Goal: Task Accomplishment & Management: Manage account settings

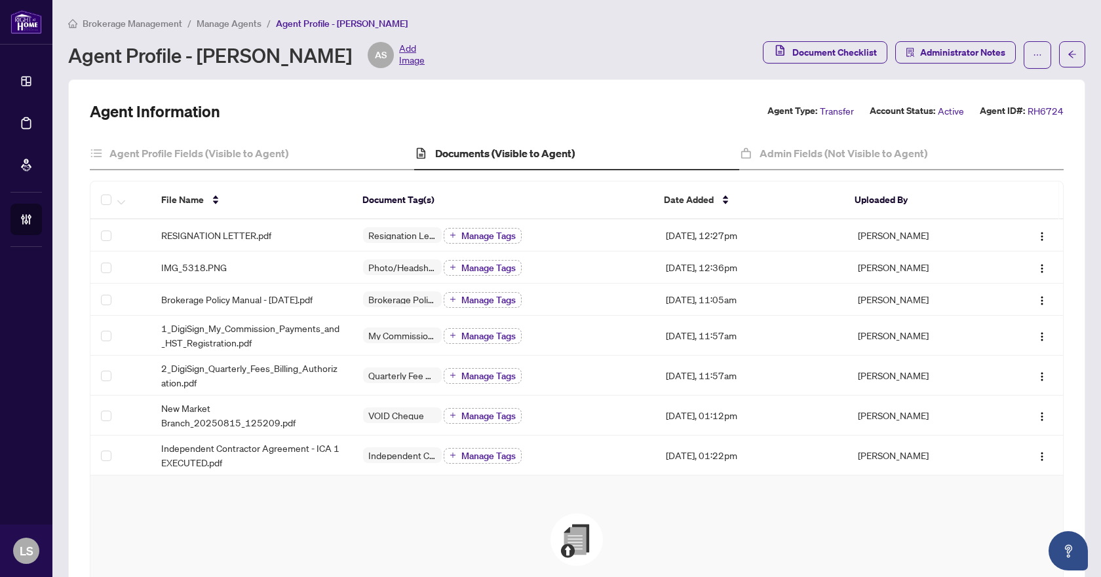
click at [231, 29] on li "Manage Agents" at bounding box center [229, 23] width 65 height 15
click at [233, 22] on span "Manage Agents" at bounding box center [229, 24] width 65 height 12
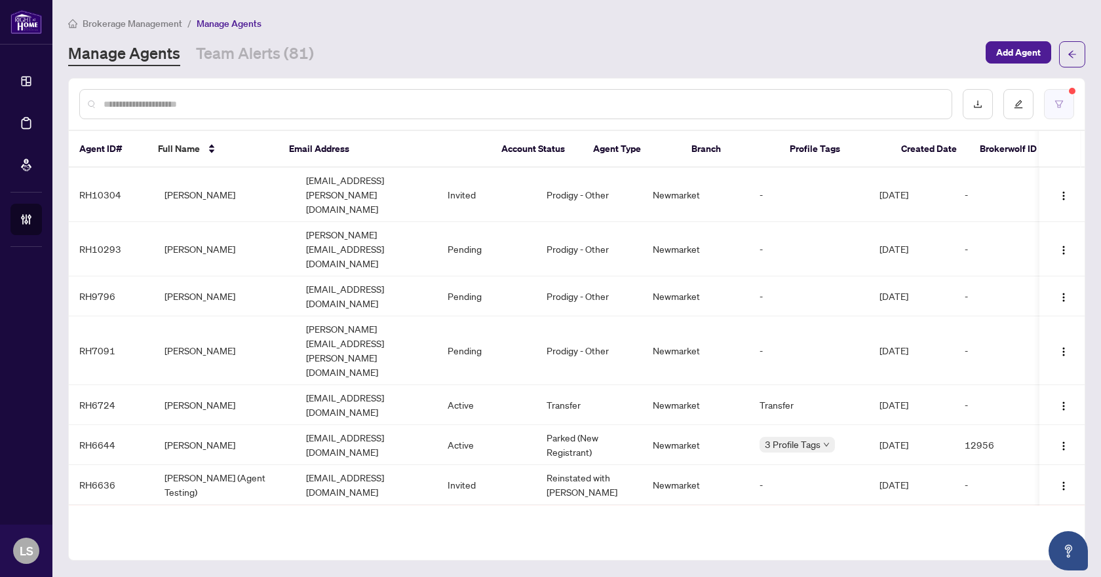
click at [1058, 93] on button "button" at bounding box center [1059, 104] width 30 height 30
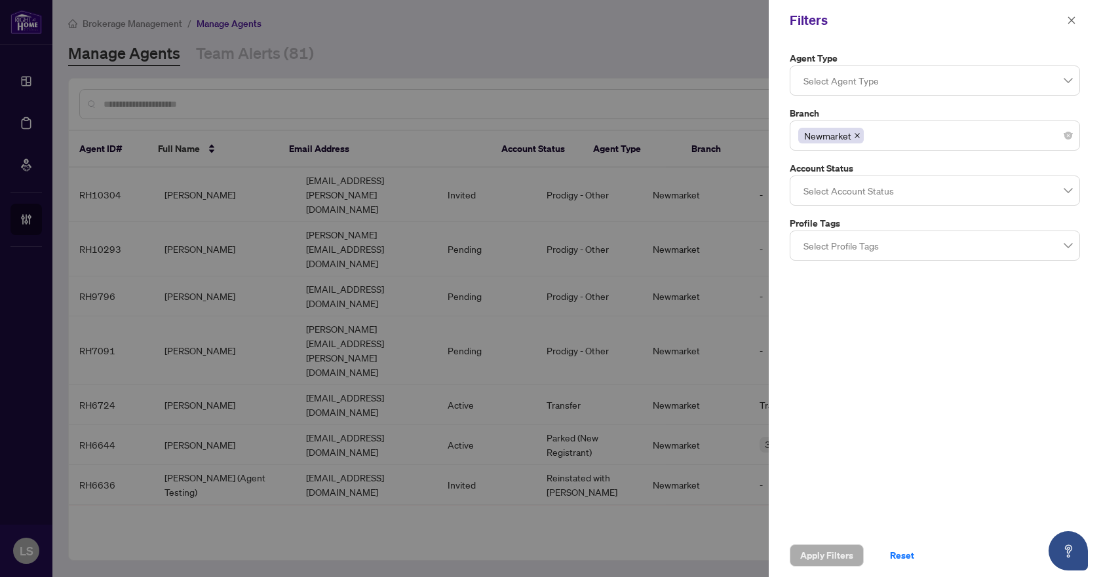
click at [945, 78] on div at bounding box center [934, 81] width 273 height 24
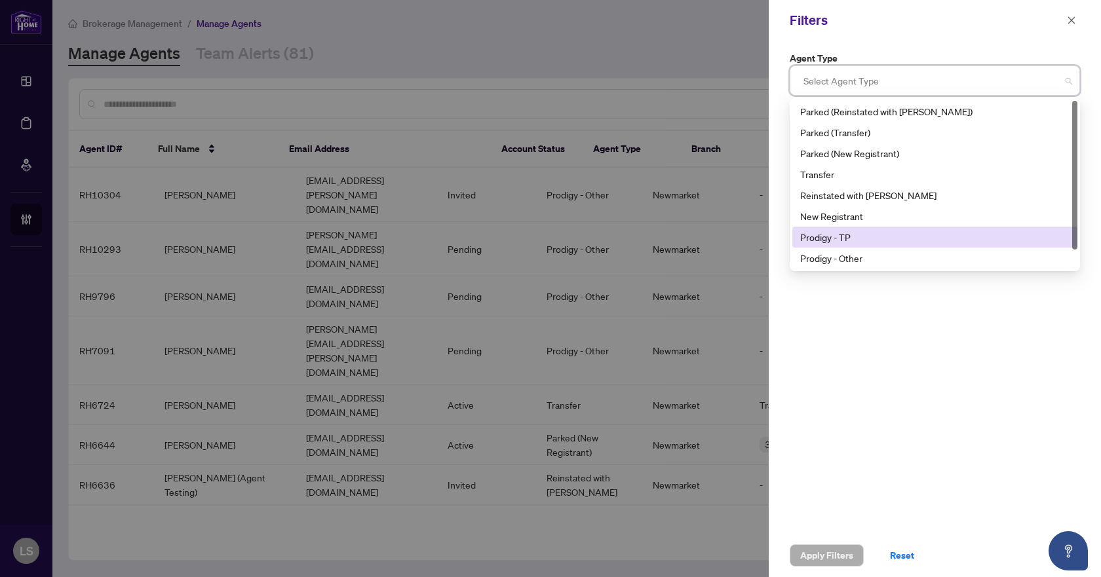
click at [866, 237] on div "Prodigy - TP" at bounding box center [934, 237] width 269 height 14
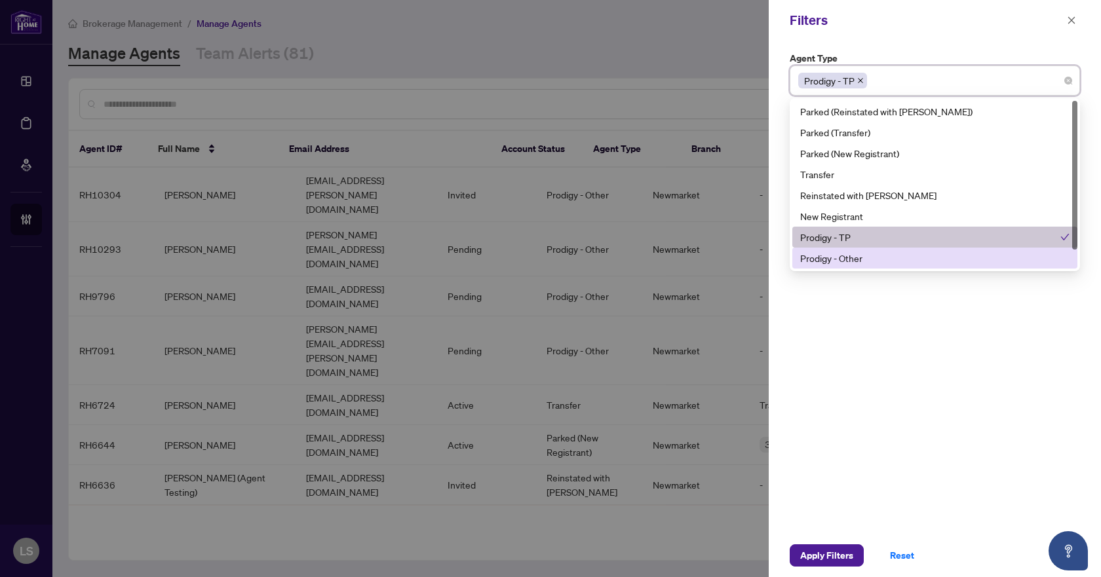
click at [867, 259] on div "Prodigy - Other" at bounding box center [934, 258] width 269 height 14
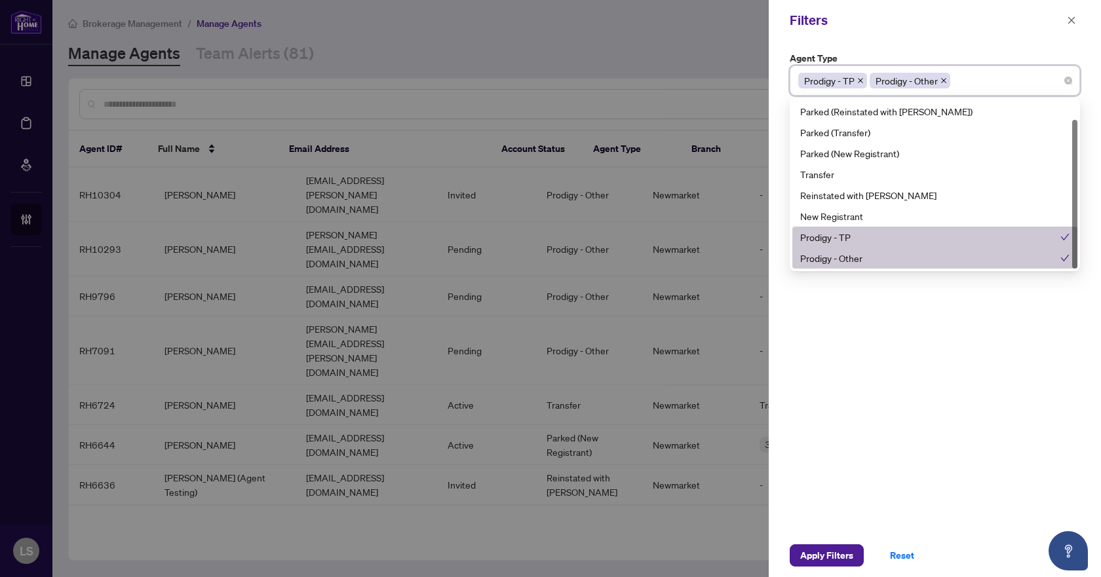
scroll to position [21, 0]
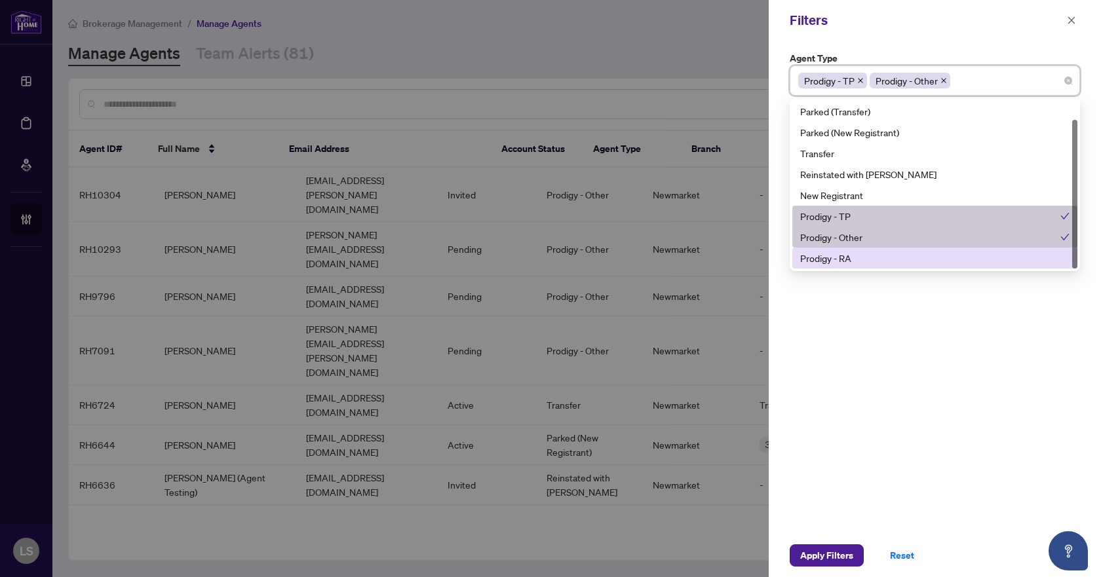
click at [867, 256] on div "Prodigy - RA" at bounding box center [934, 258] width 269 height 14
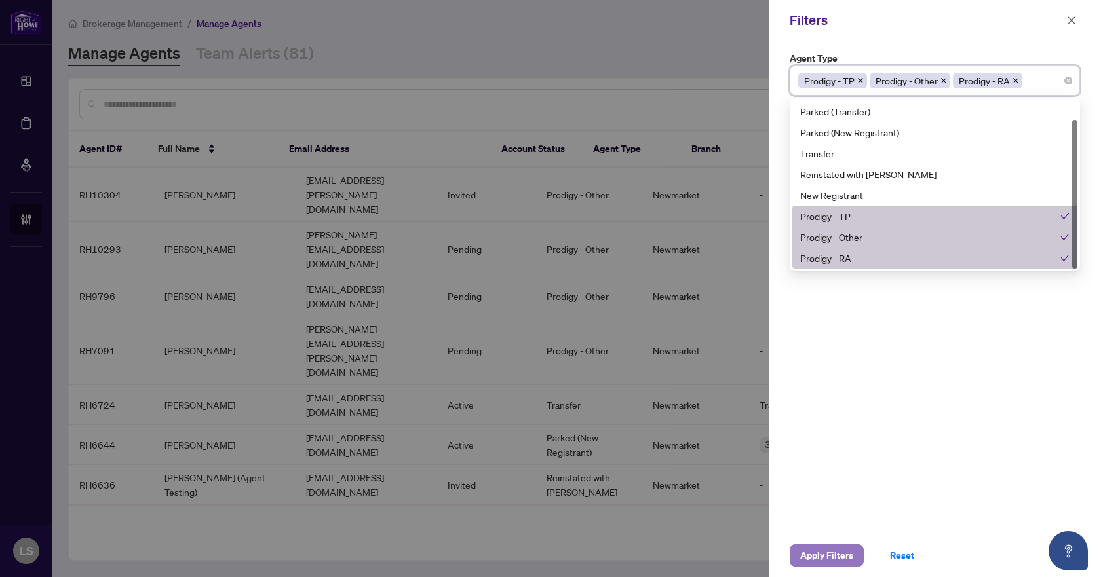
click at [816, 562] on span "Apply Filters" at bounding box center [826, 555] width 53 height 21
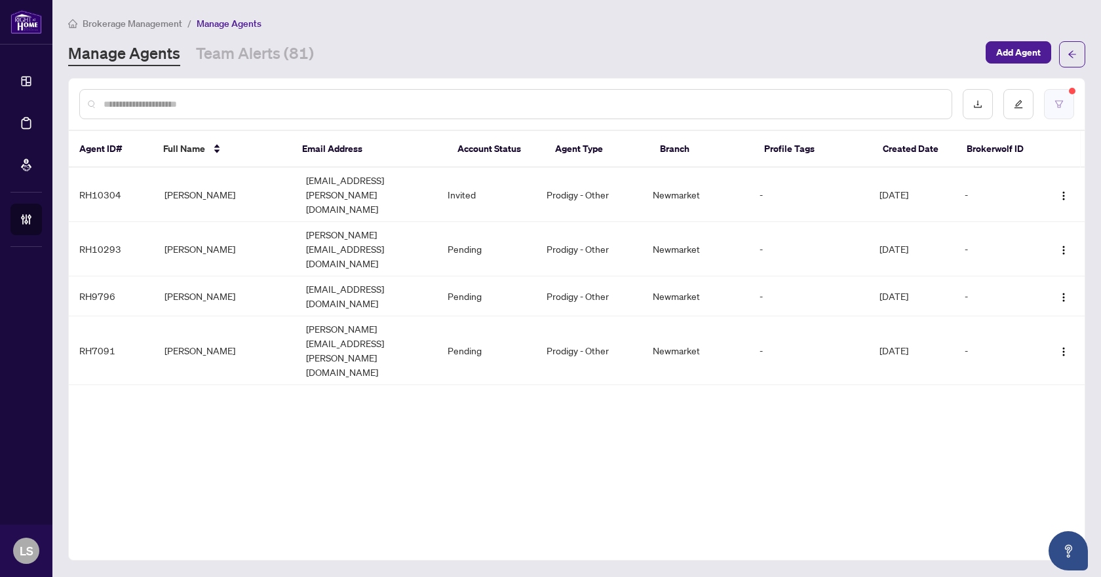
click at [1051, 96] on button "button" at bounding box center [1059, 104] width 30 height 30
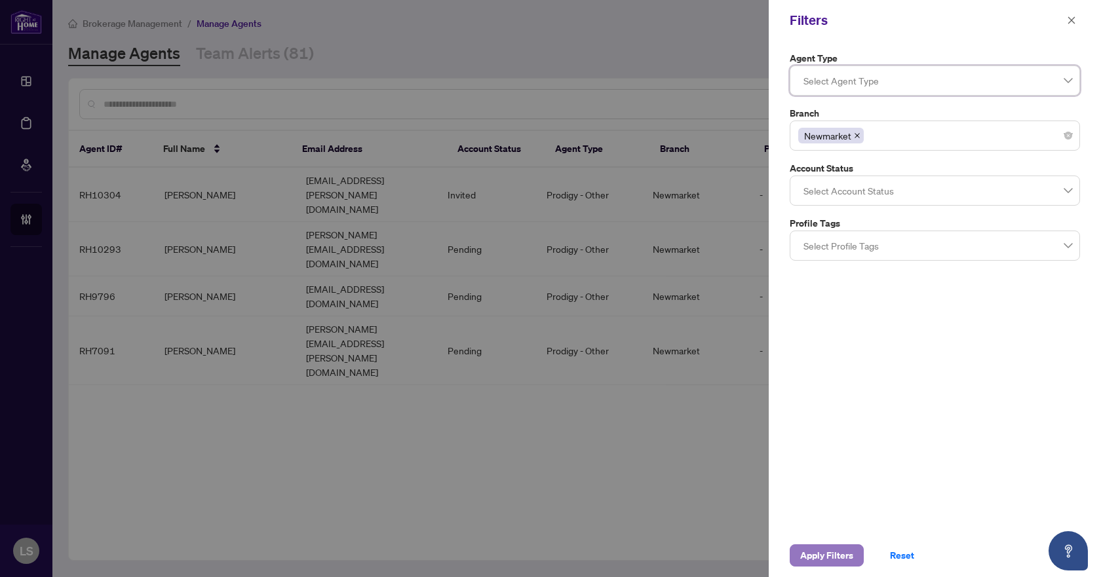
click at [830, 561] on span "Apply Filters" at bounding box center [826, 555] width 53 height 21
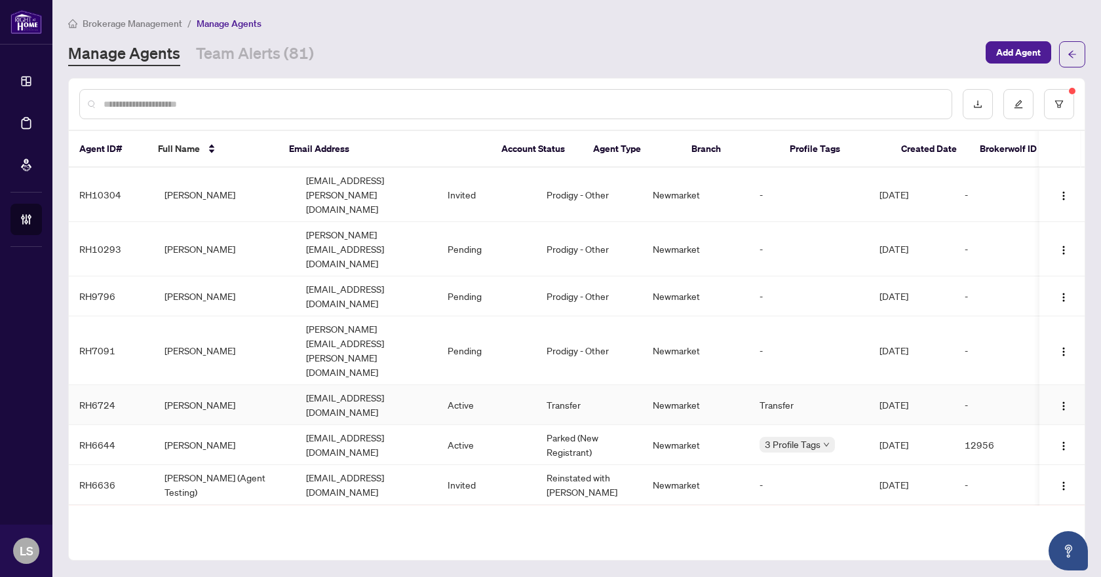
click at [194, 385] on td "Angela Soleimani" at bounding box center [225, 405] width 142 height 40
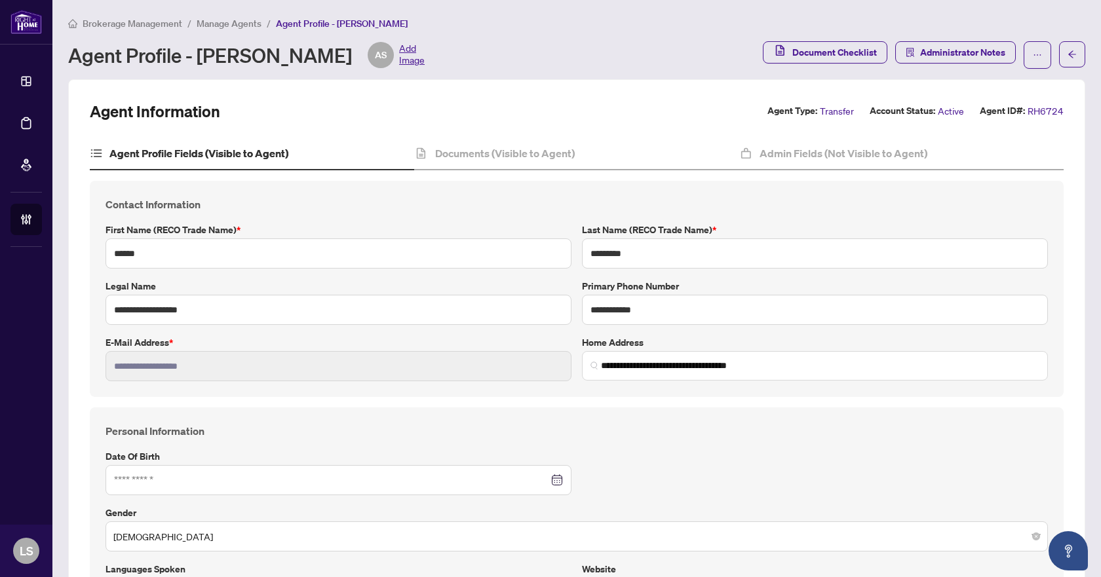
type input "**********"
type input "****"
type input "**********"
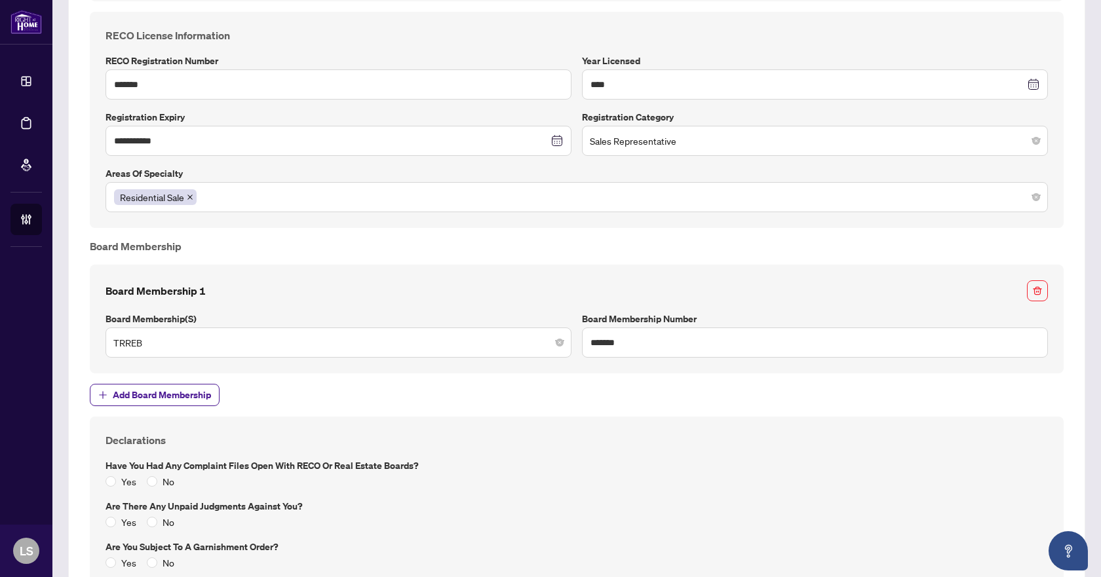
scroll to position [1441, 0]
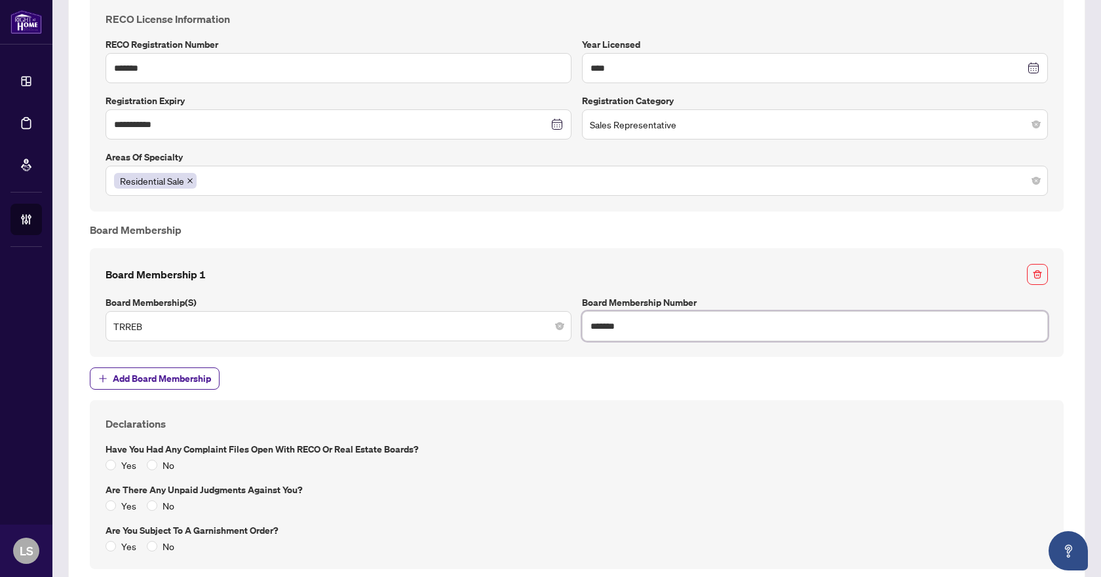
drag, startPoint x: 670, startPoint y: 328, endPoint x: 518, endPoint y: 328, distance: 152.6
click at [518, 328] on div "Board Membership 1 Board Membership(s) TRREB Board Membership Number *******" at bounding box center [576, 302] width 953 height 77
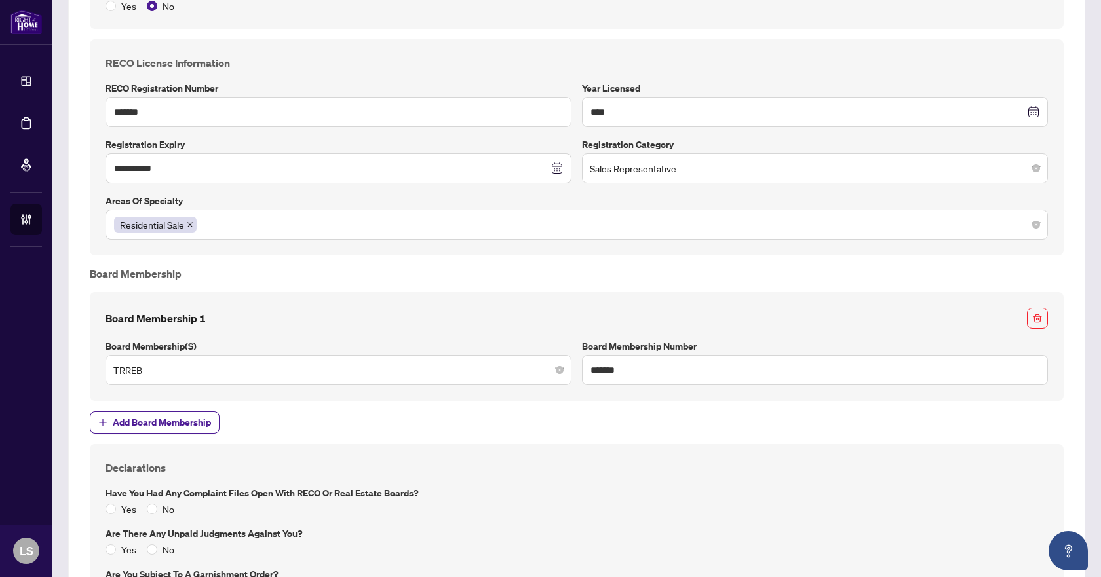
scroll to position [1376, 0]
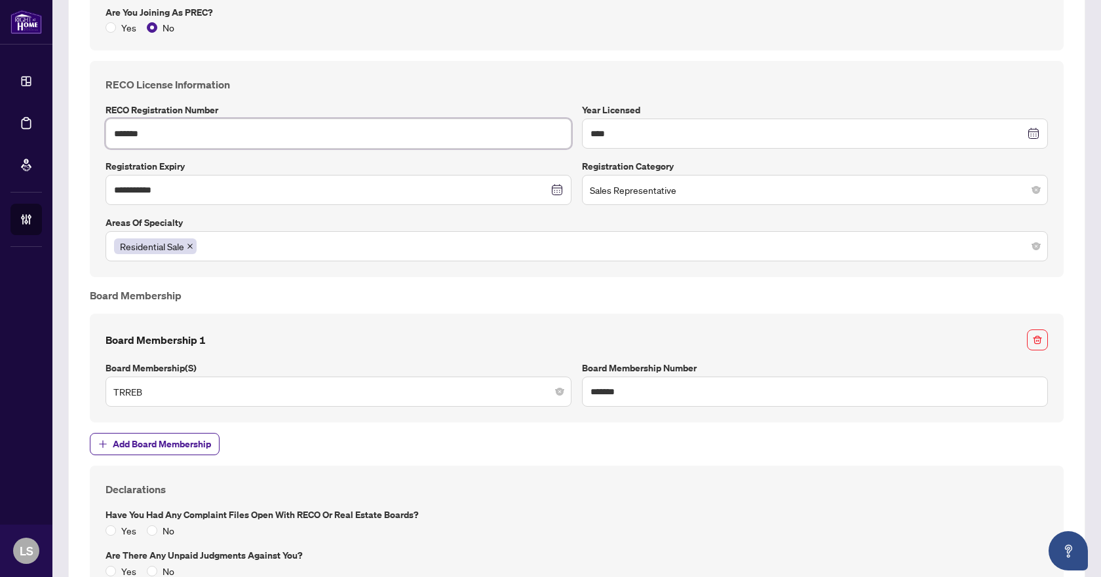
drag, startPoint x: 169, startPoint y: 140, endPoint x: 85, endPoint y: 138, distance: 84.5
click at [85, 138] on div "**********" at bounding box center [577, 169] width 984 height 216
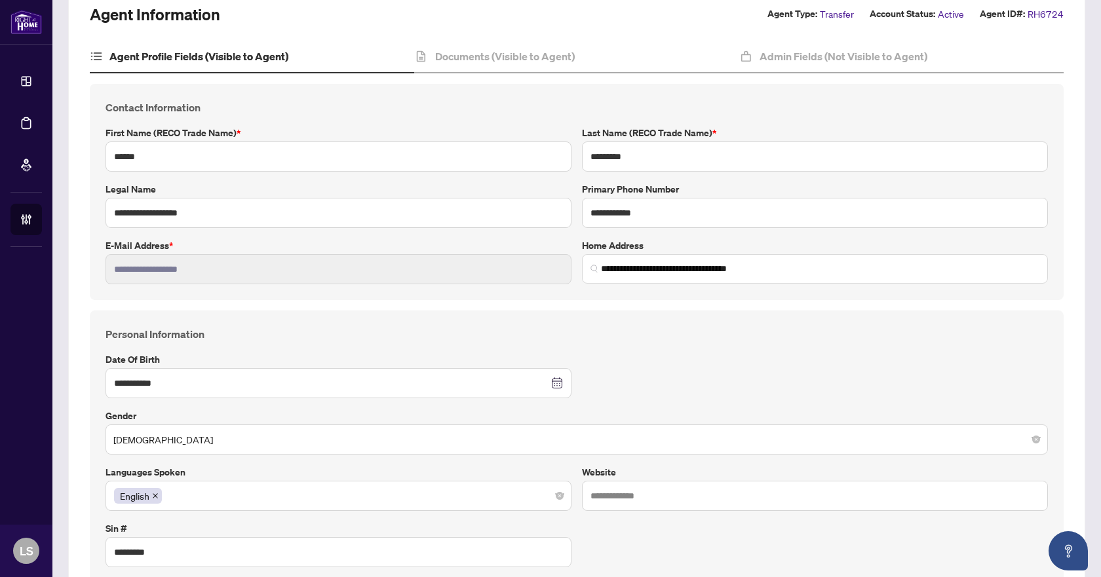
scroll to position [0, 0]
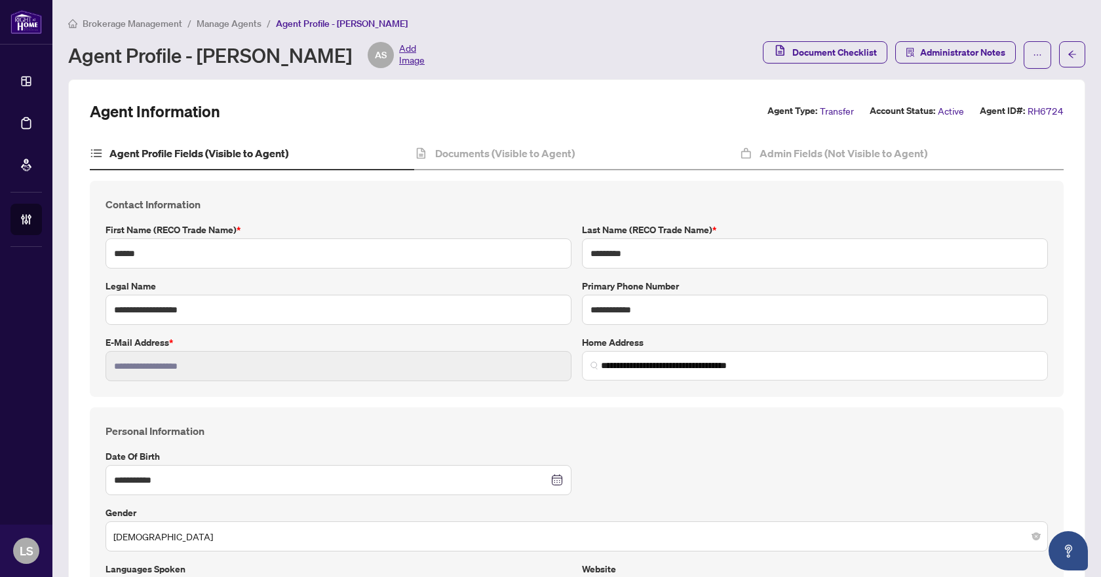
click at [234, 25] on span "Manage Agents" at bounding box center [229, 24] width 65 height 12
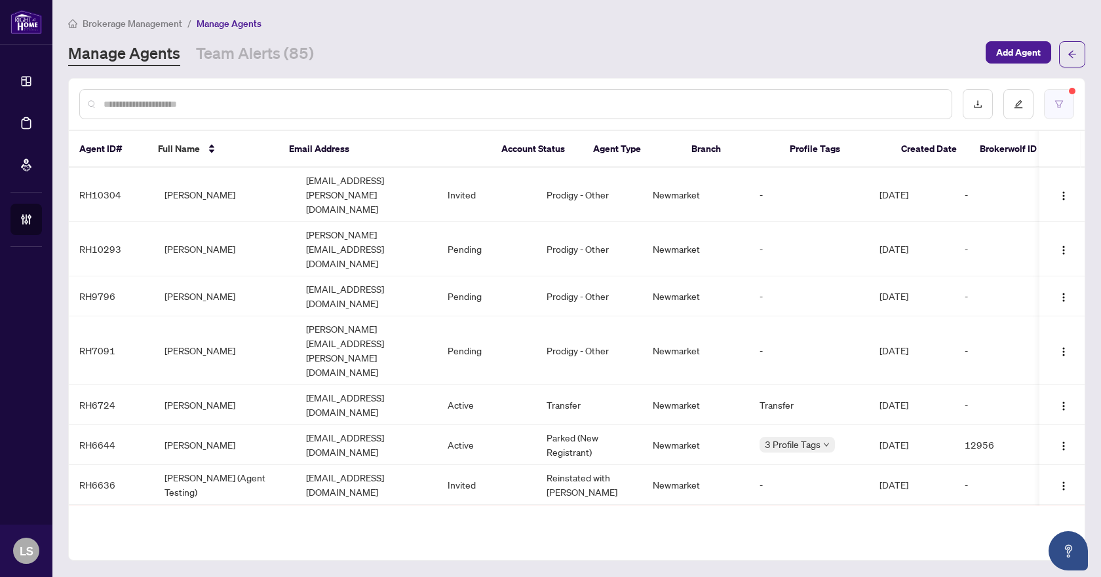
click at [1064, 104] on button "button" at bounding box center [1059, 104] width 30 height 30
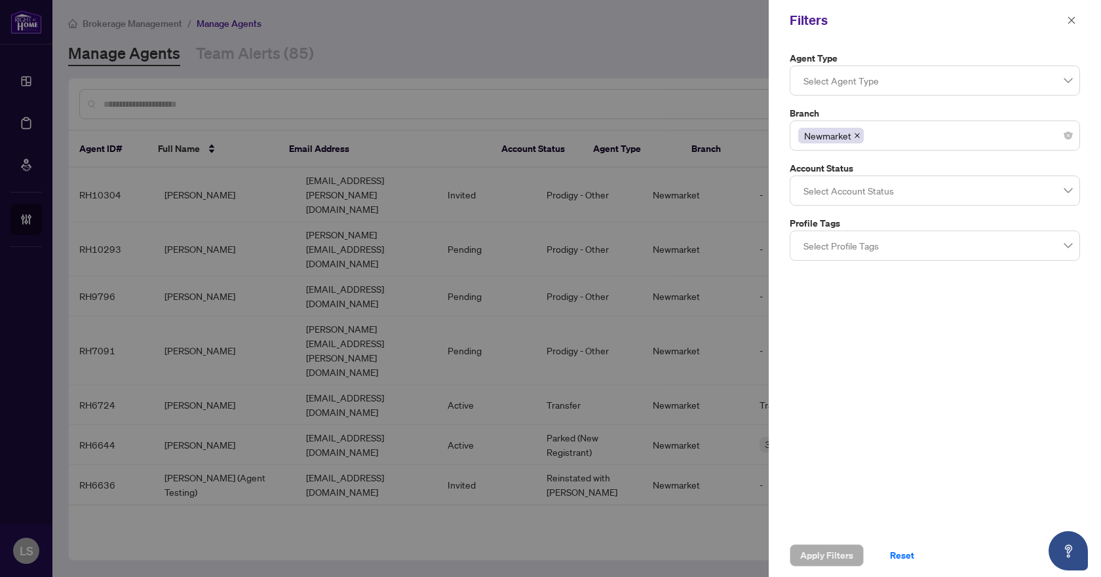
click at [892, 72] on div at bounding box center [934, 81] width 273 height 24
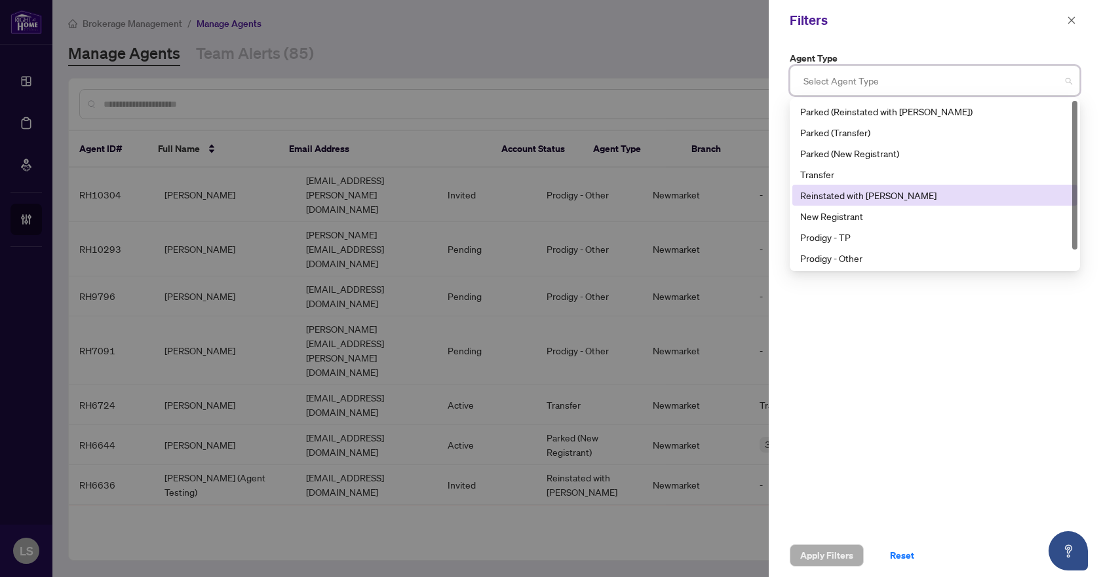
scroll to position [21, 0]
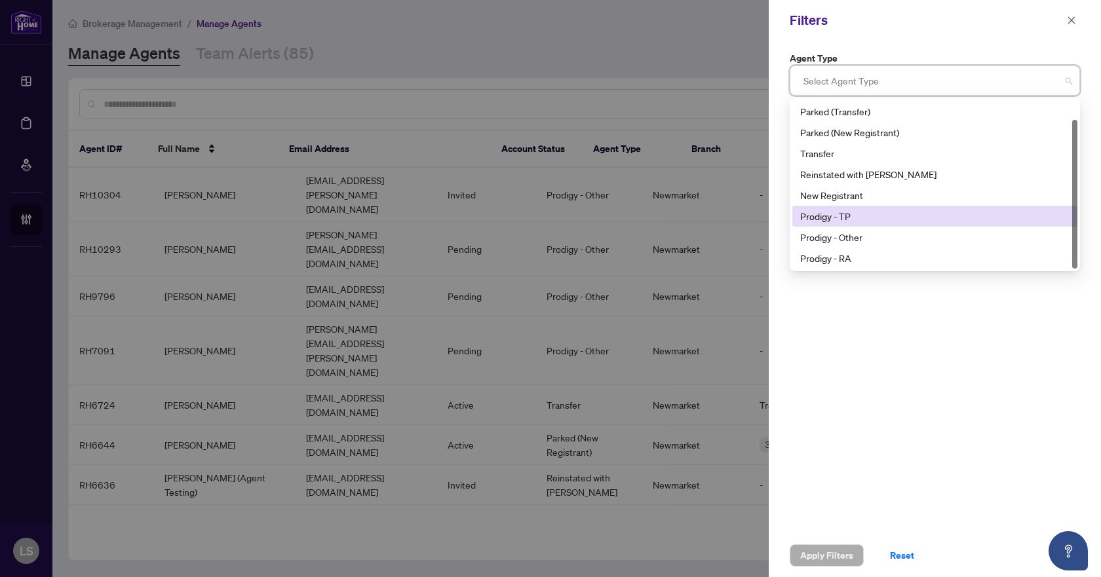
click at [869, 213] on div "Prodigy - TP" at bounding box center [934, 216] width 269 height 14
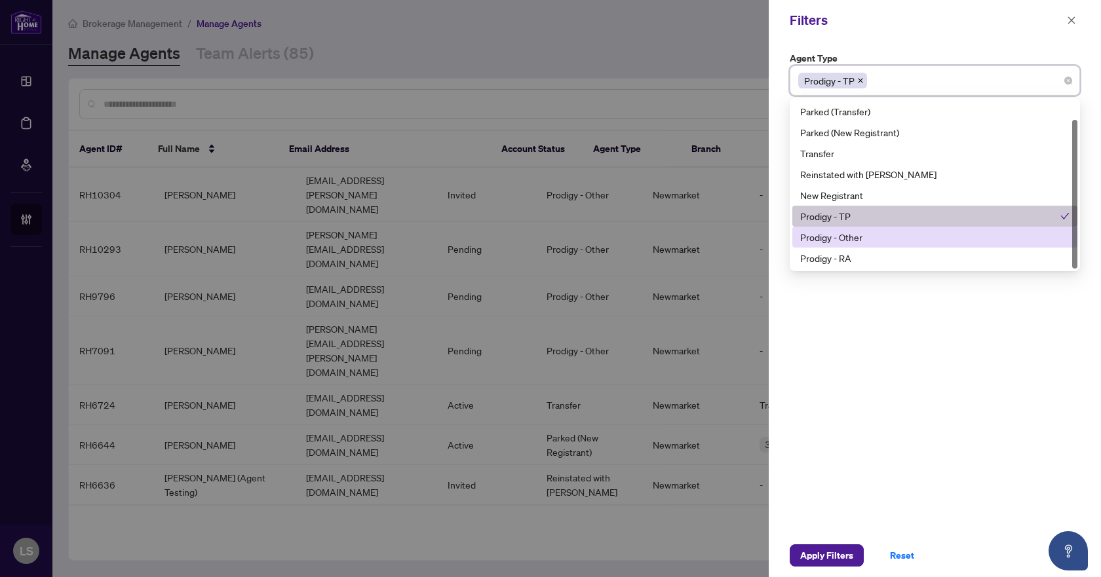
click at [876, 241] on div "Prodigy - Other" at bounding box center [934, 237] width 269 height 14
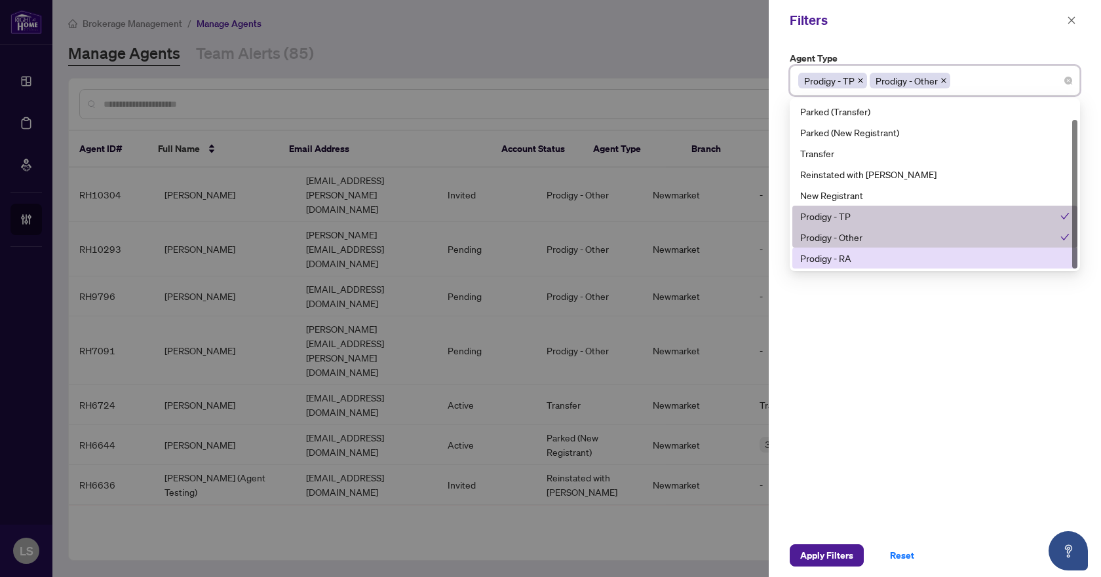
click at [870, 264] on div "Prodigy - RA" at bounding box center [934, 258] width 269 height 14
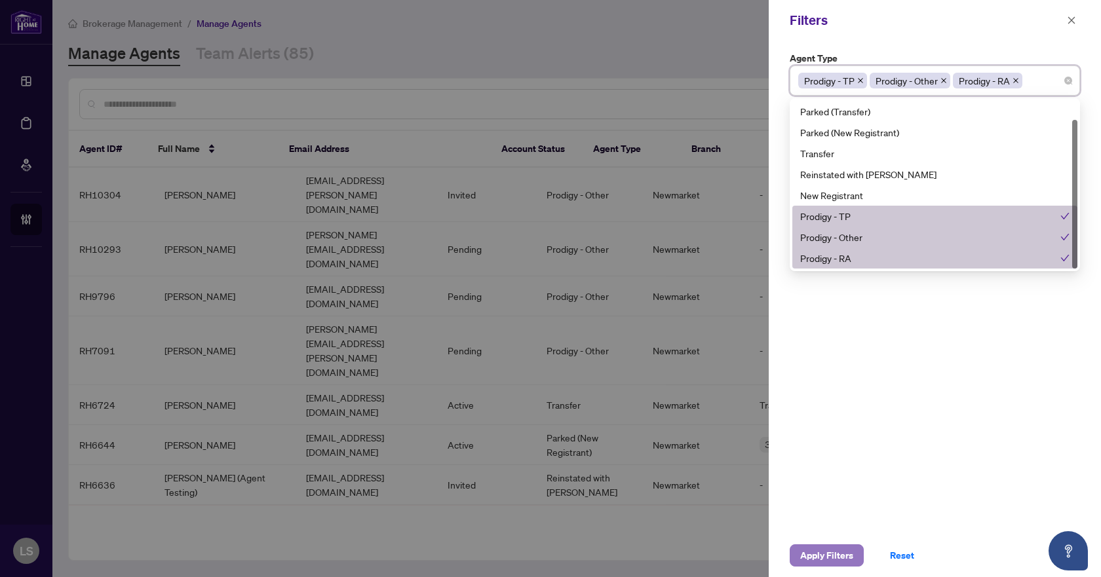
click at [823, 552] on span "Apply Filters" at bounding box center [826, 555] width 53 height 21
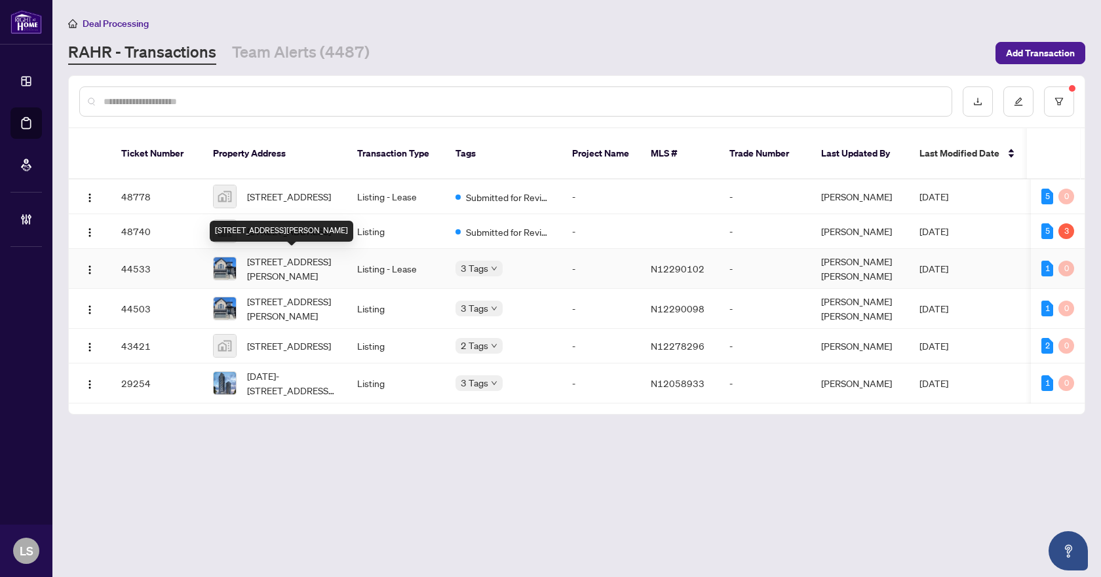
click at [304, 271] on span "[STREET_ADDRESS][PERSON_NAME]" at bounding box center [291, 268] width 89 height 29
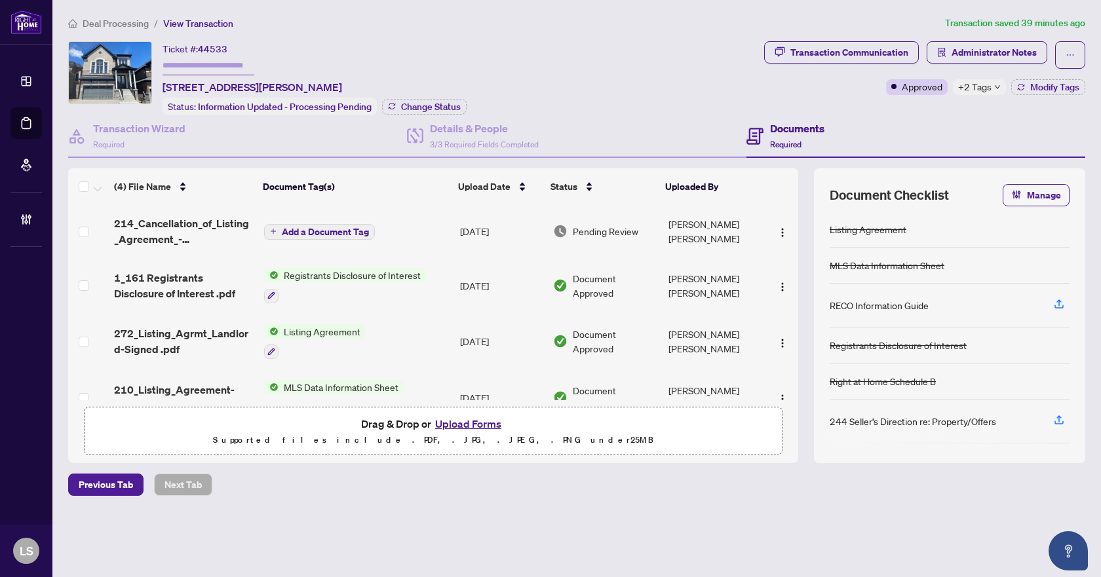
drag, startPoint x: 123, startPoint y: 23, endPoint x: 229, endPoint y: 70, distance: 116.1
click at [123, 23] on span "Deal Processing" at bounding box center [116, 24] width 66 height 12
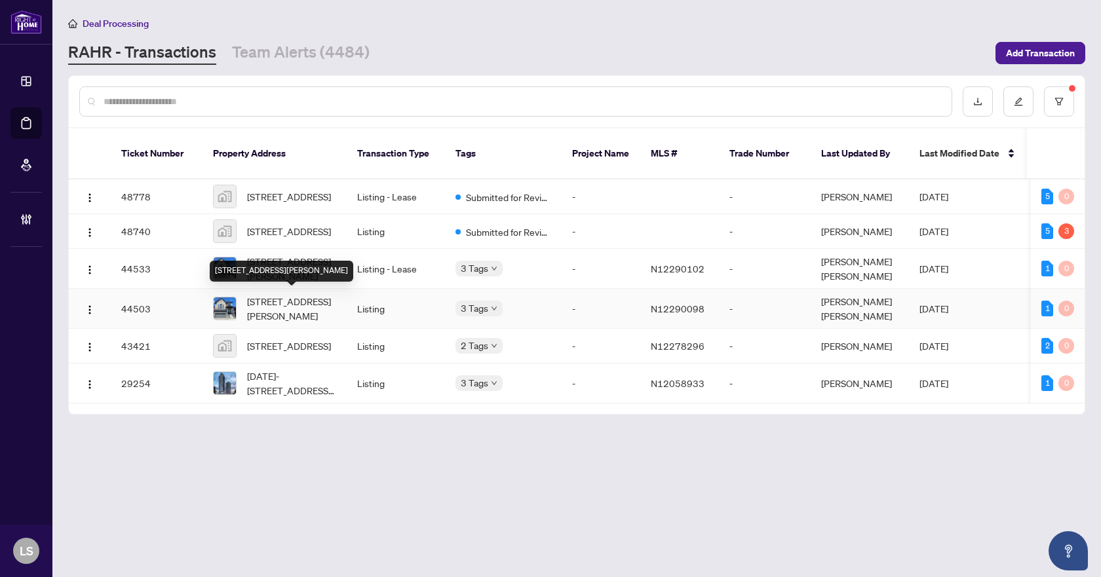
click at [290, 307] on span "[STREET_ADDRESS][PERSON_NAME]" at bounding box center [291, 308] width 89 height 29
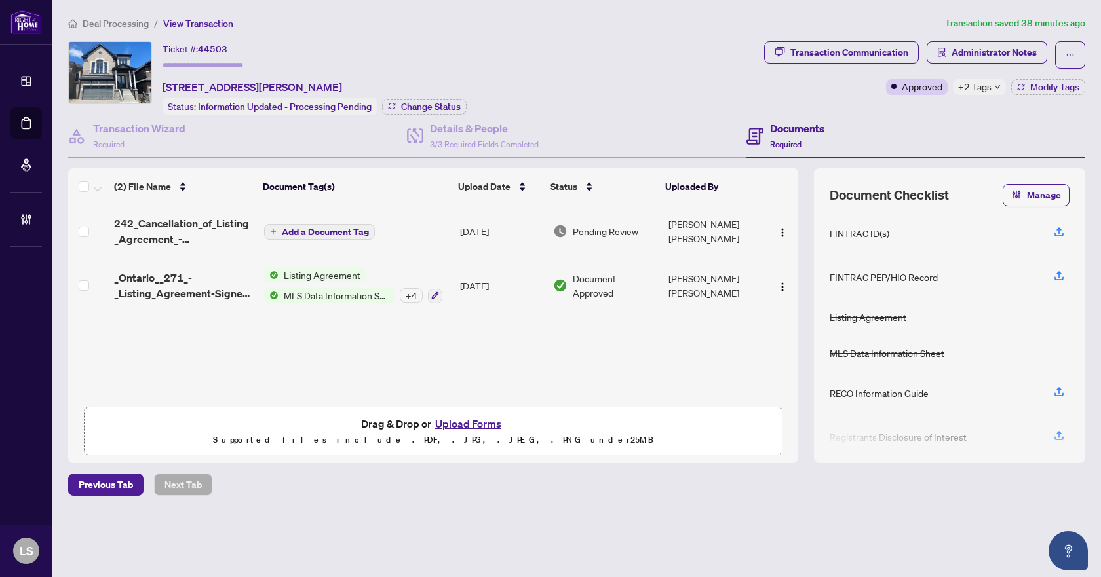
click at [126, 16] on li "Deal Processing" at bounding box center [108, 23] width 81 height 15
click at [123, 22] on span "Deal Processing" at bounding box center [116, 24] width 66 height 12
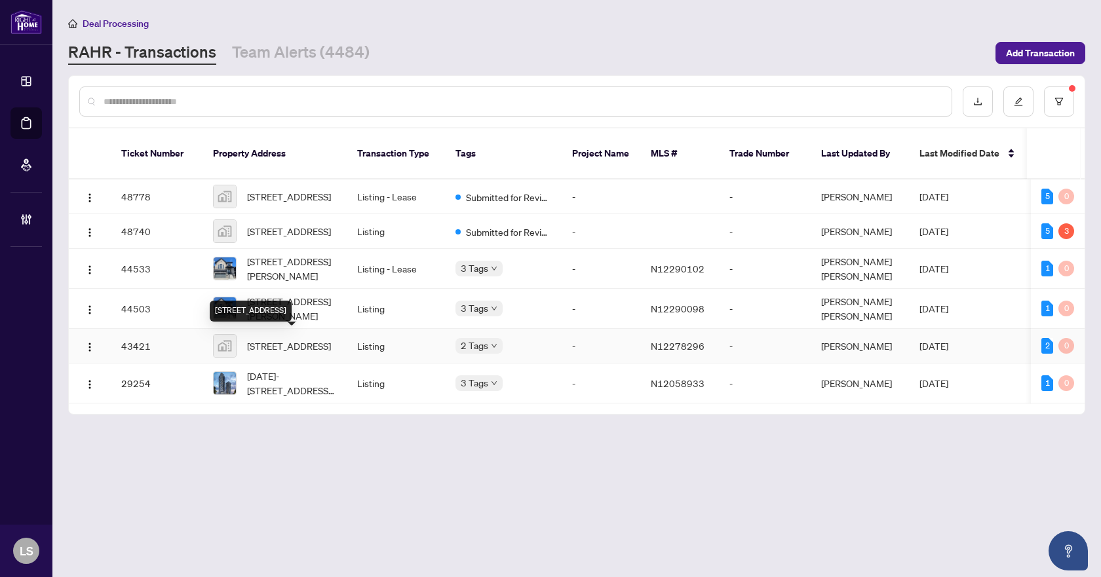
click at [272, 350] on span "[STREET_ADDRESS]" at bounding box center [289, 346] width 84 height 14
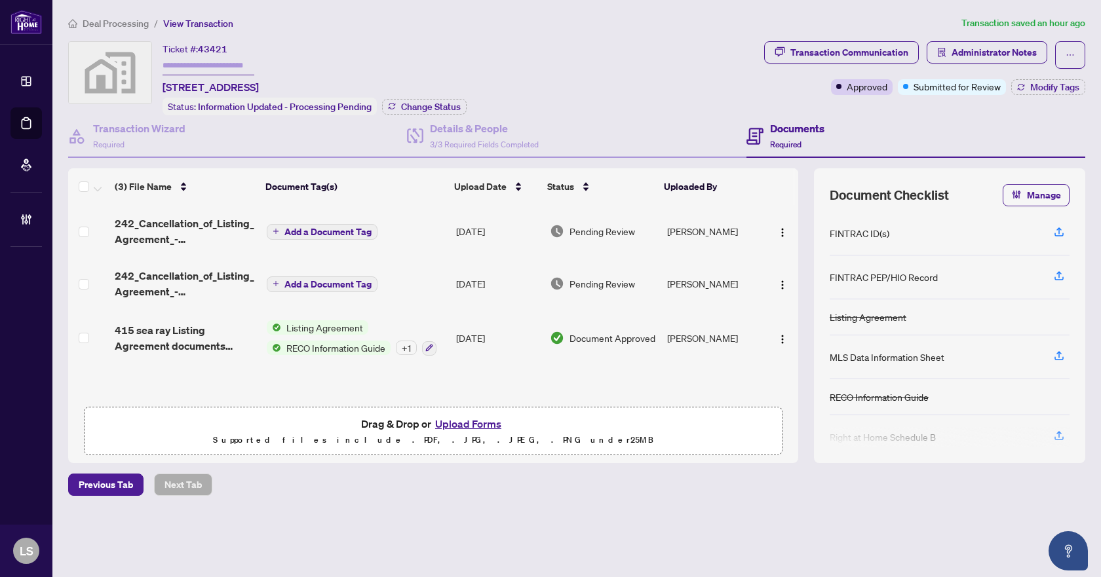
click at [133, 24] on span "Deal Processing" at bounding box center [116, 24] width 66 height 12
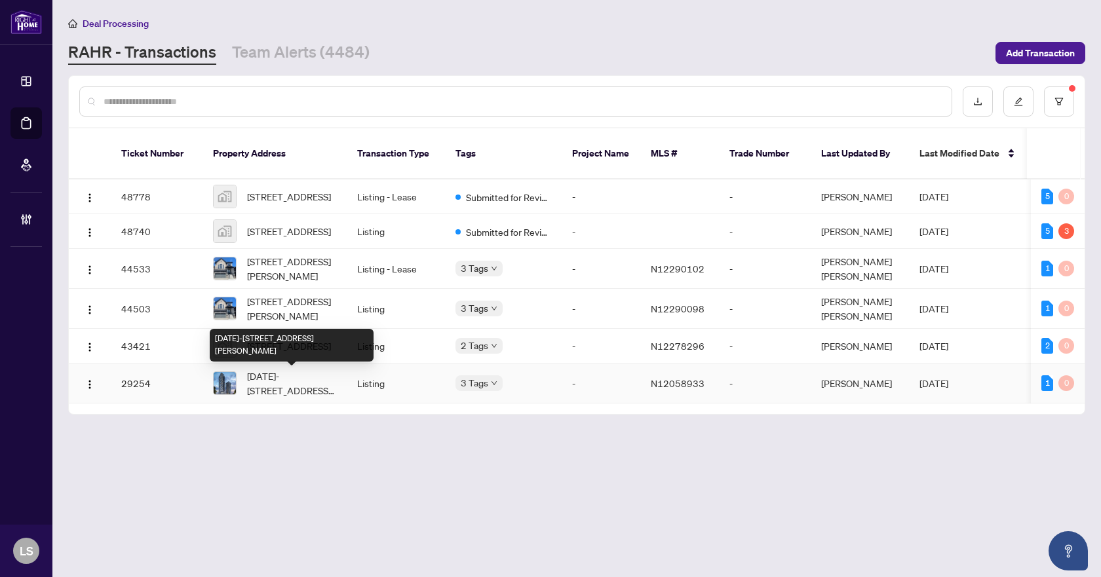
click at [287, 385] on span "[DATE]-[STREET_ADDRESS][PERSON_NAME]" at bounding box center [291, 383] width 89 height 29
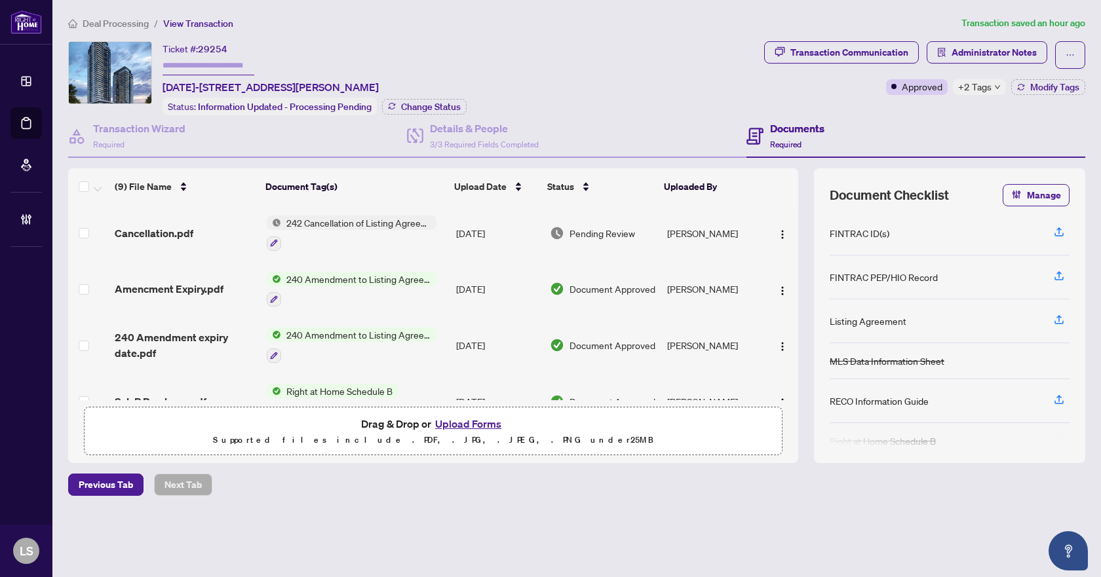
click at [136, 27] on span "Deal Processing" at bounding box center [116, 24] width 66 height 12
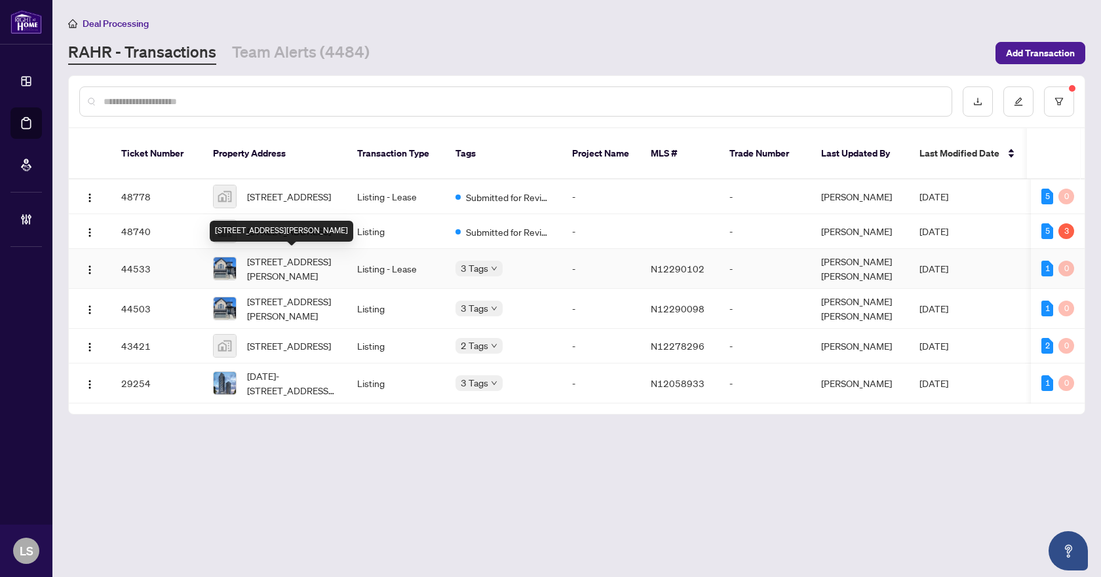
click at [271, 266] on span "[STREET_ADDRESS][PERSON_NAME]" at bounding box center [291, 268] width 89 height 29
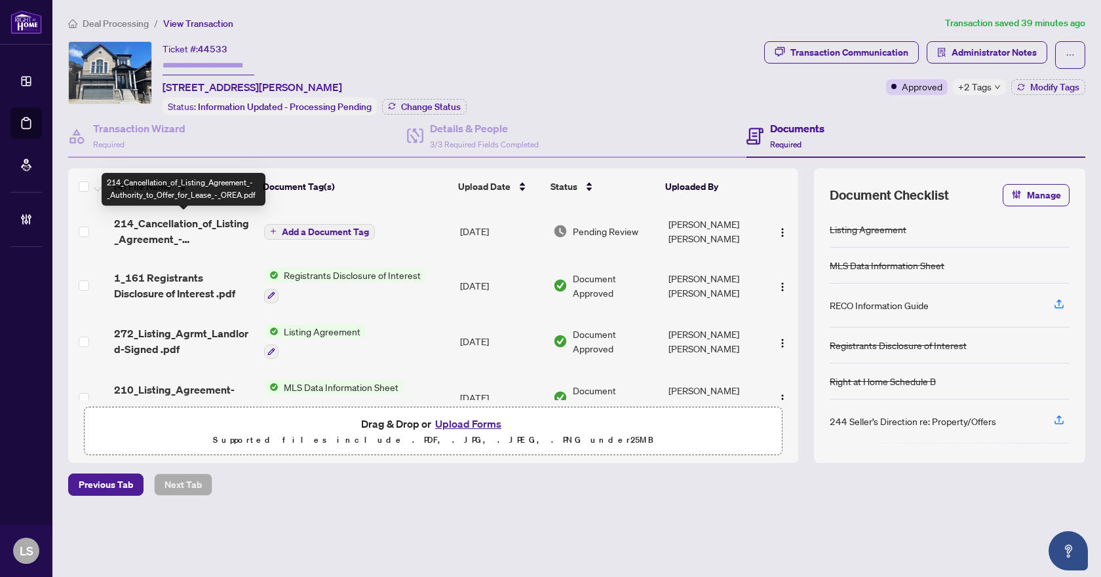
click at [171, 221] on span "214_Cancellation_of_Listing_Agreement_-_Authority_to_Offer_for_Lease_-_OREA.pdf" at bounding box center [184, 231] width 140 height 31
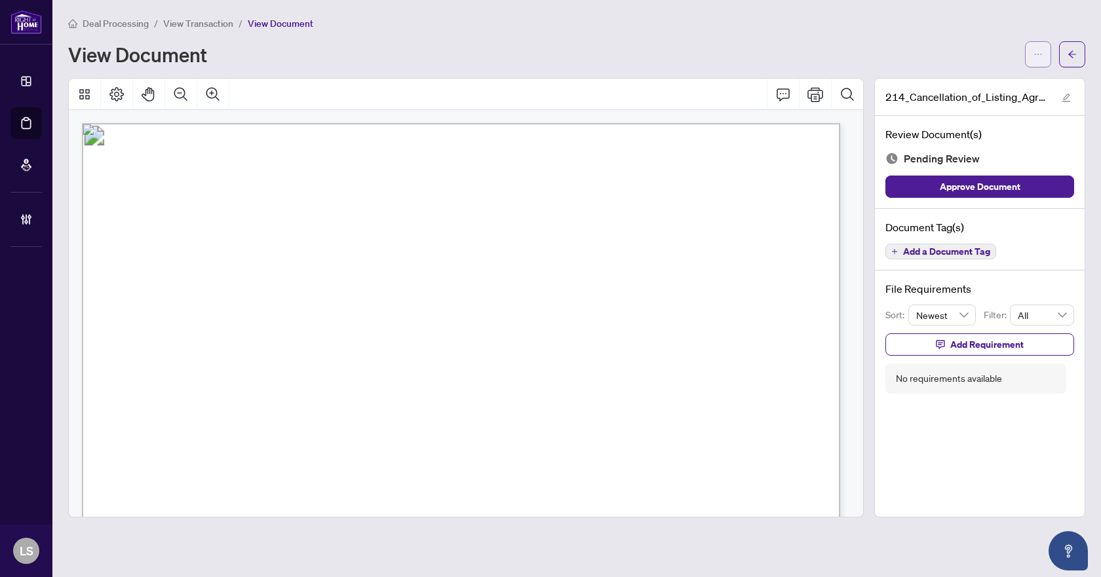
click at [1038, 55] on icon "ellipsis" at bounding box center [1037, 54] width 9 height 9
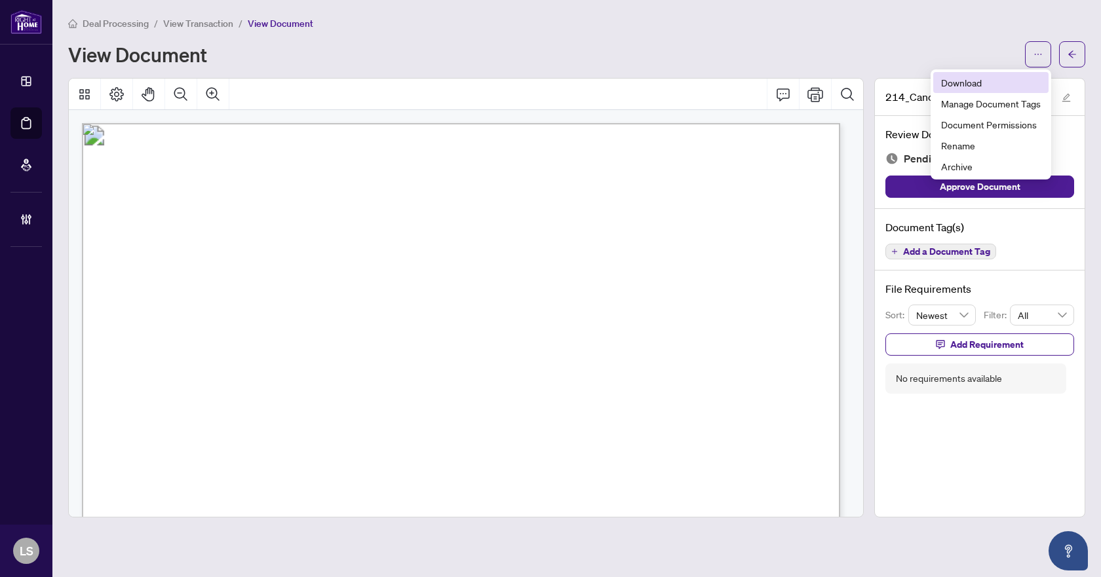
click at [984, 82] on span "Download" at bounding box center [991, 82] width 100 height 14
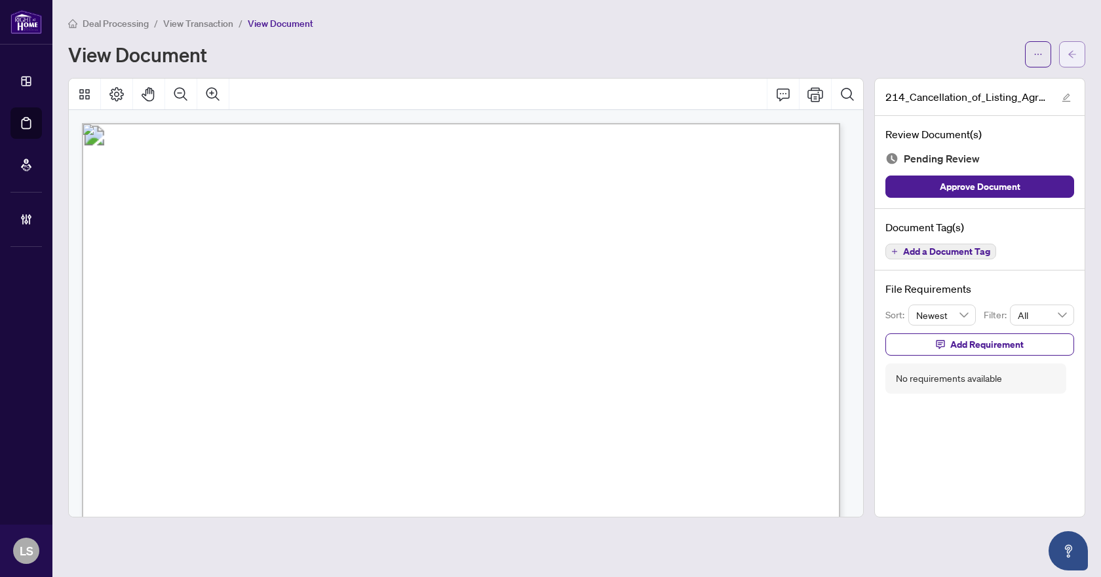
click at [1073, 54] on icon "arrow-left" at bounding box center [1071, 54] width 9 height 9
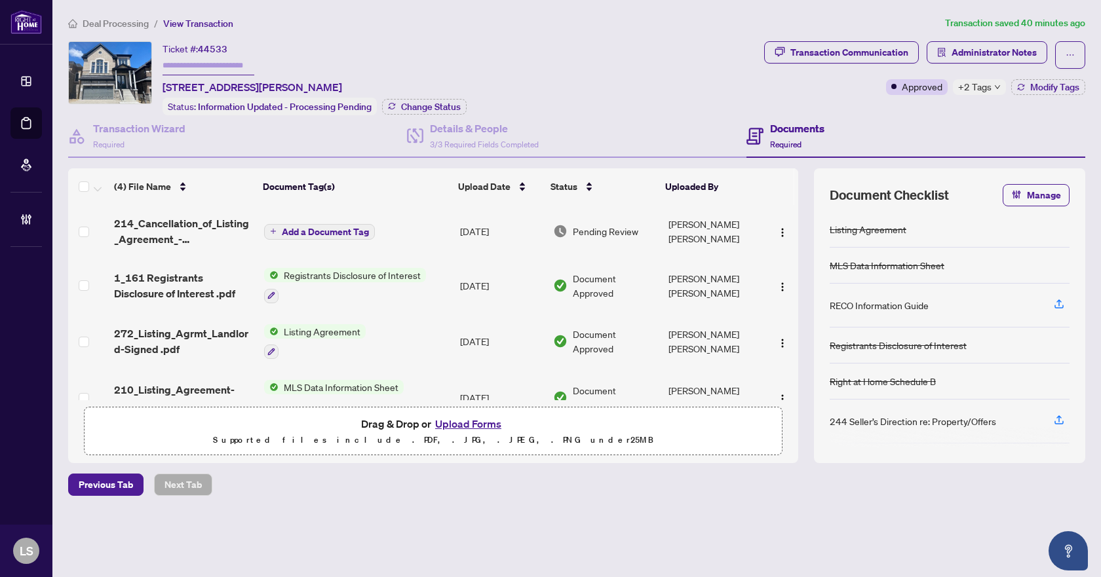
click at [134, 22] on span "Deal Processing" at bounding box center [116, 24] width 66 height 12
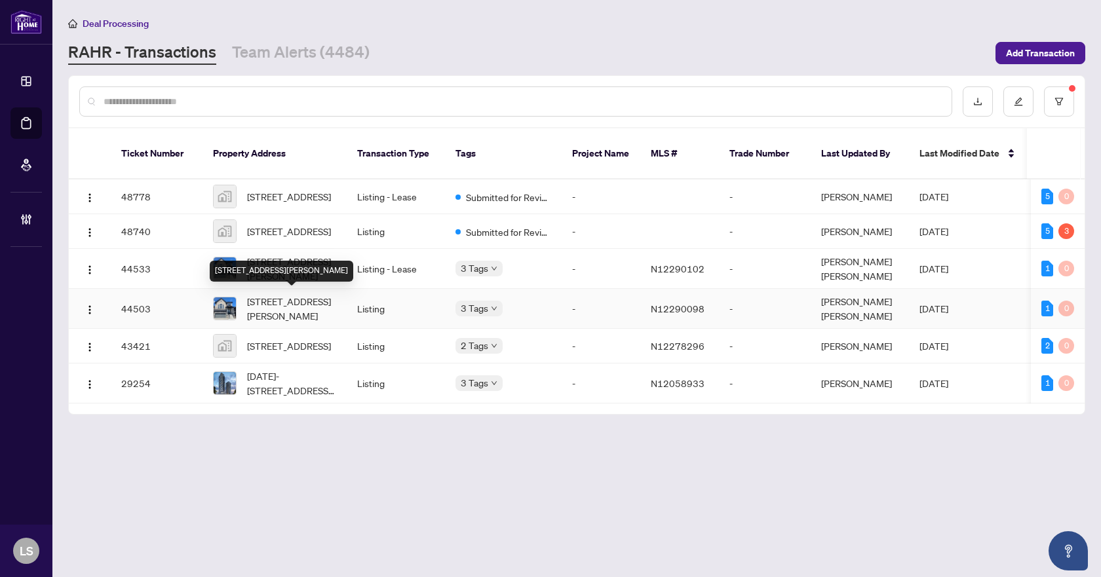
click at [305, 305] on span "[STREET_ADDRESS][PERSON_NAME]" at bounding box center [291, 308] width 89 height 29
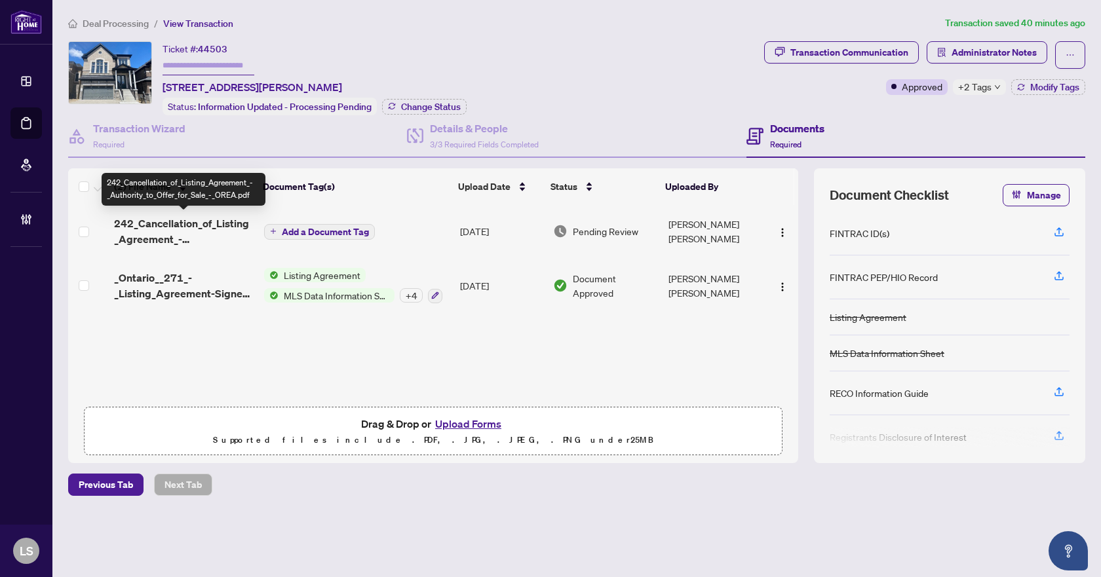
click at [200, 228] on span "242_Cancellation_of_Listing_Agreement_-_Authority_to_Offer_for_Sale_-_OREA.pdf" at bounding box center [184, 231] width 140 height 31
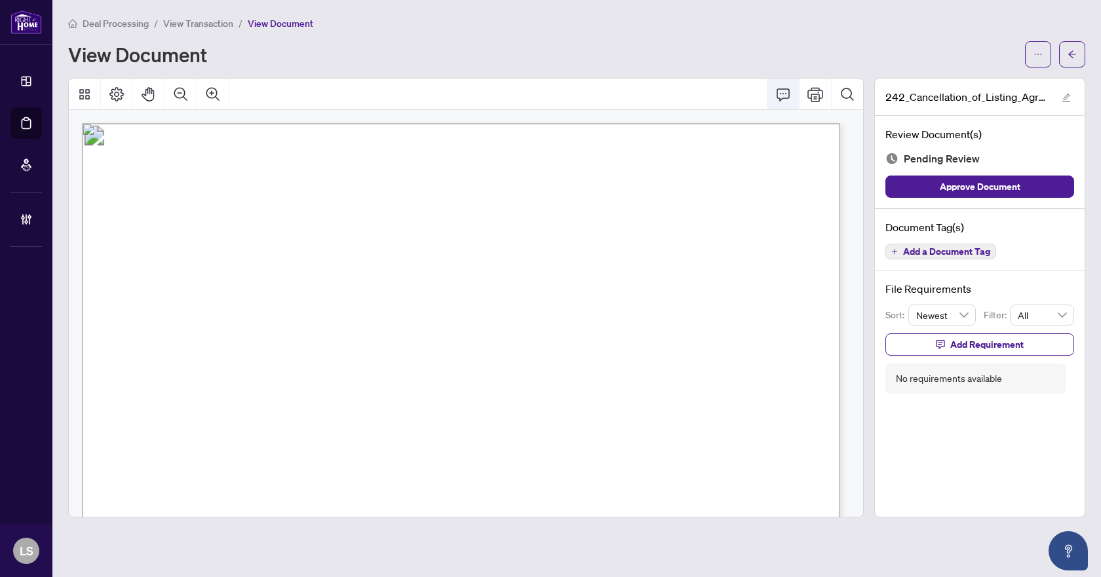
click at [784, 93] on icon "Comment" at bounding box center [783, 94] width 16 height 16
click at [1036, 54] on icon "ellipsis" at bounding box center [1037, 54] width 9 height 9
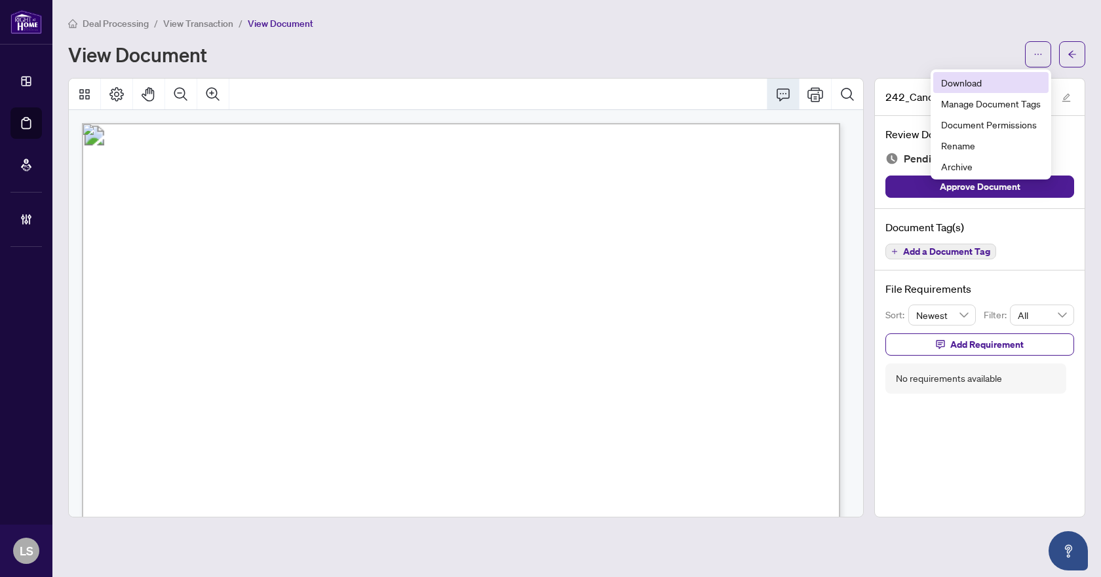
click at [974, 83] on span "Download" at bounding box center [991, 82] width 100 height 14
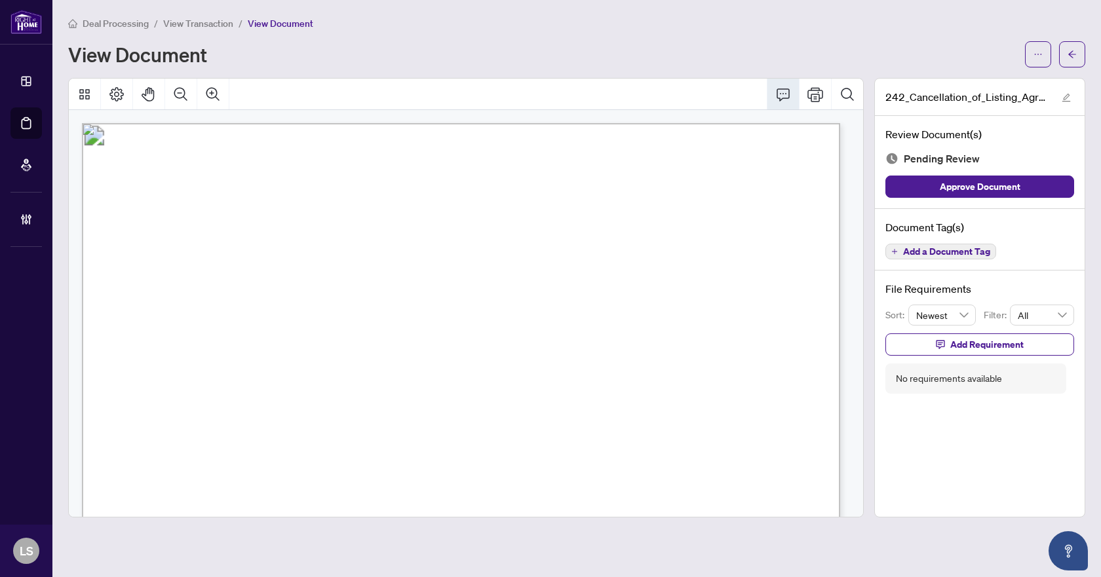
click at [194, 20] on span "View Transaction" at bounding box center [198, 24] width 70 height 12
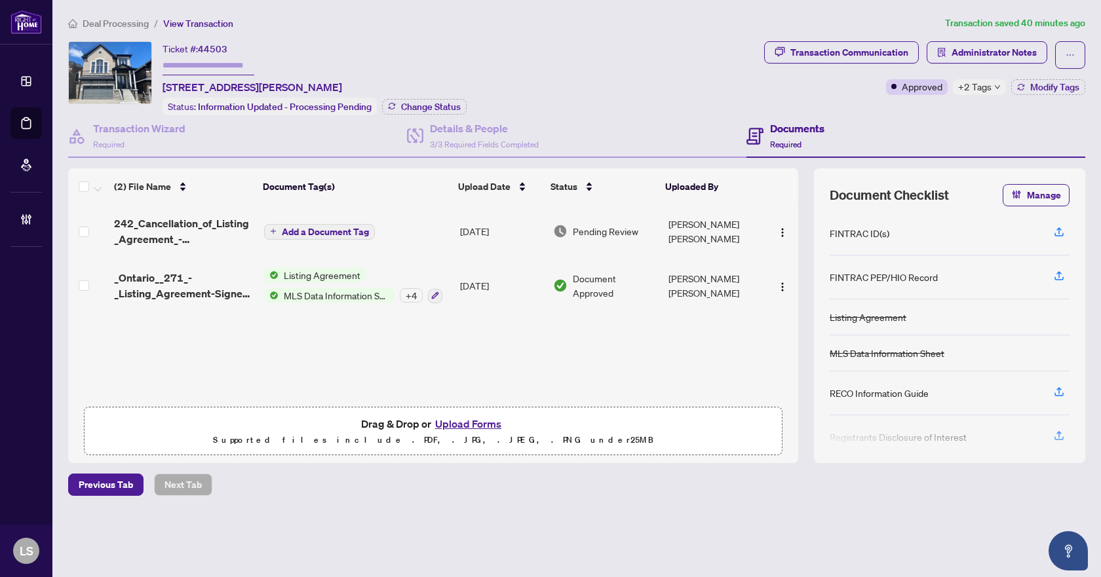
click at [117, 21] on span "Deal Processing" at bounding box center [116, 24] width 66 height 12
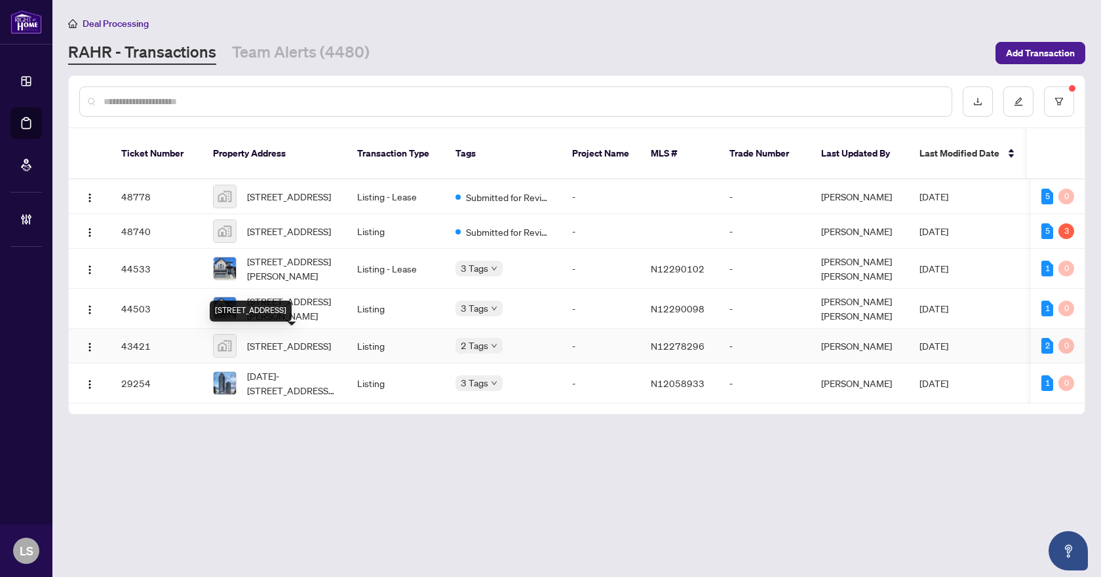
click at [278, 350] on span "[STREET_ADDRESS]" at bounding box center [289, 346] width 84 height 14
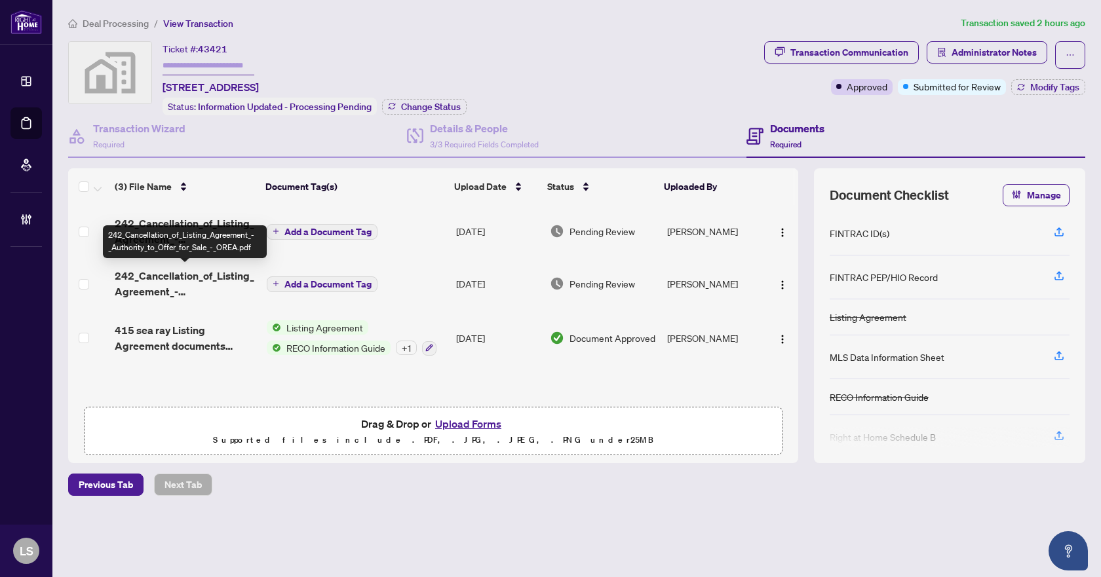
click at [204, 284] on span "242_Cancellation_of_Listing_Agreement_-_Authority_to_Offer_for_Sale_-_OREA.pdf" at bounding box center [185, 283] width 141 height 31
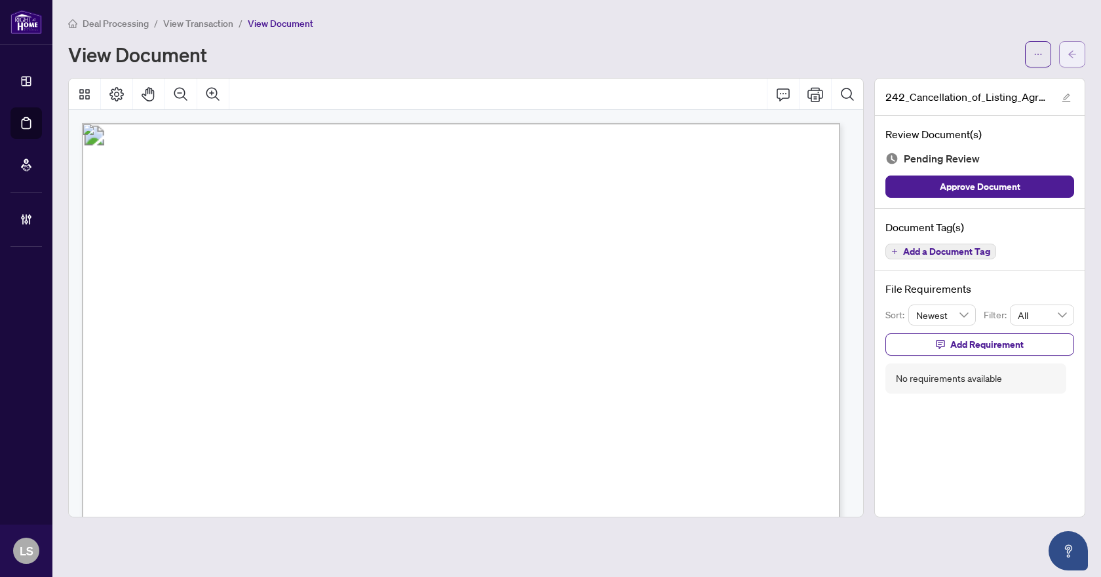
click at [1072, 56] on icon "arrow-left" at bounding box center [1071, 54] width 9 height 9
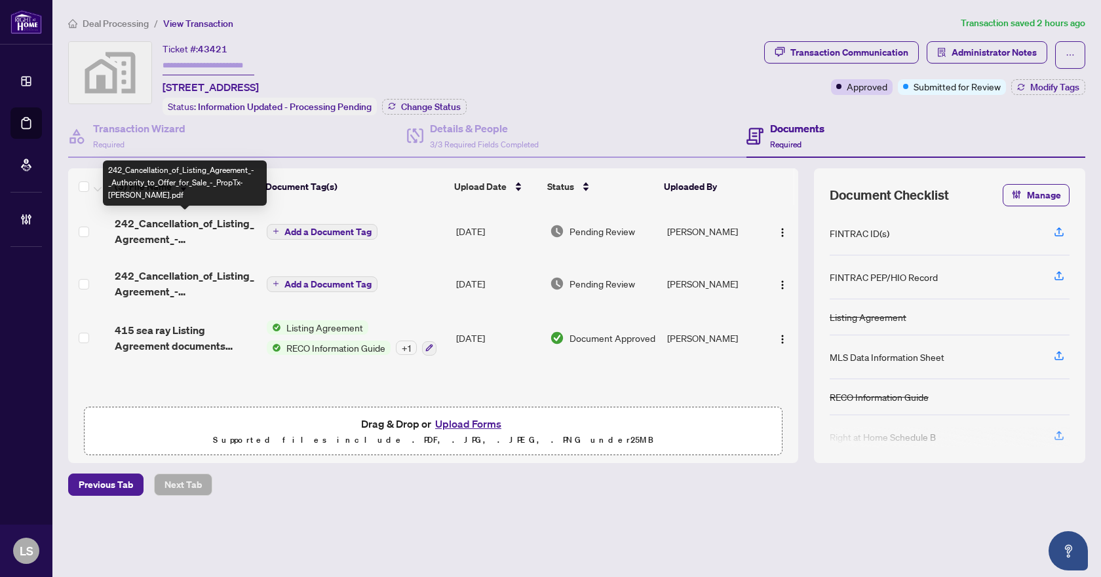
click at [193, 219] on span "242_Cancellation_of_Listing_Agreement_-_Authority_to_Offer_for_Sale_-_PropTx-[P…" at bounding box center [185, 231] width 141 height 31
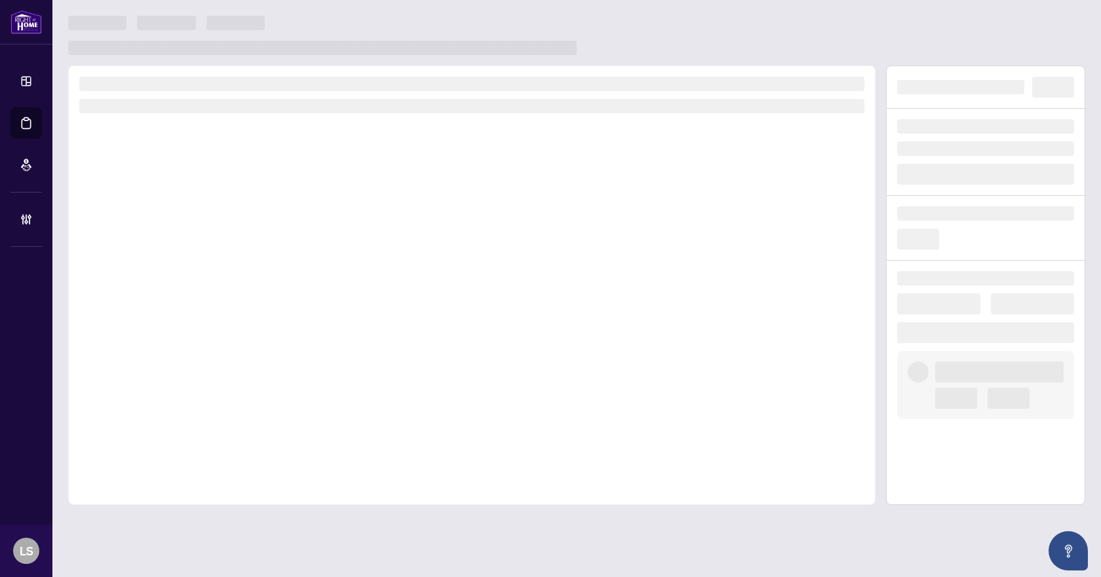
click at [193, 219] on div at bounding box center [471, 286] width 807 height 440
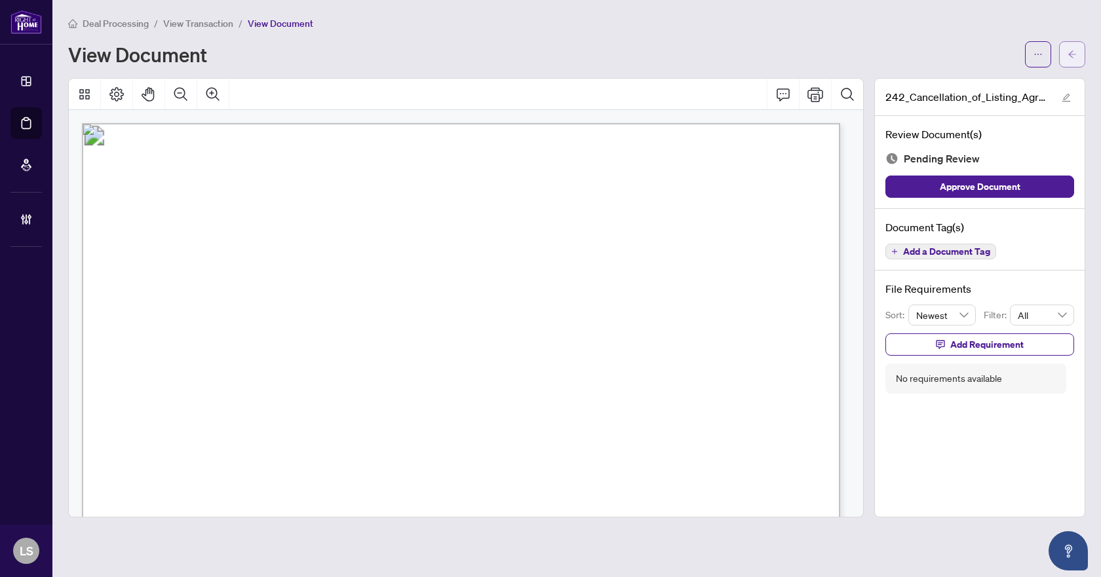
click at [1080, 54] on button "button" at bounding box center [1072, 54] width 26 height 26
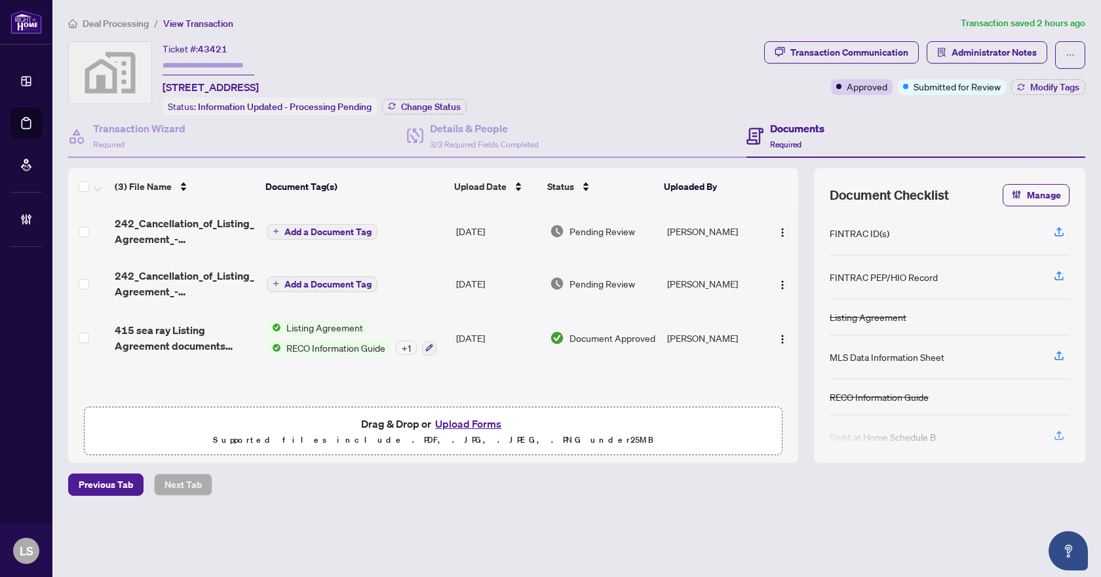
click at [778, 230] on img "button" at bounding box center [782, 232] width 10 height 10
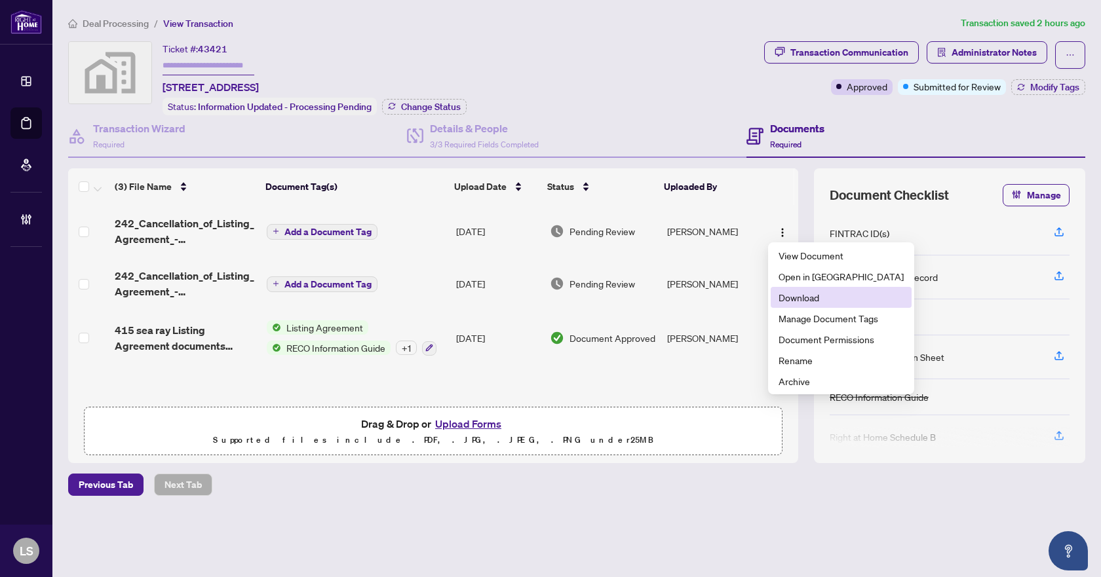
click at [791, 303] on span "Download" at bounding box center [840, 297] width 125 height 14
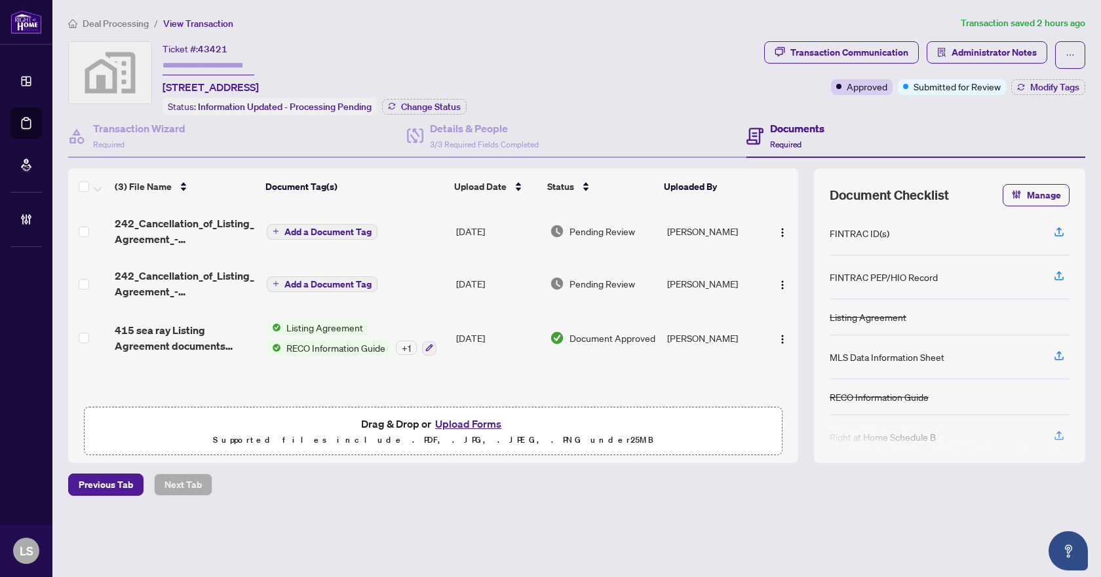
click at [136, 22] on span "Deal Processing" at bounding box center [116, 24] width 66 height 12
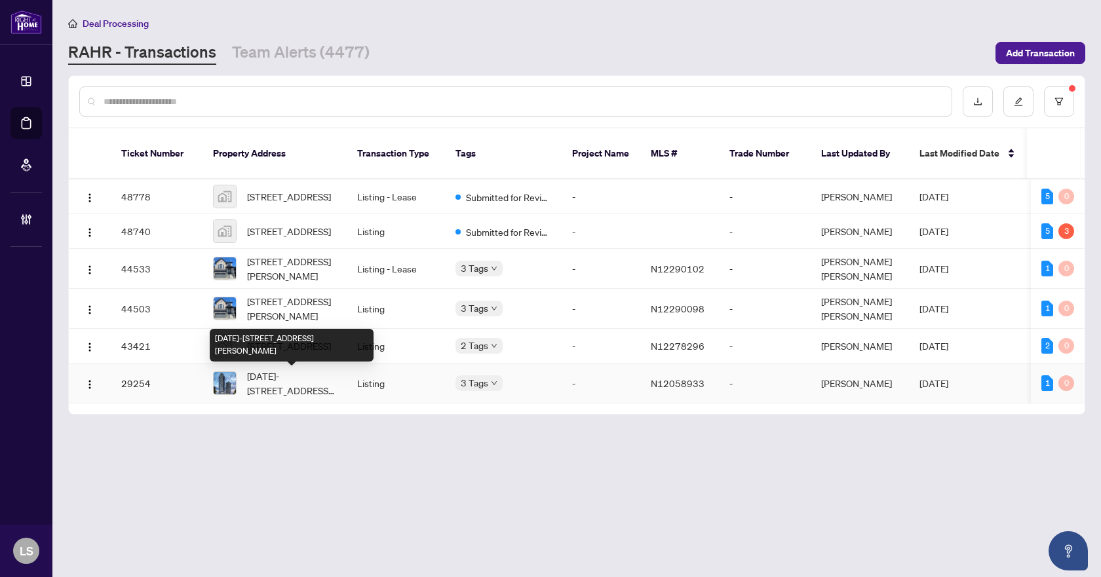
click at [282, 388] on span "[DATE]-[STREET_ADDRESS][PERSON_NAME]" at bounding box center [291, 383] width 89 height 29
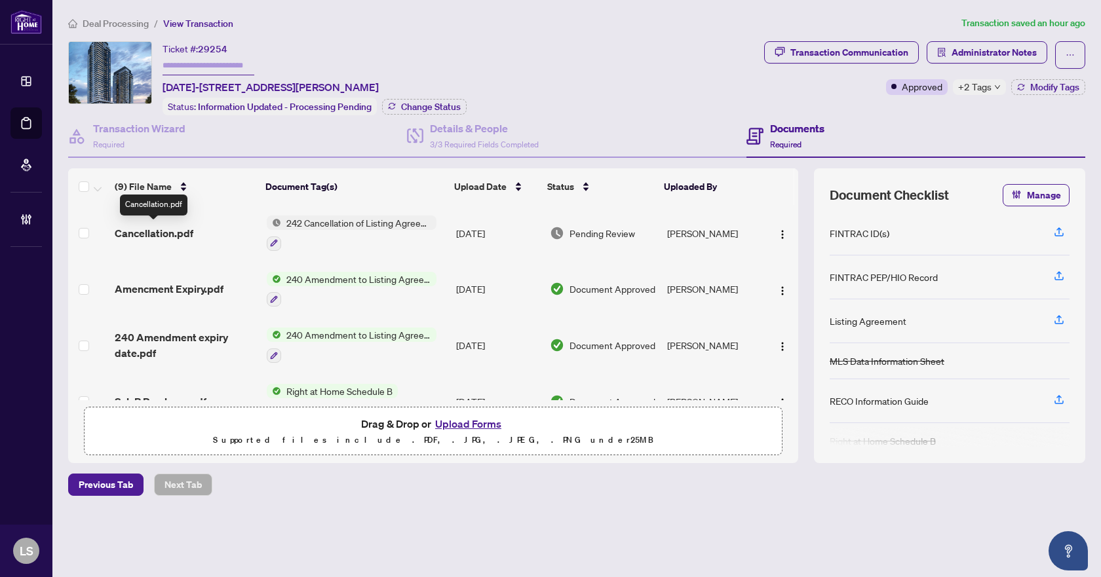
click at [176, 232] on span "Cancellation.pdf" at bounding box center [154, 233] width 79 height 16
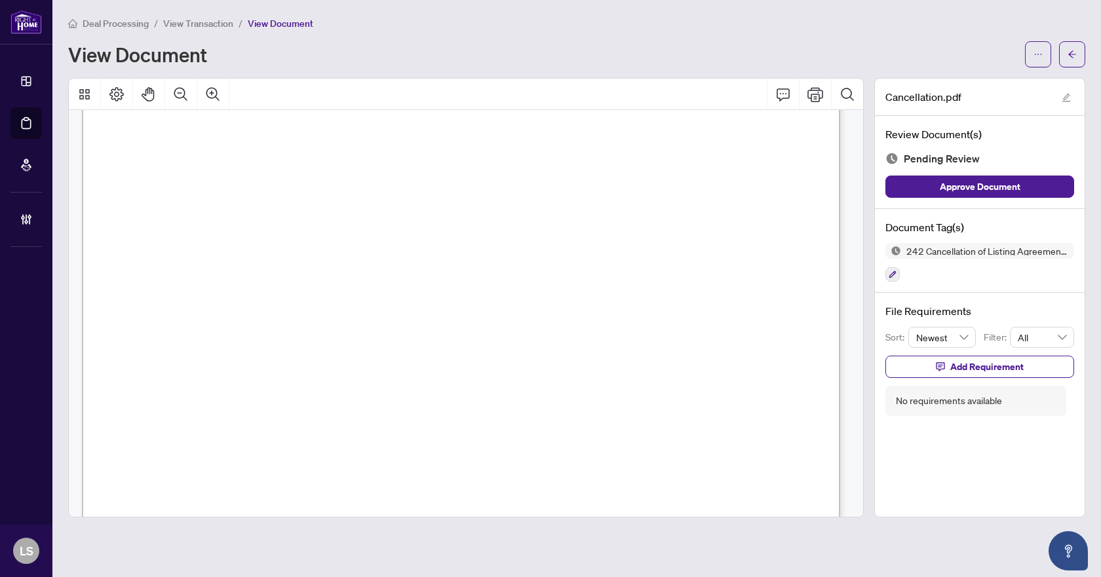
scroll to position [66, 0]
click at [1031, 54] on button "button" at bounding box center [1038, 54] width 26 height 26
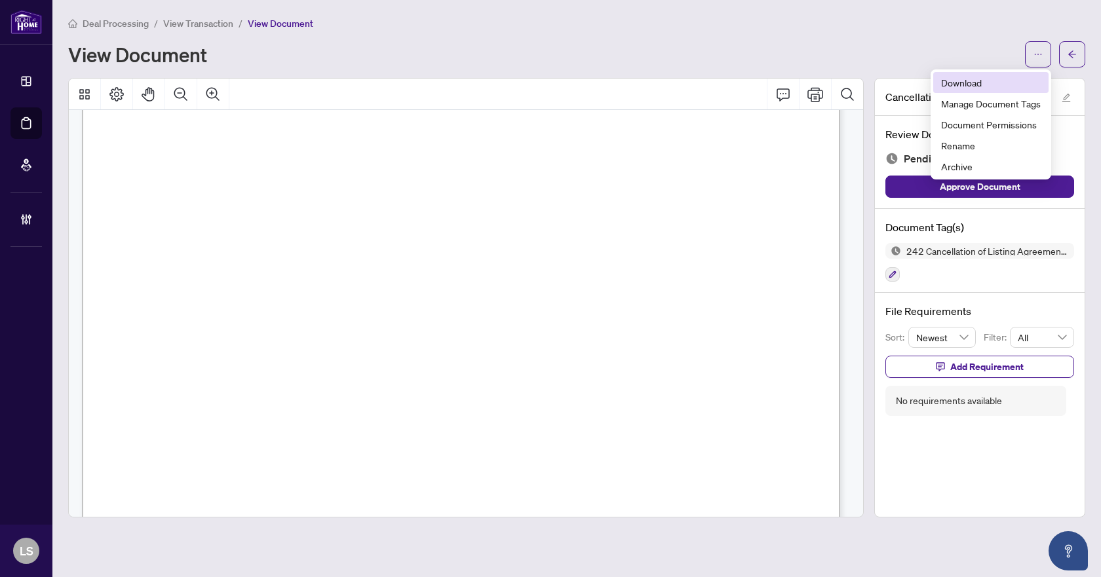
click at [999, 84] on span "Download" at bounding box center [991, 82] width 100 height 14
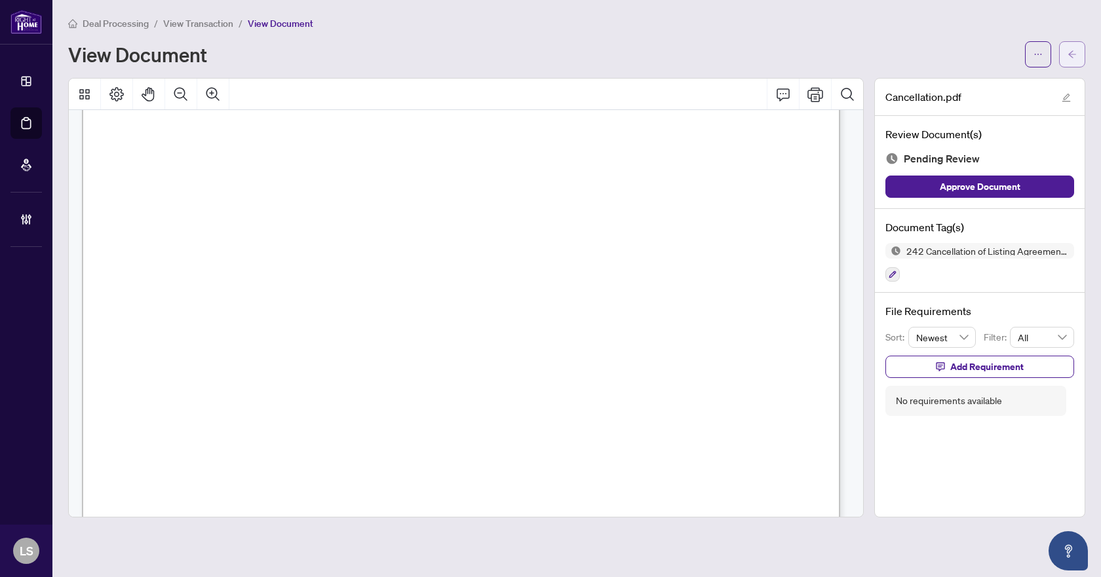
click at [1079, 49] on button "button" at bounding box center [1072, 54] width 26 height 26
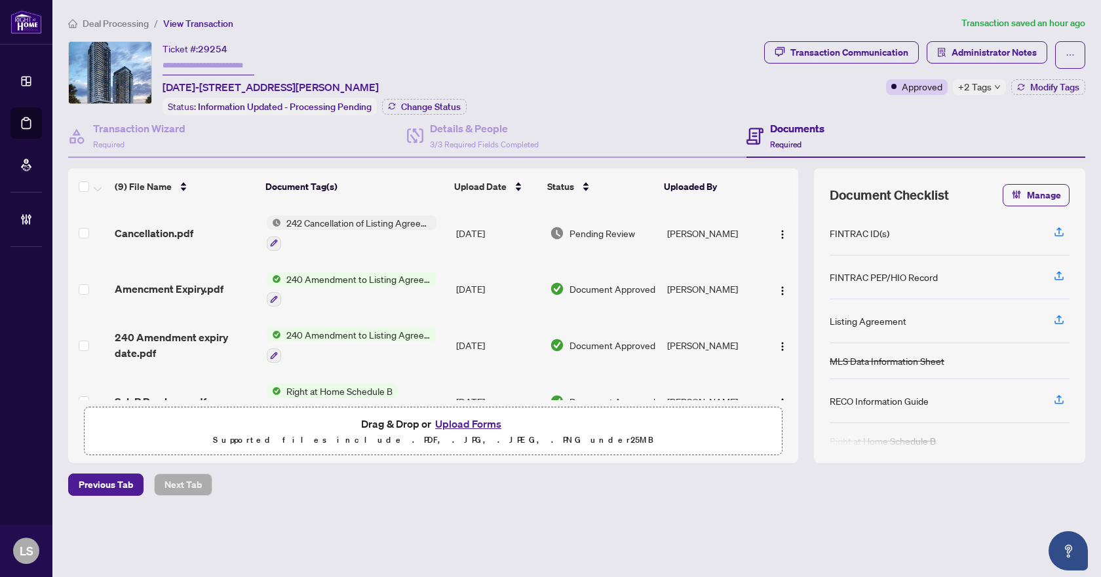
click at [122, 22] on span "Deal Processing" at bounding box center [116, 24] width 66 height 12
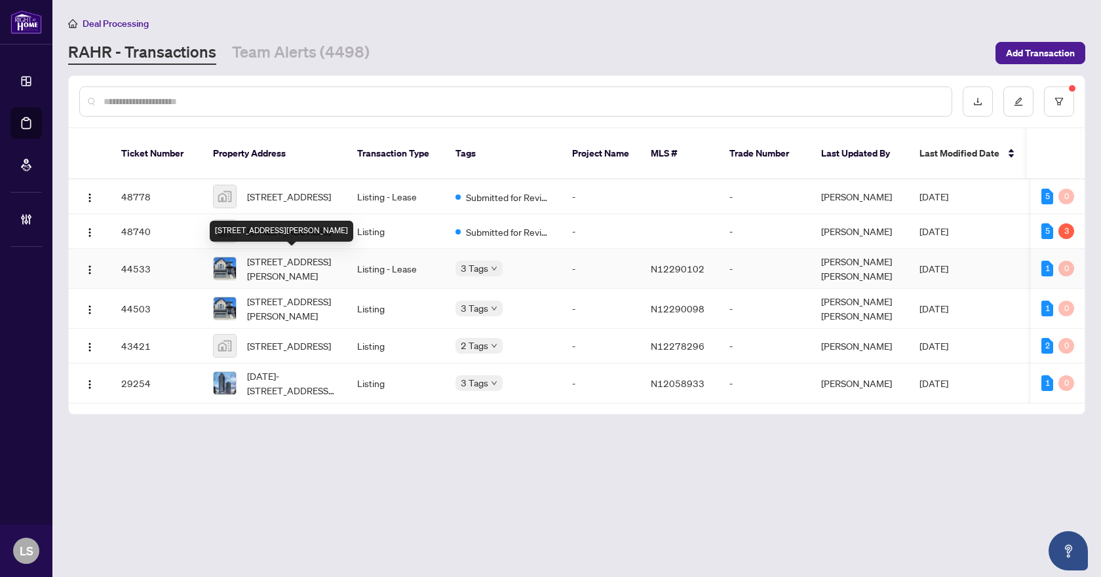
click at [294, 269] on span "[STREET_ADDRESS][PERSON_NAME]" at bounding box center [291, 268] width 89 height 29
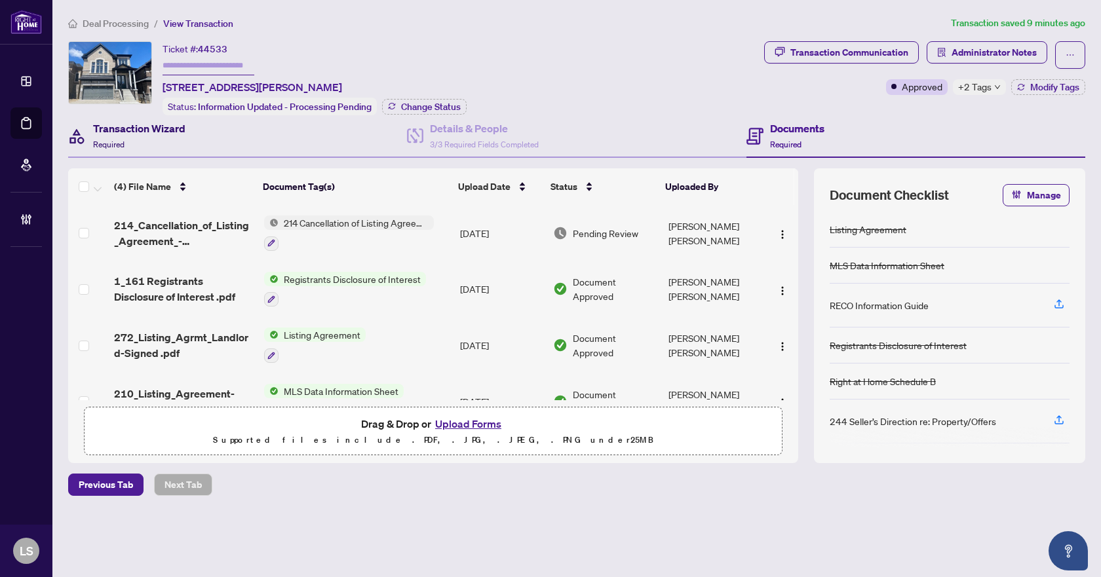
drag, startPoint x: 155, startPoint y: 126, endPoint x: 183, endPoint y: 161, distance: 44.7
click at [155, 126] on h4 "Transaction Wizard" at bounding box center [139, 129] width 92 height 16
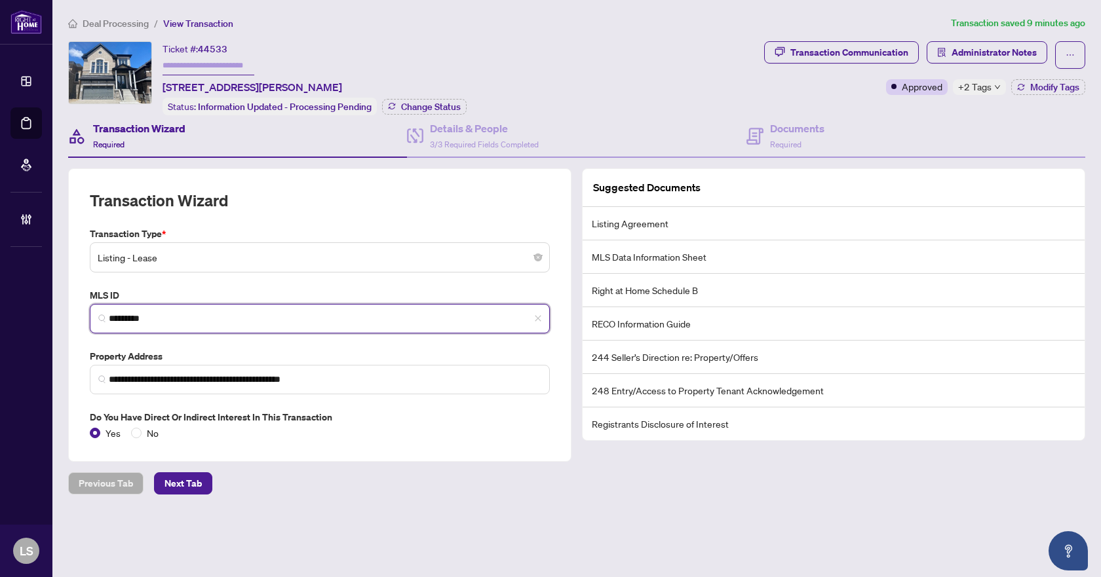
drag, startPoint x: 158, startPoint y: 316, endPoint x: 94, endPoint y: 315, distance: 63.6
click at [94, 315] on span "*********" at bounding box center [320, 318] width 460 height 29
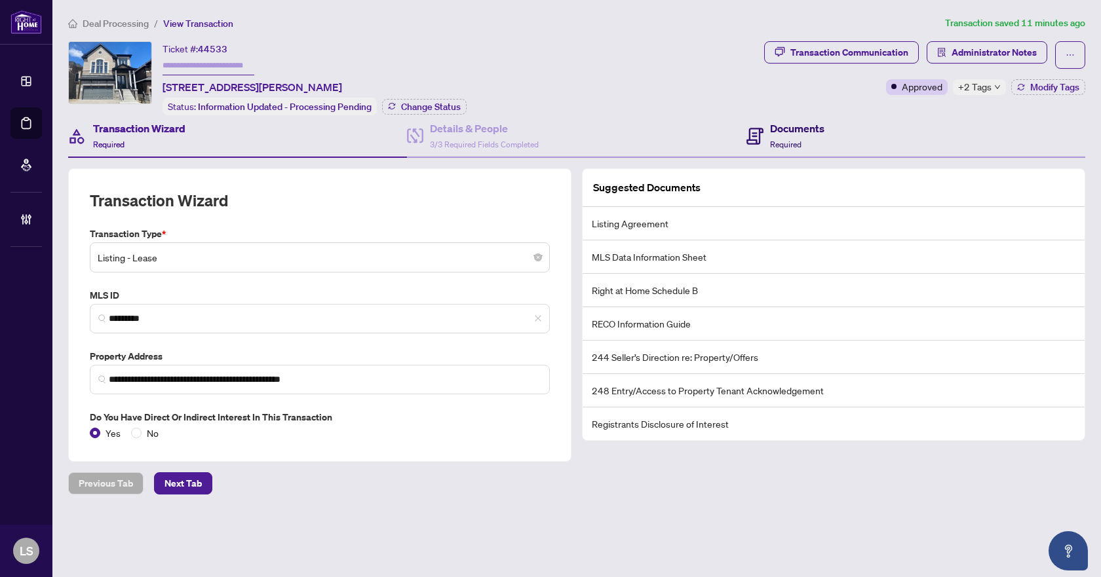
click at [789, 132] on h4 "Documents" at bounding box center [797, 129] width 54 height 16
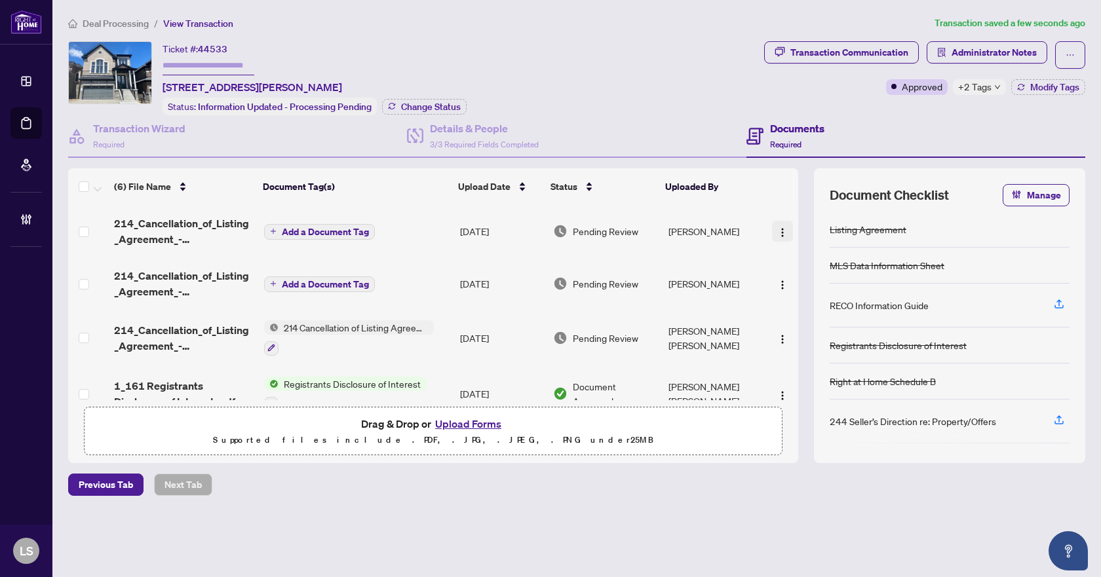
click at [781, 227] on img "button" at bounding box center [782, 232] width 10 height 10
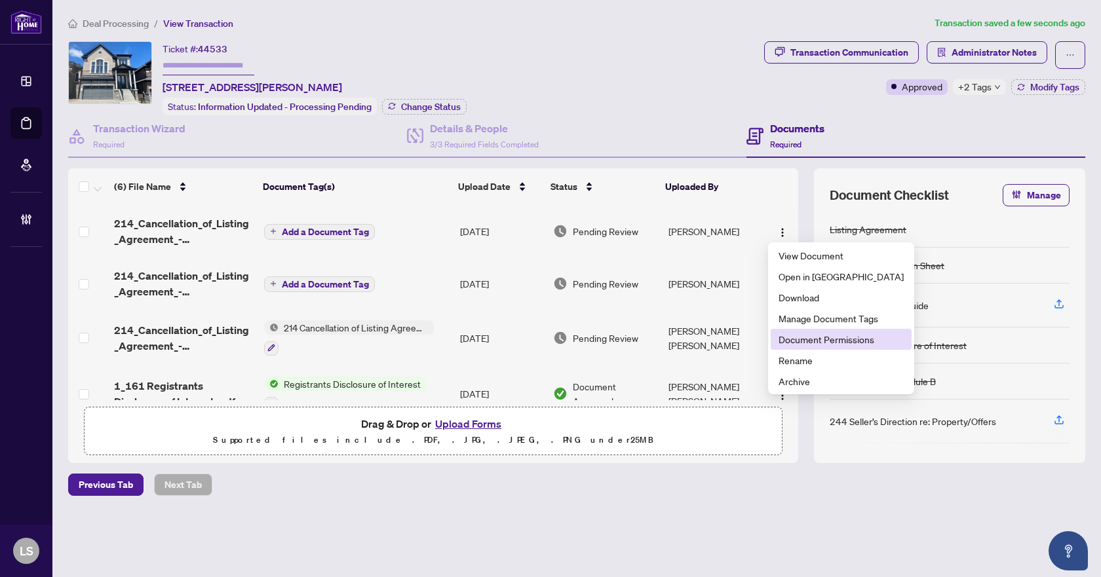
click at [818, 345] on span "Document Permissions" at bounding box center [840, 339] width 125 height 14
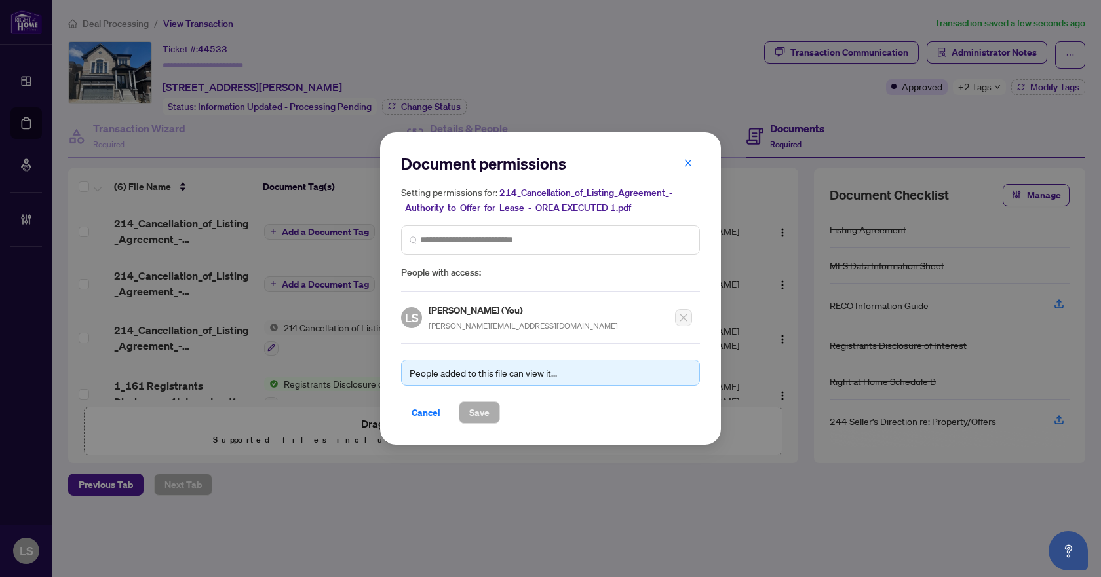
click at [475, 270] on span "People with access:" at bounding box center [550, 272] width 299 height 15
click at [483, 240] on input "search" at bounding box center [555, 240] width 271 height 14
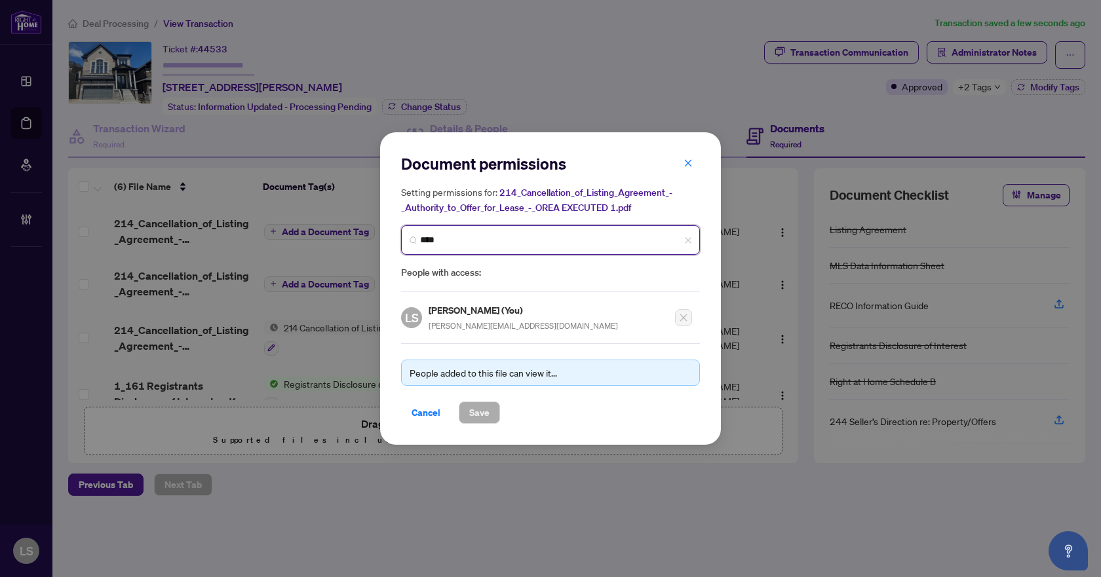
type input "*****"
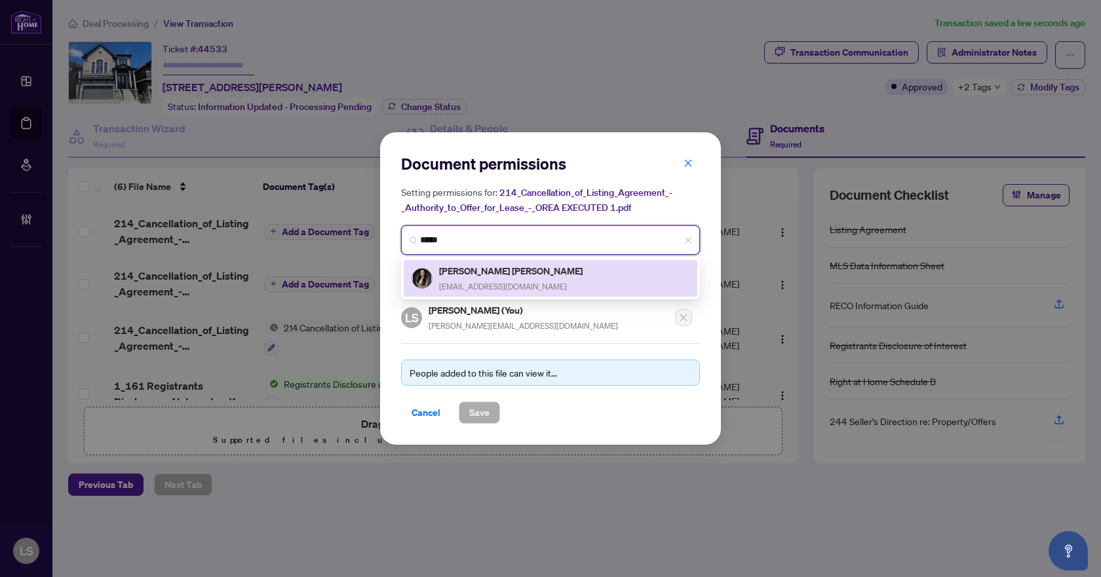
click at [480, 271] on h5 "Mahan Moussavi" at bounding box center [511, 270] width 145 height 15
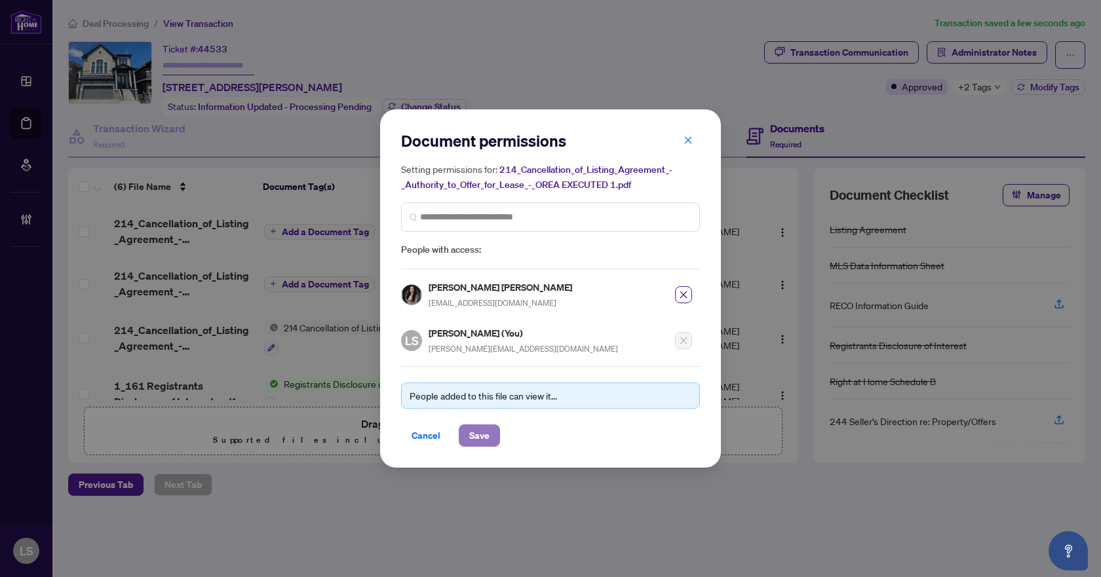
click at [474, 438] on span "Save" at bounding box center [479, 435] width 20 height 21
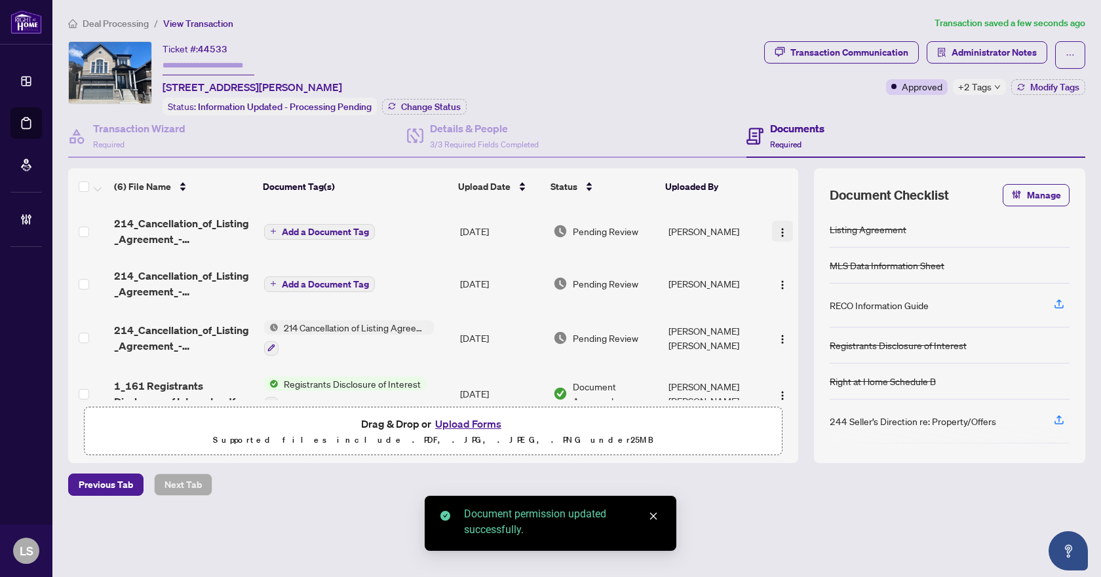
click at [777, 227] on img "button" at bounding box center [782, 232] width 10 height 10
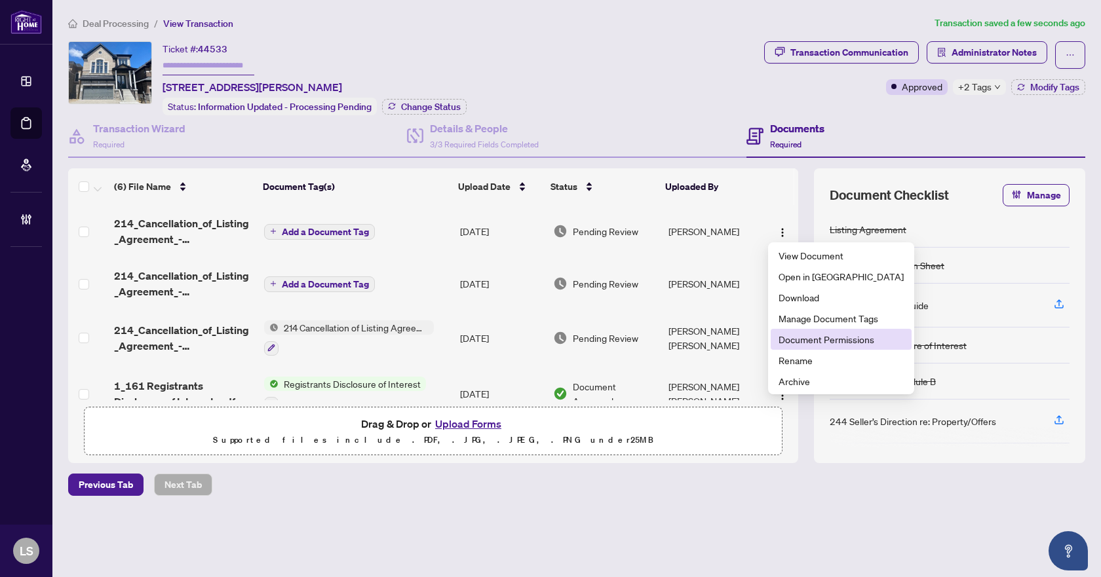
click at [800, 339] on span "Document Permissions" at bounding box center [840, 339] width 125 height 14
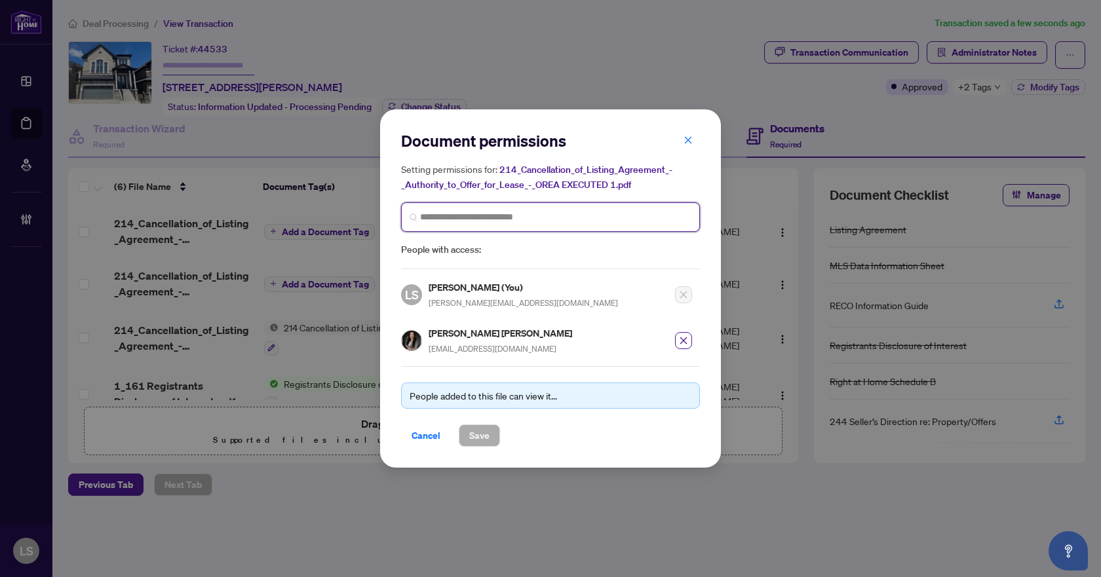
click at [476, 215] on input "search" at bounding box center [555, 217] width 271 height 14
click at [687, 142] on icon "close" at bounding box center [687, 140] width 9 height 9
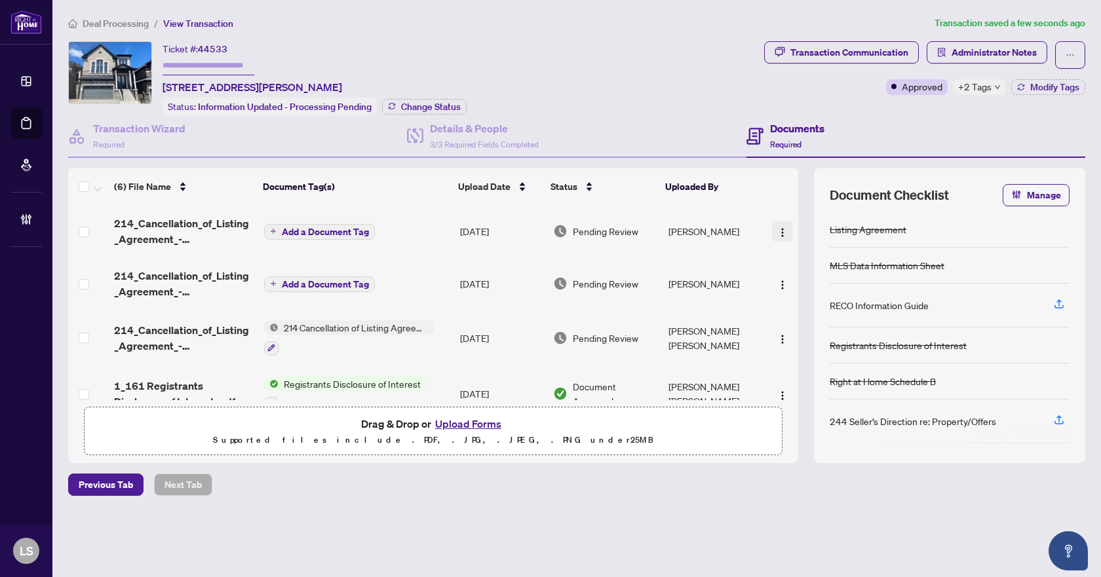
click at [777, 231] on img "button" at bounding box center [782, 232] width 10 height 10
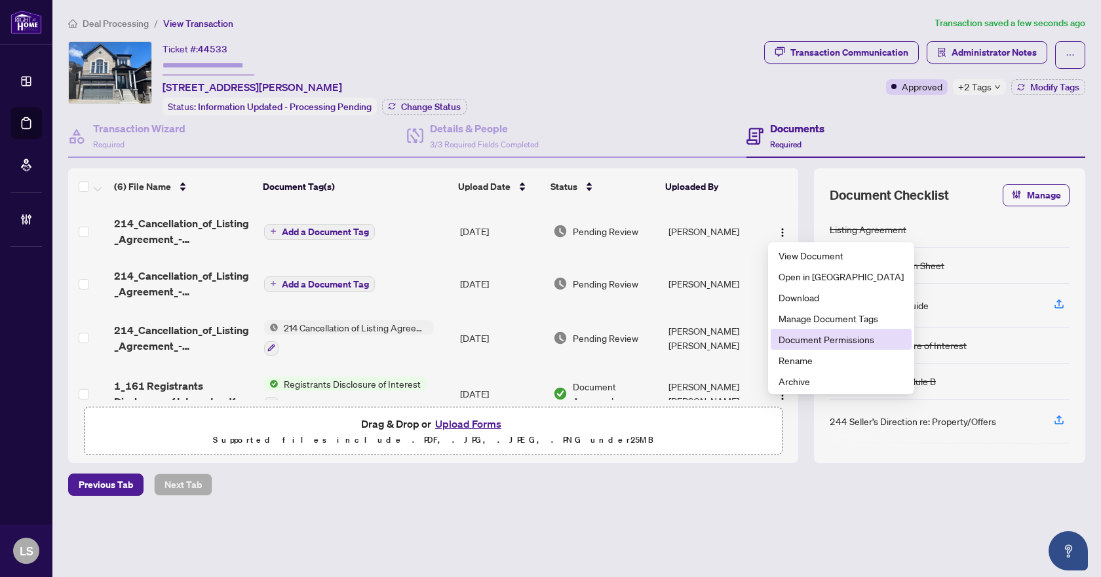
click at [813, 339] on span "Document Permissions" at bounding box center [840, 339] width 125 height 14
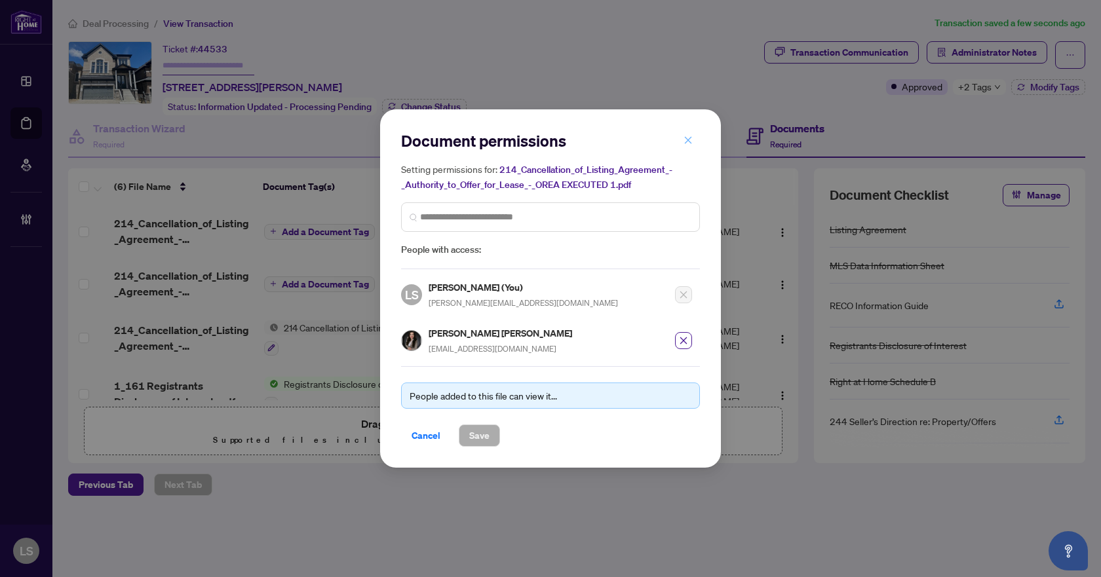
click at [685, 139] on icon "close" at bounding box center [687, 140] width 9 height 9
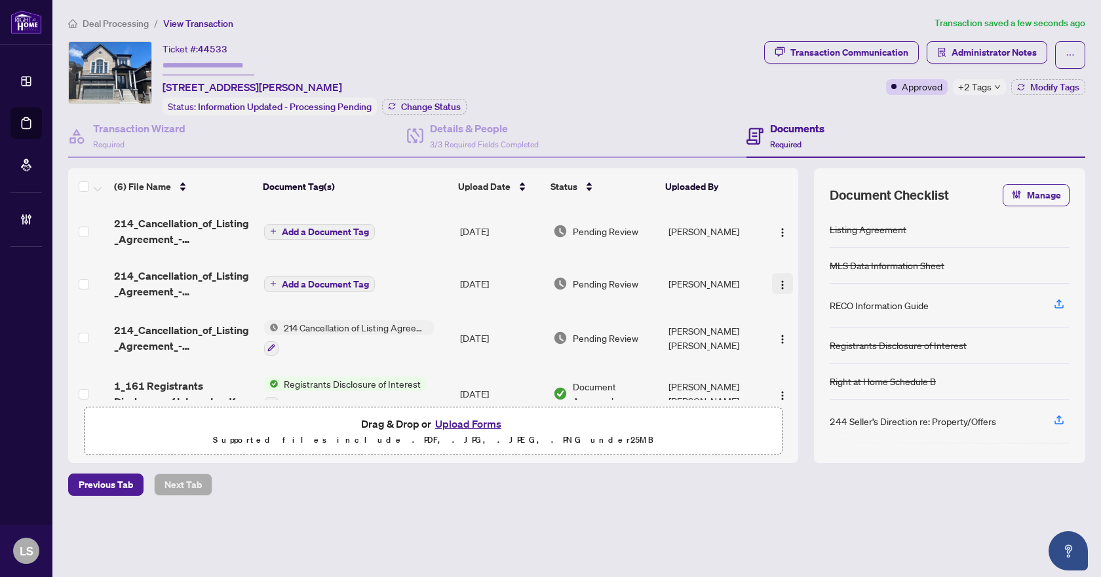
click at [780, 280] on img "button" at bounding box center [782, 285] width 10 height 10
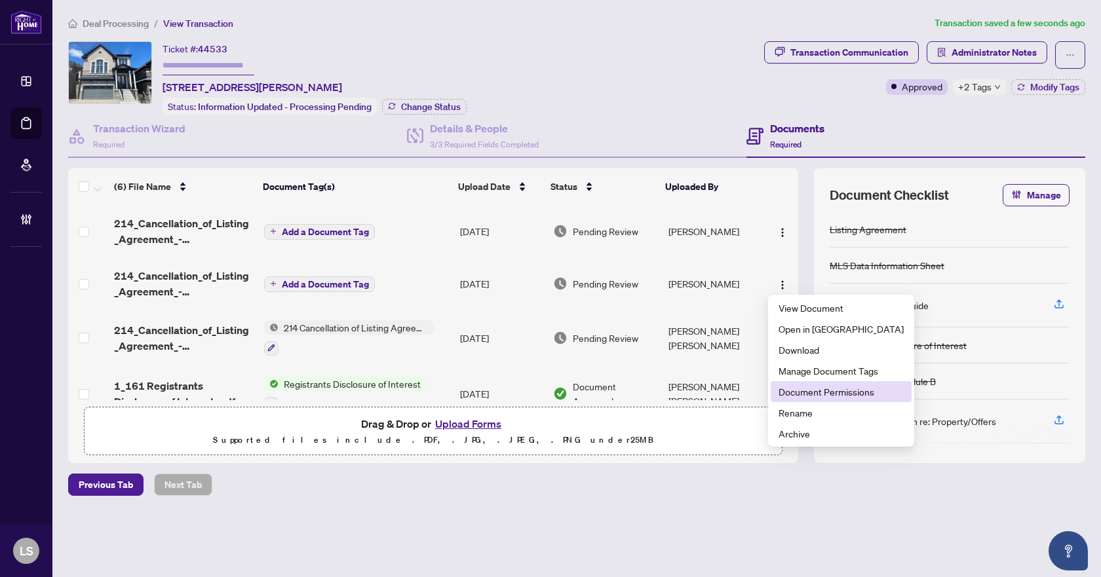
click at [842, 388] on span "Document Permissions" at bounding box center [840, 392] width 125 height 14
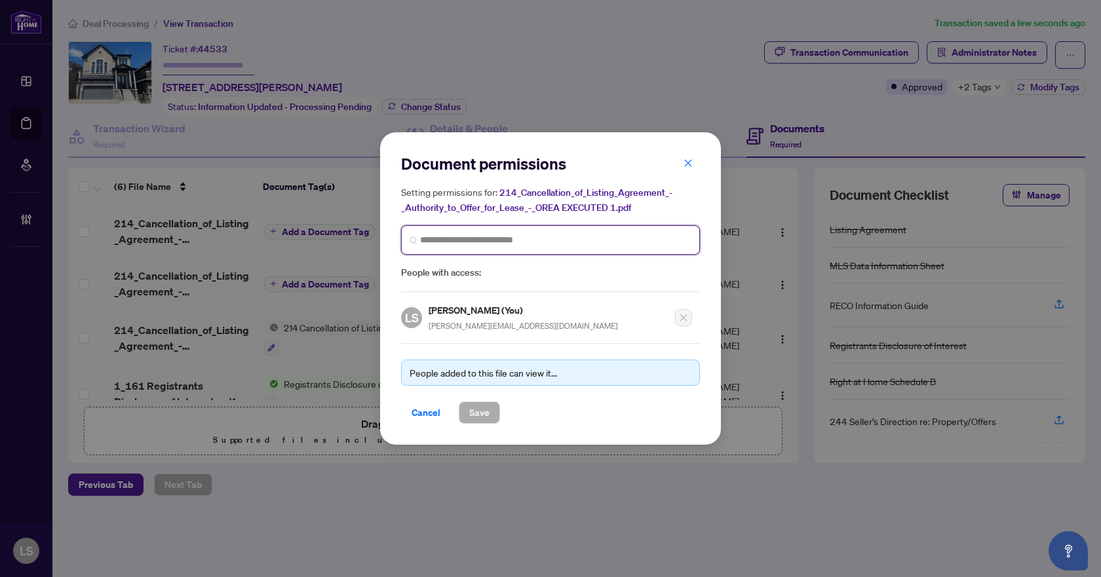
click at [455, 238] on input "search" at bounding box center [555, 240] width 271 height 14
type input "*******"
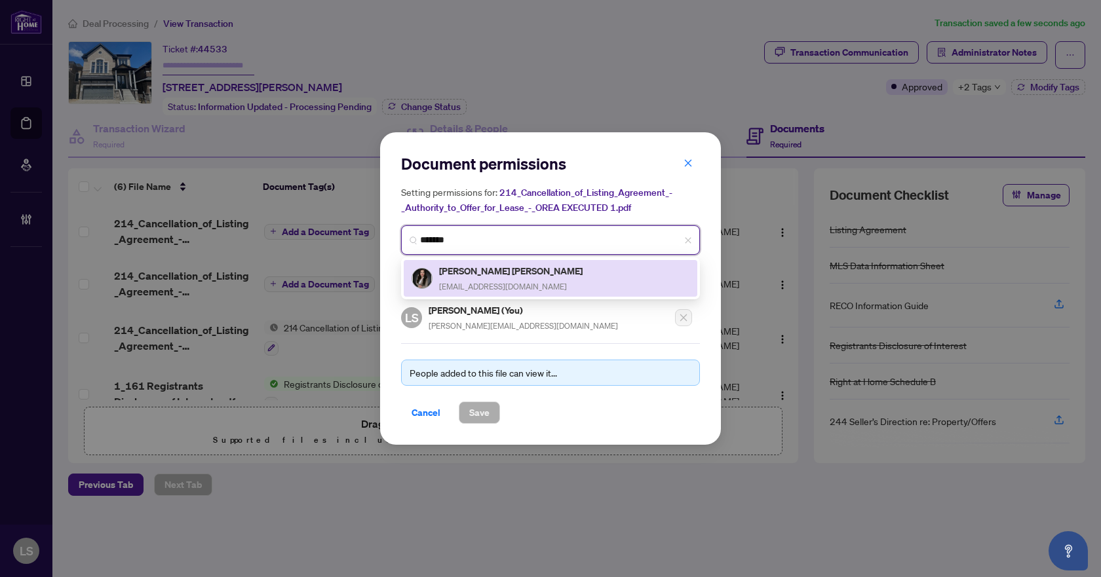
click at [481, 287] on span "mahanfinancial@gmail.com" at bounding box center [503, 287] width 128 height 10
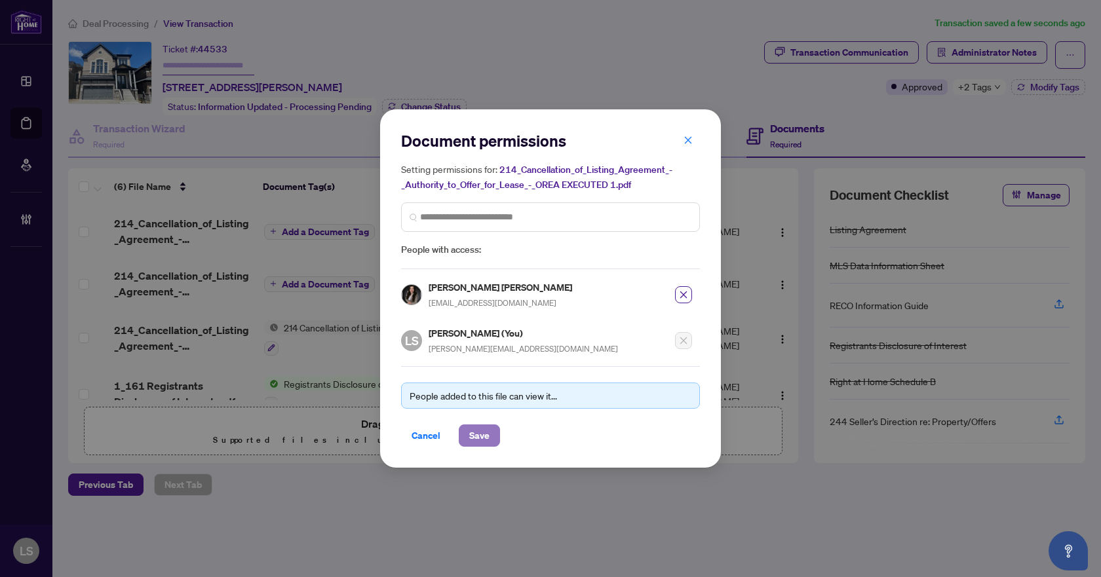
click at [470, 434] on span "Save" at bounding box center [479, 435] width 20 height 21
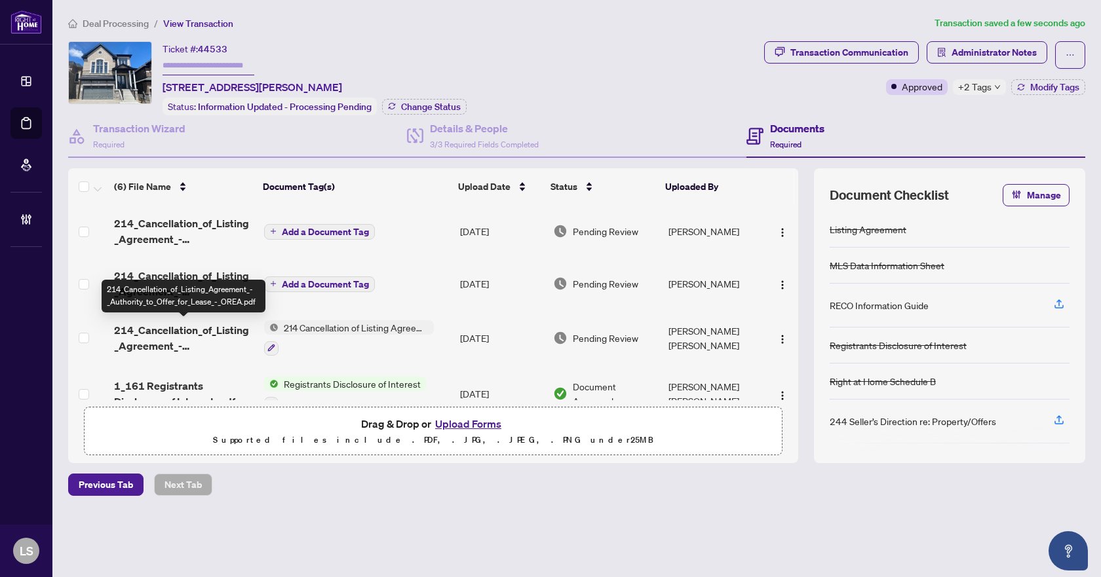
click at [197, 334] on span "214_Cancellation_of_Listing_Agreement_-_Authority_to_Offer_for_Lease_-_OREA.pdf" at bounding box center [184, 337] width 140 height 31
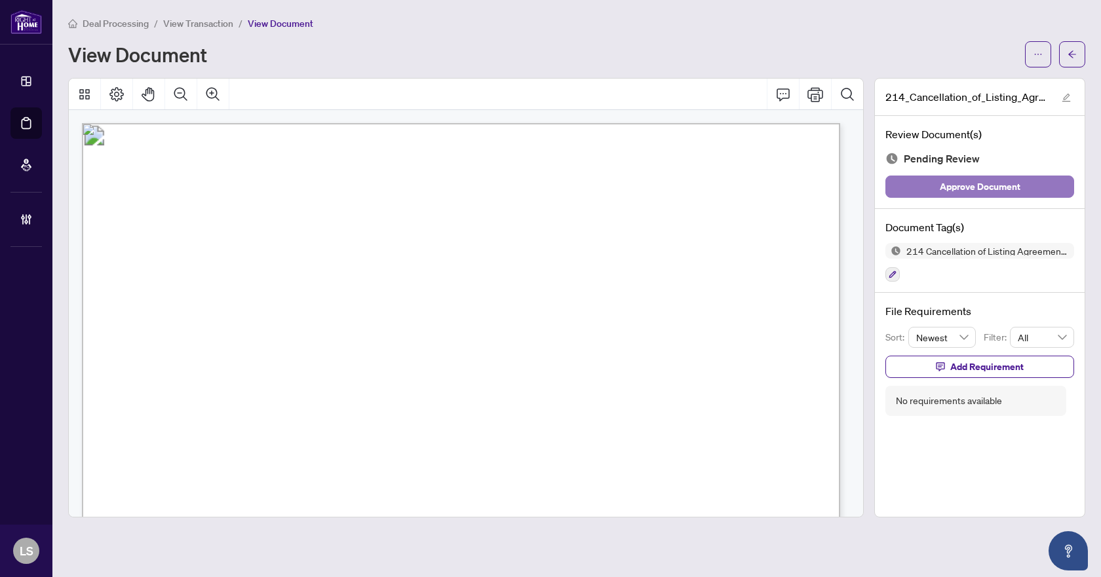
click at [971, 186] on span "Approve Document" at bounding box center [979, 186] width 81 height 21
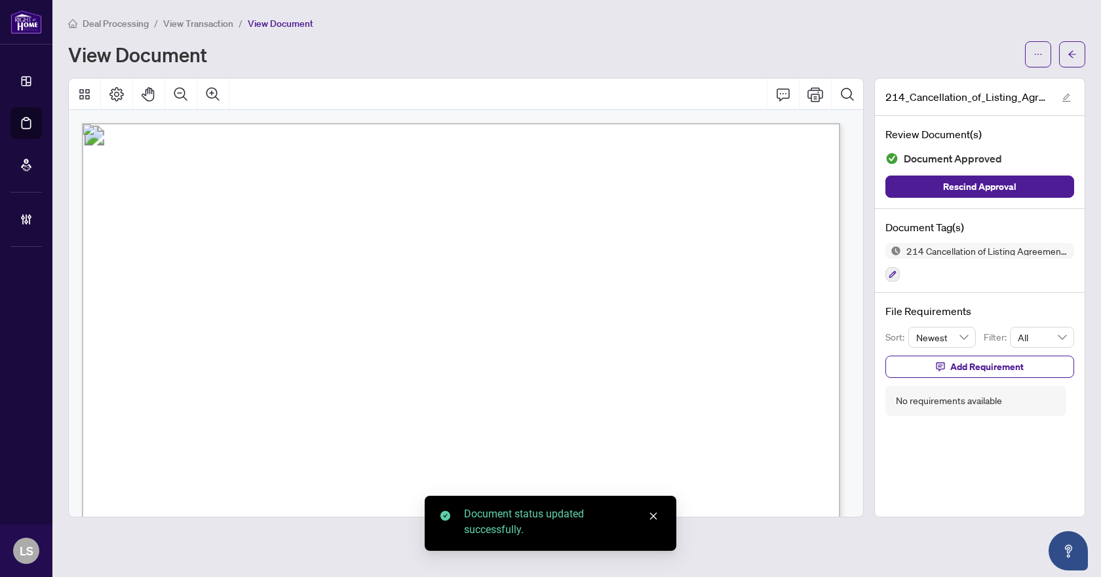
click at [1077, 51] on button "button" at bounding box center [1072, 54] width 26 height 26
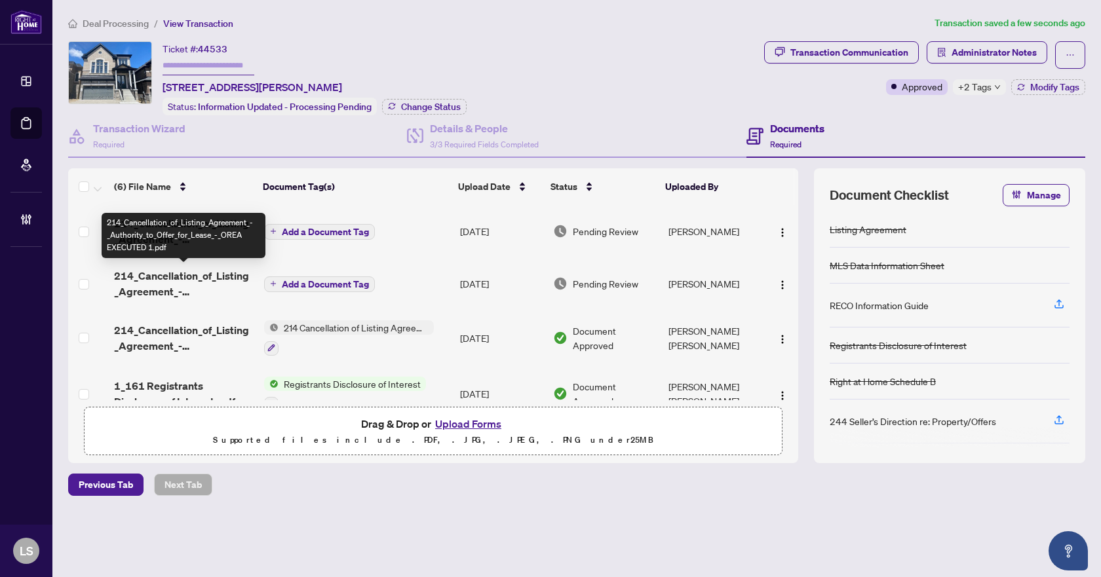
click at [160, 285] on span "214_Cancellation_of_Listing_Agreement_-_Authority_to_Offer_for_Lease_-_OREA EXE…" at bounding box center [184, 283] width 140 height 31
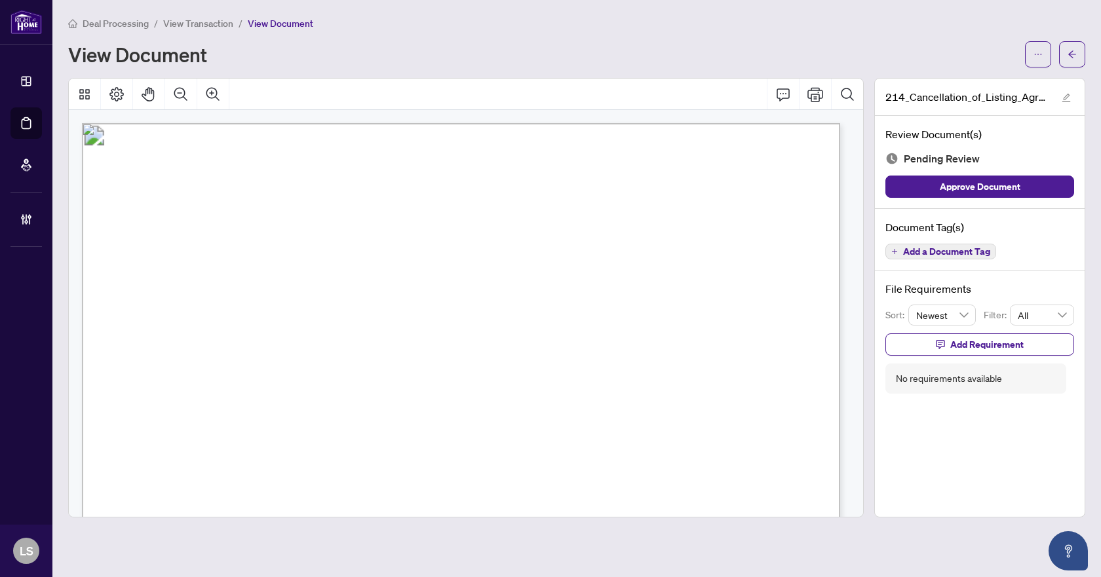
click at [932, 254] on span "Add a Document Tag" at bounding box center [946, 251] width 87 height 9
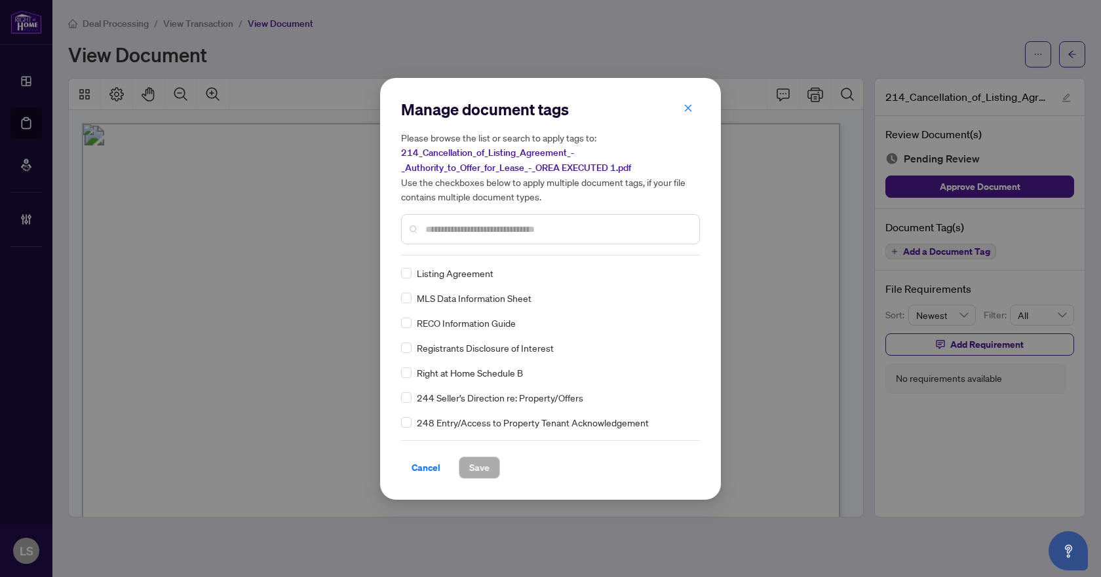
click at [447, 231] on input "text" at bounding box center [556, 229] width 263 height 14
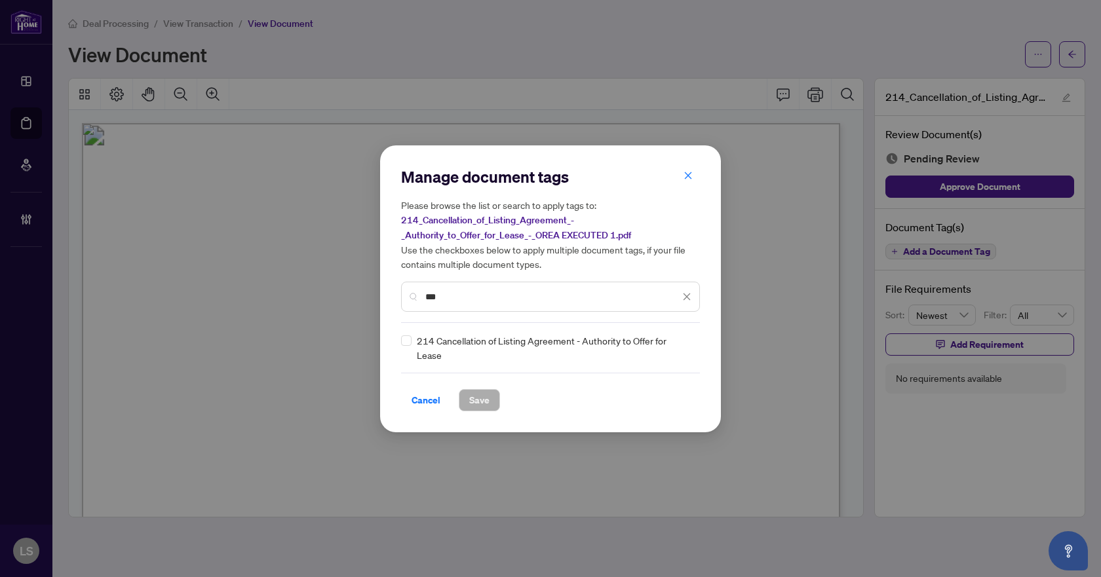
type input "***"
click at [680, 346] on div at bounding box center [678, 347] width 25 height 13
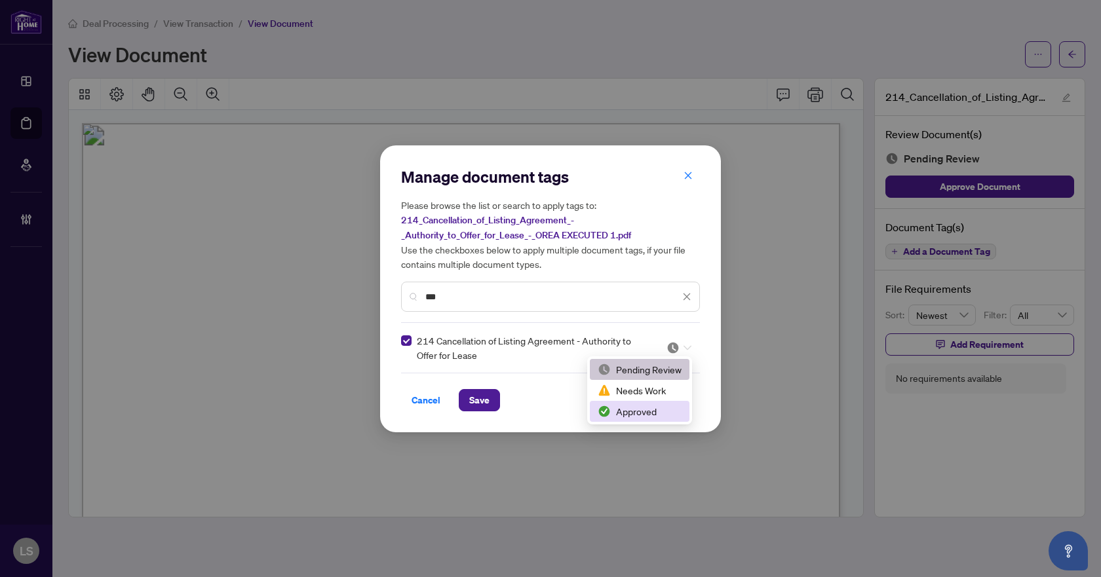
click at [636, 416] on div "Approved" at bounding box center [639, 411] width 84 height 14
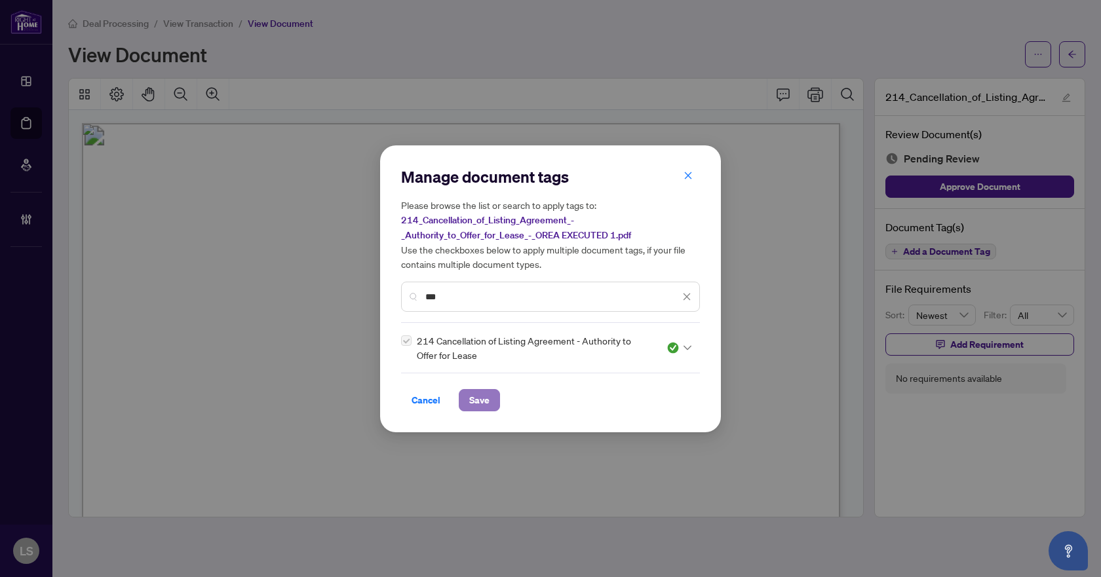
click at [488, 404] on span "Save" at bounding box center [479, 400] width 20 height 21
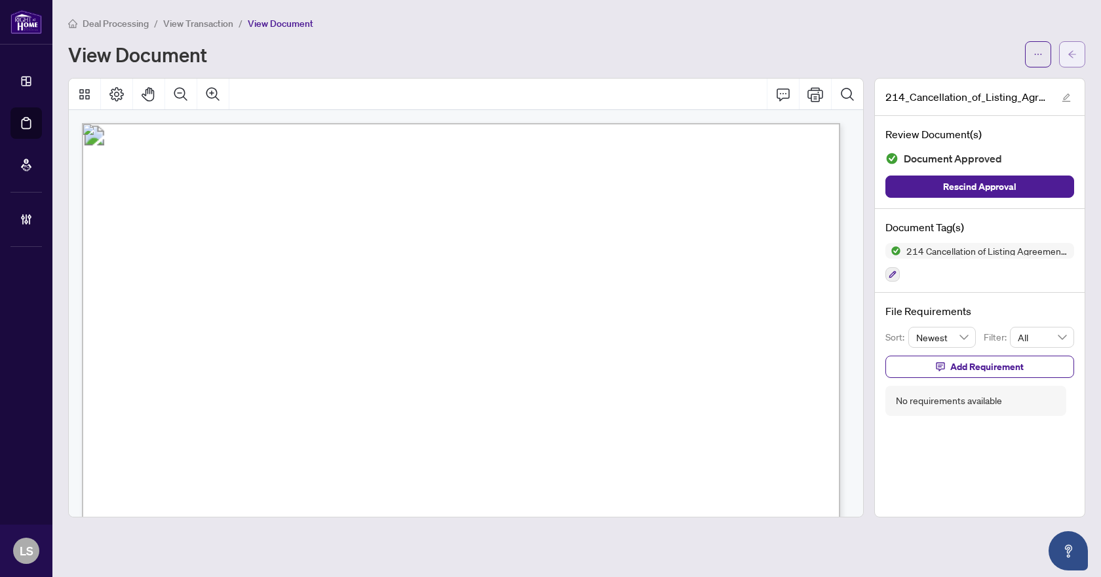
click at [1073, 57] on icon "arrow-left" at bounding box center [1071, 54] width 9 height 9
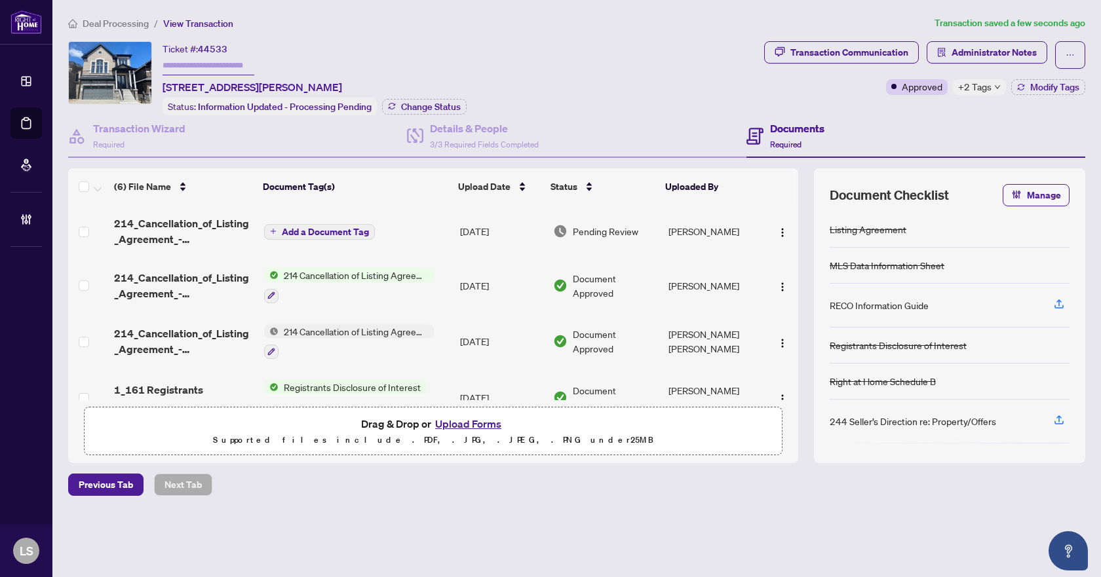
click at [200, 225] on span "214_Cancellation_of_Listing_Agreement_-_Authority_to_Offer_for_Lease_-_OREA EXE…" at bounding box center [184, 231] width 140 height 31
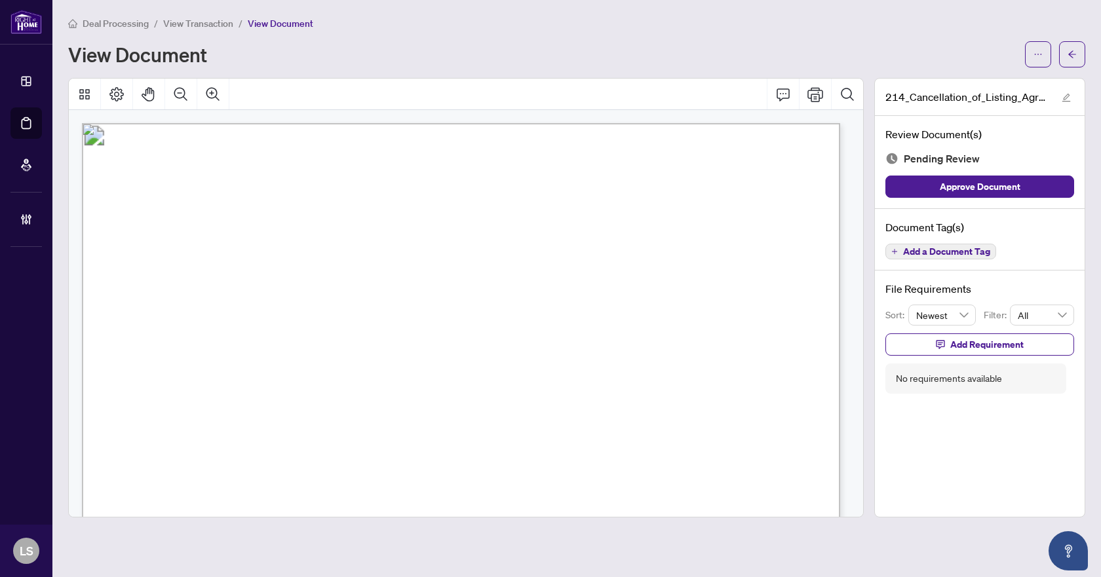
click at [953, 251] on span "Add a Document Tag" at bounding box center [946, 251] width 87 height 9
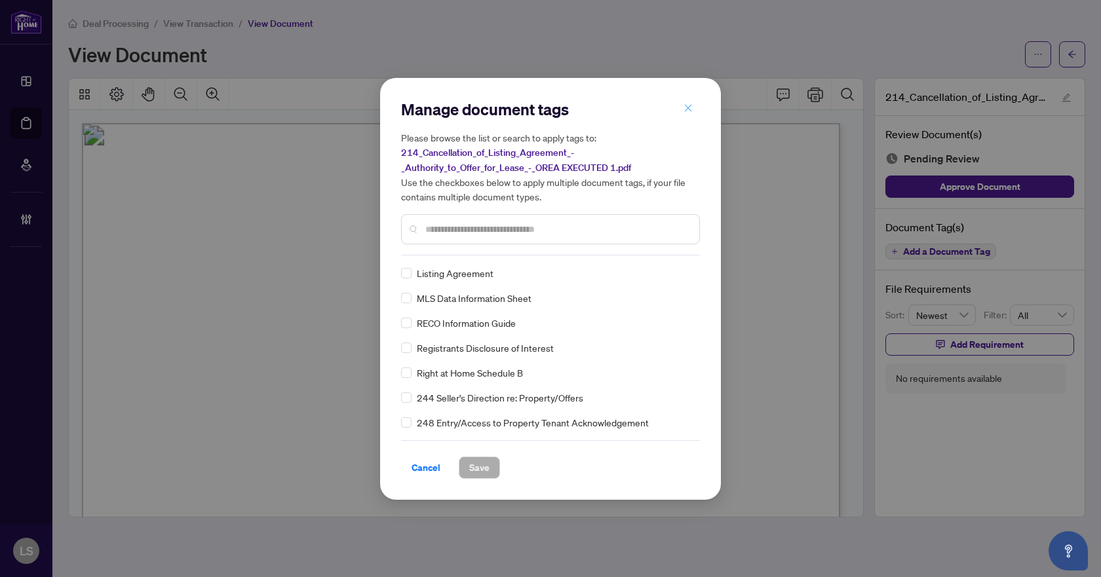
click at [694, 107] on button "button" at bounding box center [688, 109] width 26 height 22
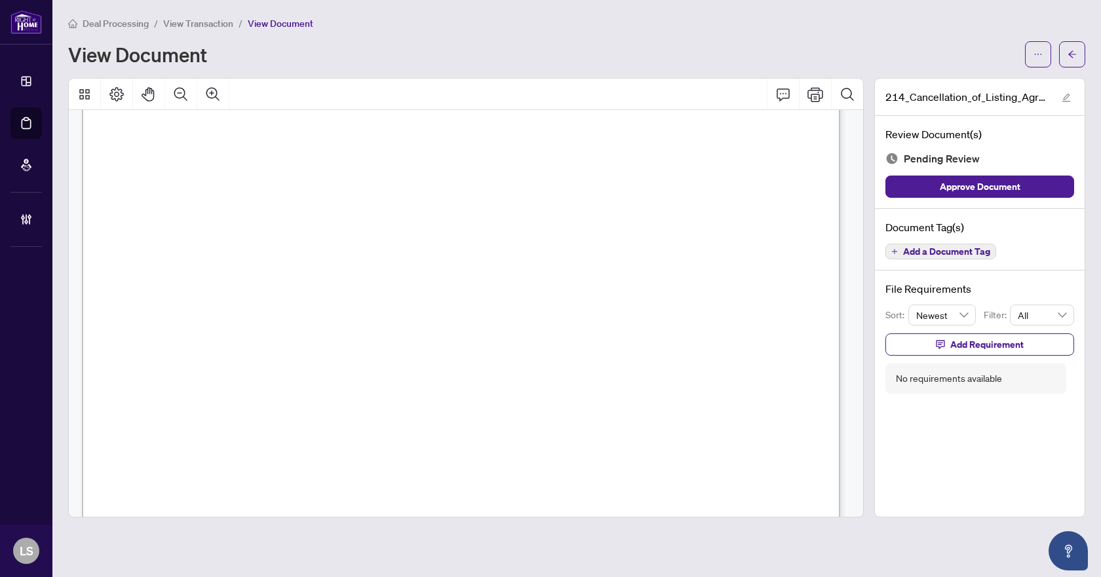
scroll to position [600, 0]
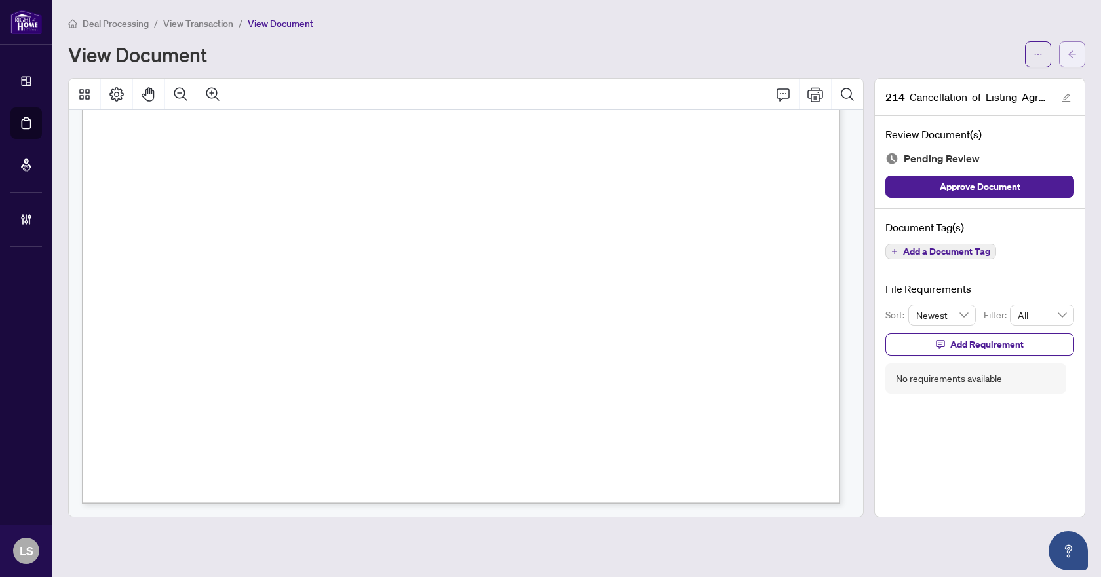
click at [1067, 51] on icon "arrow-left" at bounding box center [1071, 54] width 9 height 9
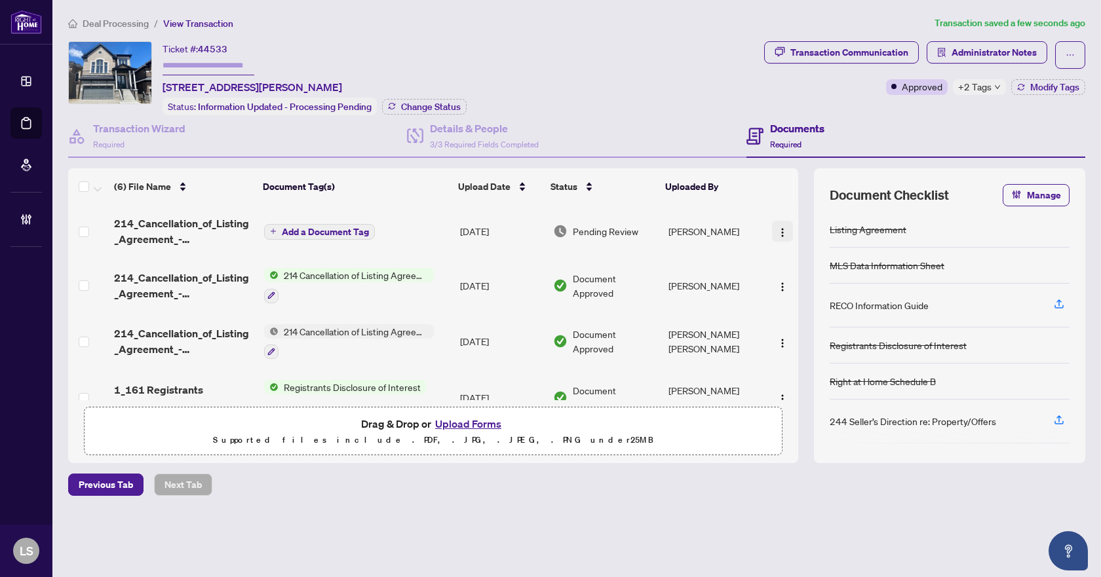
click at [779, 233] on img "button" at bounding box center [782, 232] width 10 height 10
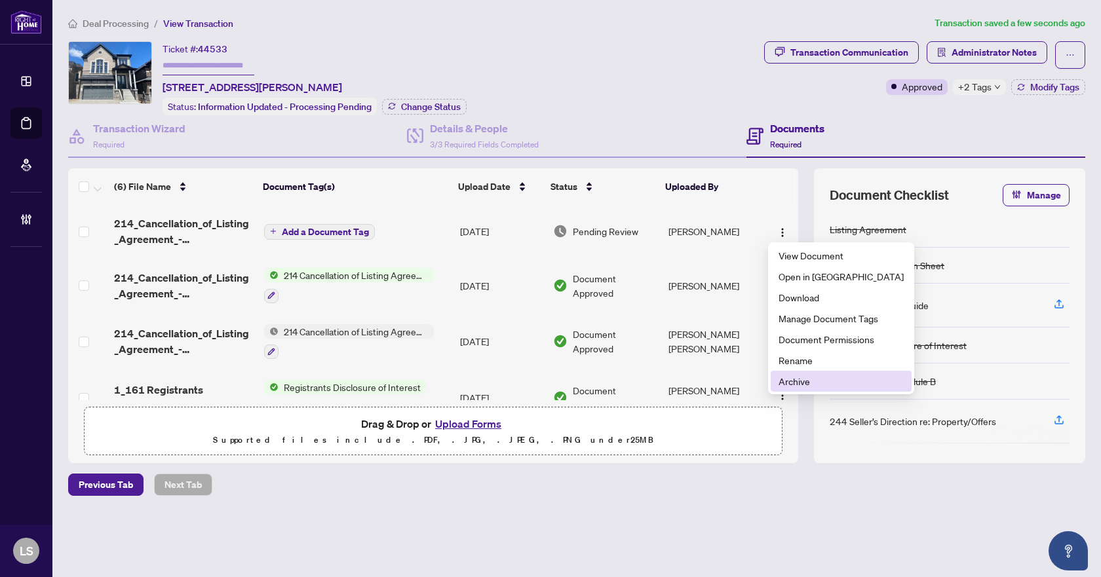
click at [784, 381] on span "Archive" at bounding box center [840, 381] width 125 height 14
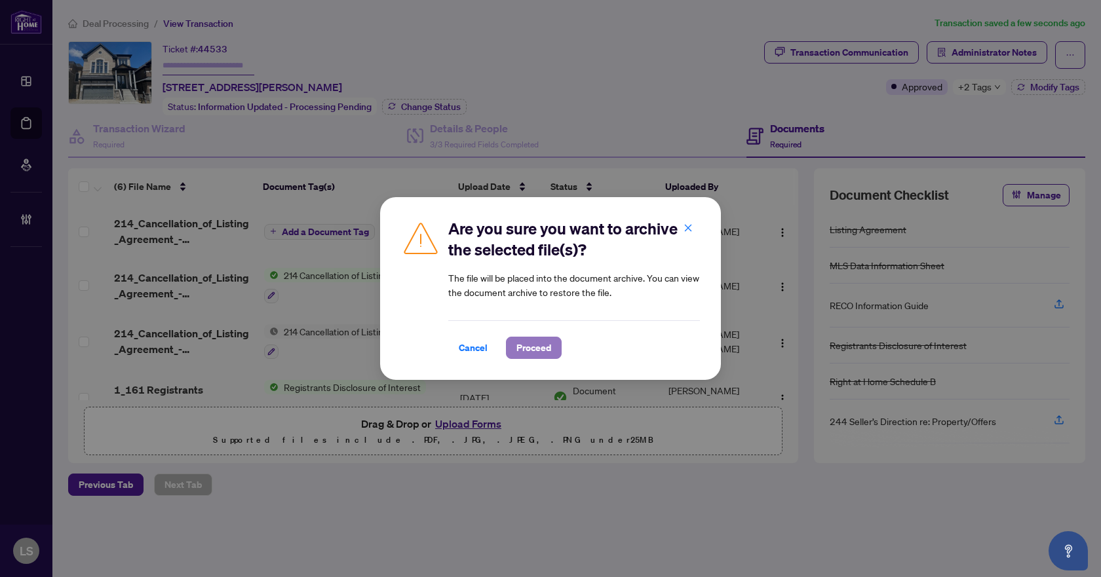
click at [536, 350] on span "Proceed" at bounding box center [533, 347] width 35 height 21
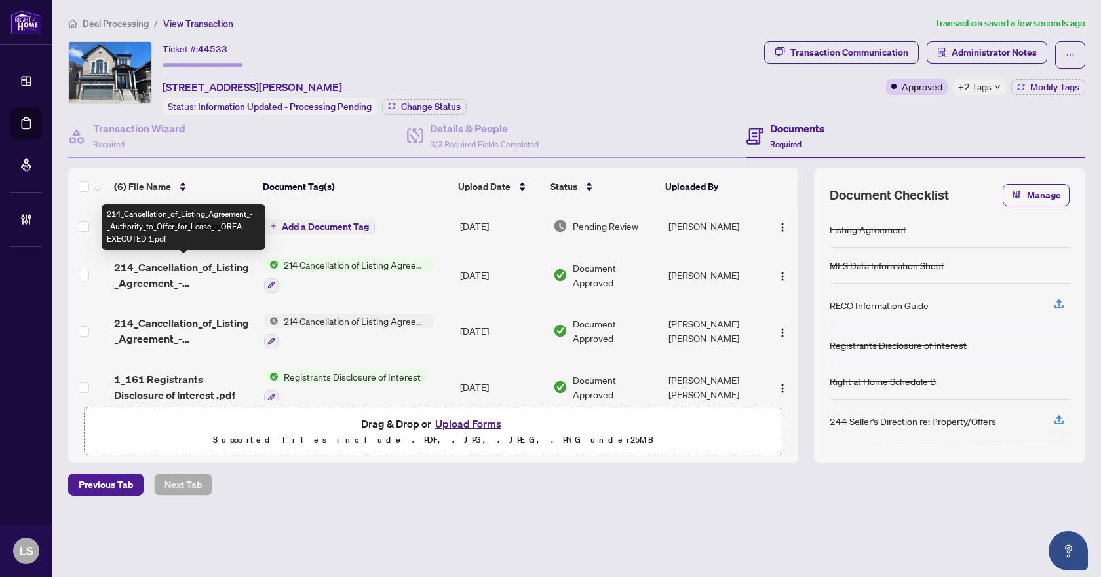
click at [185, 270] on span "214_Cancellation_of_Listing_Agreement_-_Authority_to_Offer_for_Lease_-_OREA EXE…" at bounding box center [184, 274] width 140 height 31
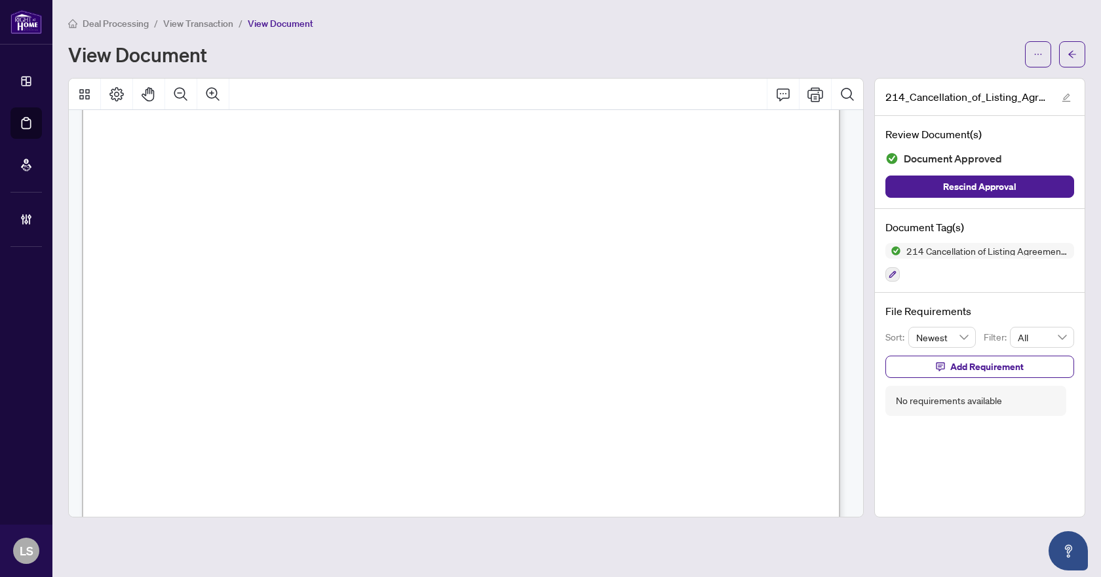
scroll to position [600, 0]
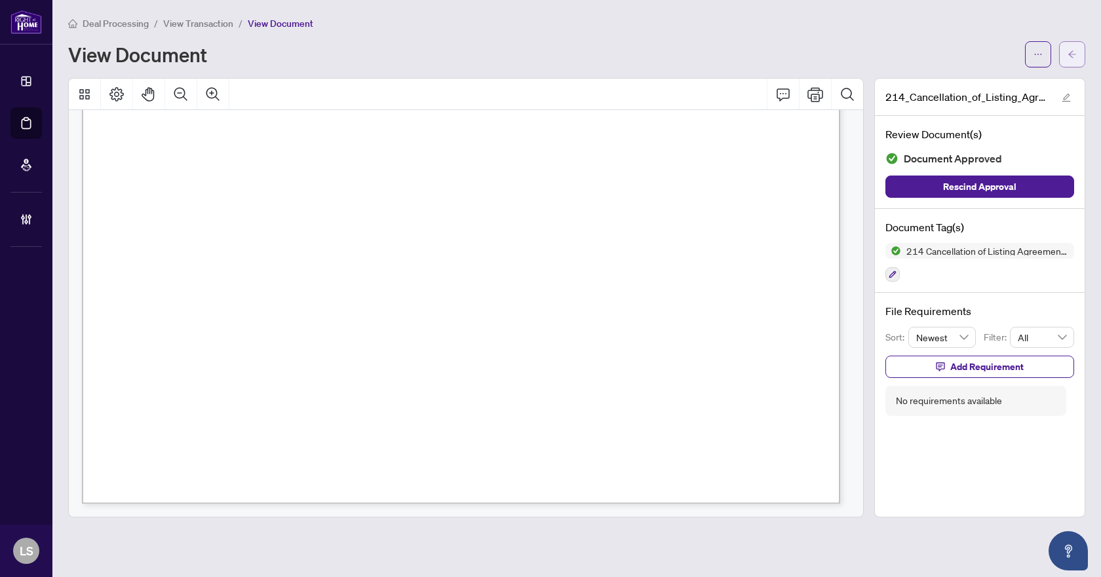
click at [1076, 48] on button "button" at bounding box center [1072, 54] width 26 height 26
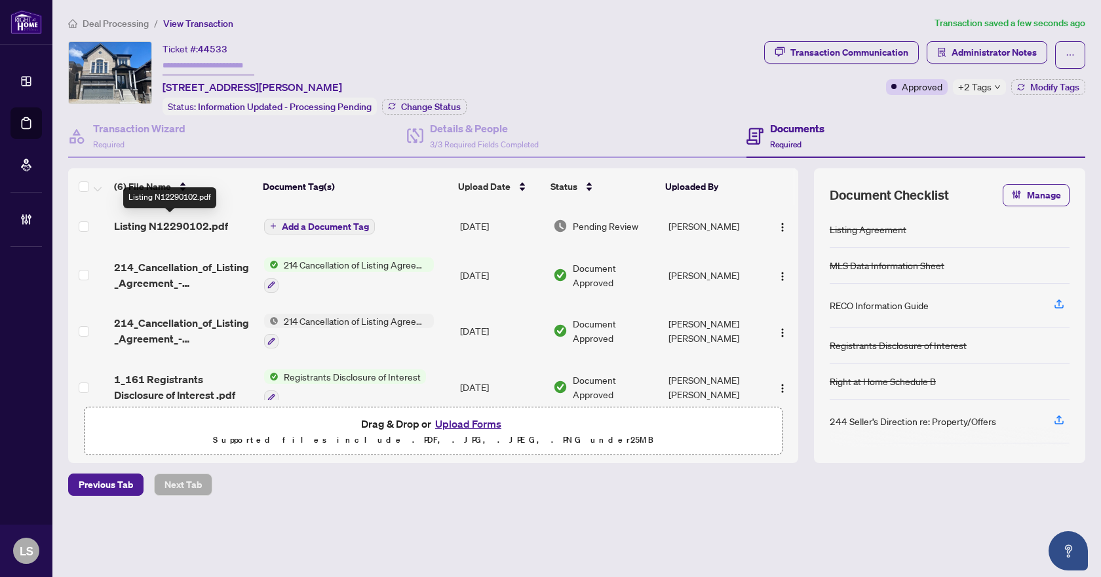
click at [200, 222] on span "Listing N12290102.pdf" at bounding box center [171, 226] width 114 height 16
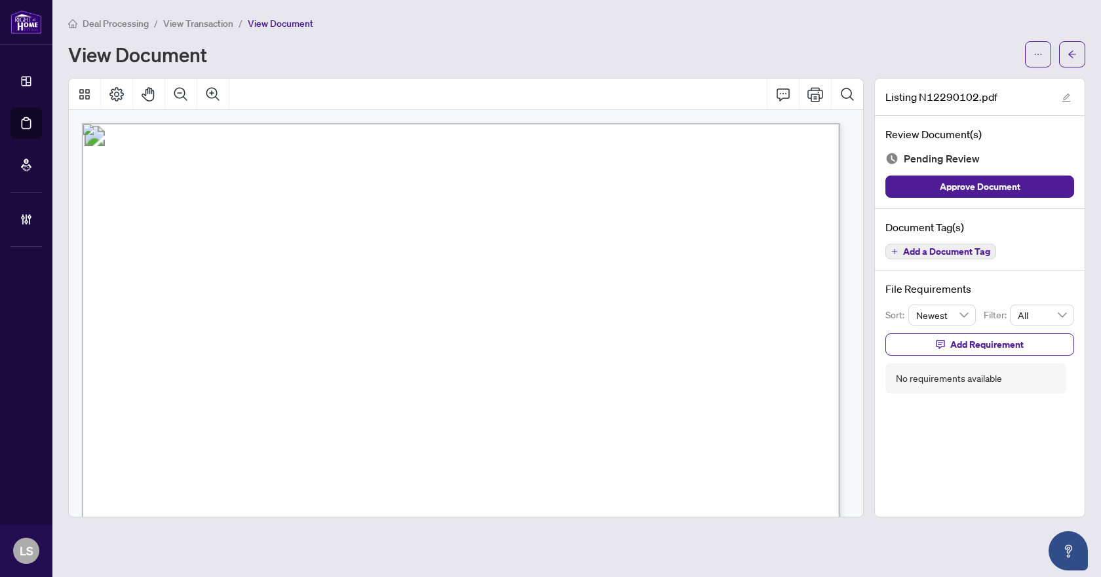
click at [935, 252] on span "Add a Document Tag" at bounding box center [946, 251] width 87 height 9
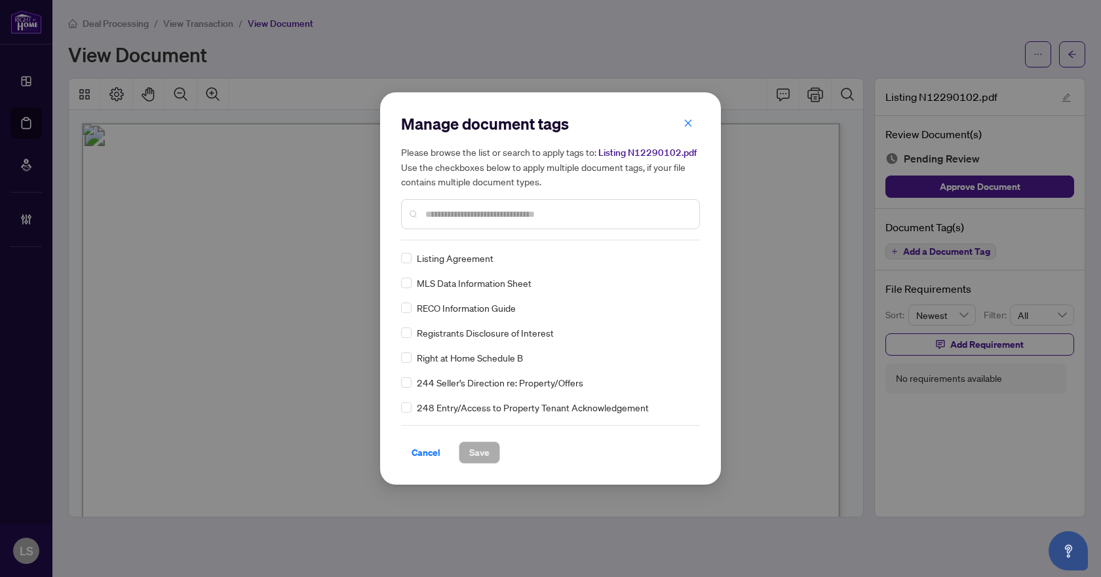
click at [451, 218] on input "text" at bounding box center [556, 214] width 263 height 14
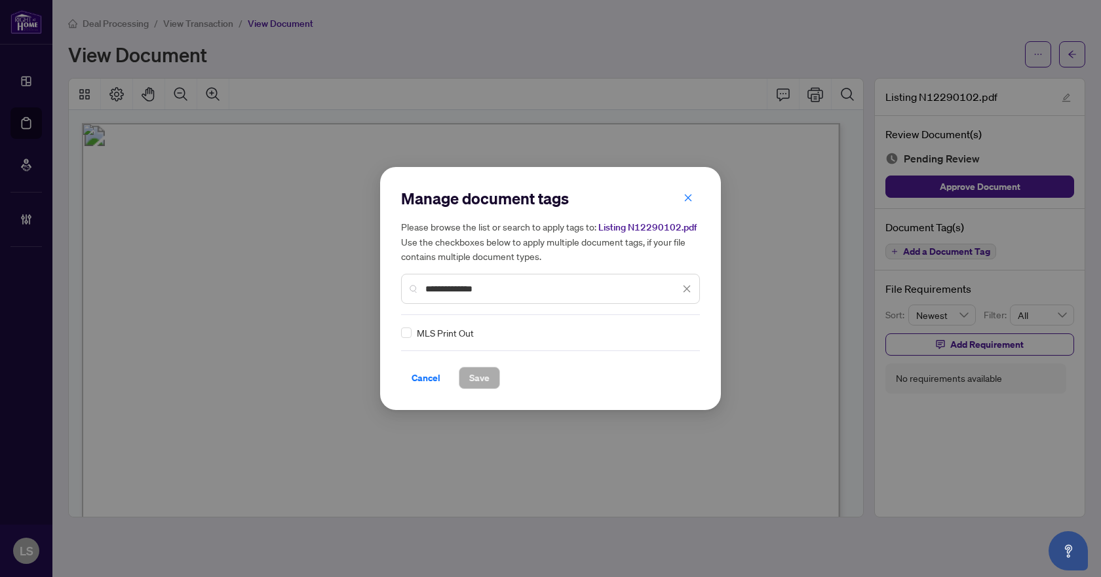
type input "**********"
click at [673, 335] on img at bounding box center [672, 332] width 13 height 13
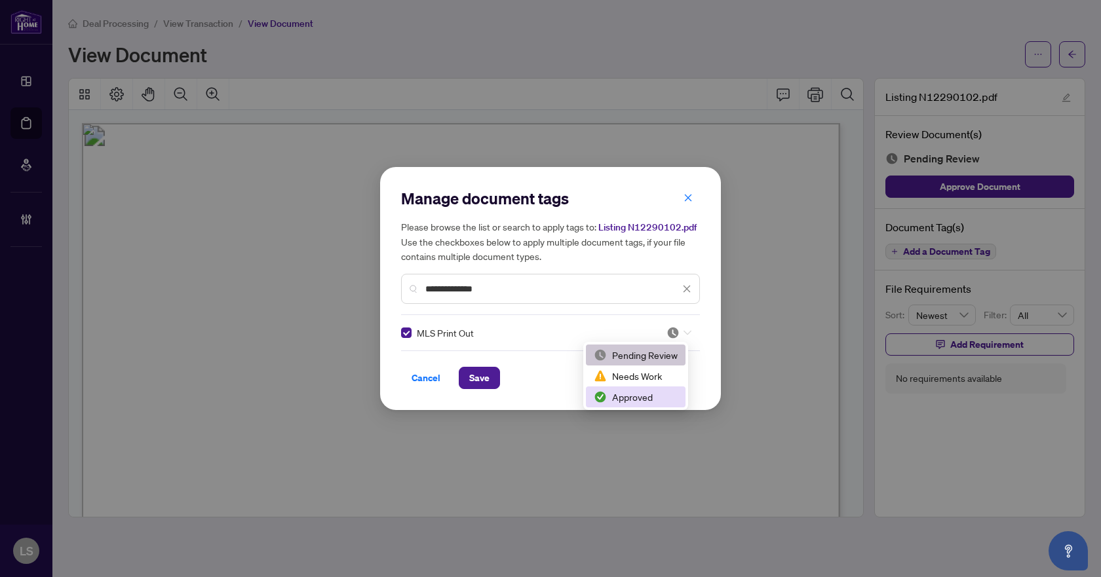
drag, startPoint x: 647, startPoint y: 398, endPoint x: 563, endPoint y: 389, distance: 84.3
click at [647, 398] on div "Approved" at bounding box center [636, 397] width 84 height 14
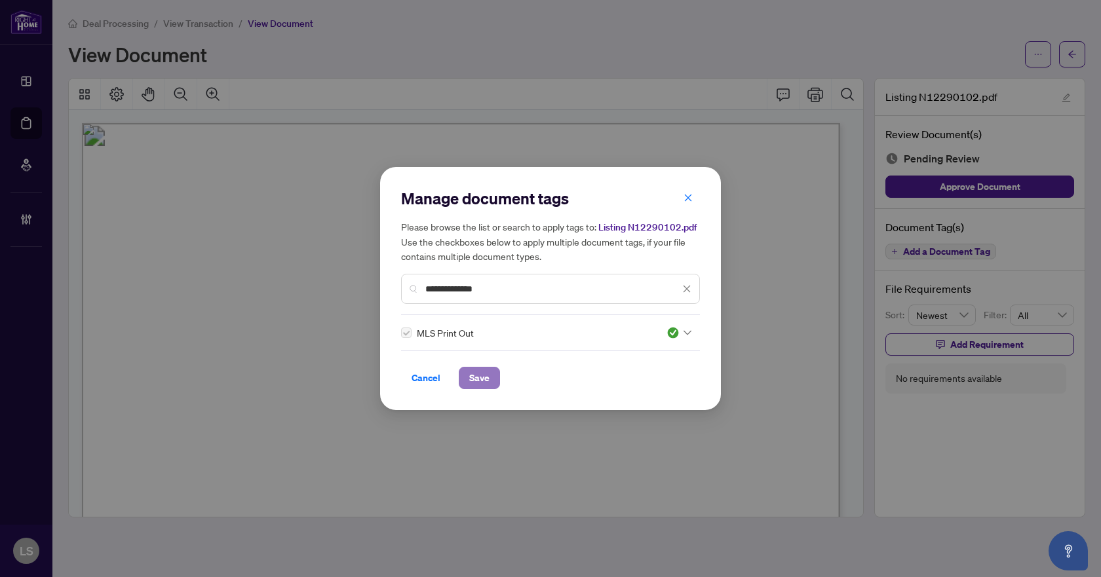
click at [471, 378] on span "Save" at bounding box center [479, 378] width 20 height 21
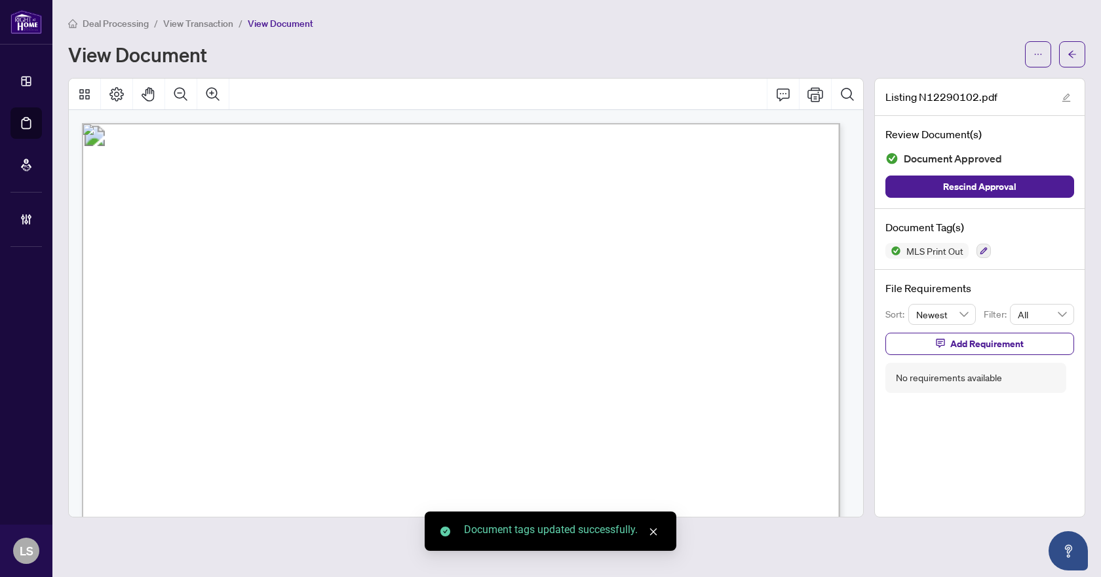
click at [1072, 59] on span "button" at bounding box center [1071, 54] width 9 height 21
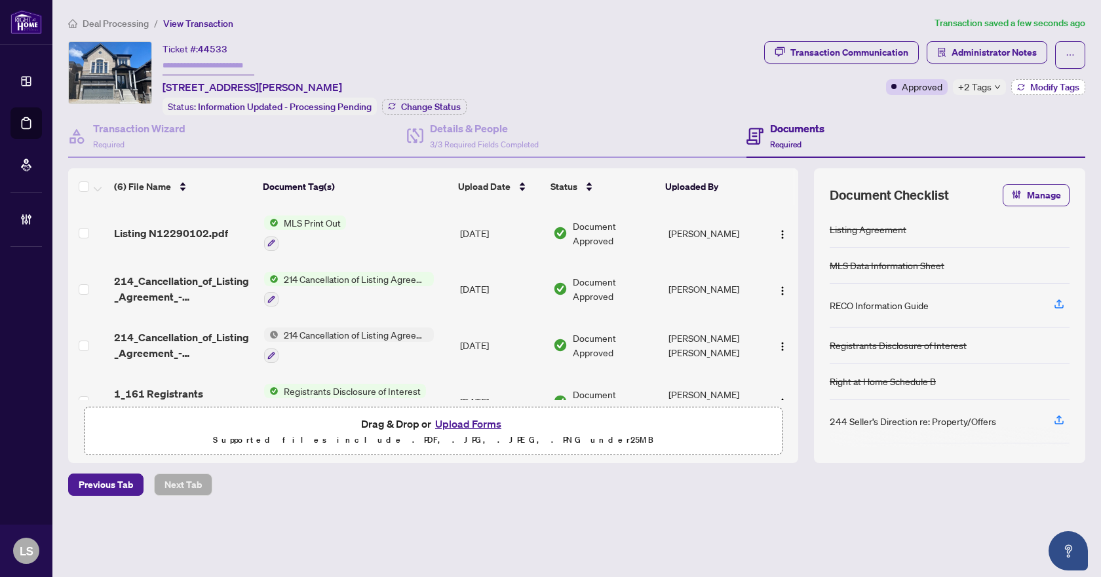
click at [1030, 85] on span "Modify Tags" at bounding box center [1054, 87] width 49 height 9
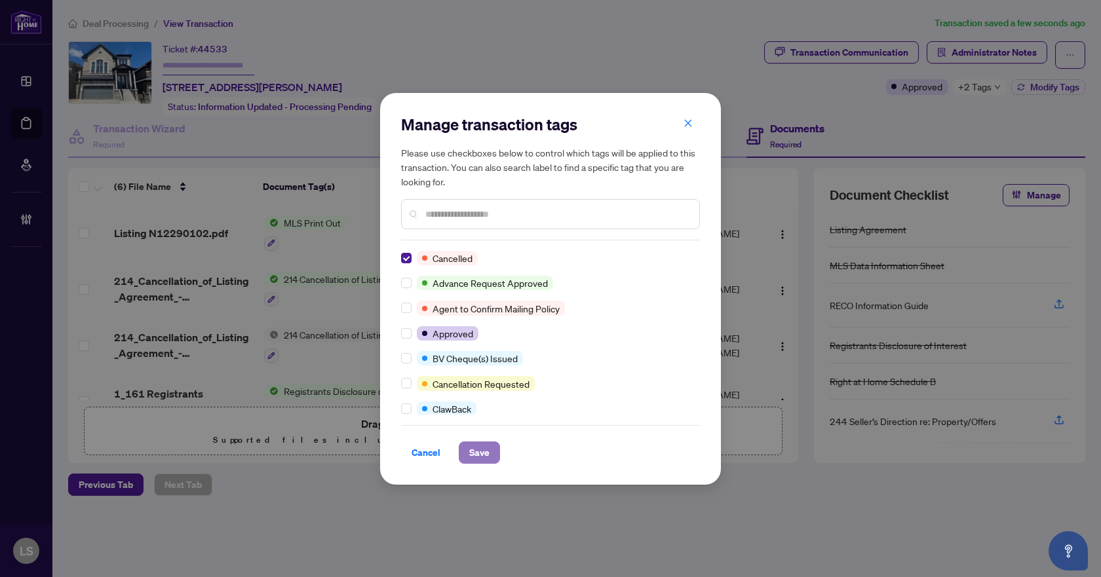
click at [476, 449] on span "Save" at bounding box center [479, 452] width 20 height 21
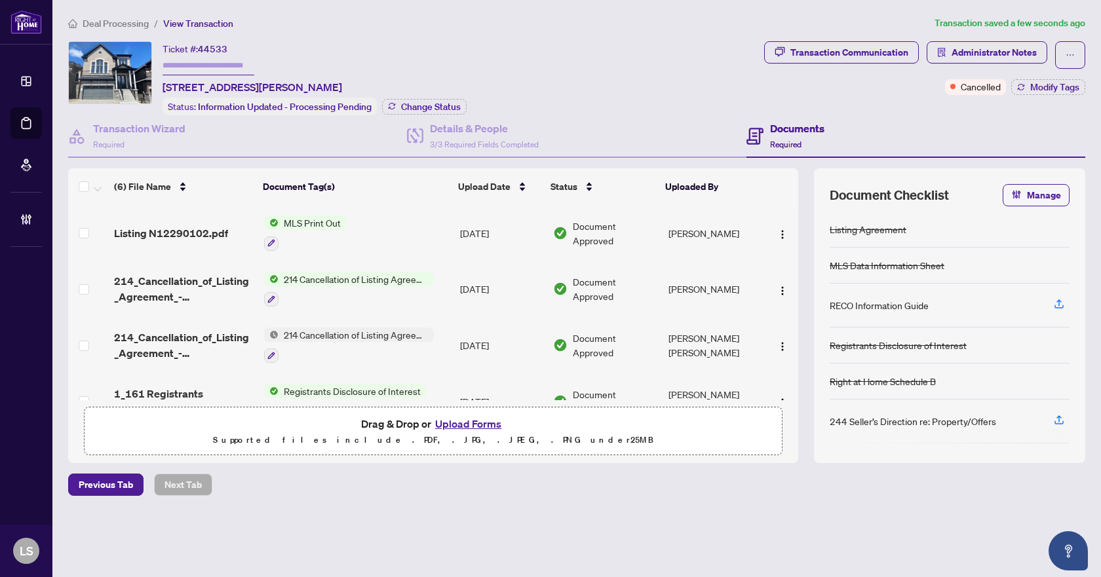
click at [123, 22] on span "Deal Processing" at bounding box center [116, 24] width 66 height 12
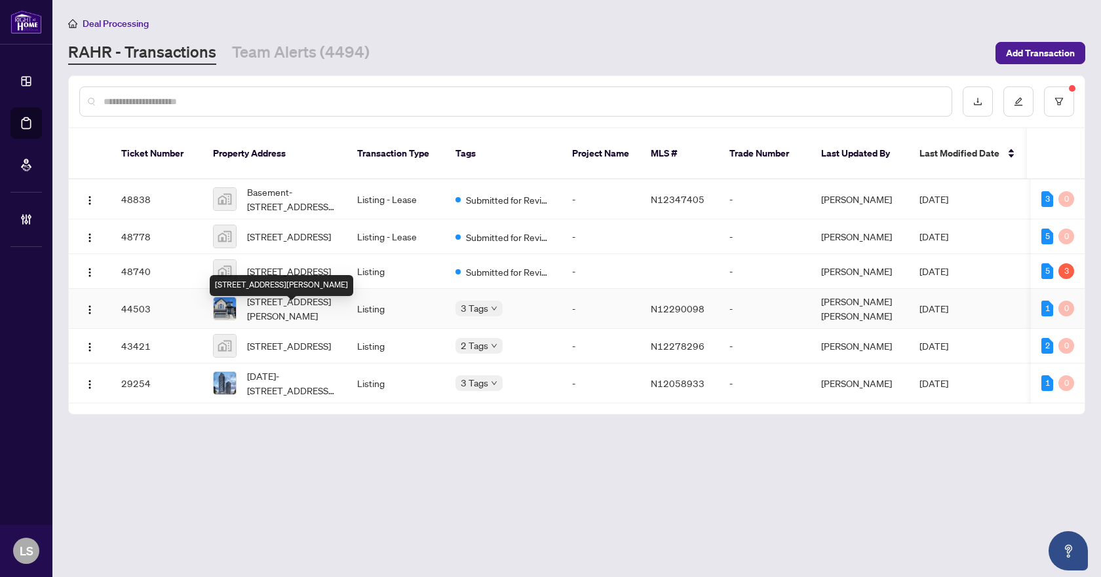
click at [285, 321] on span "1362 Blackmore St, Innisfil, Ontario L9S 0P2, Canada" at bounding box center [291, 308] width 89 height 29
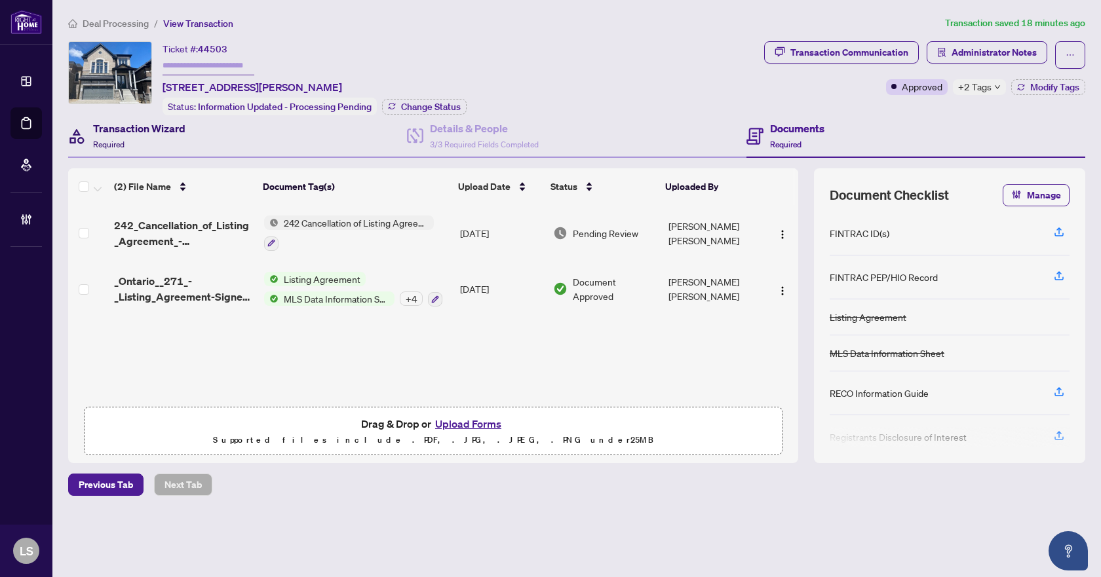
click at [132, 131] on h4 "Transaction Wizard" at bounding box center [139, 129] width 92 height 16
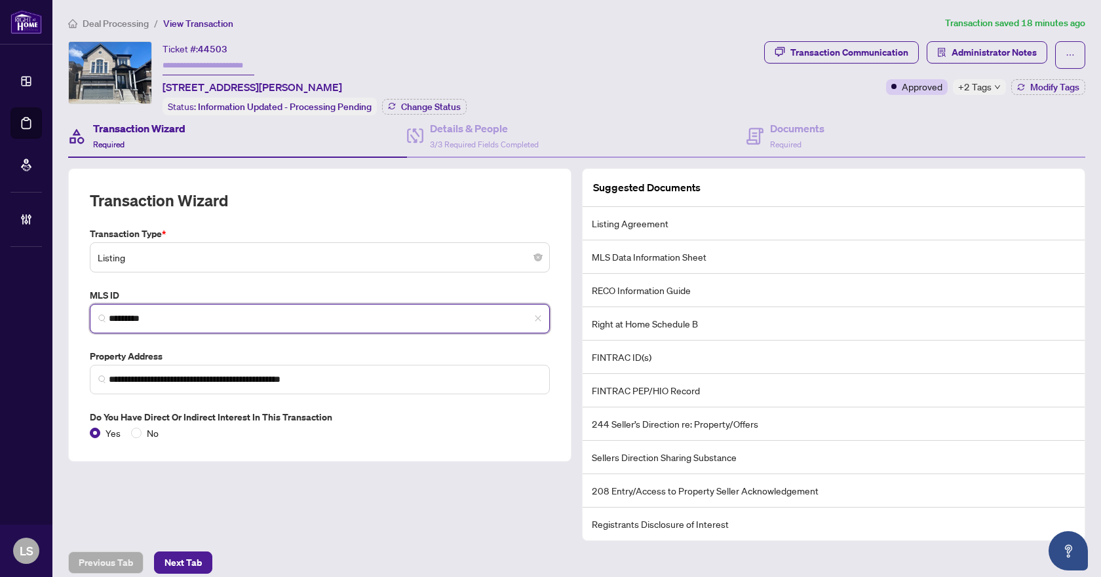
drag, startPoint x: 172, startPoint y: 316, endPoint x: 93, endPoint y: 316, distance: 78.6
click at [93, 316] on span "*********" at bounding box center [320, 318] width 460 height 29
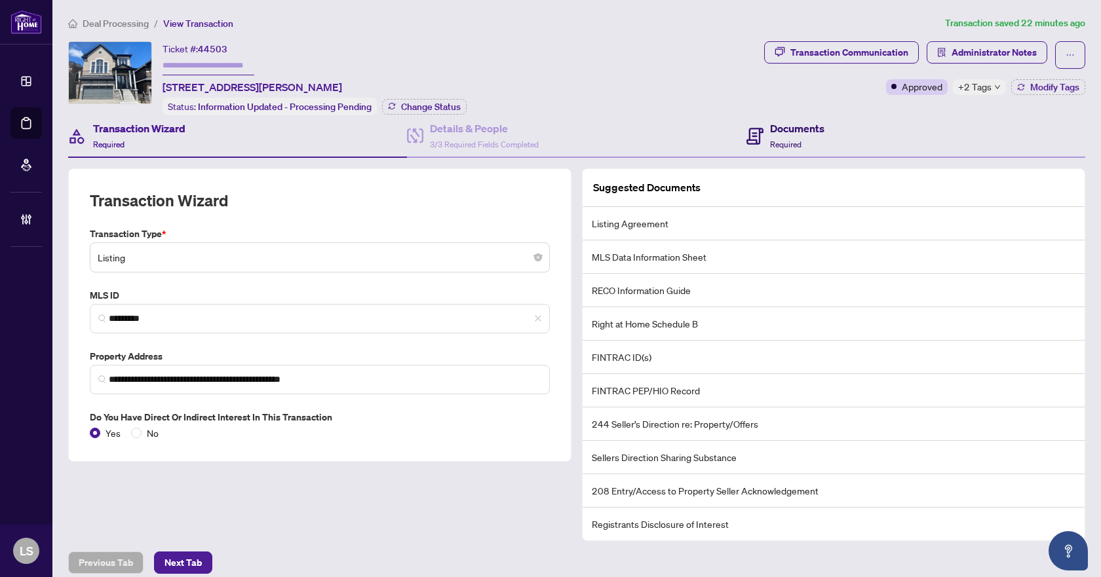
click at [800, 135] on div "Documents Required" at bounding box center [797, 136] width 54 height 31
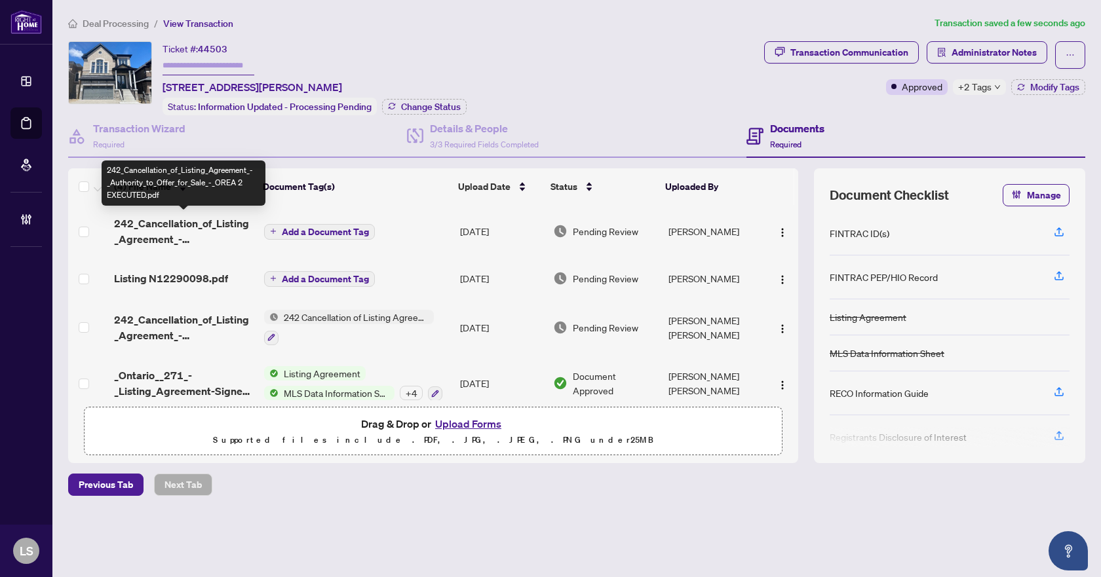
click at [166, 233] on span "242_Cancellation_of_Listing_Agreement_-_Authority_to_Offer_for_Sale_-_OREA 2 EX…" at bounding box center [184, 231] width 140 height 31
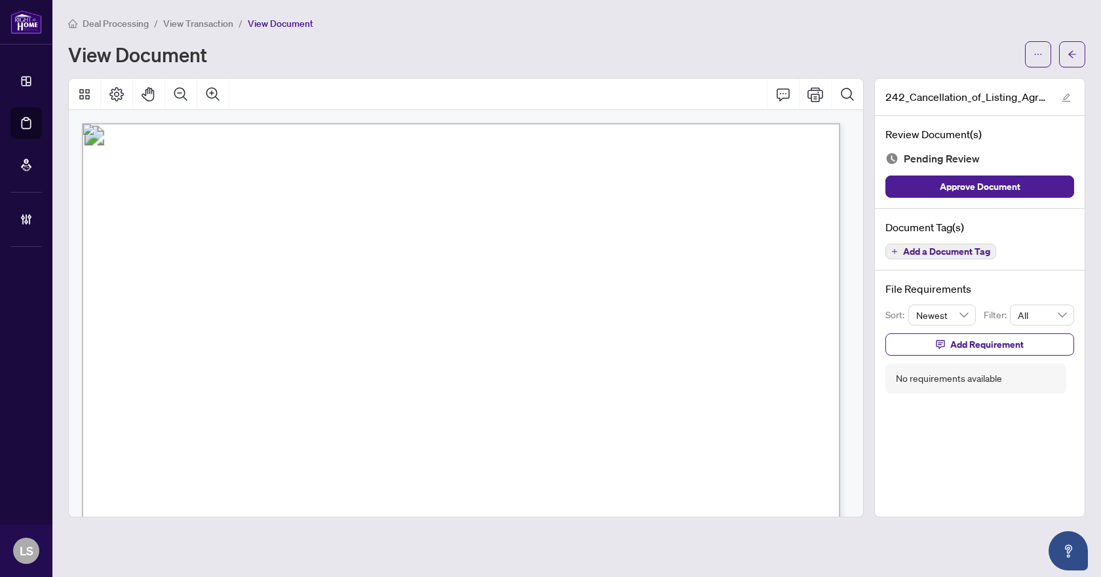
click at [926, 252] on span "Add a Document Tag" at bounding box center [946, 251] width 87 height 9
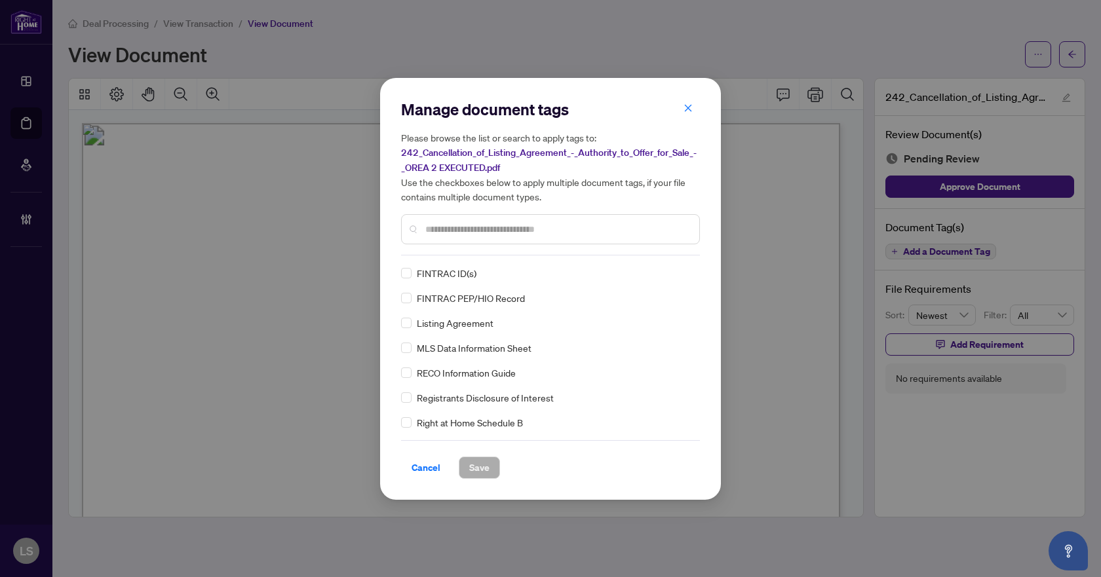
click at [451, 223] on input "text" at bounding box center [556, 229] width 263 height 14
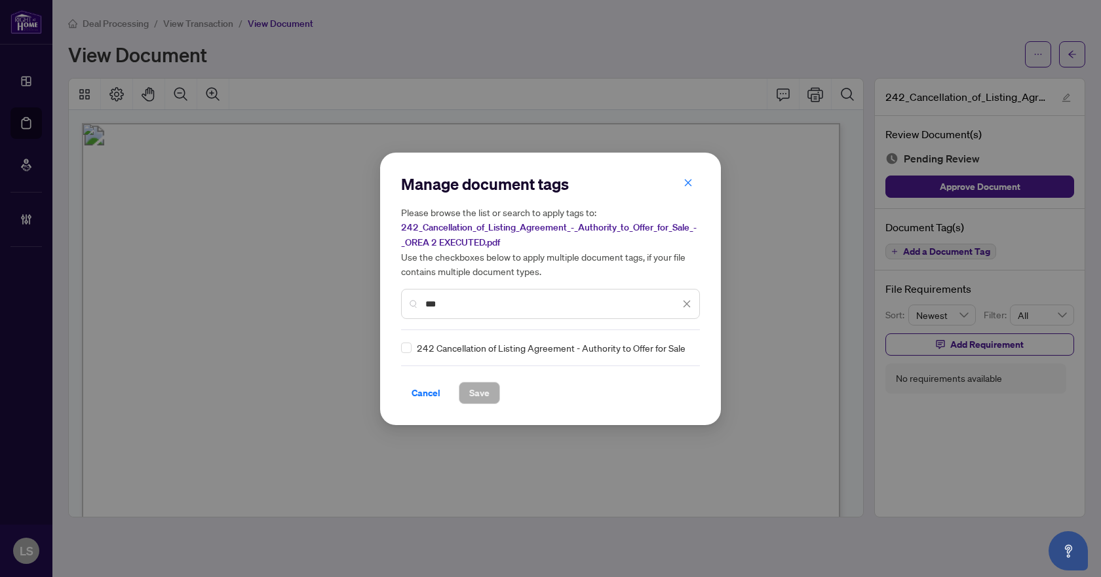
type input "***"
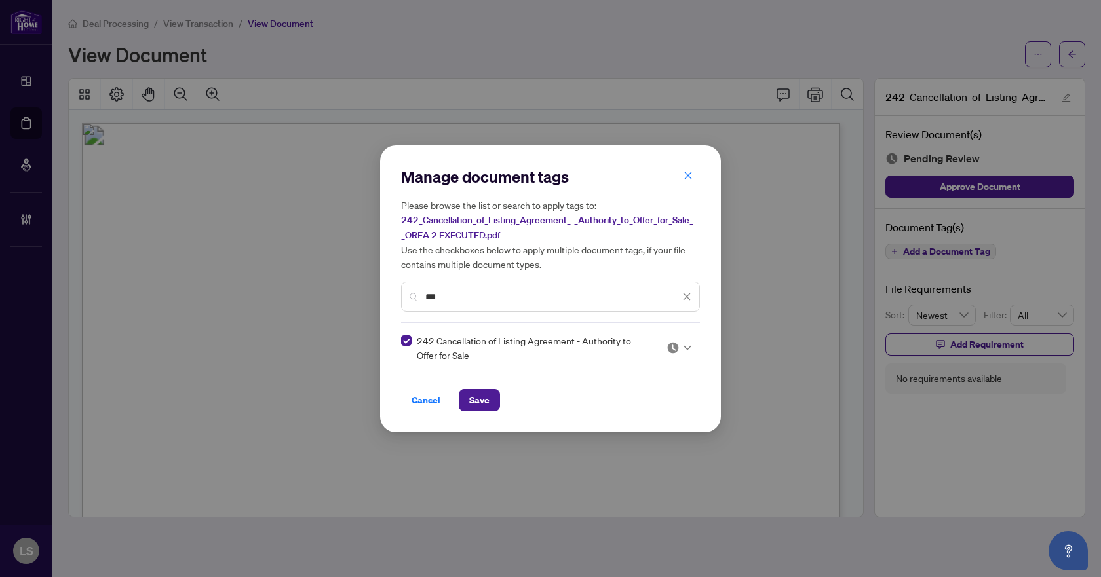
click at [677, 345] on img at bounding box center [672, 347] width 13 height 13
drag, startPoint x: 628, startPoint y: 415, endPoint x: 616, endPoint y: 413, distance: 11.4
click at [628, 415] on div "Approved" at bounding box center [639, 411] width 84 height 14
click at [487, 404] on span "Save" at bounding box center [479, 400] width 20 height 21
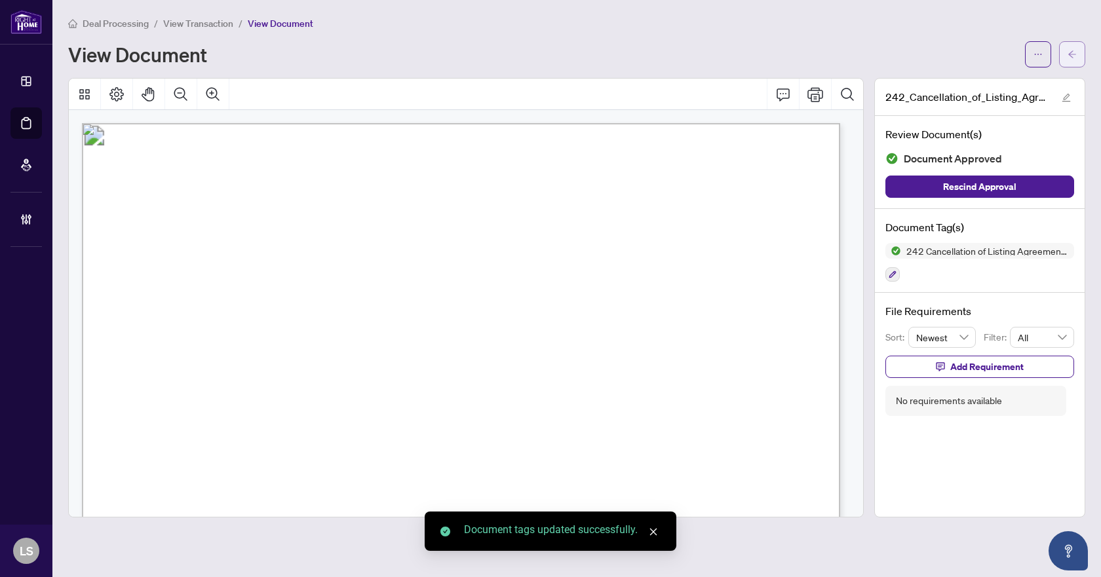
click at [1073, 54] on icon "arrow-left" at bounding box center [1071, 54] width 9 height 9
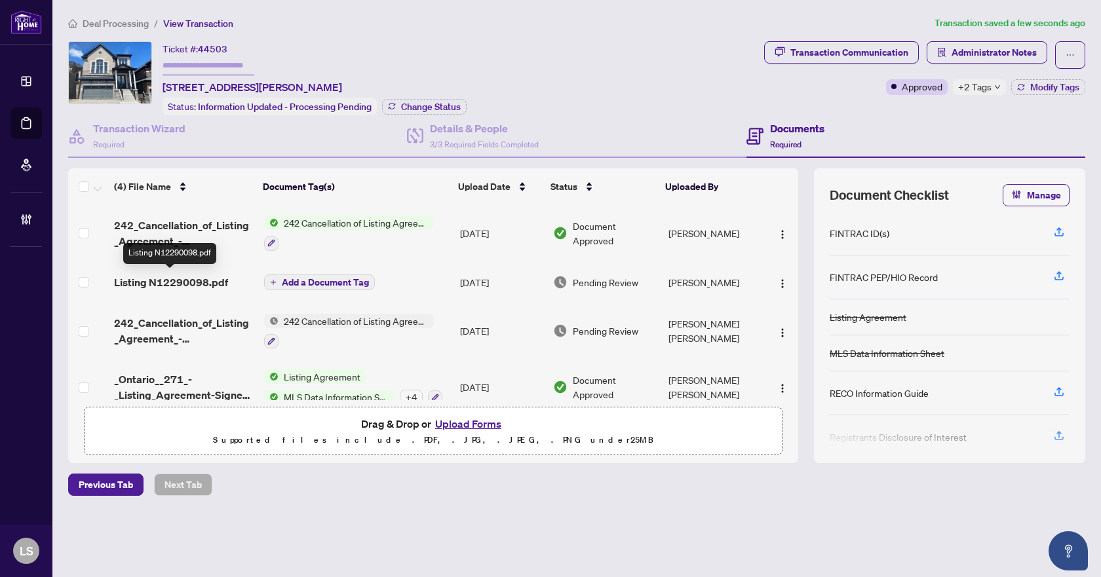
click at [161, 281] on span "Listing N12290098.pdf" at bounding box center [171, 283] width 114 height 16
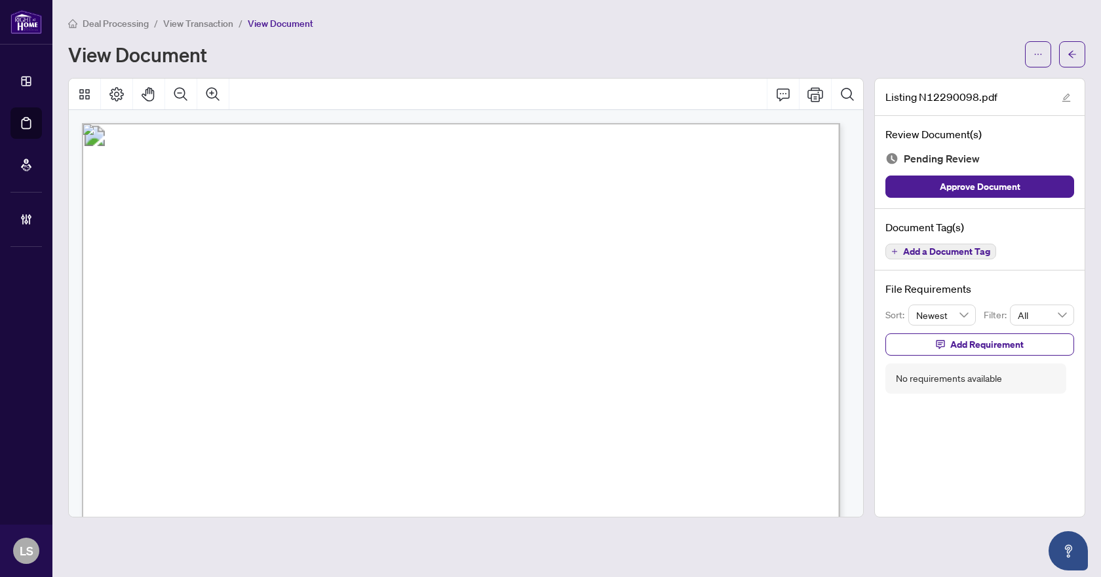
click at [945, 254] on span "Add a Document Tag" at bounding box center [946, 251] width 87 height 9
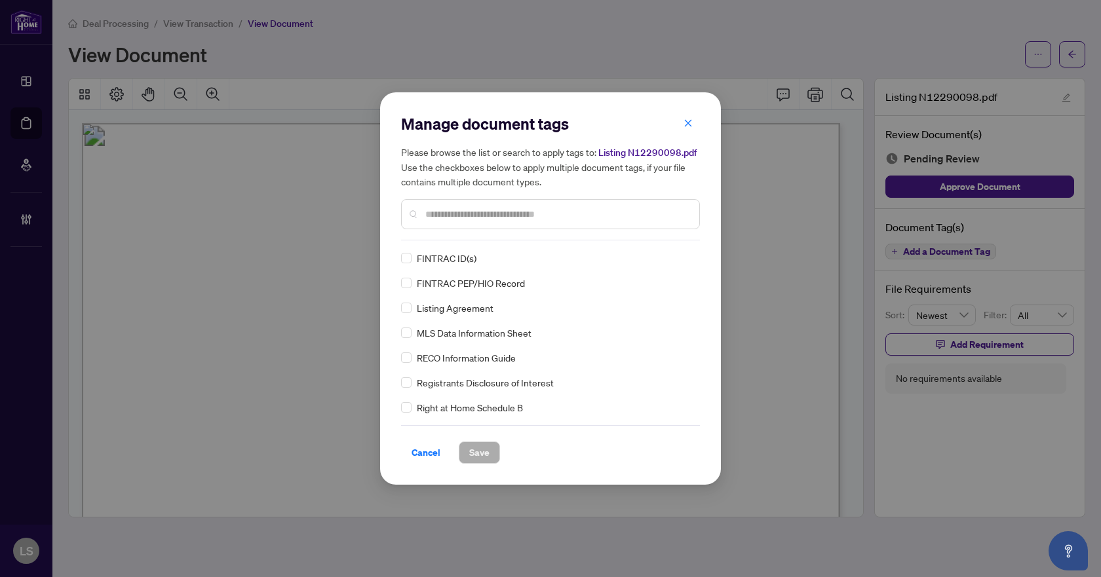
click at [447, 201] on div at bounding box center [550, 214] width 299 height 30
click at [449, 210] on input "text" at bounding box center [556, 214] width 263 height 14
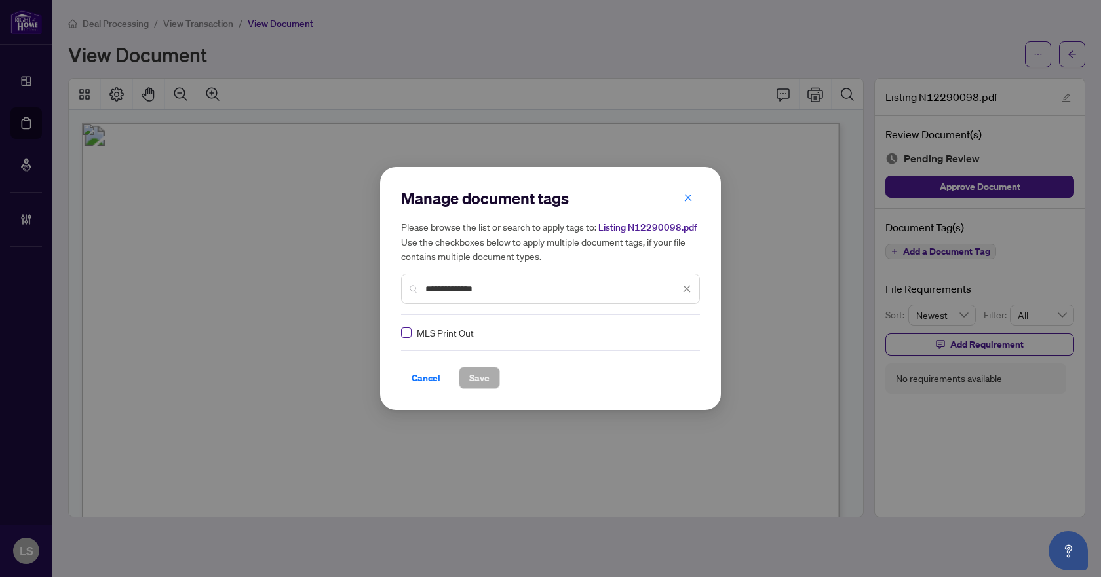
type input "**********"
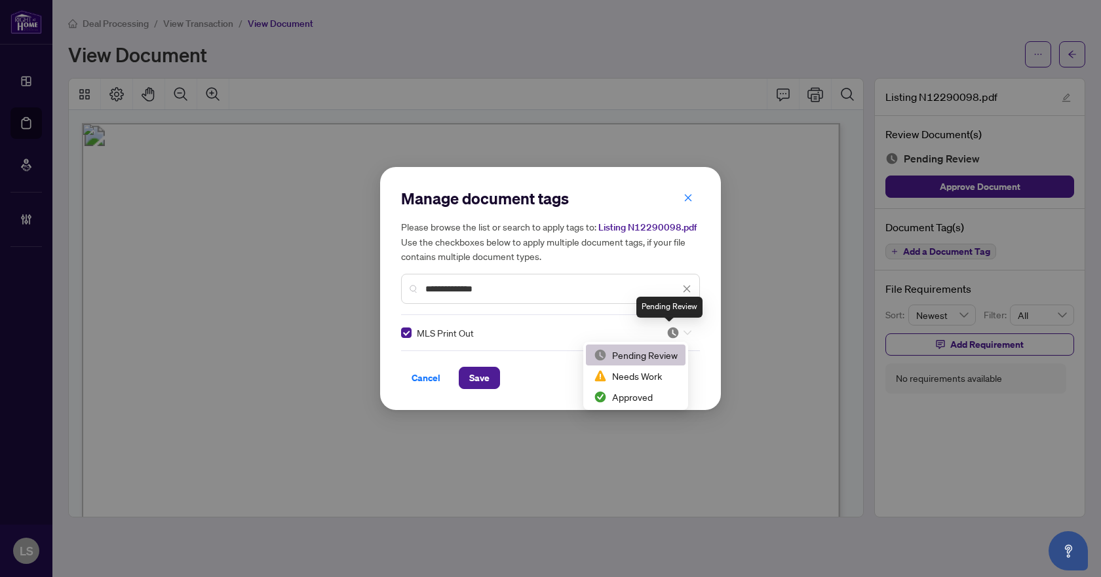
click at [672, 334] on img at bounding box center [672, 332] width 13 height 13
click at [637, 397] on div "Approved" at bounding box center [636, 397] width 84 height 14
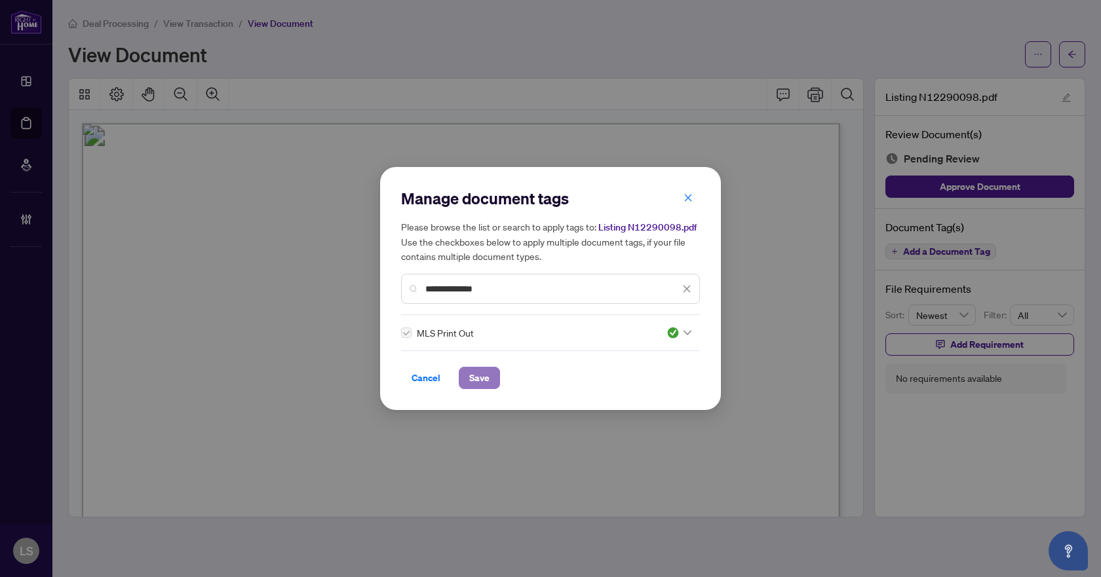
click at [474, 377] on span "Save" at bounding box center [479, 378] width 20 height 21
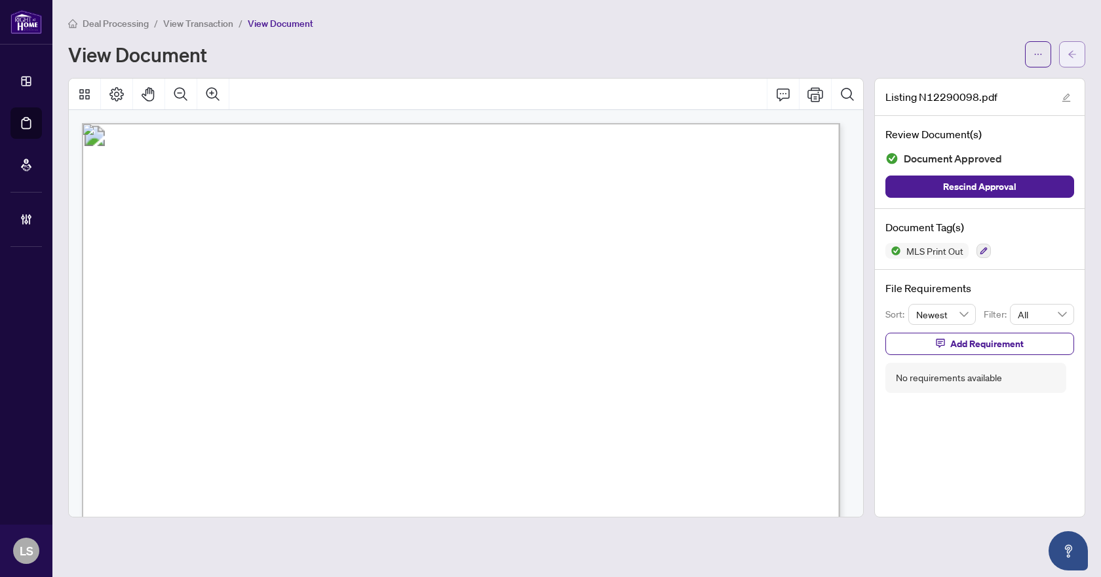
click at [1075, 51] on icon "arrow-left" at bounding box center [1071, 54] width 9 height 9
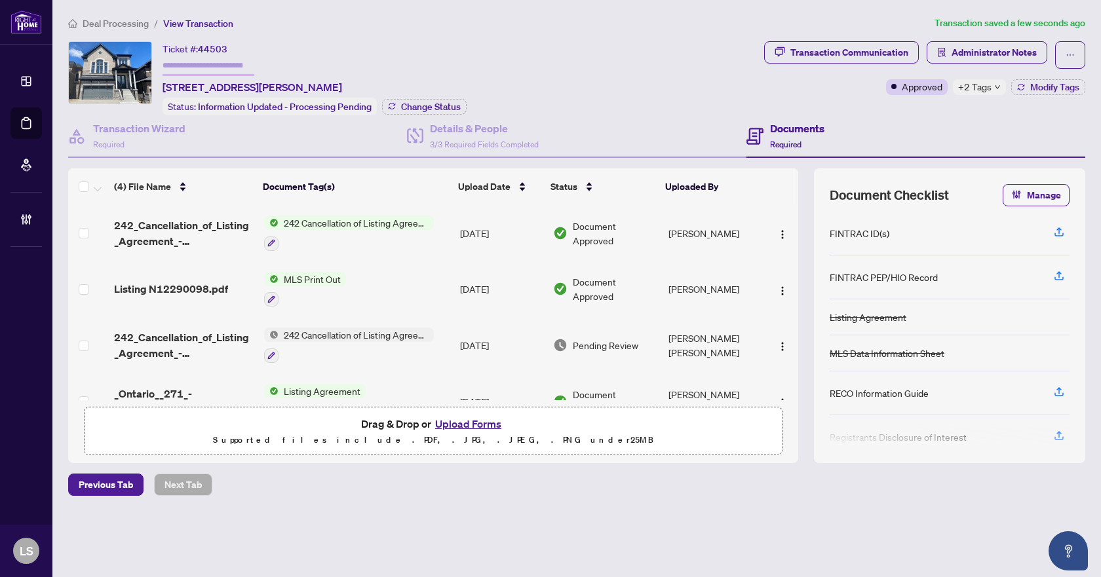
click at [155, 338] on span "242_Cancellation_of_Listing_Agreement_-_Authority_to_Offer_for_Sale_-_OREA.pdf" at bounding box center [184, 345] width 140 height 31
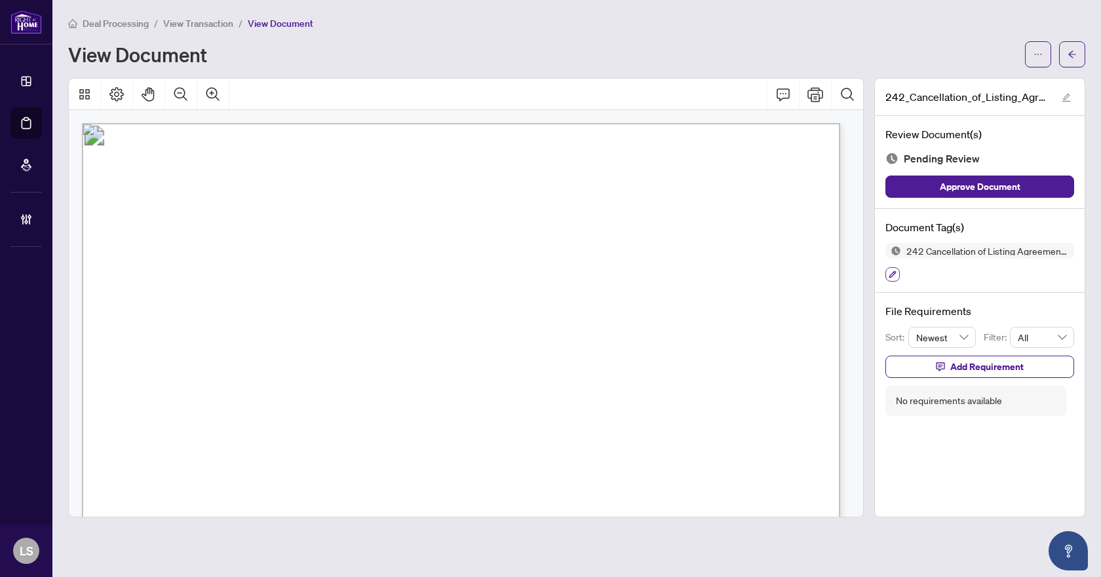
click at [899, 275] on button "button" at bounding box center [892, 274] width 14 height 14
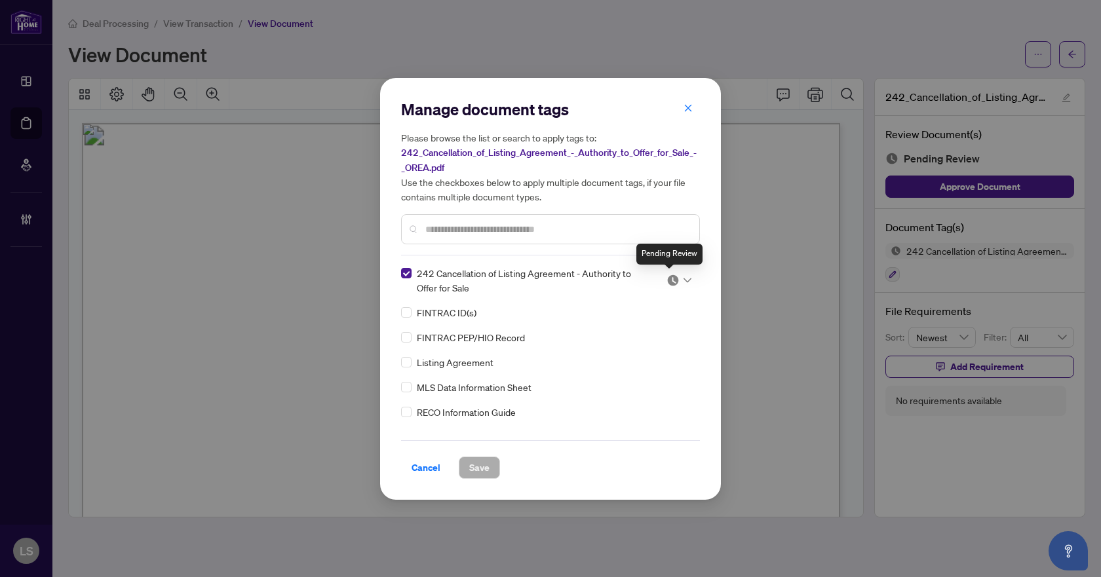
click at [673, 282] on img at bounding box center [672, 280] width 13 height 13
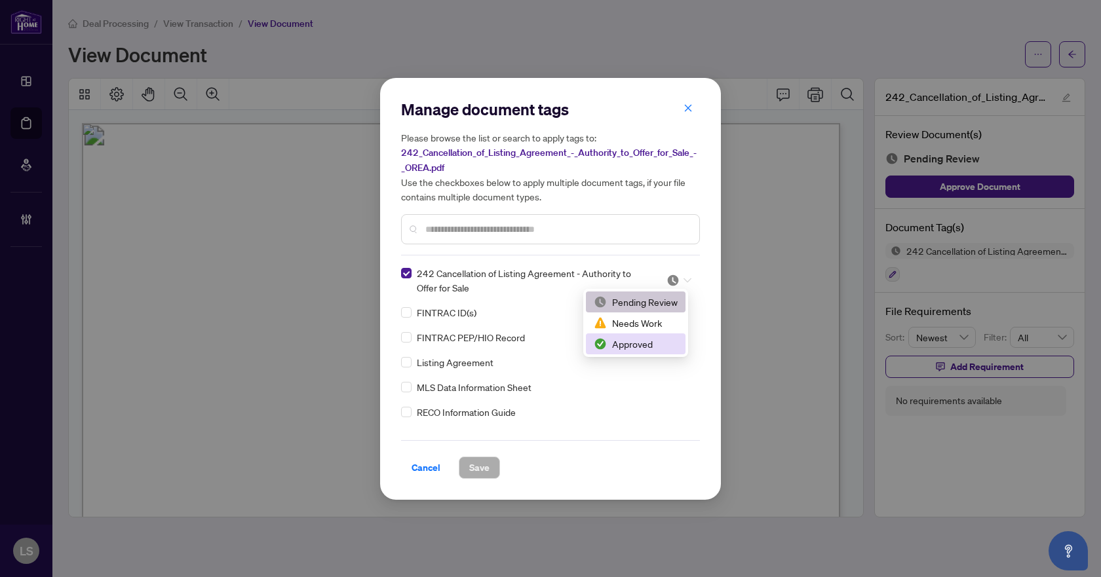
click at [628, 345] on div "Approved" at bounding box center [636, 344] width 84 height 14
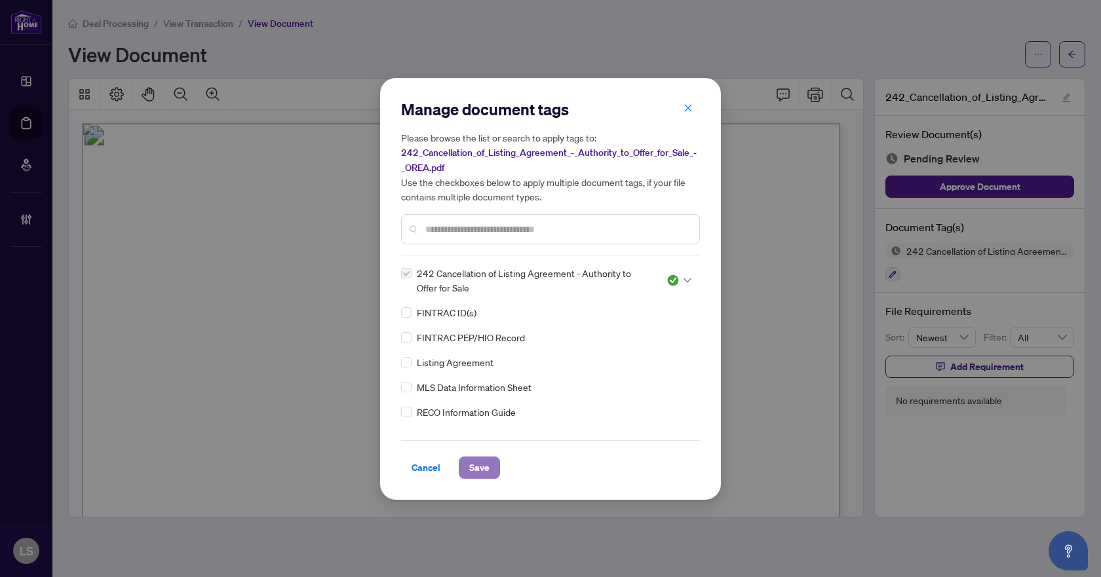
click at [483, 470] on span "Save" at bounding box center [479, 467] width 20 height 21
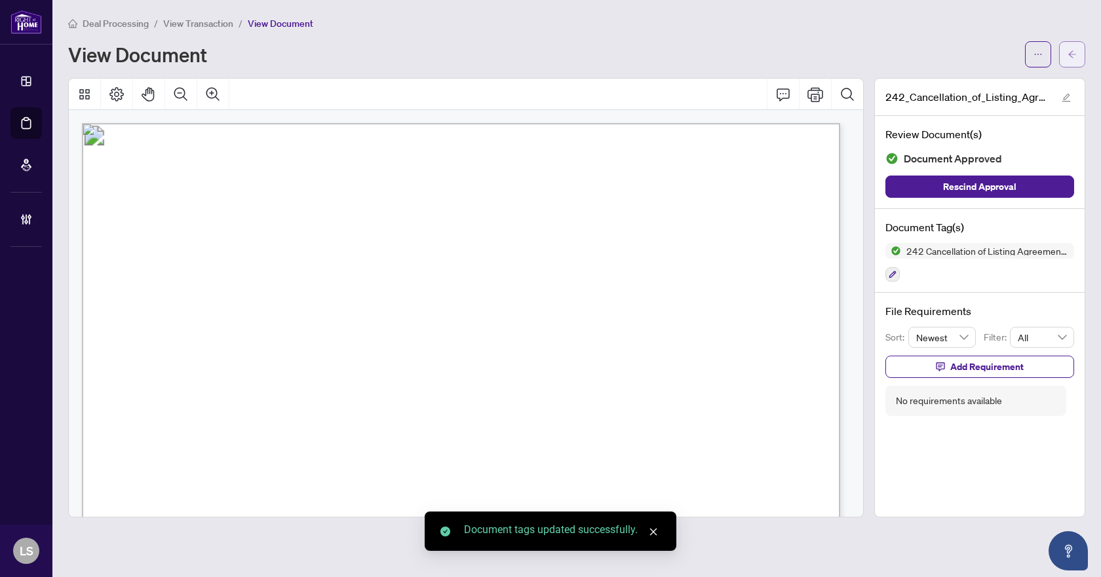
click at [1072, 55] on icon "arrow-left" at bounding box center [1071, 54] width 9 height 9
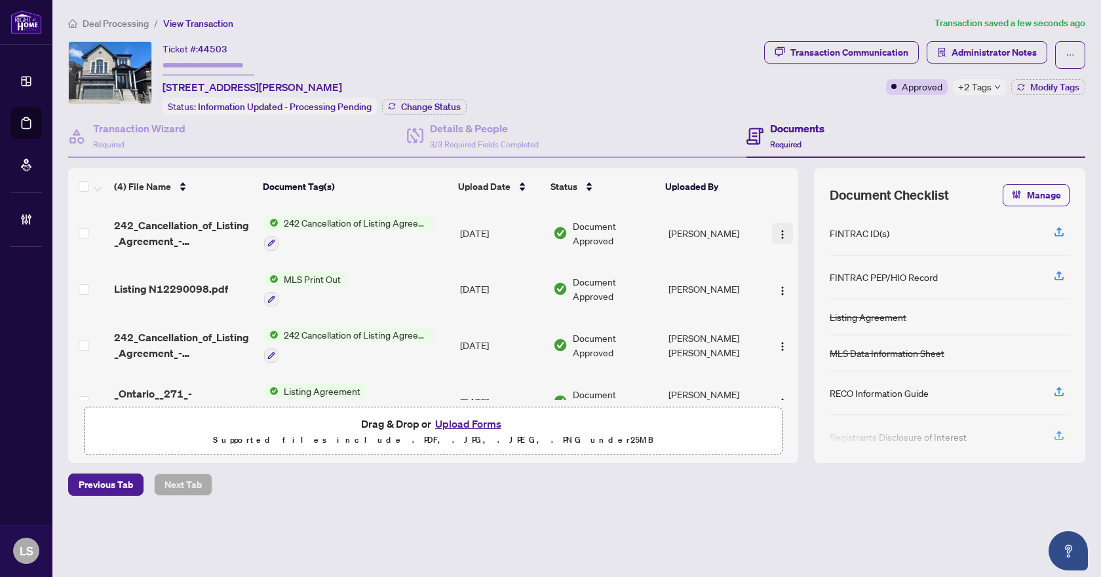
click at [781, 230] on img "button" at bounding box center [782, 234] width 10 height 10
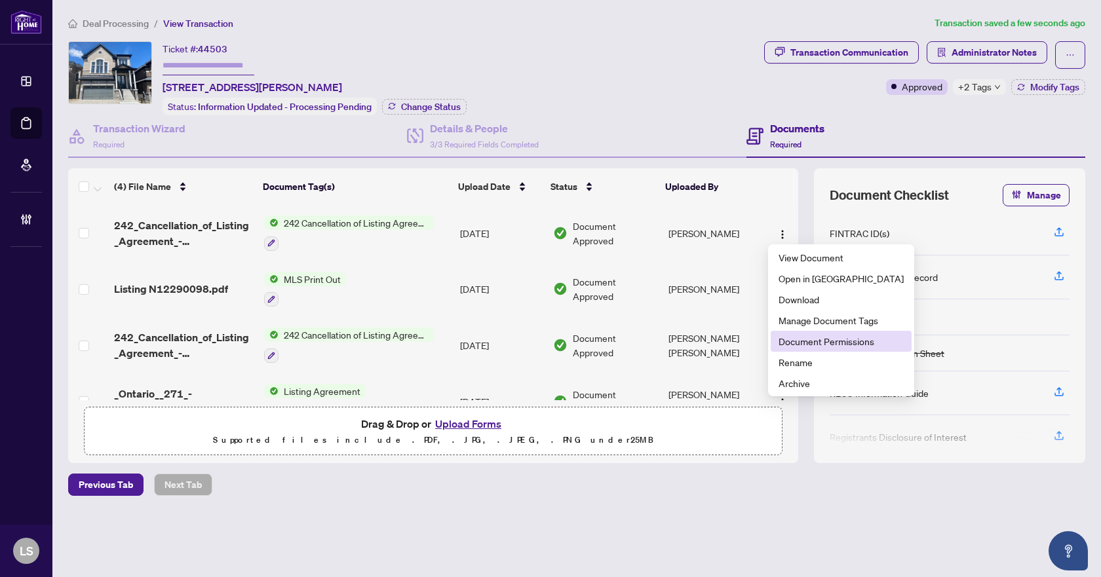
click at [833, 341] on span "Document Permissions" at bounding box center [840, 341] width 125 height 14
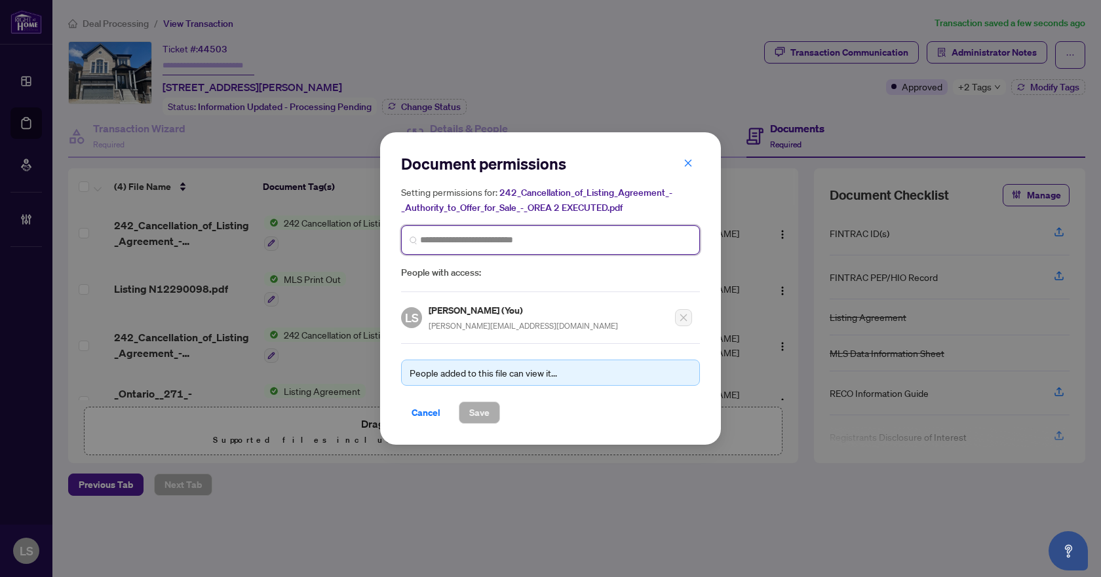
click at [461, 236] on input "search" at bounding box center [555, 240] width 271 height 14
type input "*****"
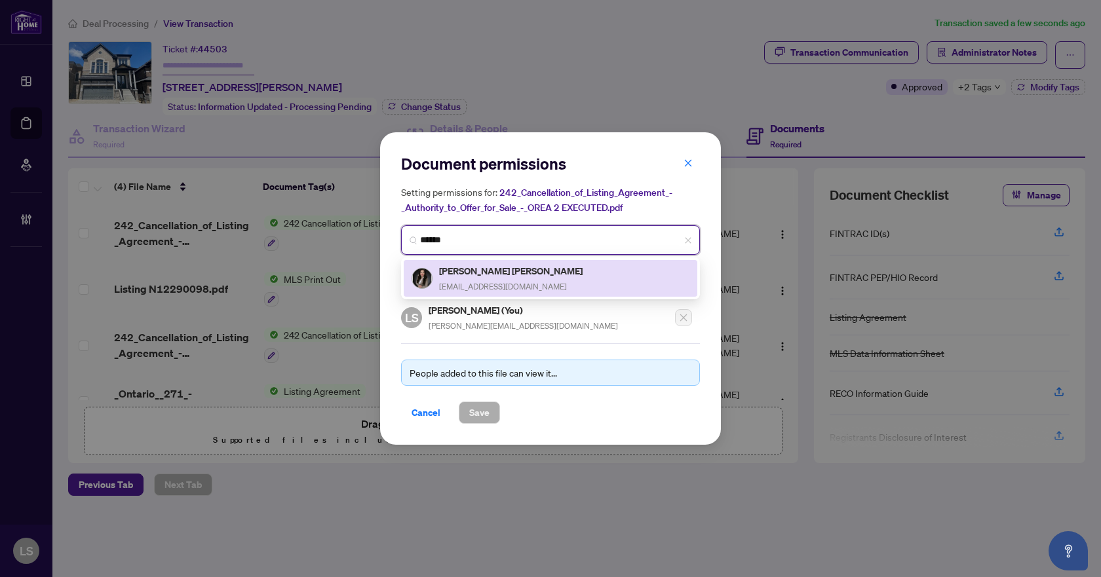
click at [476, 278] on div "Mahan Moussavi mahanfinancial@gmail.com" at bounding box center [511, 278] width 145 height 30
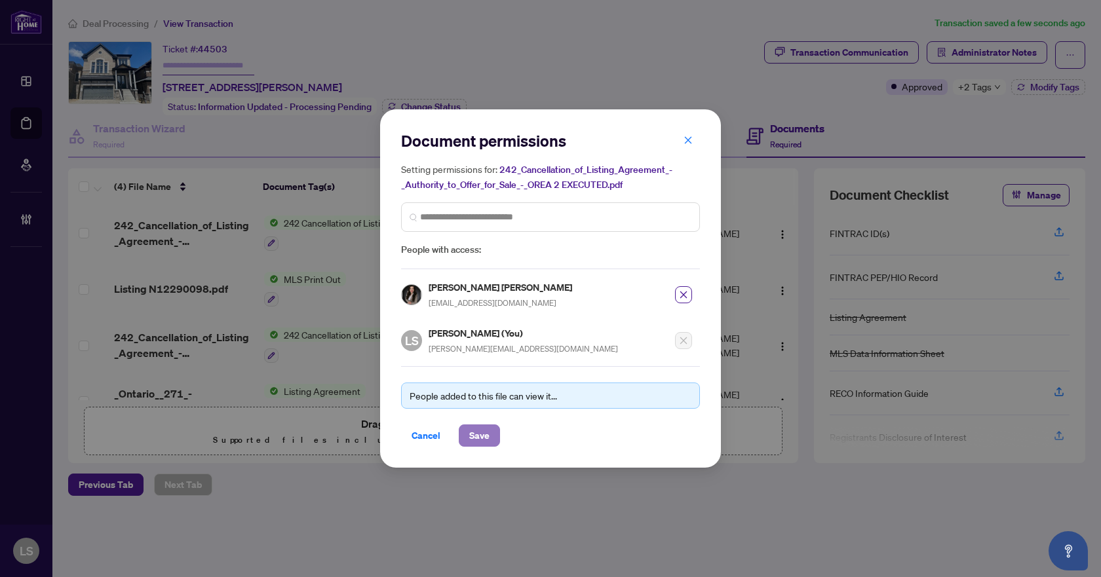
click at [487, 436] on span "Save" at bounding box center [479, 435] width 20 height 21
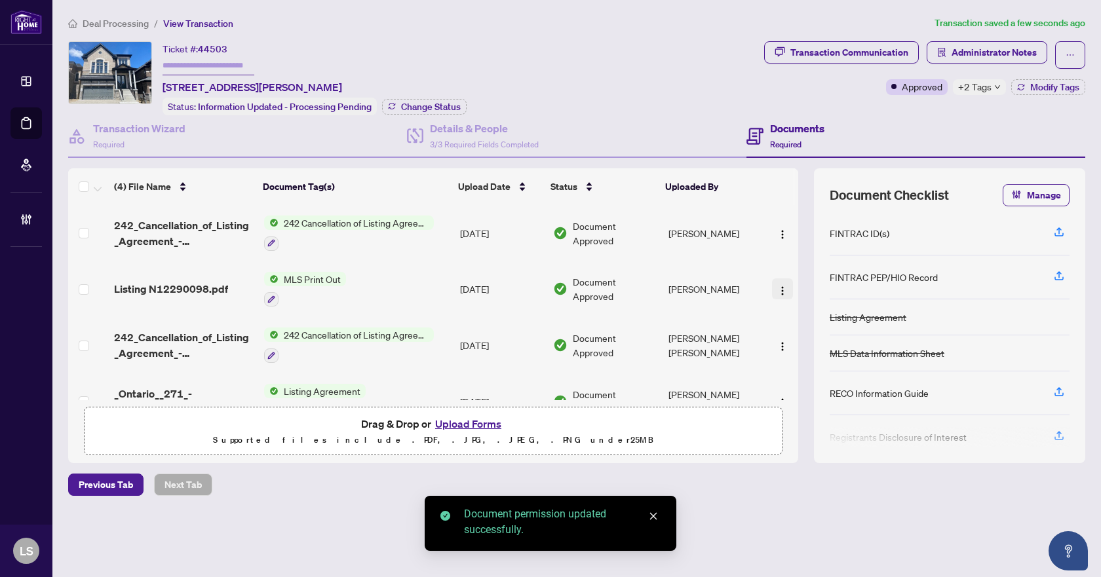
click at [778, 286] on img "button" at bounding box center [782, 291] width 10 height 10
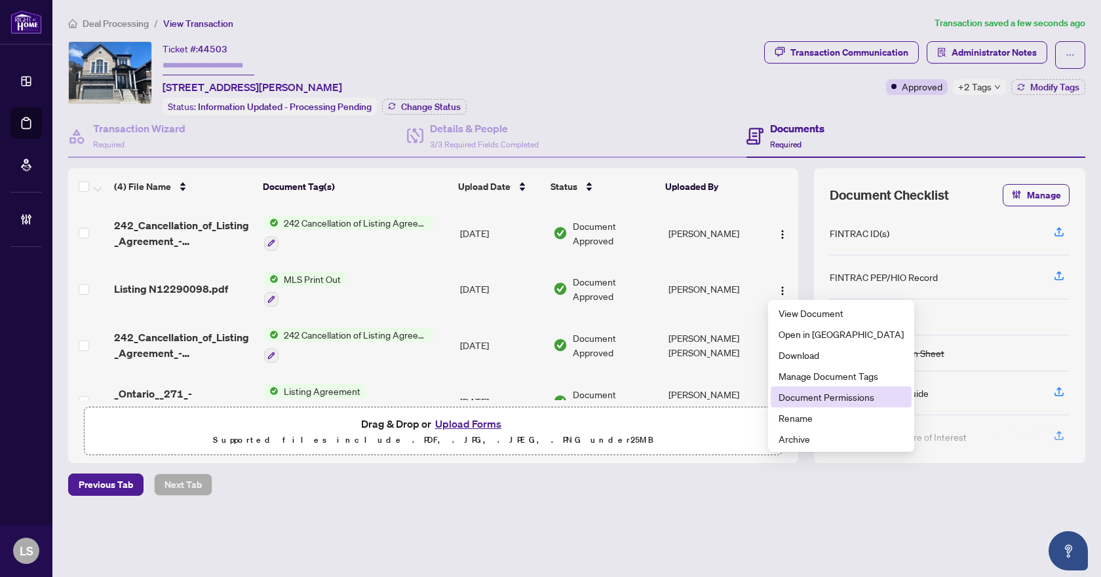
click at [803, 393] on span "Document Permissions" at bounding box center [840, 397] width 125 height 14
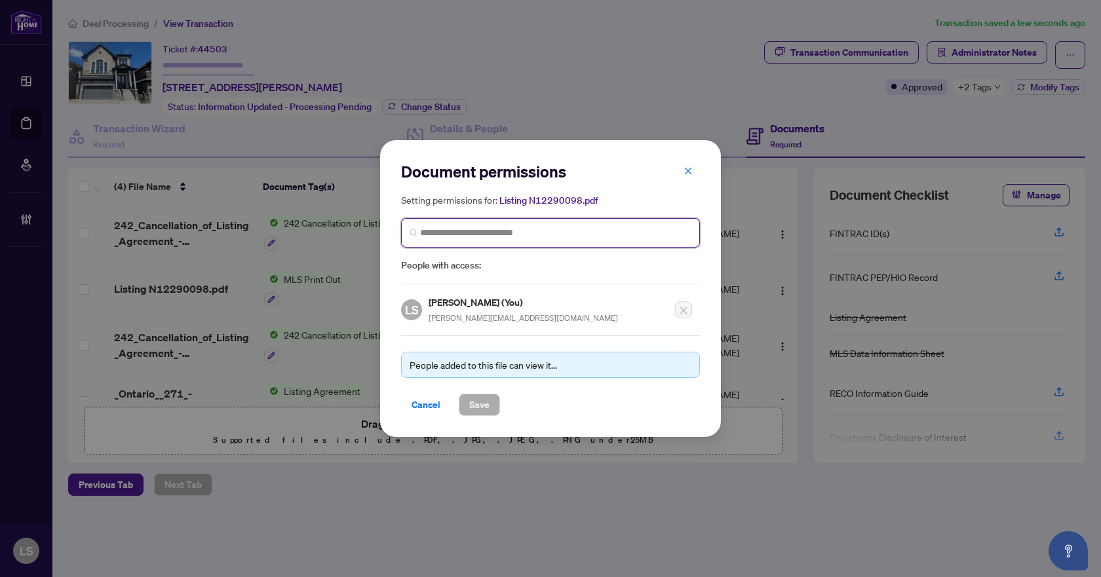
click at [499, 231] on input "search" at bounding box center [555, 233] width 271 height 14
type input "*****"
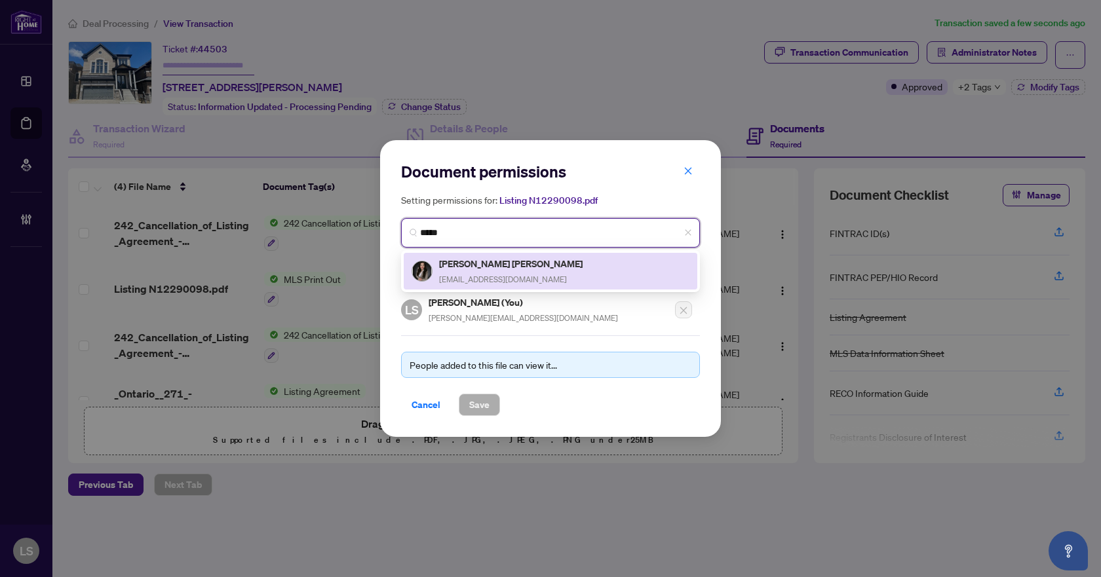
click at [487, 263] on h5 "Mahan Moussavi" at bounding box center [511, 263] width 145 height 15
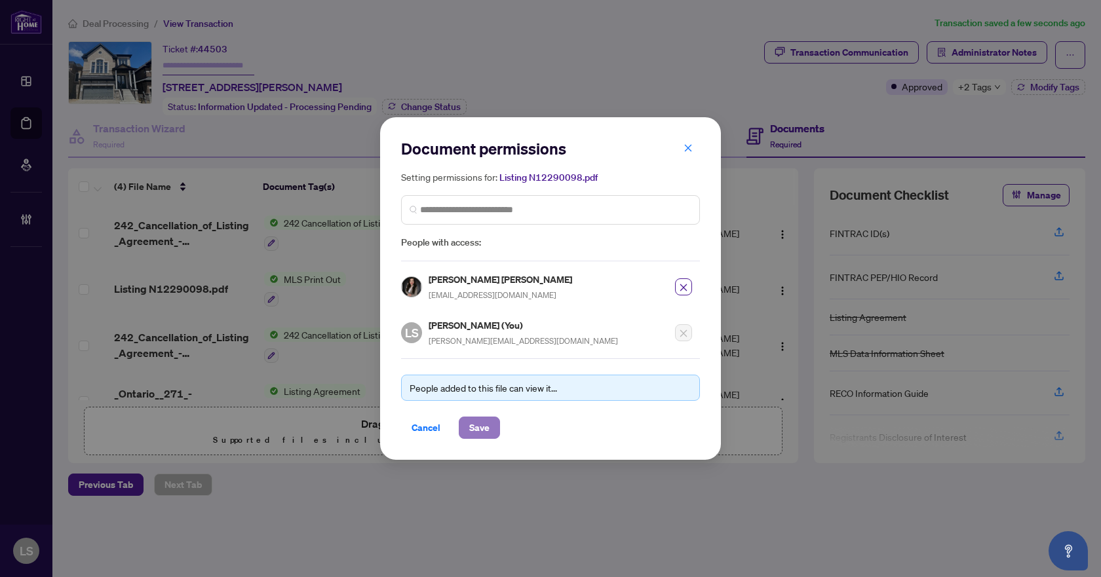
click at [481, 427] on span "Save" at bounding box center [479, 427] width 20 height 21
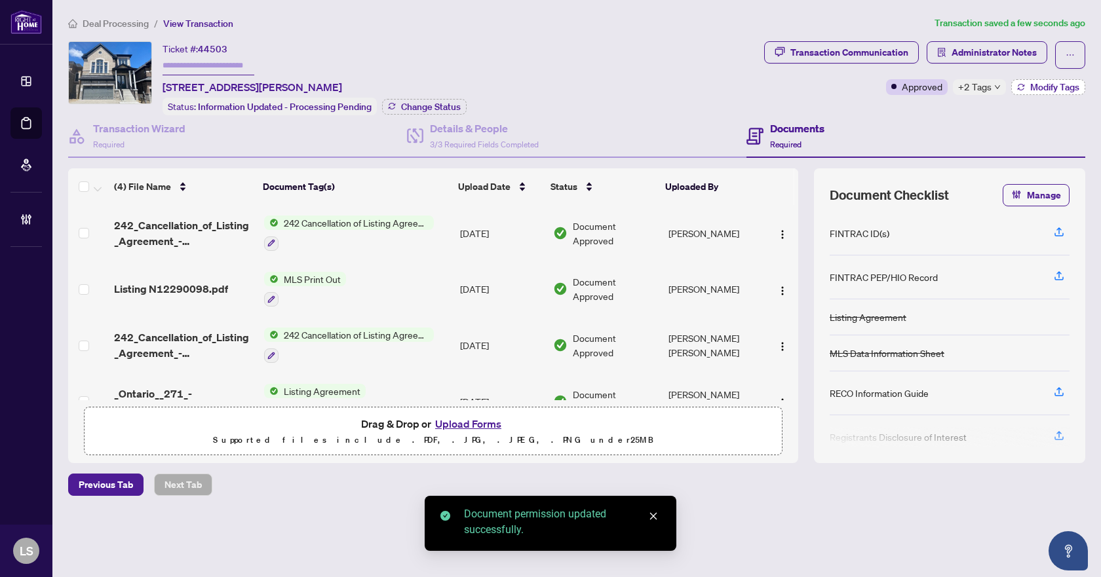
click at [1037, 93] on button "Modify Tags" at bounding box center [1048, 87] width 74 height 16
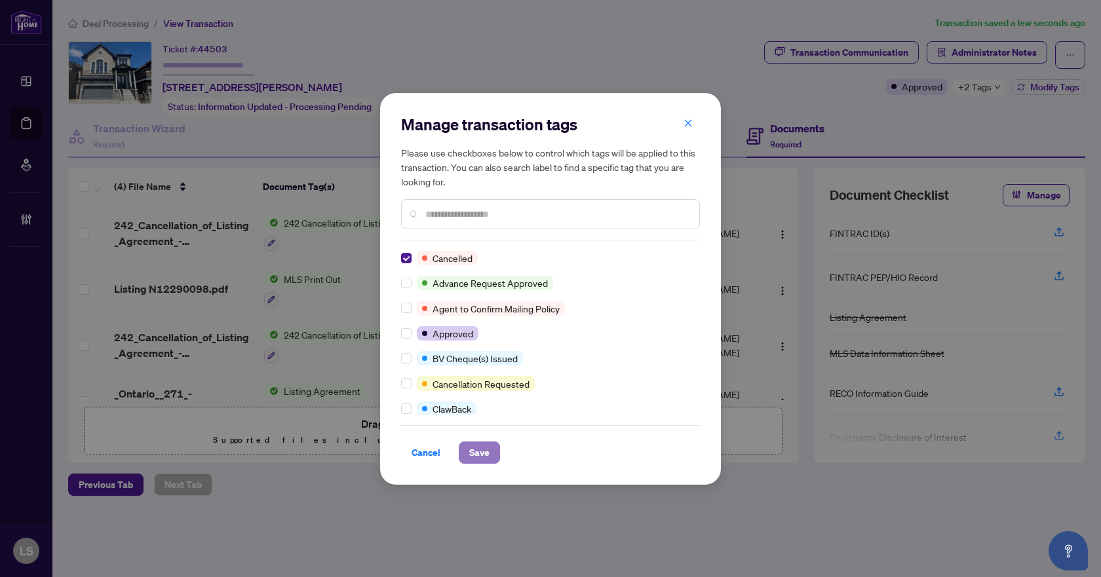
click at [476, 450] on span "Save" at bounding box center [479, 452] width 20 height 21
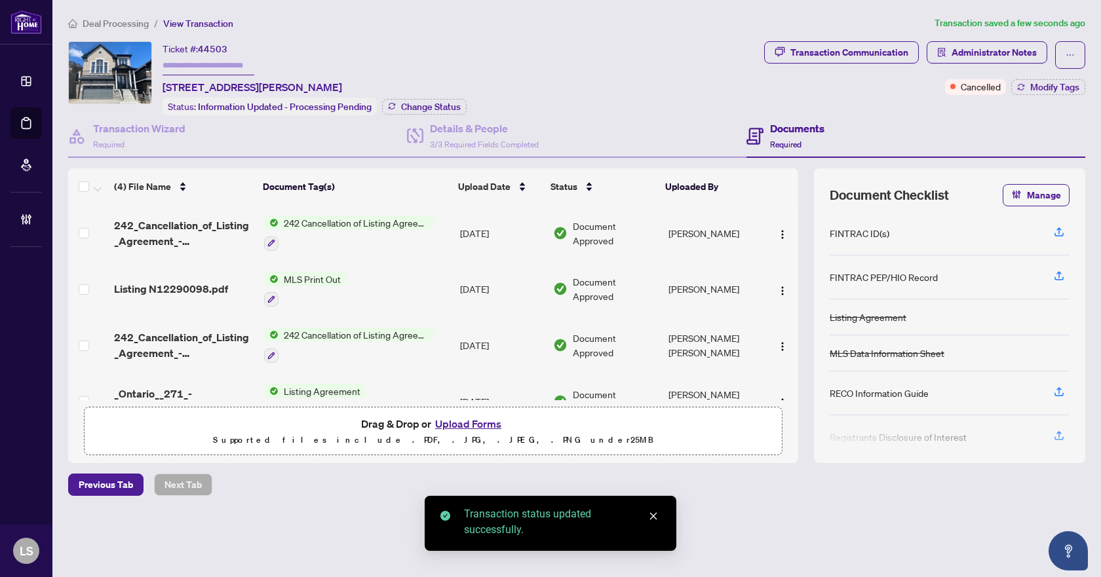
click at [112, 24] on span "Deal Processing" at bounding box center [116, 24] width 66 height 12
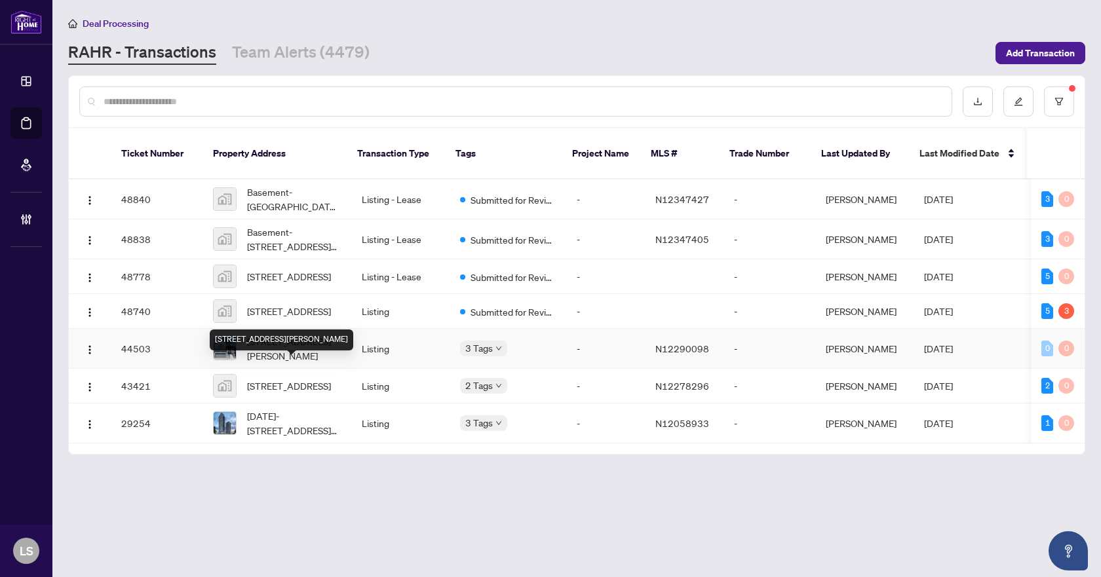
click at [275, 363] on span "1362 Blackmore St, Innisfil, Ontario L9S 0P2, Canada" at bounding box center [294, 348] width 94 height 29
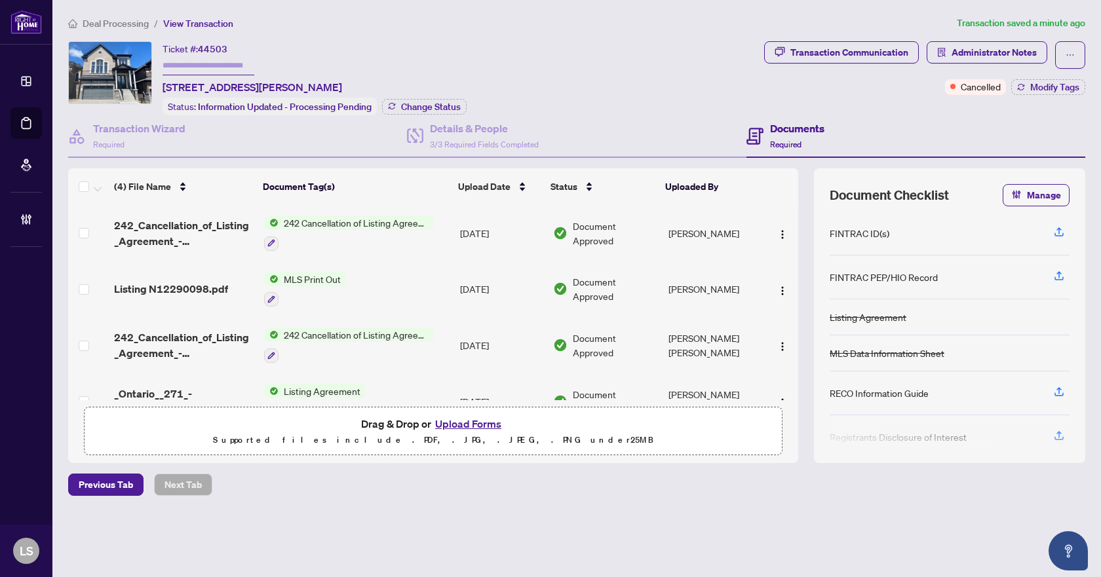
click at [100, 21] on span "Deal Processing" at bounding box center [116, 24] width 66 height 12
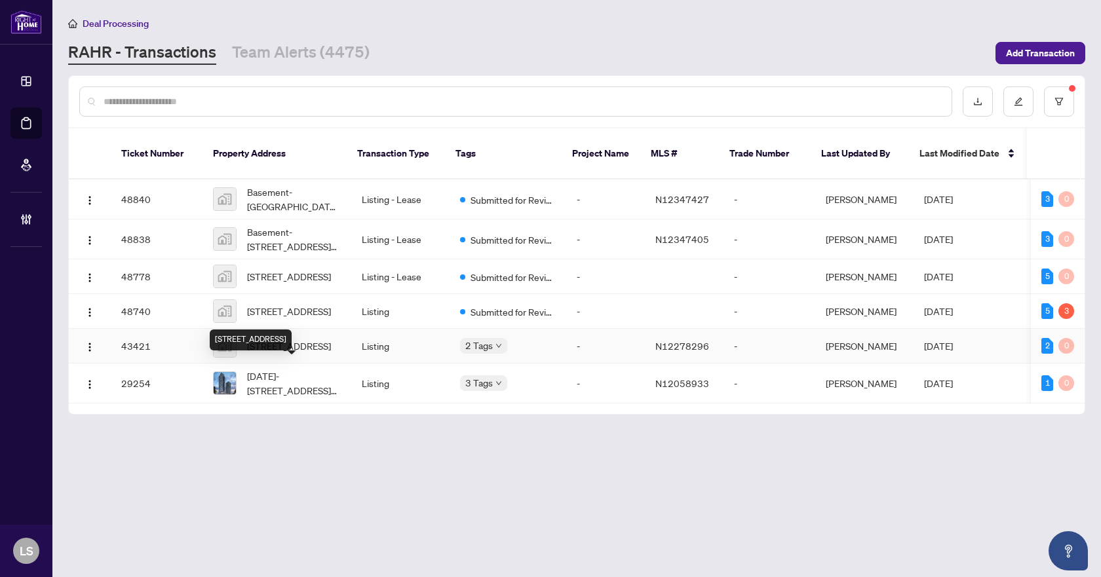
click at [292, 353] on span "415 Sea Ray Avenue #202, Innisfil, ON, Canada" at bounding box center [289, 346] width 84 height 14
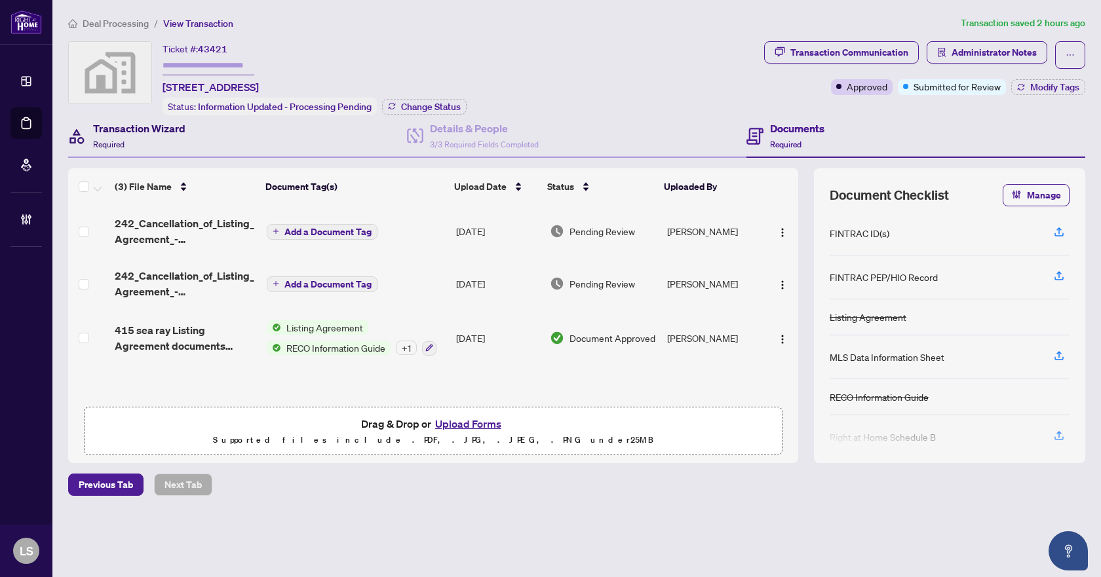
click at [151, 130] on h4 "Transaction Wizard" at bounding box center [139, 129] width 92 height 16
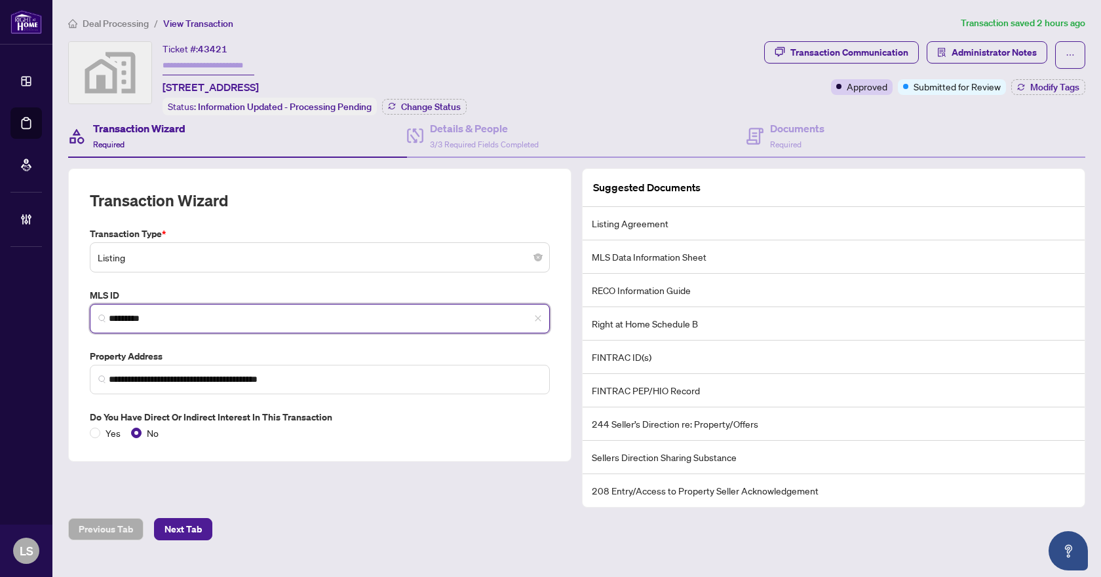
drag, startPoint x: 174, startPoint y: 317, endPoint x: 109, endPoint y: 313, distance: 65.0
click at [109, 313] on input "*********" at bounding box center [325, 319] width 432 height 14
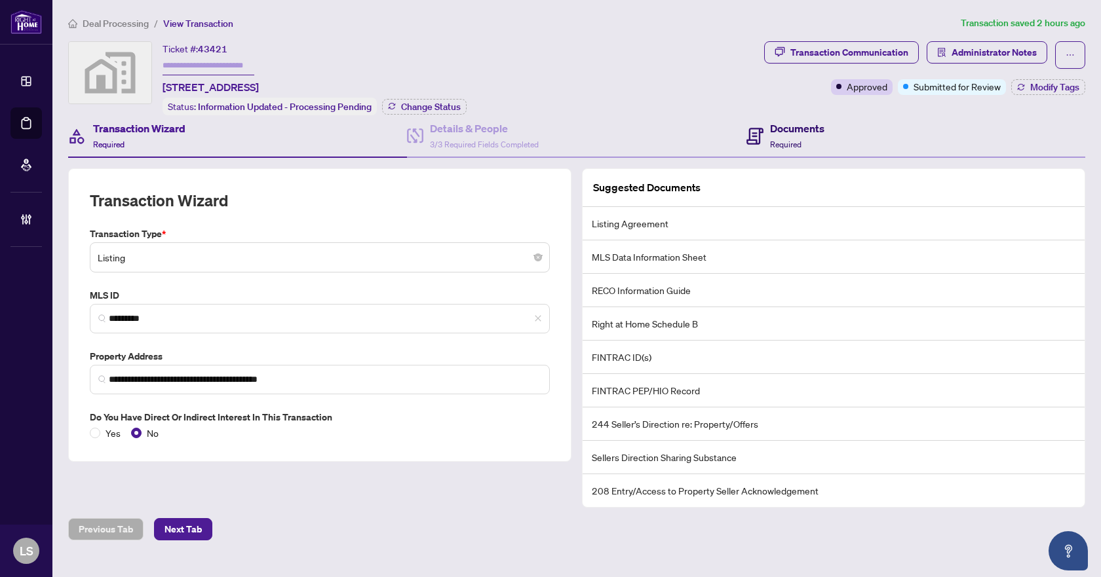
click at [786, 134] on div "Documents Required" at bounding box center [797, 136] width 54 height 31
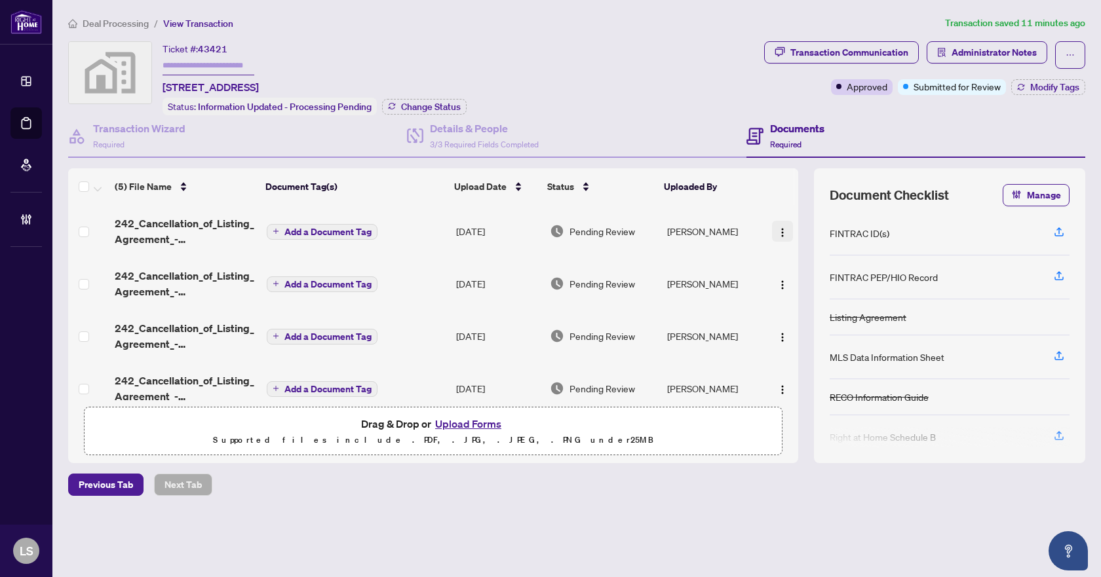
click at [780, 230] on img "button" at bounding box center [782, 232] width 10 height 10
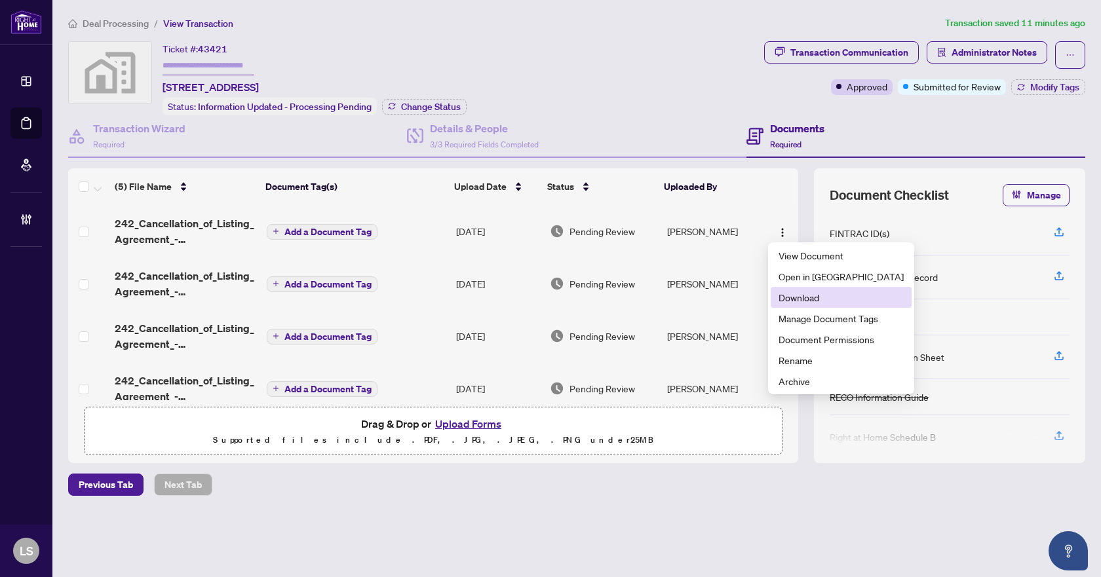
click at [800, 297] on span "Download" at bounding box center [840, 297] width 125 height 14
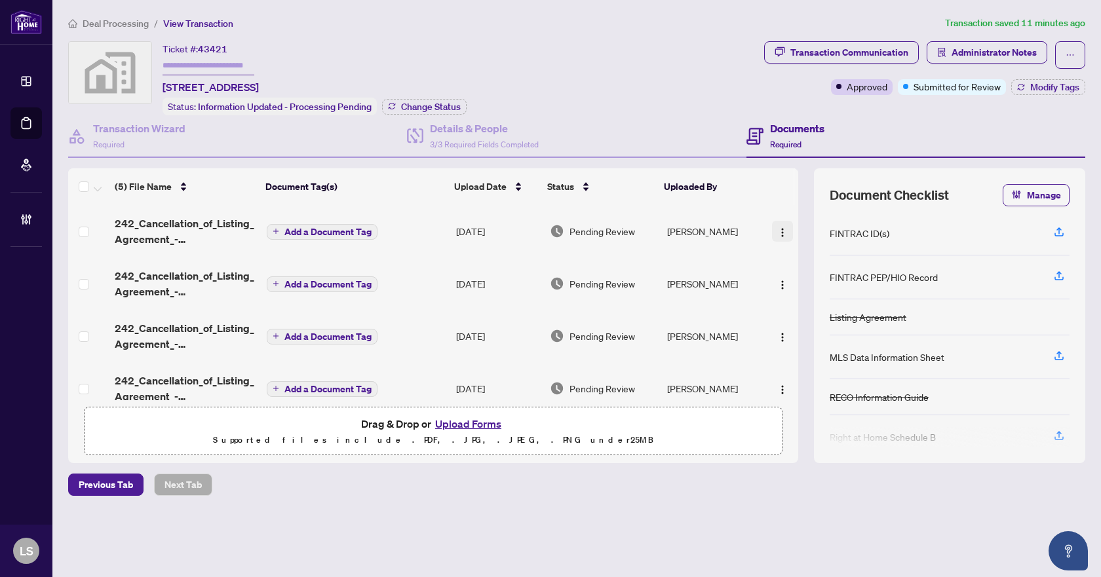
click at [782, 231] on img "button" at bounding box center [782, 232] width 10 height 10
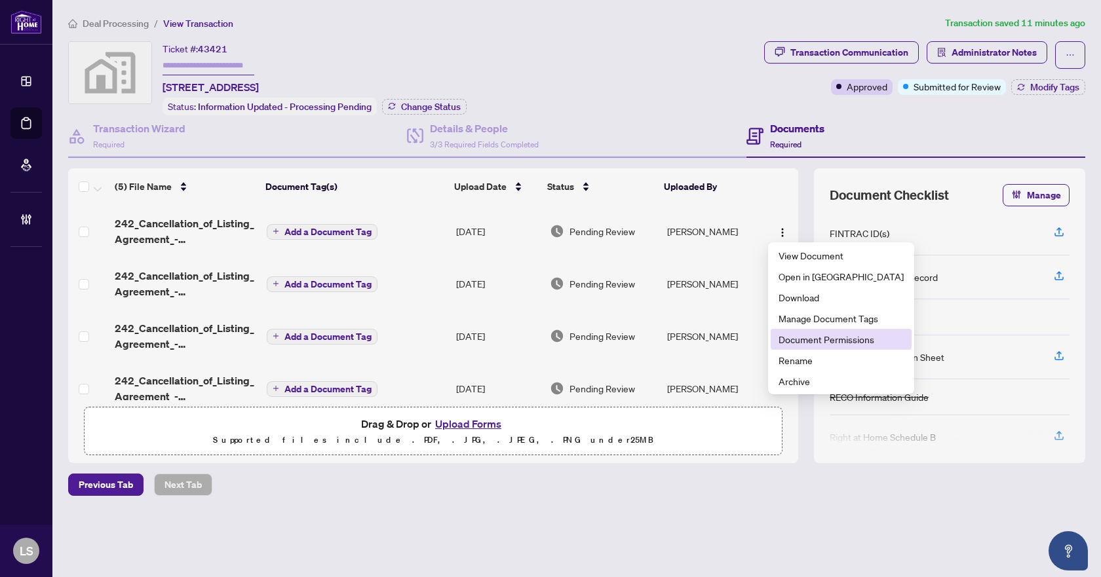
click at [832, 340] on span "Document Permissions" at bounding box center [840, 339] width 125 height 14
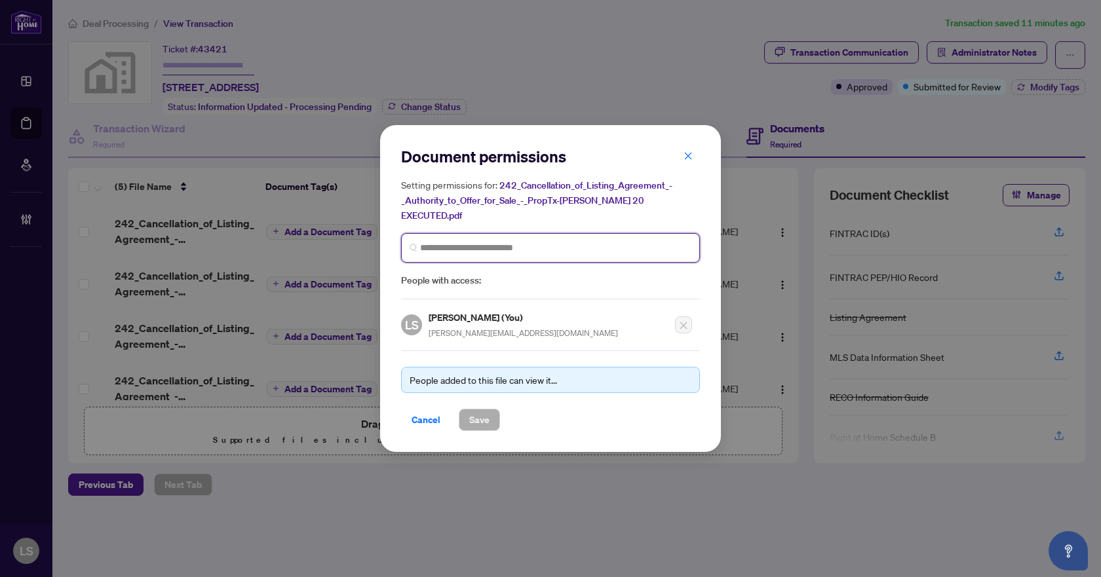
click at [532, 241] on input "search" at bounding box center [555, 248] width 271 height 14
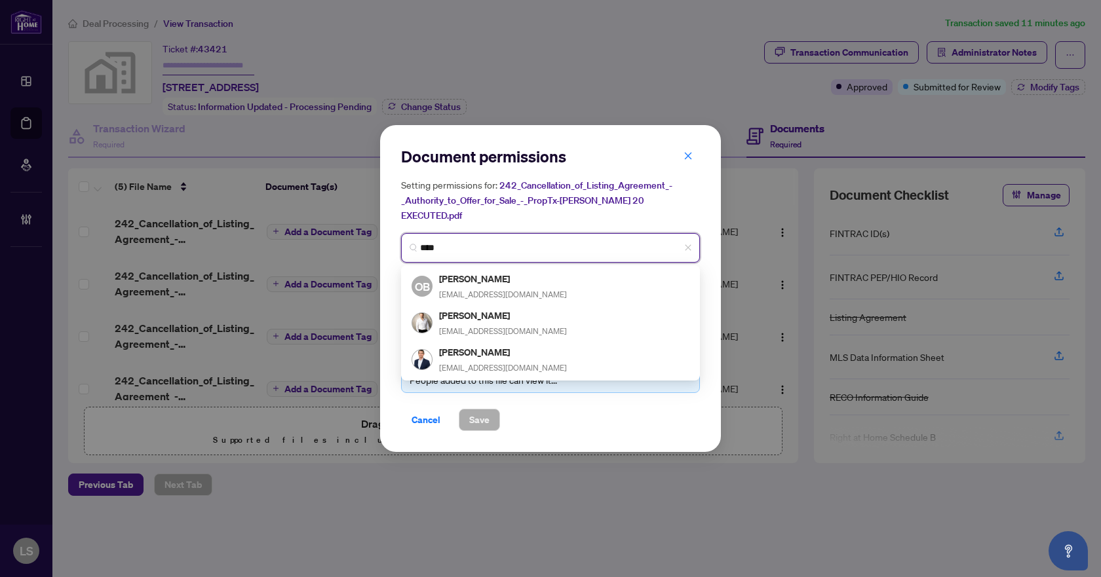
type input "****"
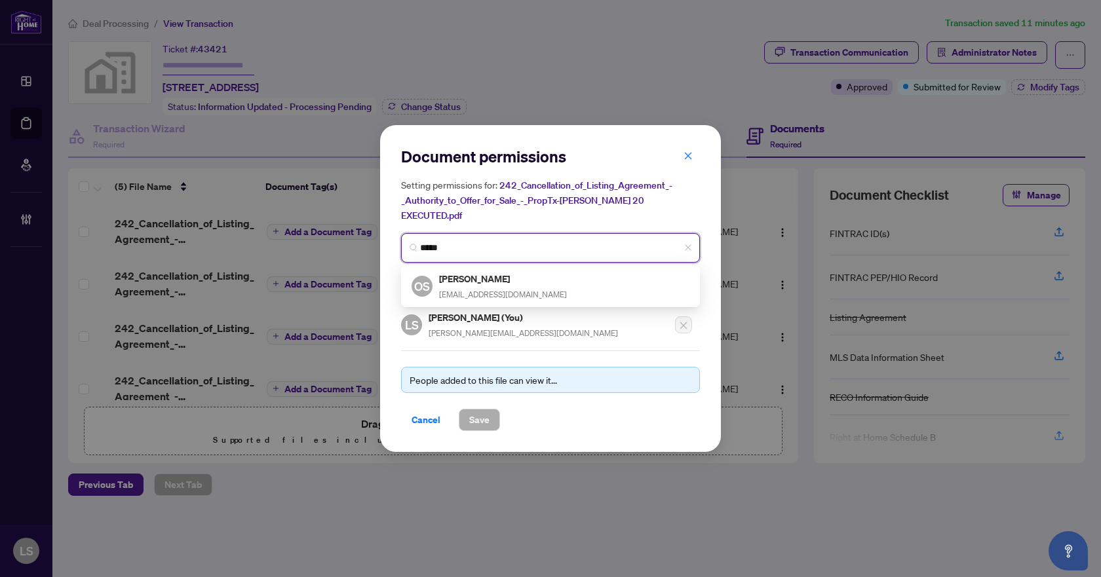
click at [482, 277] on div "Oleh Snihur snihurHomes@gmail.com" at bounding box center [503, 286] width 128 height 30
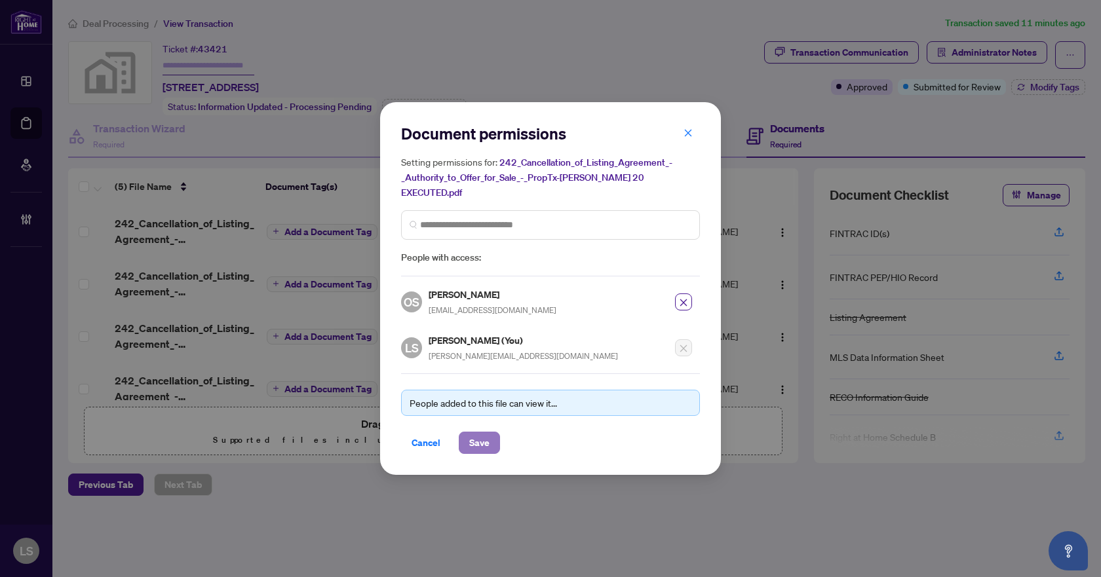
click at [475, 432] on span "Save" at bounding box center [479, 442] width 20 height 21
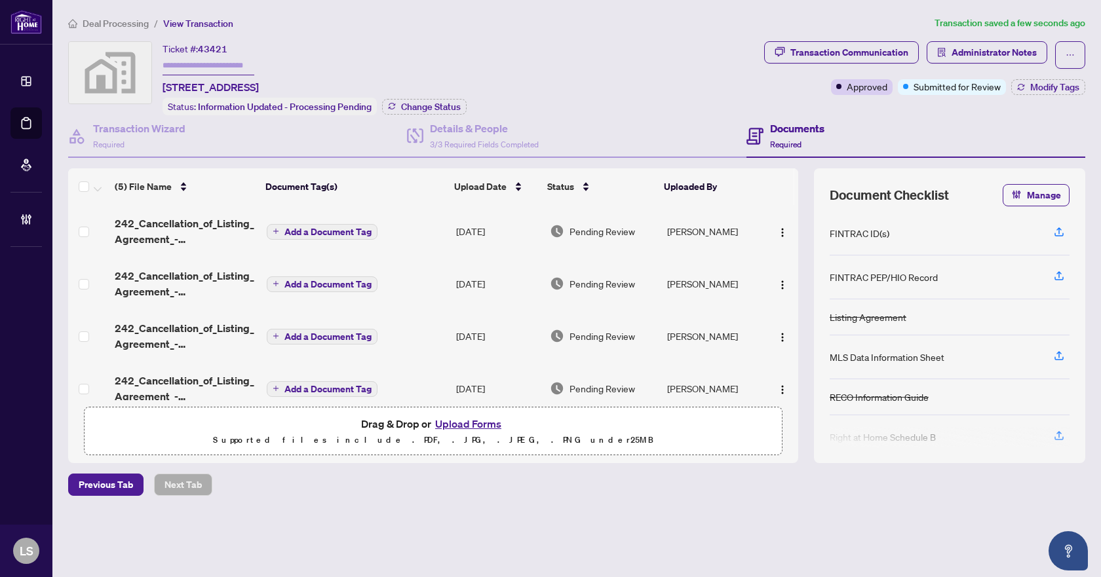
click at [780, 277] on span "button" at bounding box center [782, 283] width 10 height 14
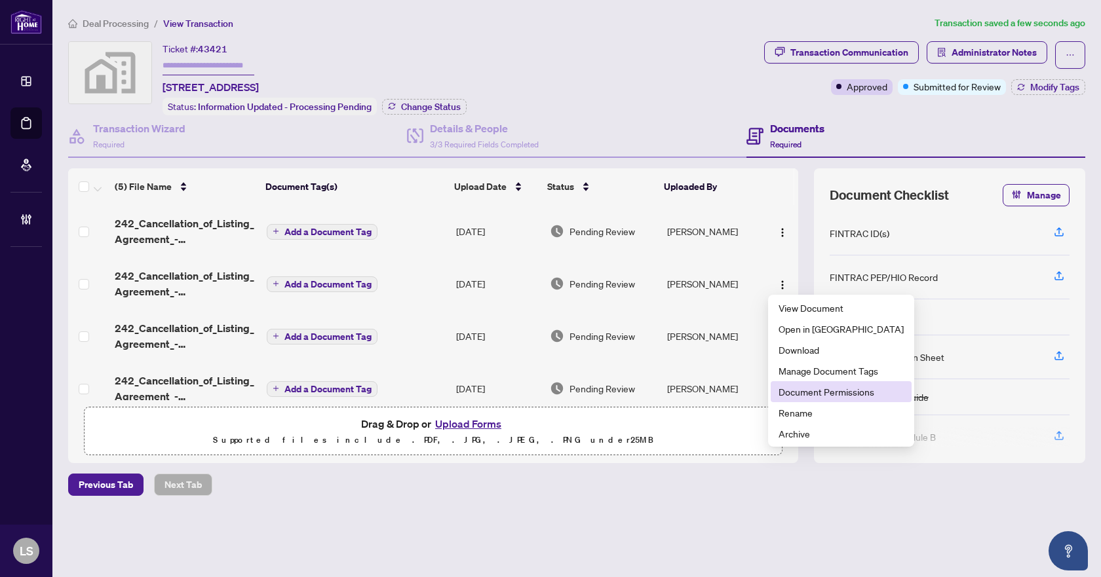
click at [799, 391] on span "Document Permissions" at bounding box center [840, 392] width 125 height 14
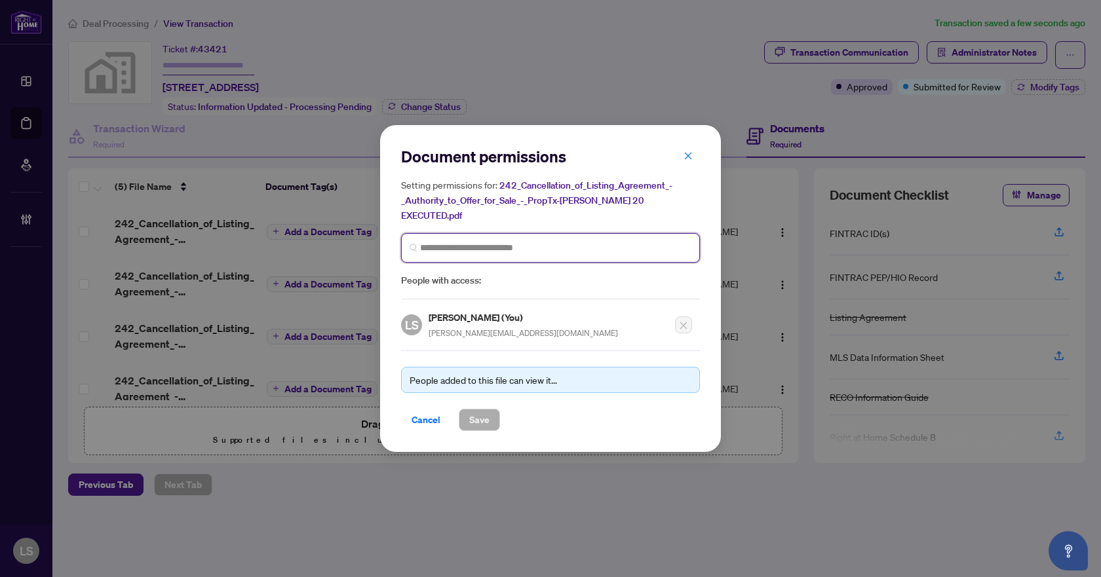
click at [0, 0] on input "search" at bounding box center [0, 0] width 0 height 0
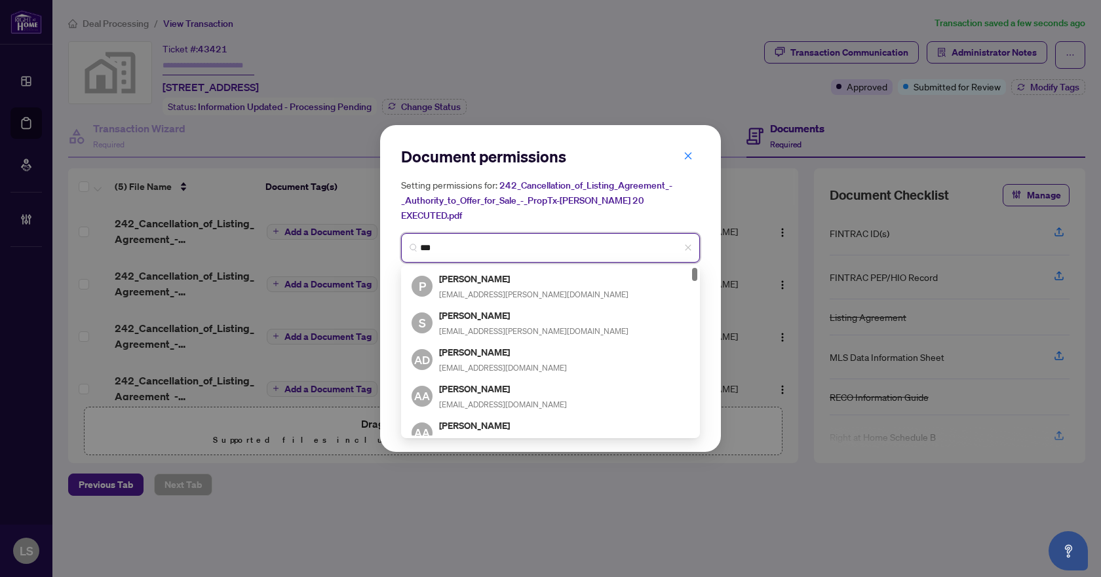
type input "****"
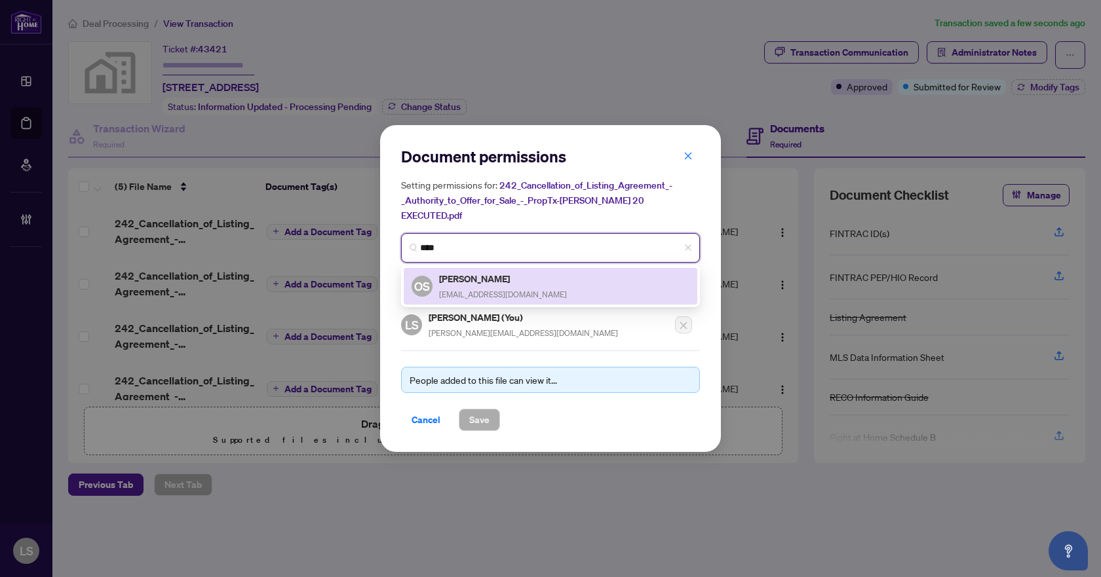
click at [472, 290] on span "snihurHomes@gmail.com" at bounding box center [503, 295] width 128 height 10
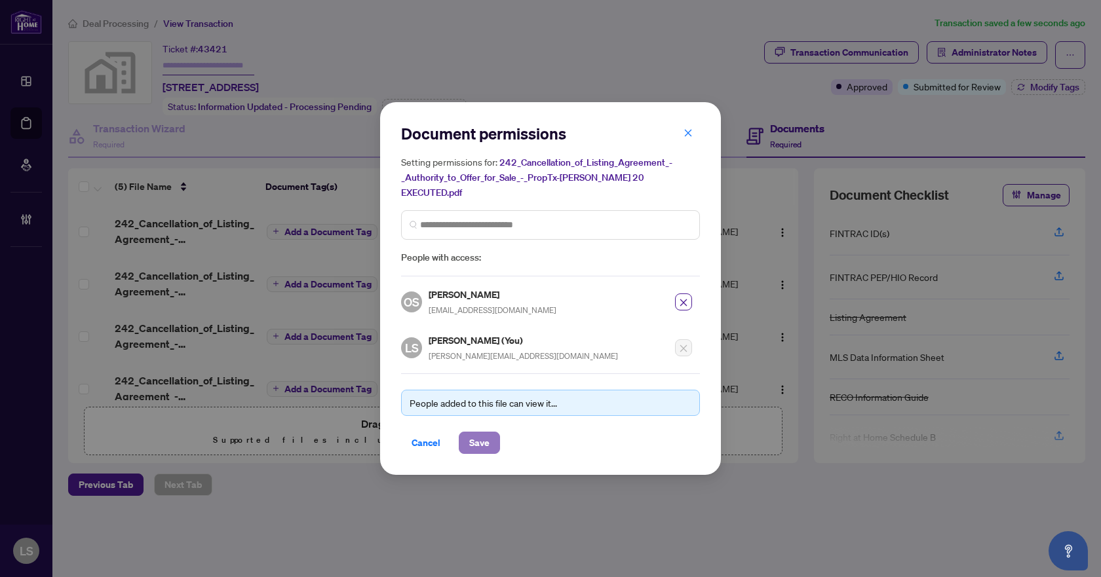
click at [482, 436] on span "Save" at bounding box center [479, 442] width 20 height 21
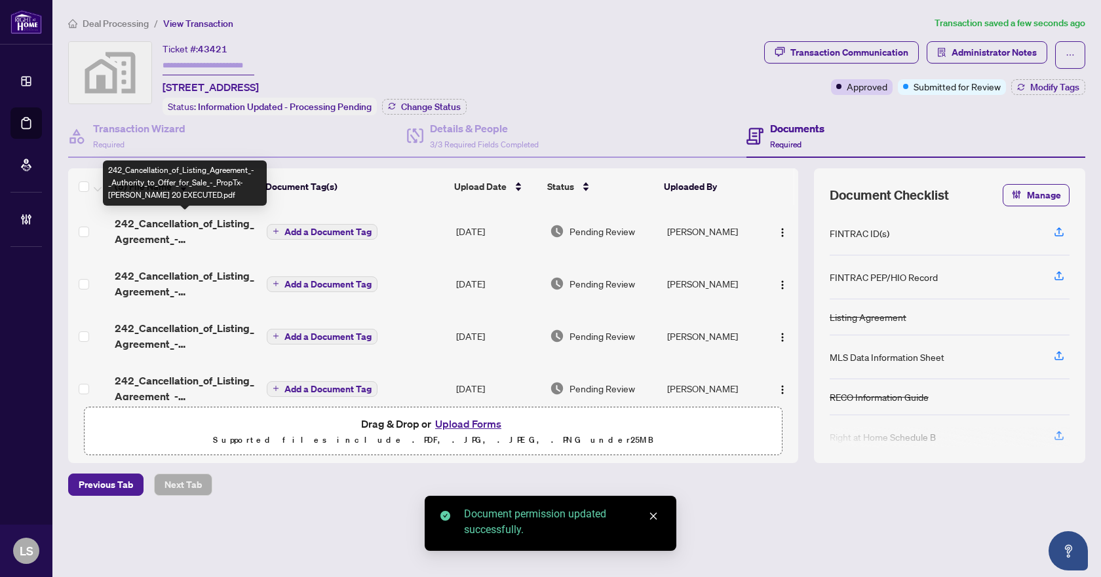
click at [180, 224] on span "242_Cancellation_of_Listing_Agreement_-_Authority_to_Offer_for_Sale_-_PropTx-OR…" at bounding box center [185, 231] width 141 height 31
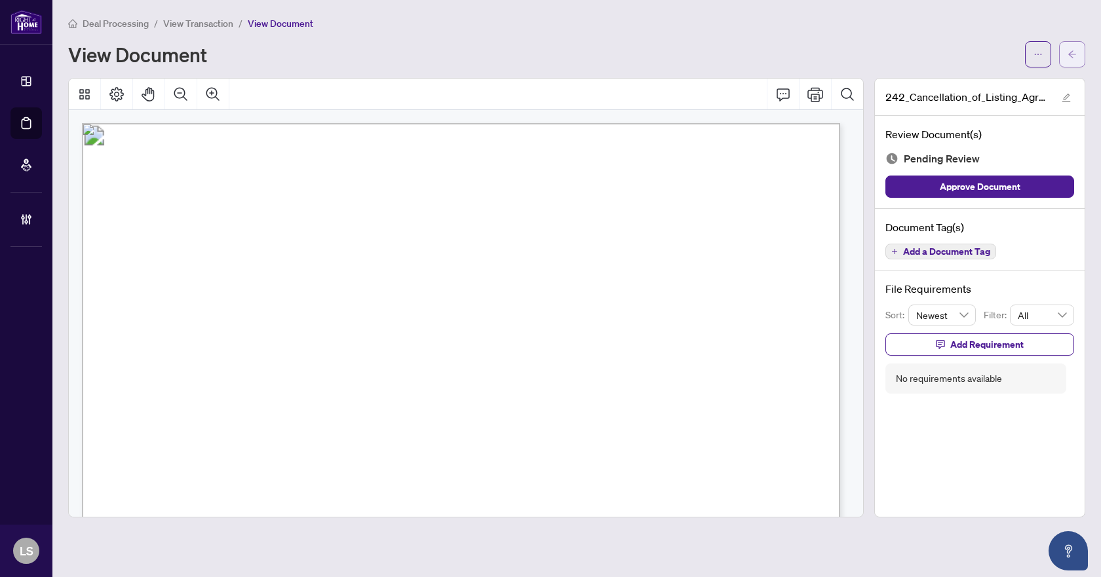
click at [1072, 54] on icon "arrow-left" at bounding box center [1071, 54] width 9 height 9
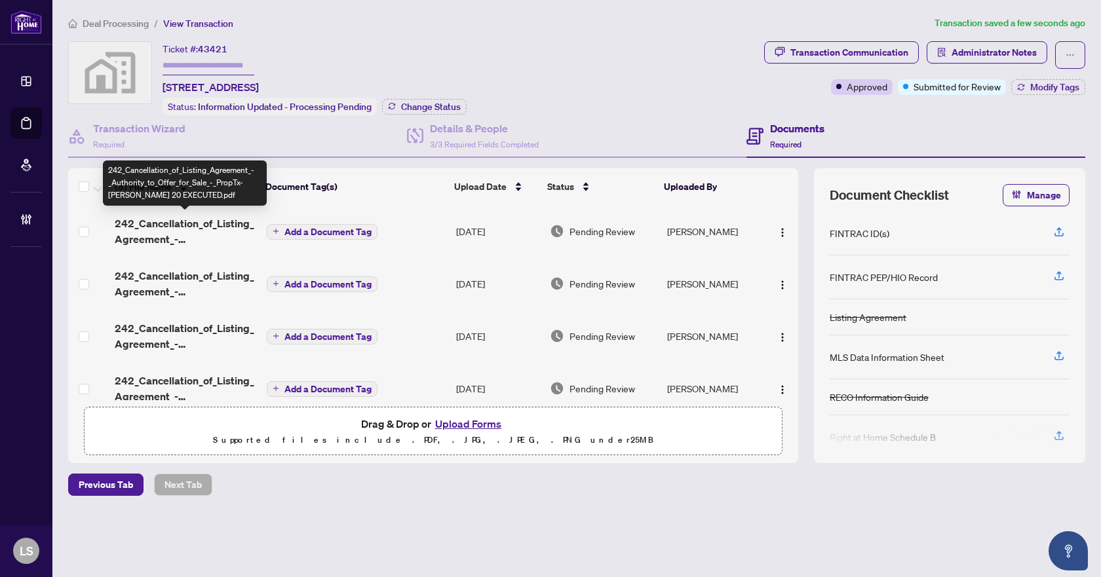
click at [158, 221] on span "242_Cancellation_of_Listing_Agreement_-_Authority_to_Offer_for_Sale_-_PropTx-OR…" at bounding box center [185, 231] width 141 height 31
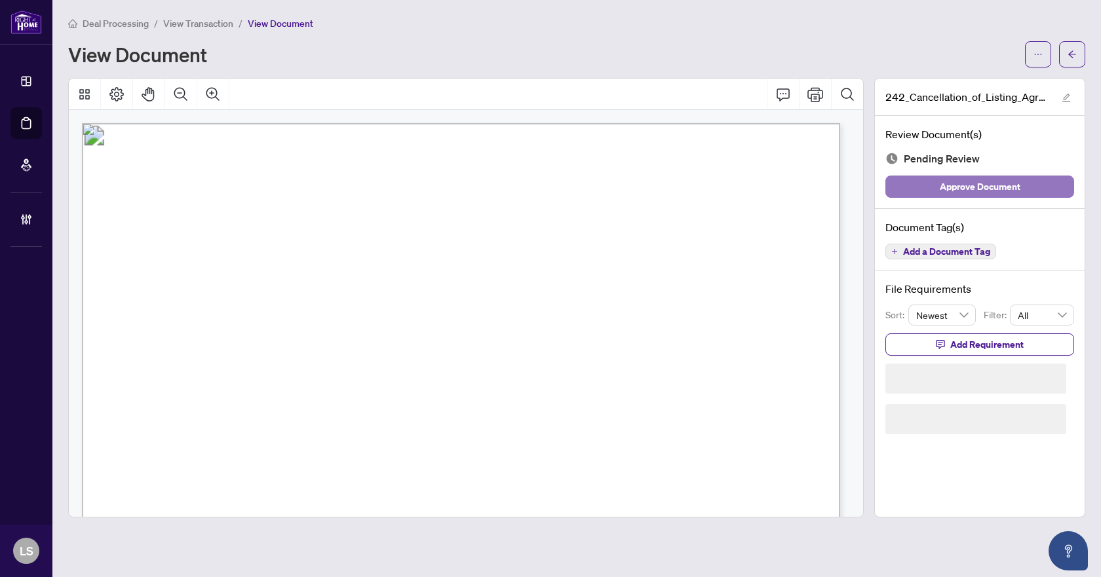
click at [1017, 183] on span "Approve Document" at bounding box center [979, 186] width 81 height 21
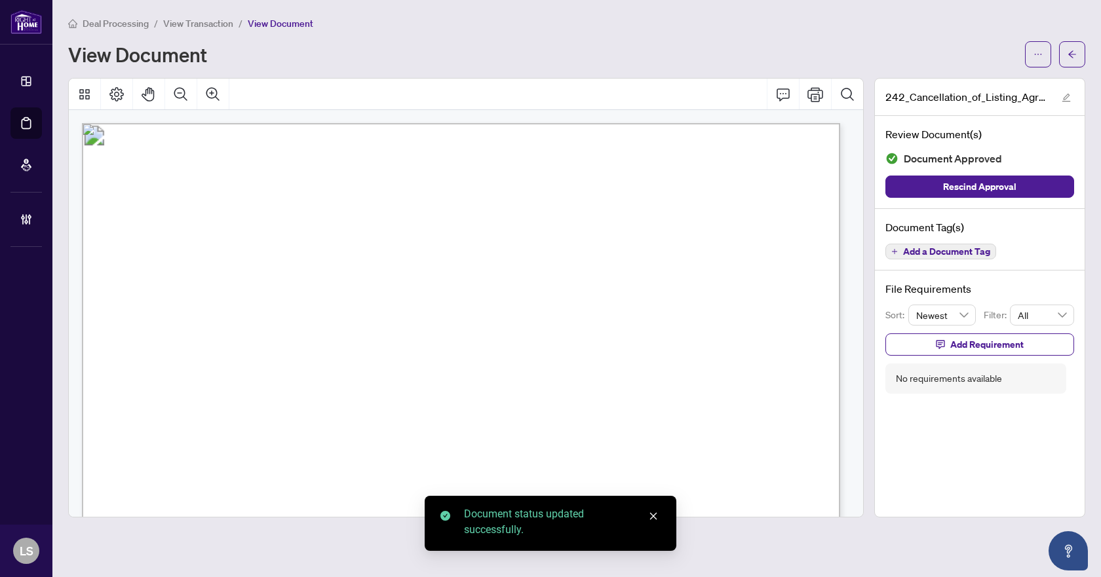
click at [1078, 55] on button "button" at bounding box center [1072, 54] width 26 height 26
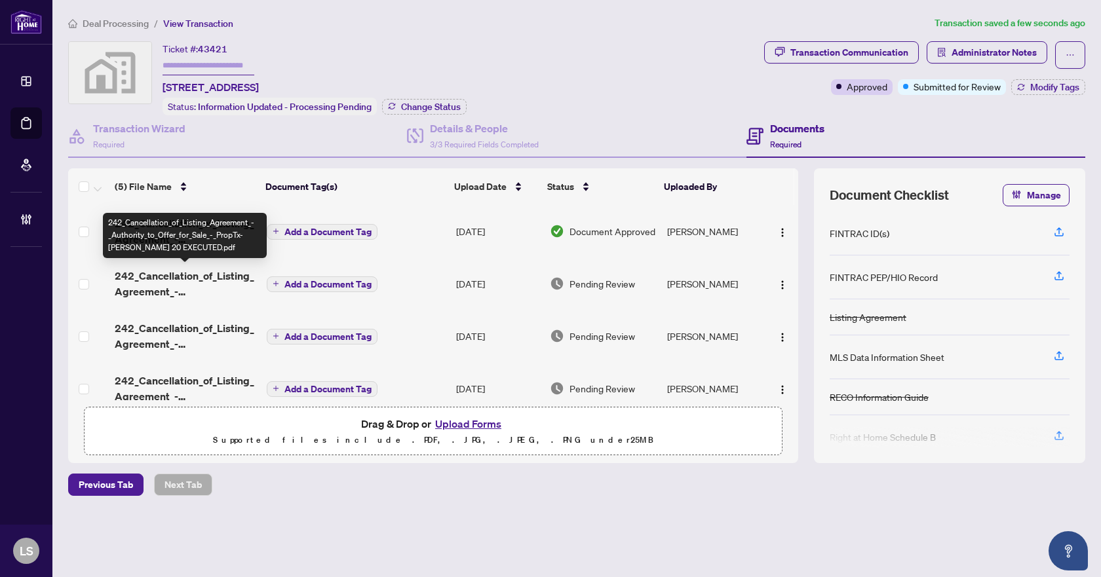
click at [193, 280] on span "242_Cancellation_of_Listing_Agreement_-_Authority_to_Offer_for_Sale_-_PropTx-OR…" at bounding box center [185, 283] width 141 height 31
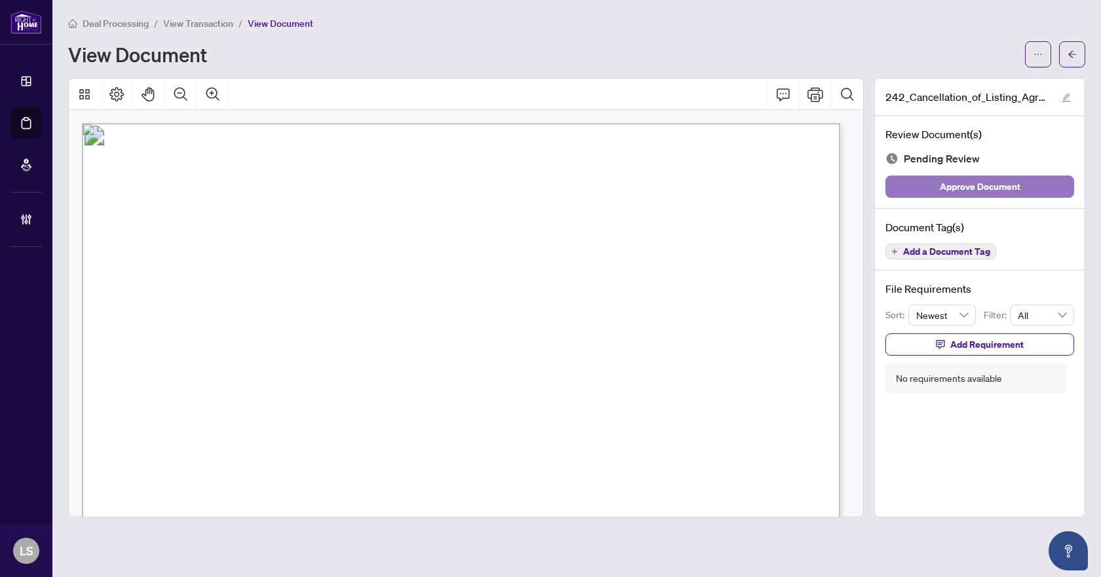
click at [1029, 189] on button "Approve Document" at bounding box center [979, 187] width 189 height 22
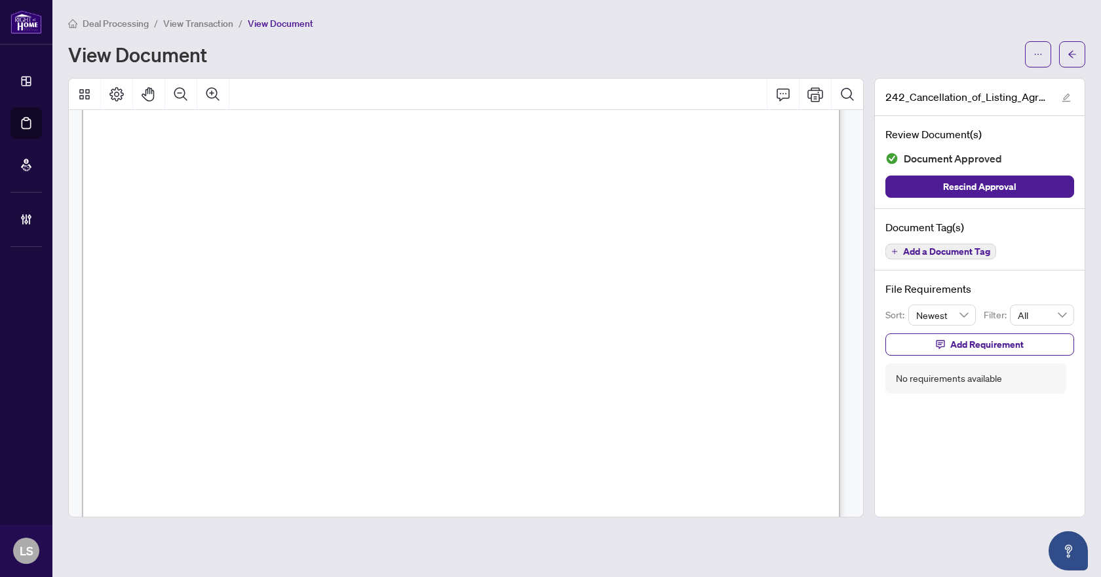
scroll to position [76, 0]
click at [1077, 45] on button "button" at bounding box center [1072, 54] width 26 height 26
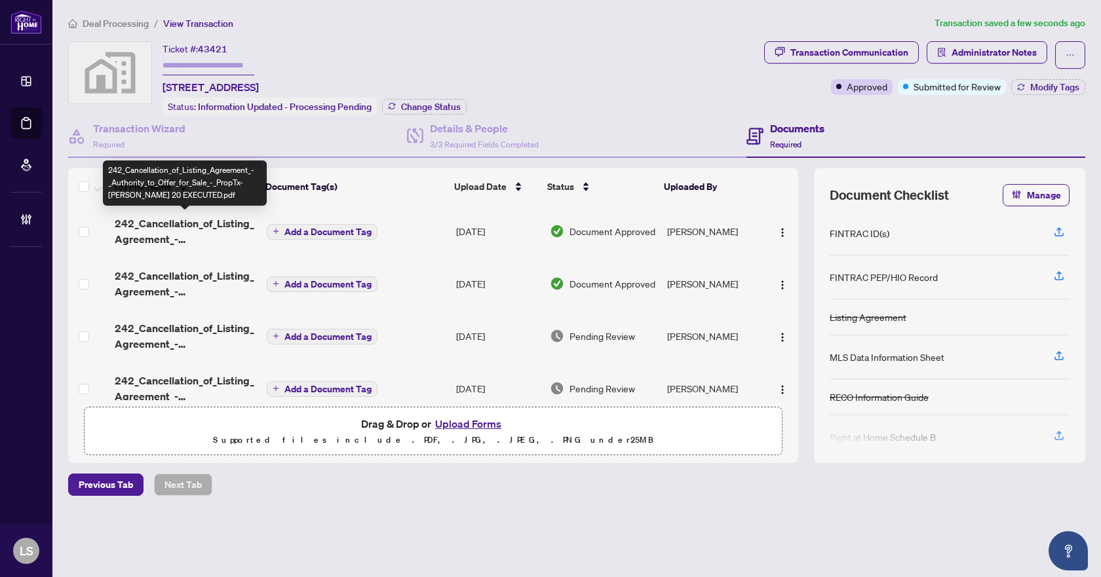
click at [170, 226] on span "242_Cancellation_of_Listing_Agreement_-_Authority_to_Offer_for_Sale_-_PropTx-OR…" at bounding box center [185, 231] width 141 height 31
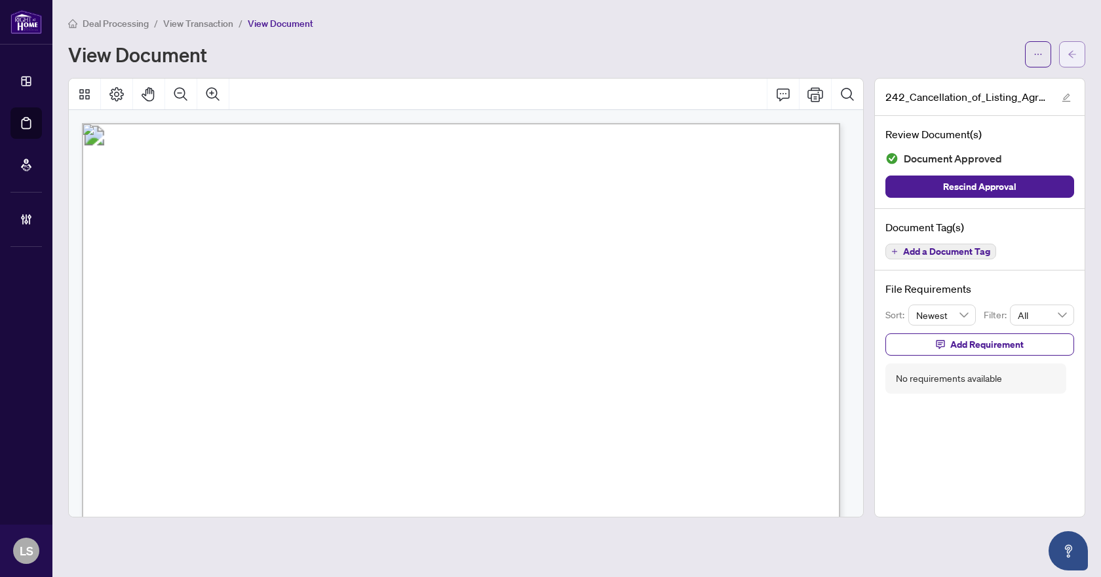
click at [1078, 52] on button "button" at bounding box center [1072, 54] width 26 height 26
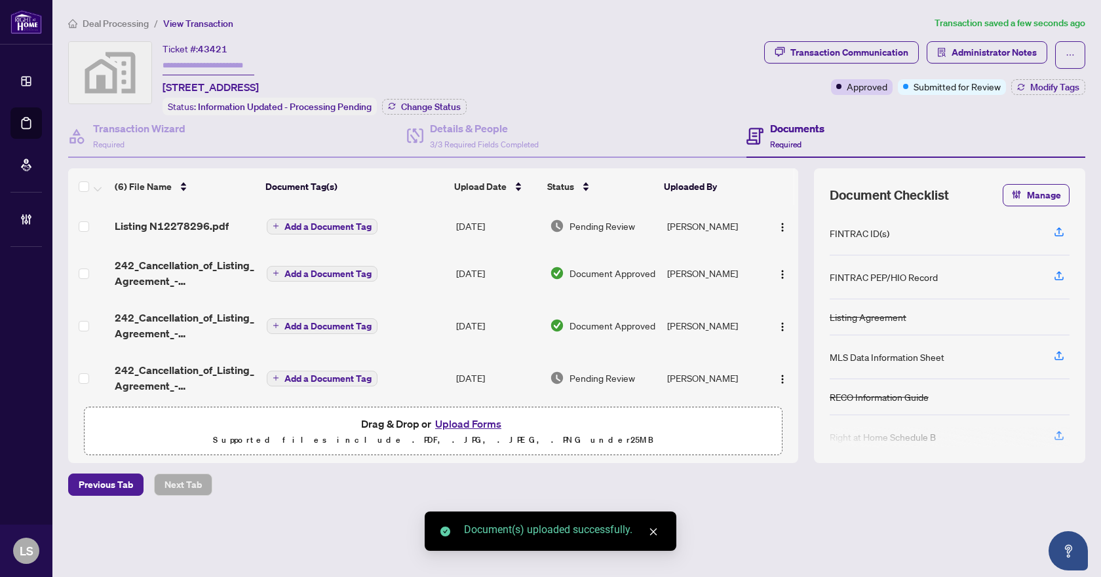
scroll to position [117, 0]
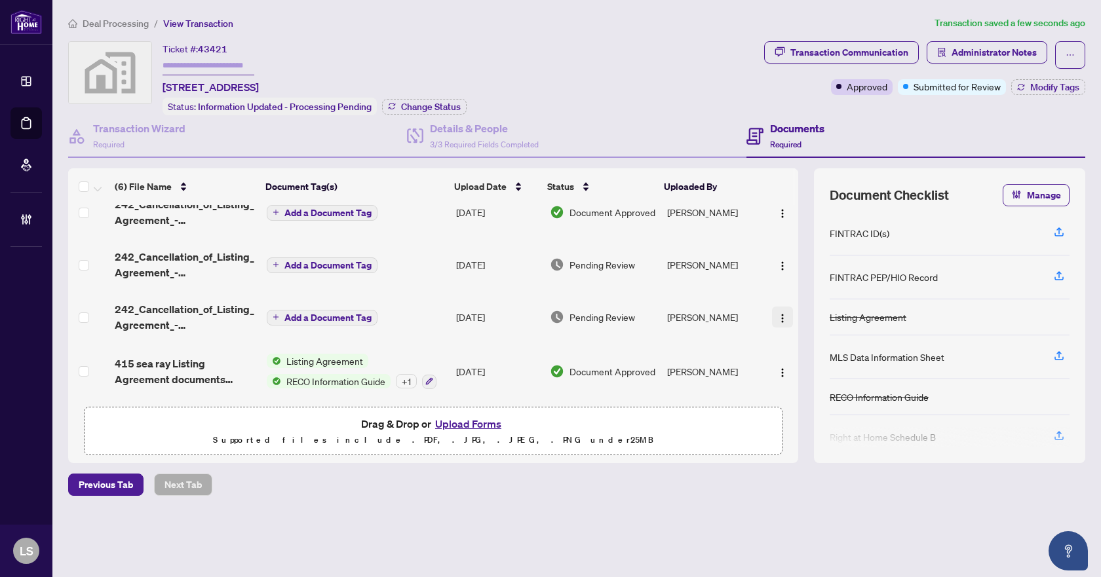
click at [778, 313] on img "button" at bounding box center [782, 318] width 10 height 10
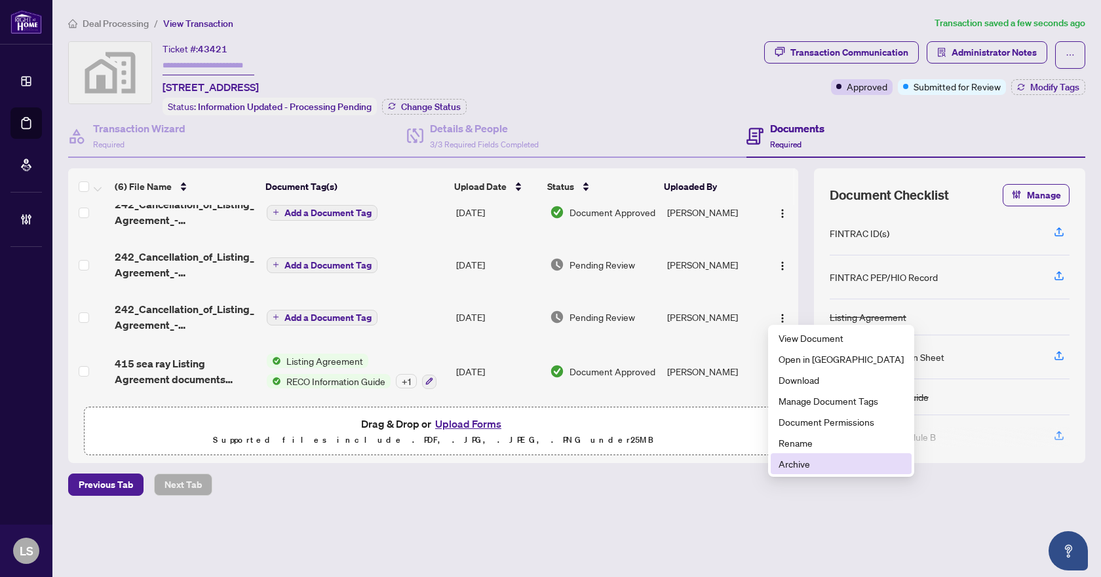
click at [784, 463] on span "Archive" at bounding box center [840, 464] width 125 height 14
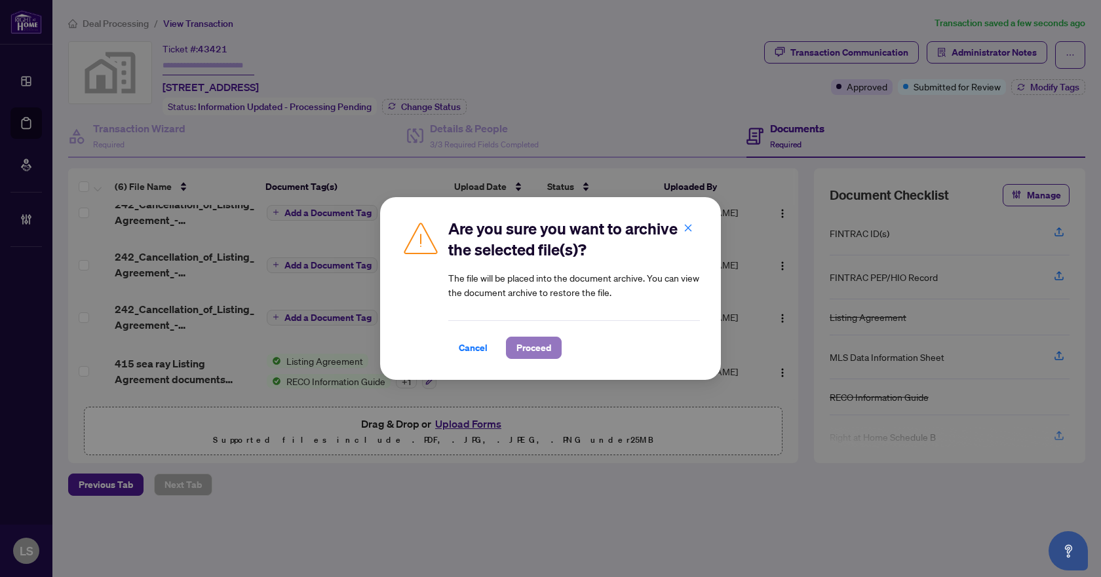
click at [538, 348] on span "Proceed" at bounding box center [533, 347] width 35 height 21
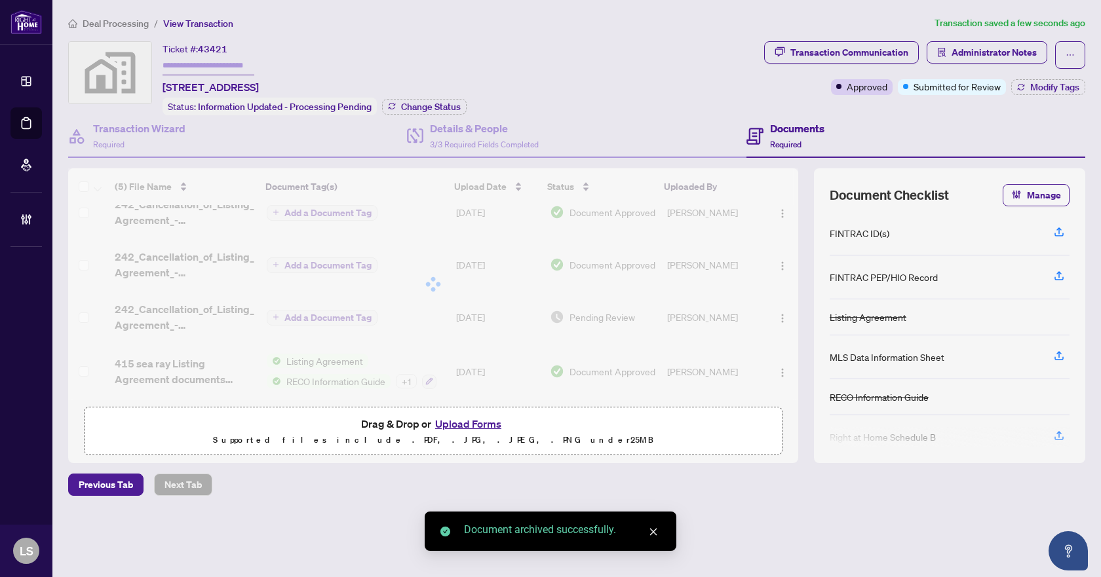
scroll to position [64, 0]
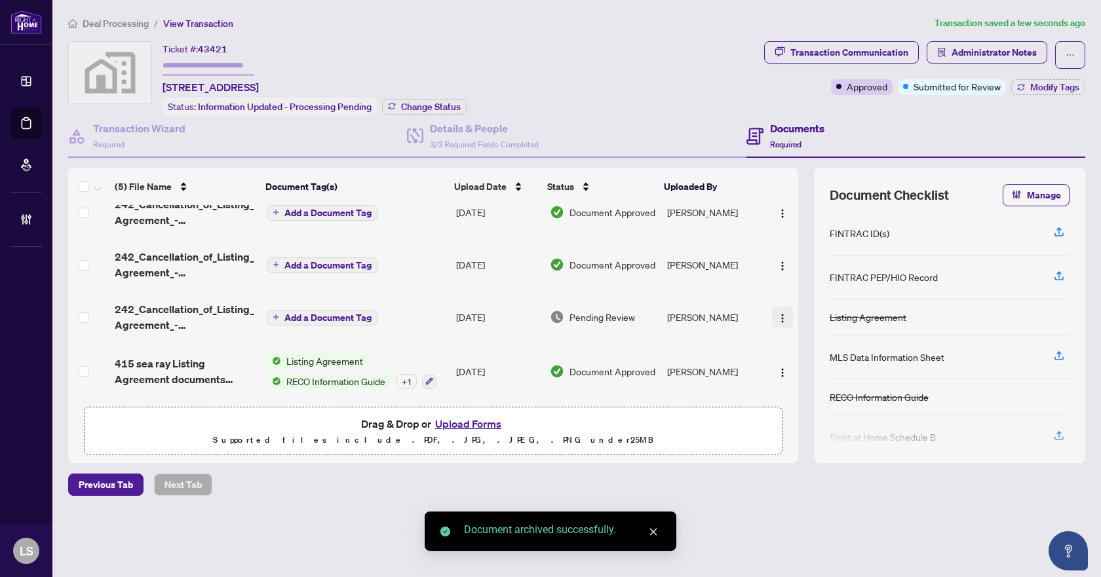
click at [779, 313] on img "button" at bounding box center [782, 318] width 10 height 10
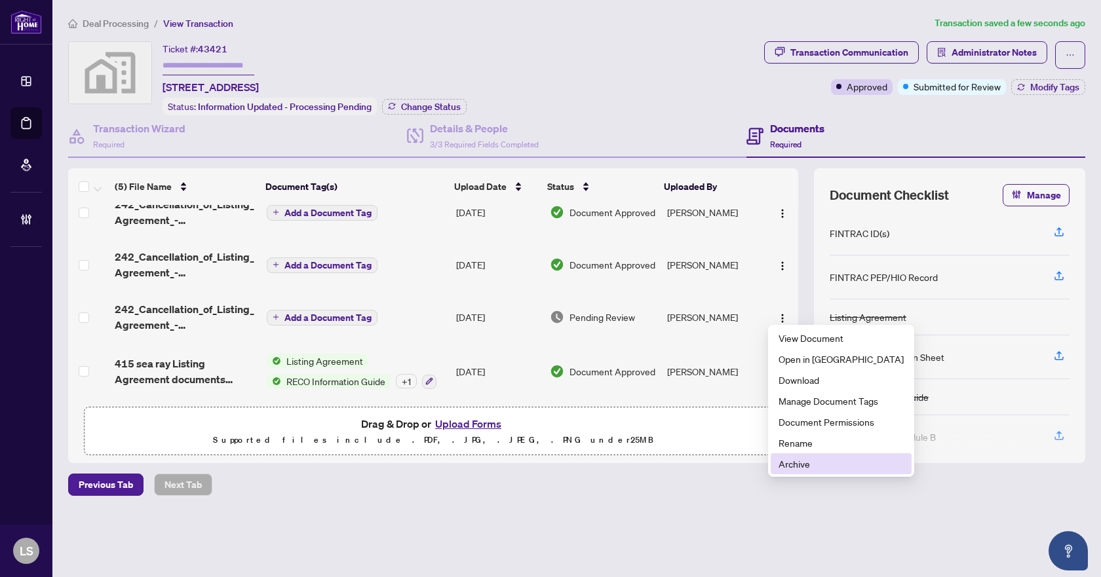
click at [797, 466] on span "Archive" at bounding box center [840, 464] width 125 height 14
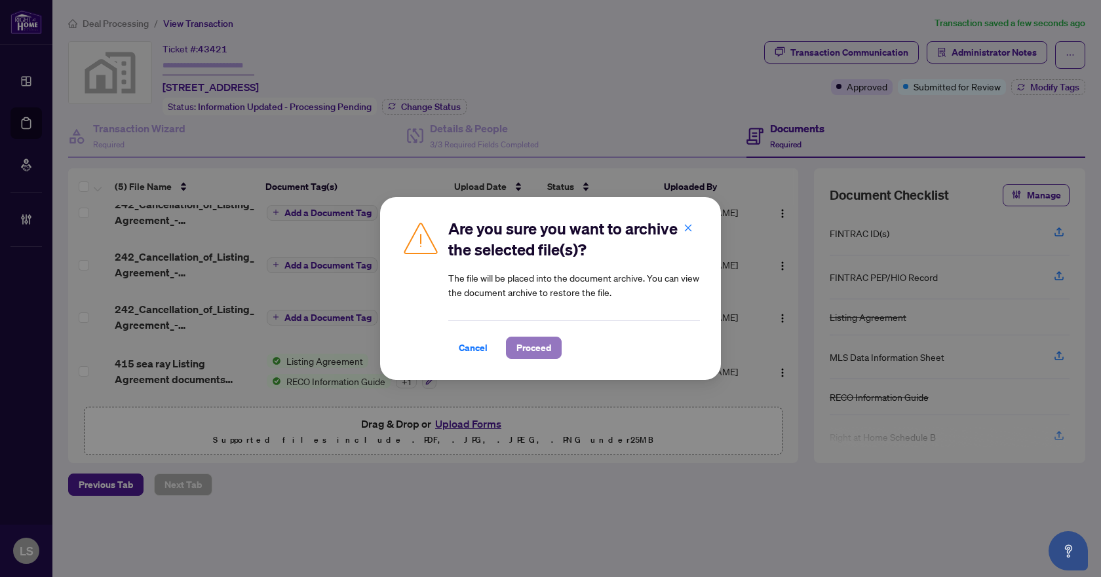
click at [531, 353] on span "Proceed" at bounding box center [533, 347] width 35 height 21
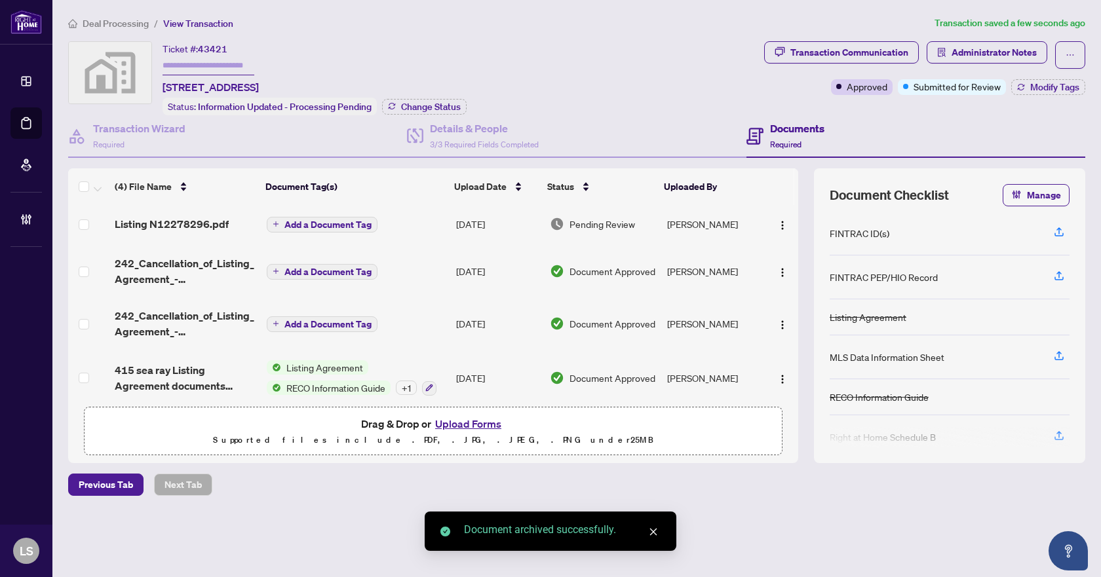
scroll to position [0, 0]
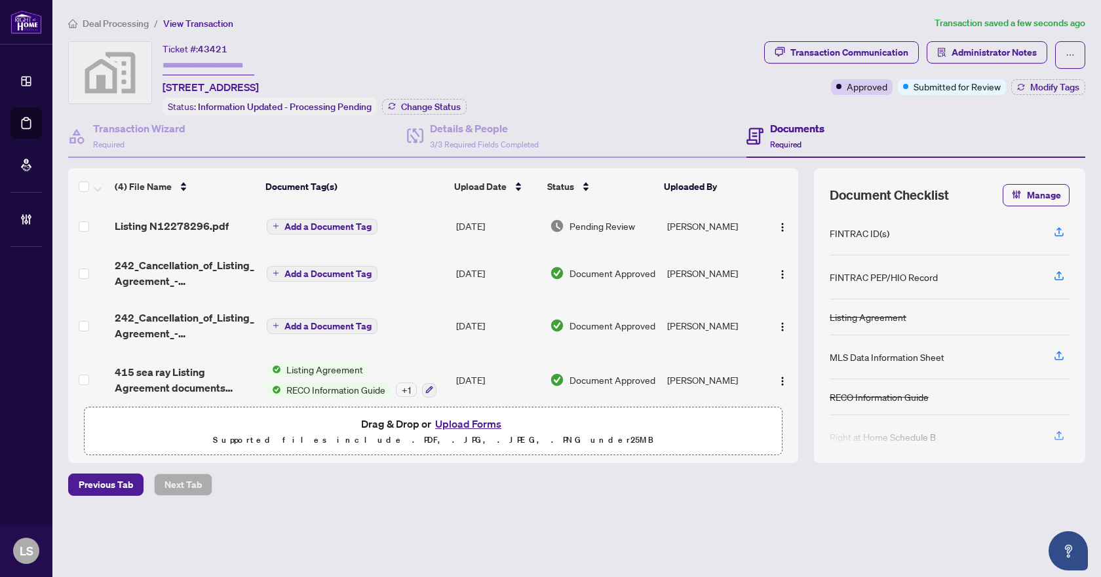
click at [188, 228] on span "Listing N12278296.pdf" at bounding box center [172, 226] width 114 height 16
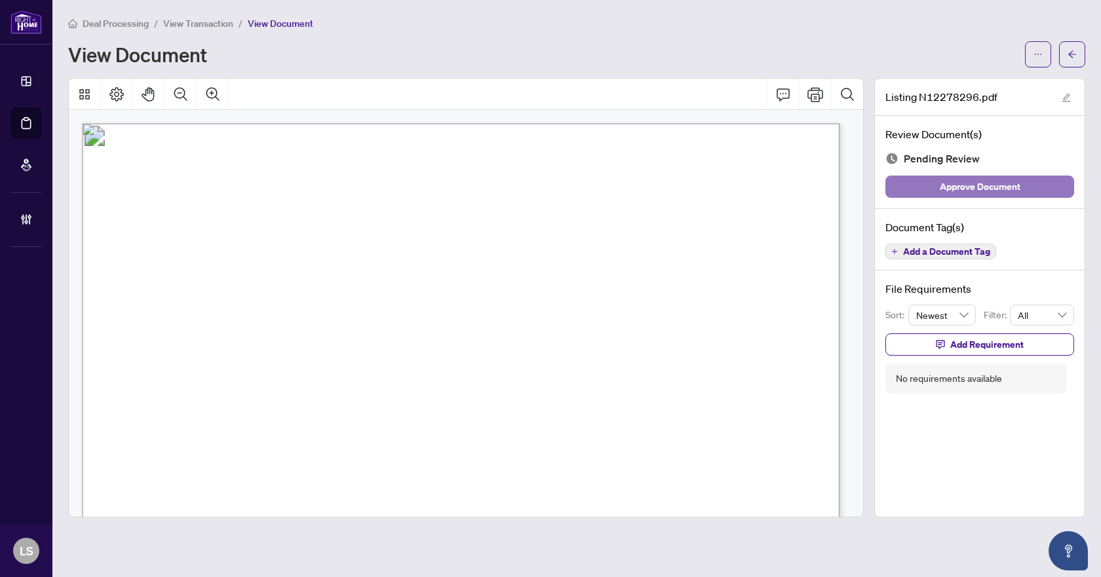
click at [997, 189] on span "Approve Document" at bounding box center [979, 186] width 81 height 21
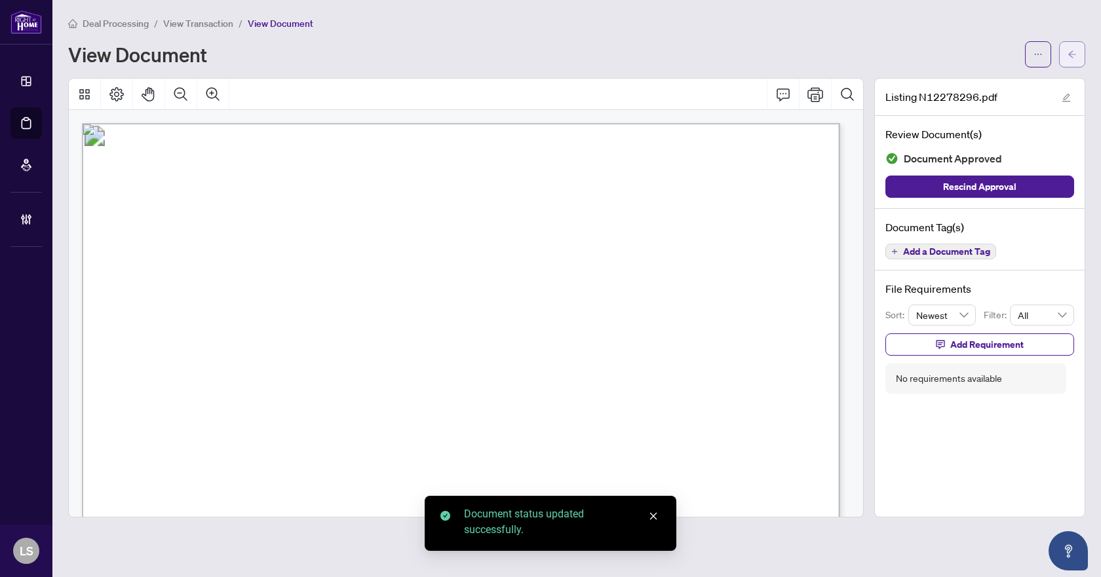
click at [1078, 50] on button "button" at bounding box center [1072, 54] width 26 height 26
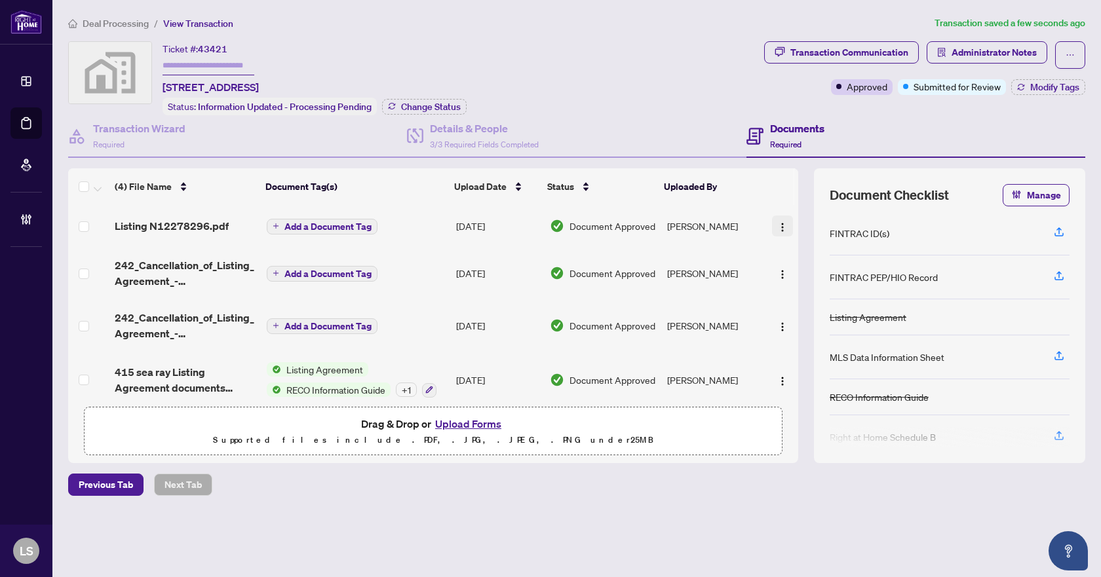
click at [781, 223] on img "button" at bounding box center [782, 227] width 10 height 10
click at [1052, 86] on span "Modify Tags" at bounding box center [1054, 87] width 49 height 9
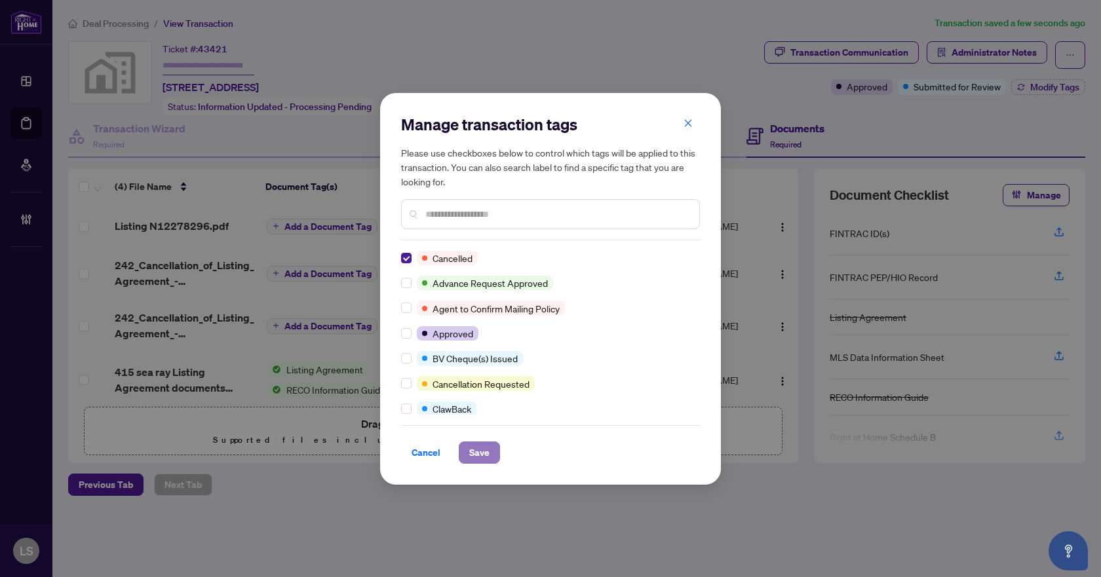
click at [493, 457] on button "Save" at bounding box center [479, 453] width 41 height 22
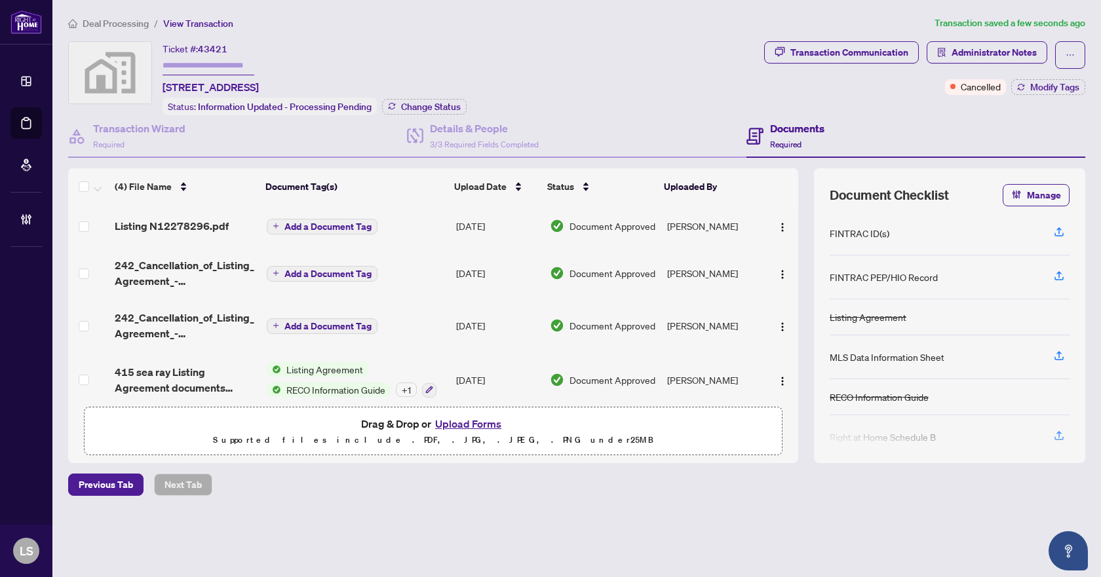
click at [107, 26] on span "Deal Processing" at bounding box center [116, 24] width 66 height 12
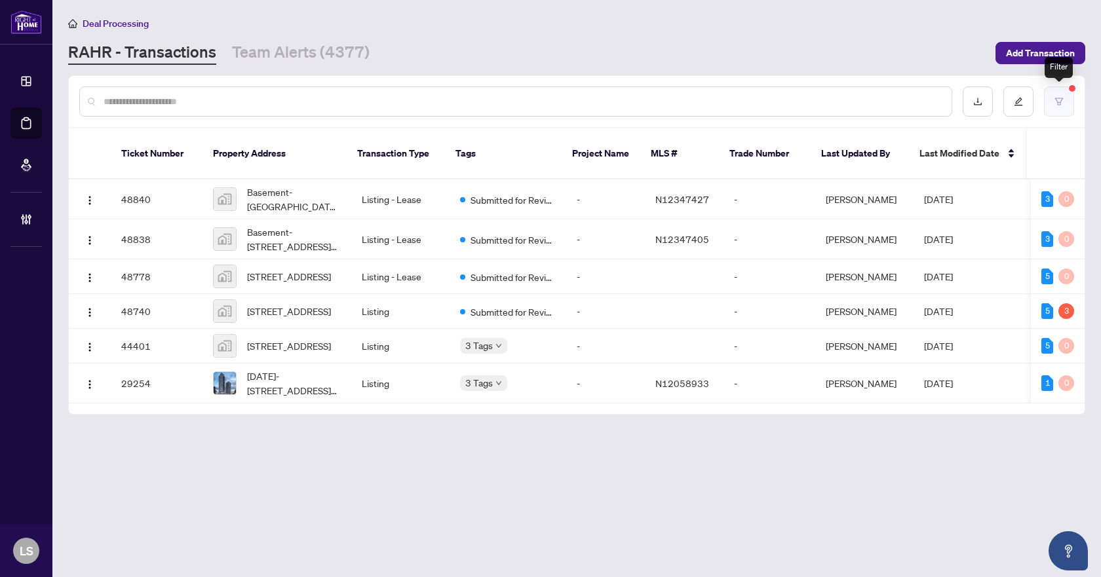
click at [1057, 94] on button "button" at bounding box center [1059, 101] width 30 height 30
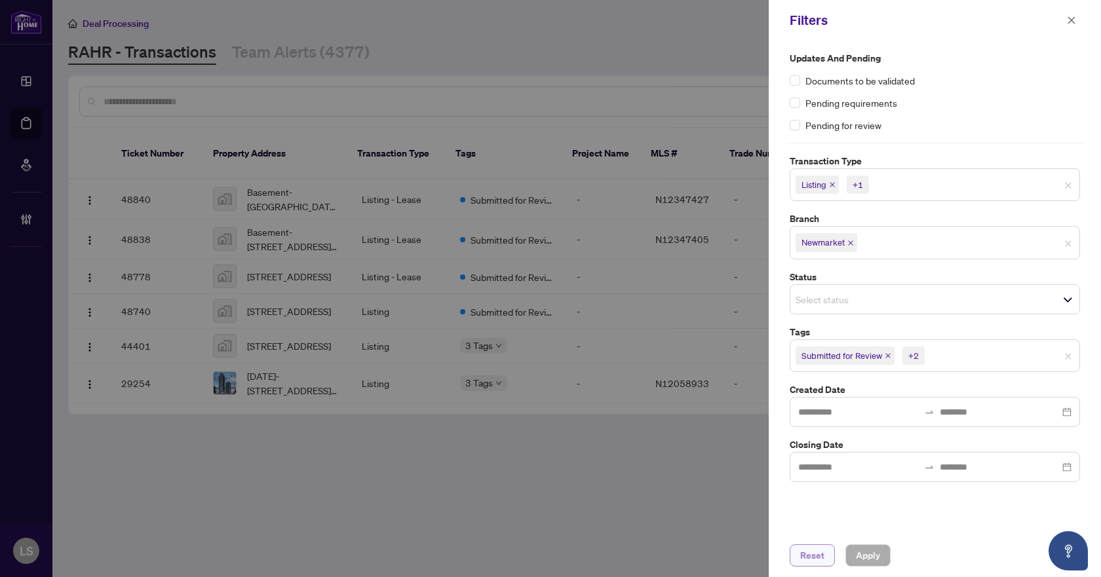
click at [814, 558] on span "Reset" at bounding box center [812, 555] width 24 height 21
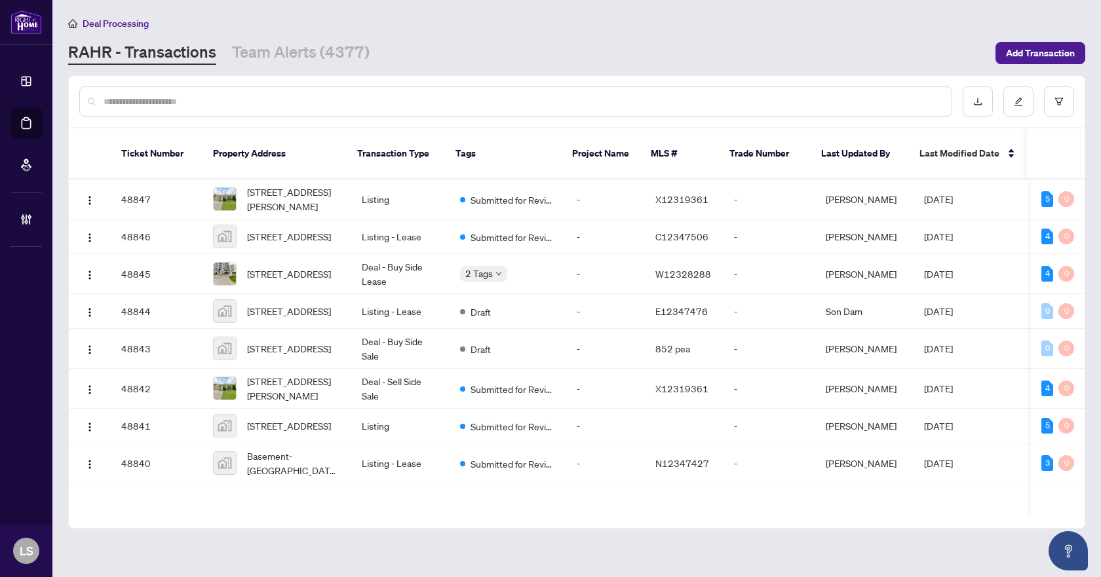
click at [173, 104] on input "text" at bounding box center [522, 101] width 837 height 14
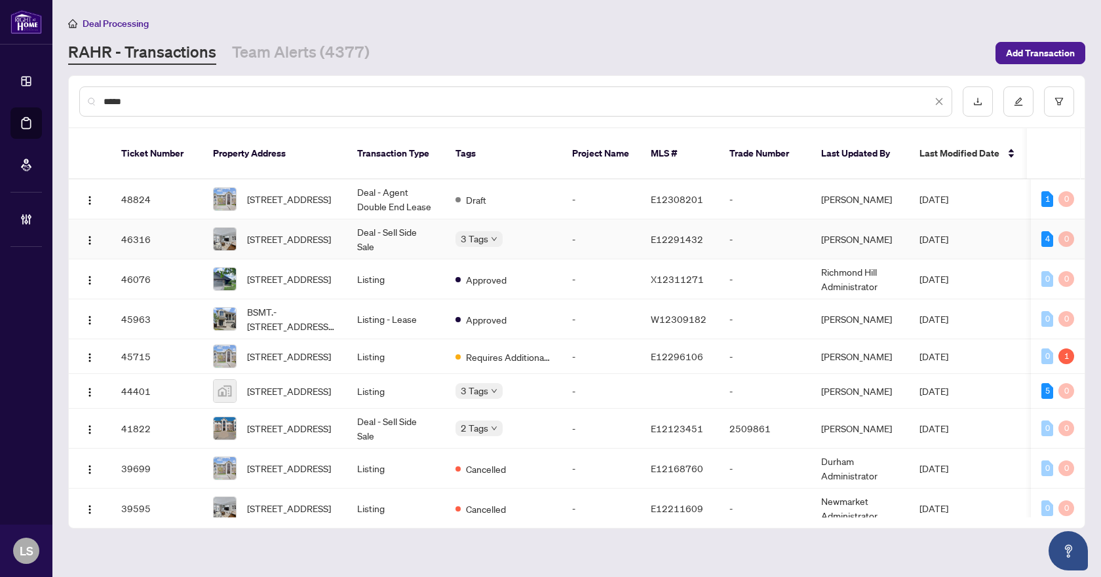
type input "*****"
click at [280, 232] on span "206-102 Aspen Springs Dr, Clarington, Ontario L1C 5N6, Canada" at bounding box center [289, 239] width 84 height 14
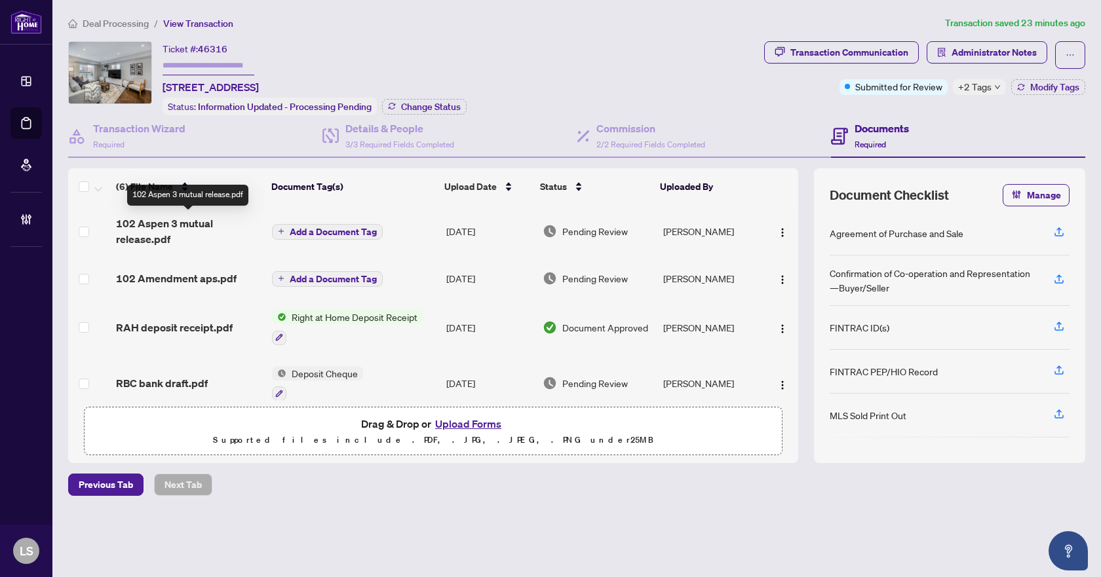
click at [168, 223] on span "102 Aspen 3 mutual release.pdf" at bounding box center [188, 231] width 145 height 31
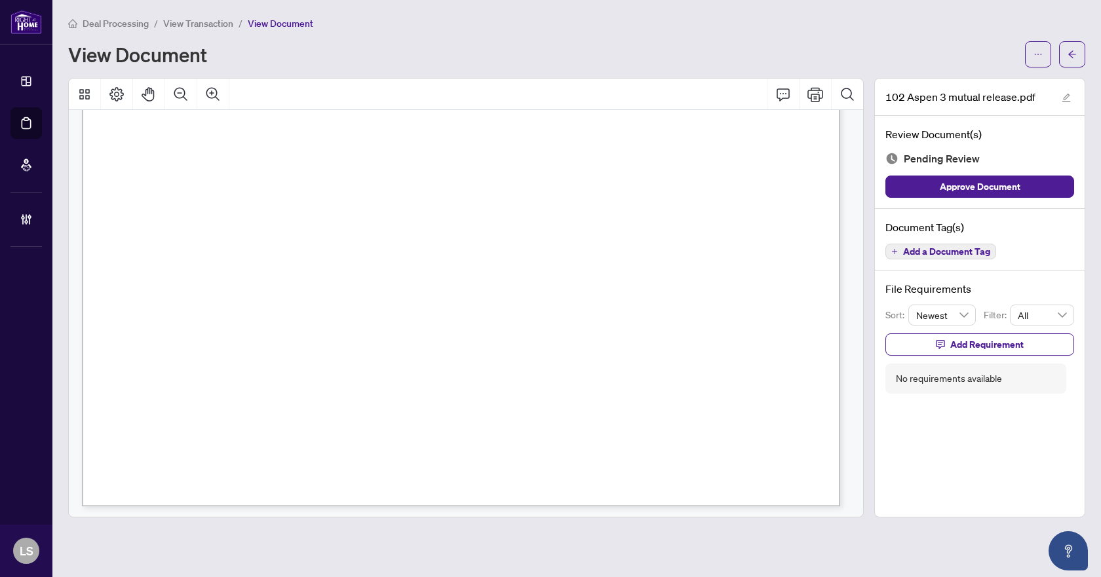
scroll to position [600, 0]
click at [1034, 50] on icon "ellipsis" at bounding box center [1037, 54] width 9 height 9
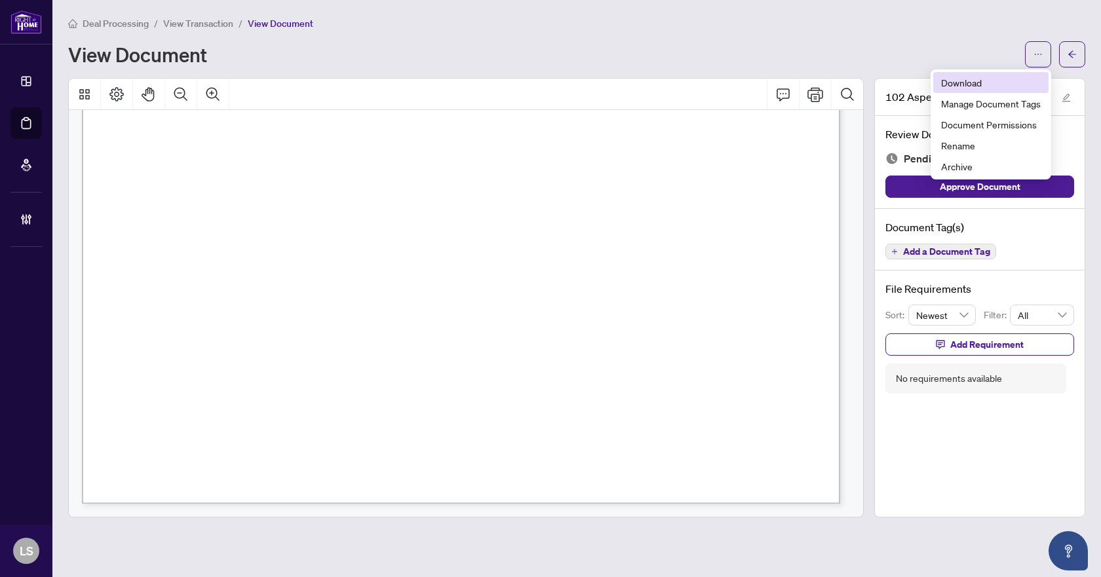
click at [961, 81] on span "Download" at bounding box center [991, 82] width 100 height 14
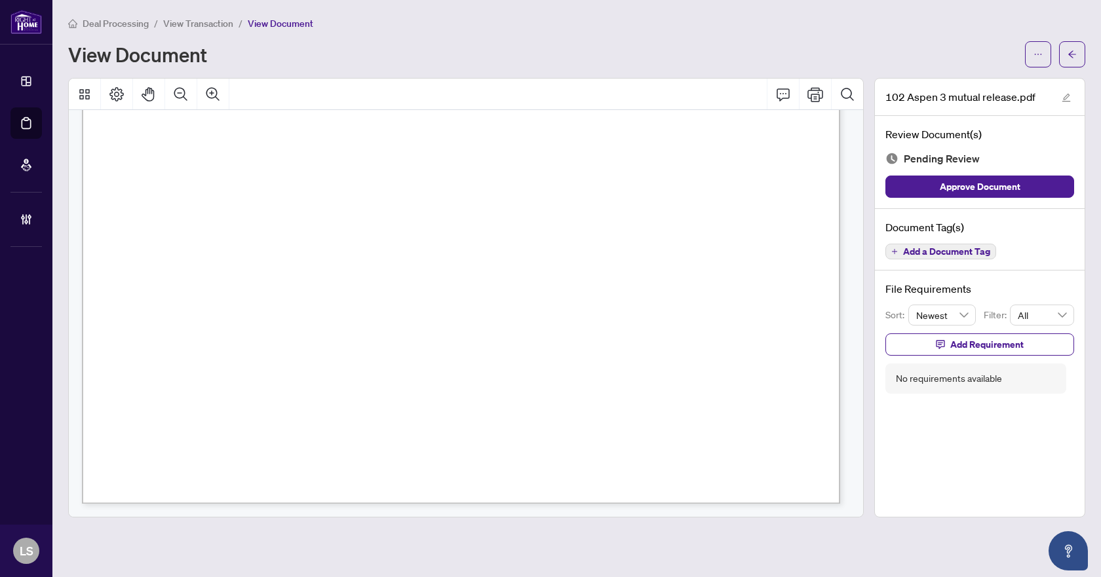
click at [646, 32] on div "Deal Processing / View Transaction / View Document View Document" at bounding box center [576, 42] width 1017 height 52
click at [1075, 58] on icon "arrow-left" at bounding box center [1071, 54] width 9 height 9
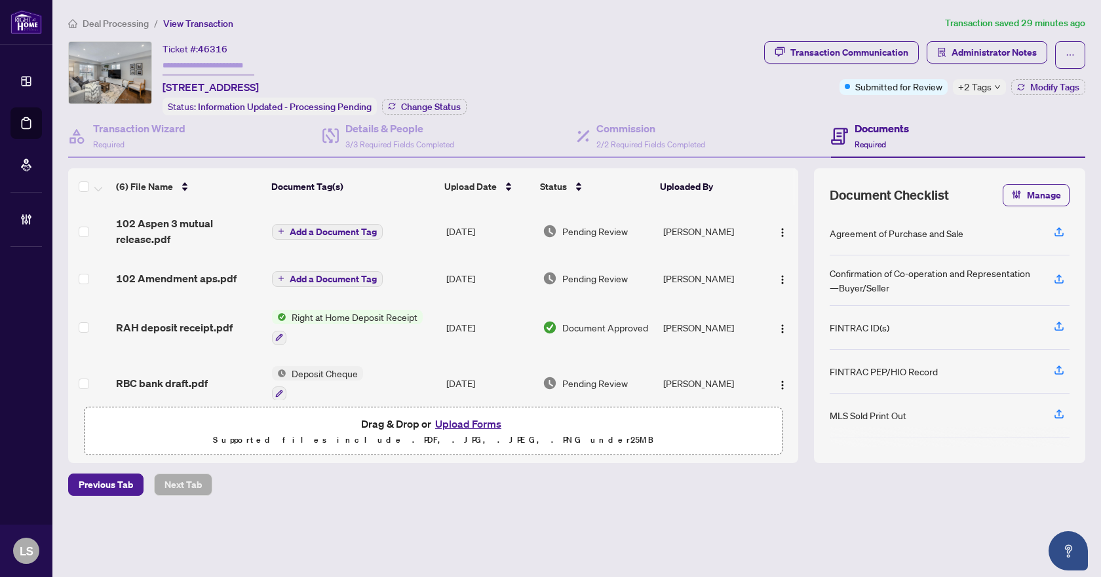
click at [124, 23] on span "Deal Processing" at bounding box center [116, 24] width 66 height 12
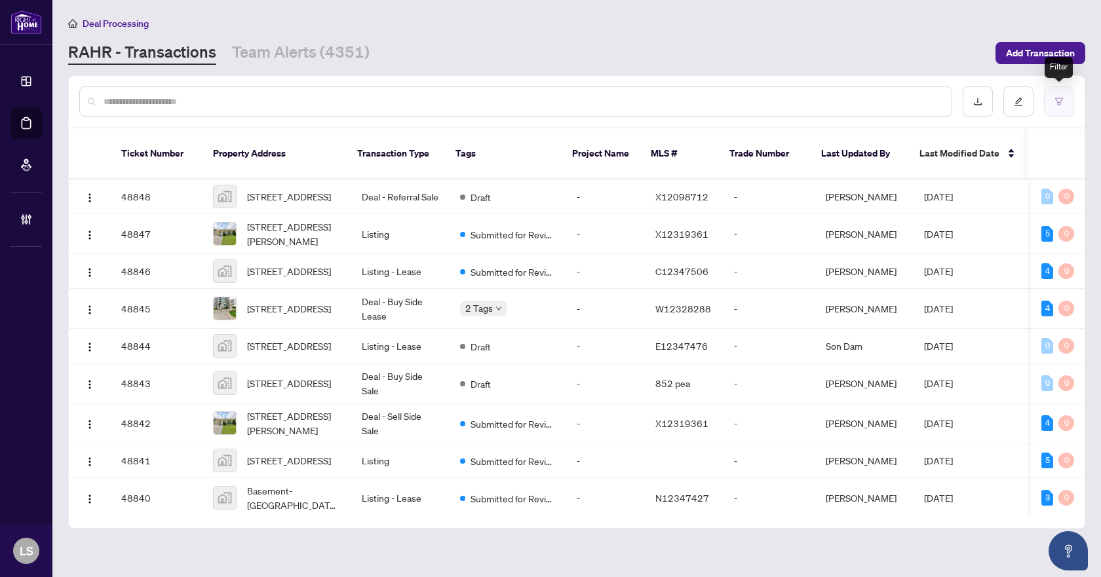
click at [1059, 99] on icon "filter" at bounding box center [1058, 101] width 9 height 9
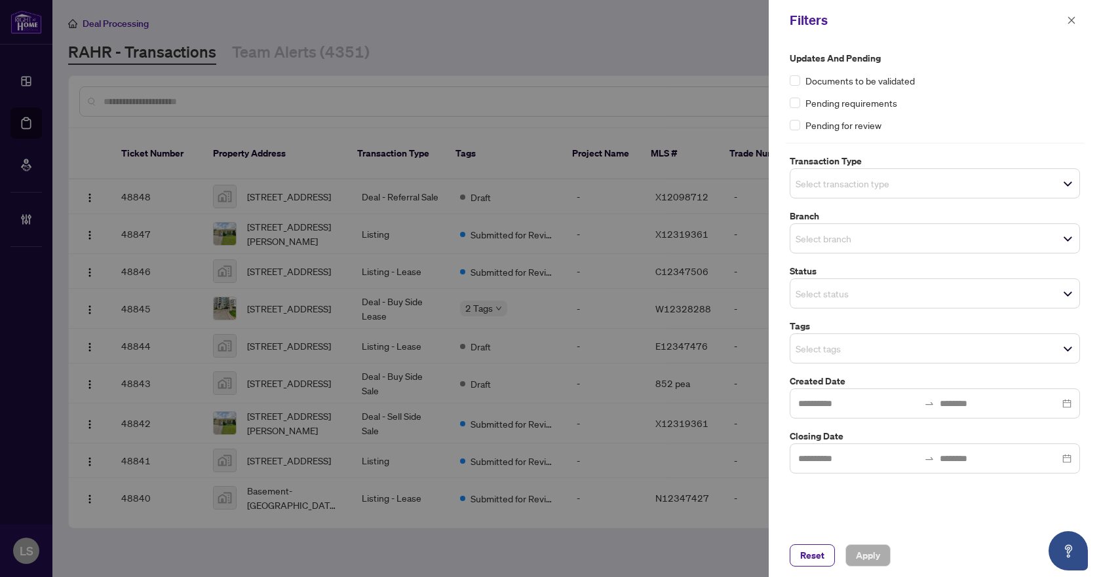
click at [913, 181] on span "Select transaction type" at bounding box center [934, 183] width 289 height 18
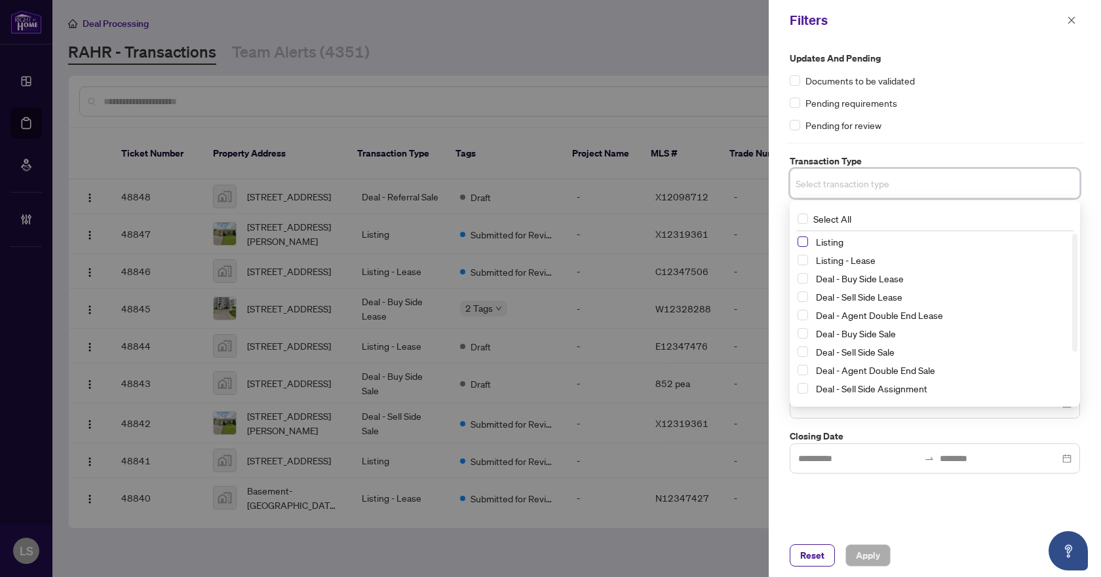
click at [805, 244] on span "Select Listing" at bounding box center [802, 242] width 10 height 10
click at [800, 263] on span "Select Listing - Lease" at bounding box center [802, 262] width 10 height 10
click at [970, 102] on div "Pending requirements" at bounding box center [934, 103] width 290 height 14
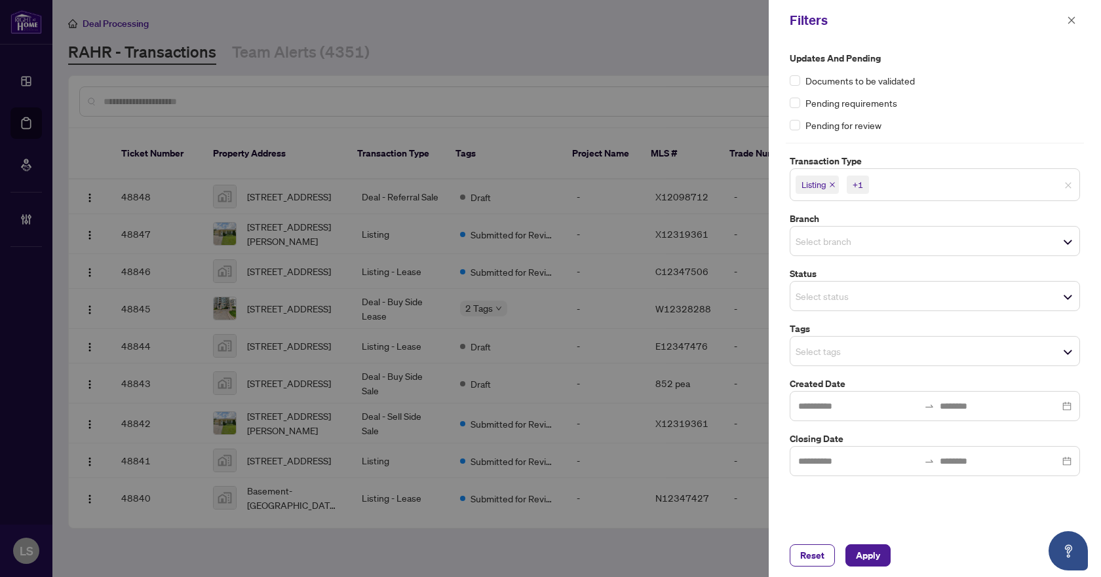
click at [819, 237] on input "search" at bounding box center [841, 241] width 92 height 16
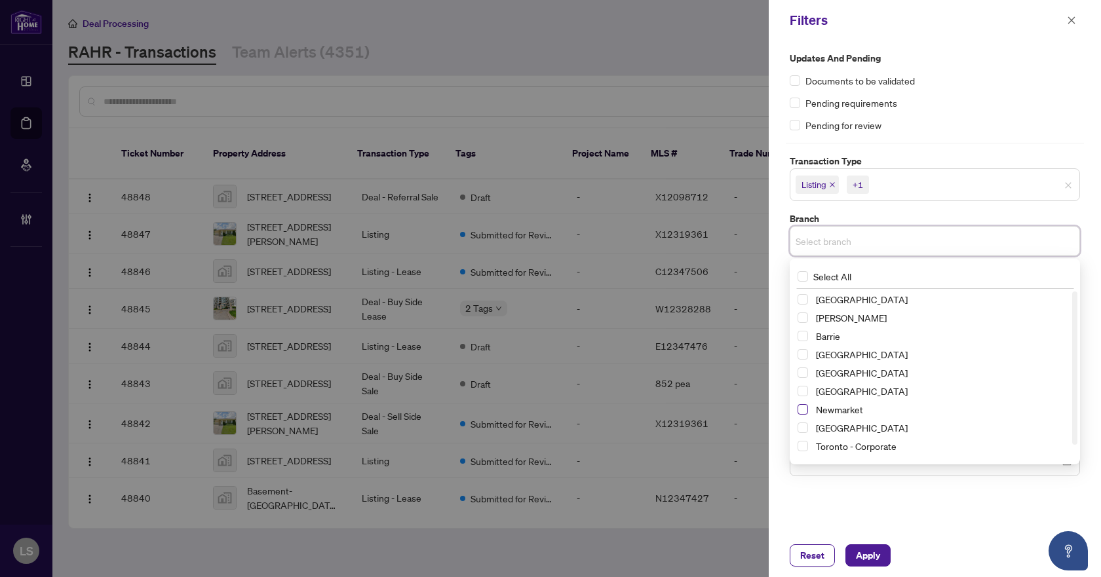
click at [802, 409] on span "Select Newmarket" at bounding box center [802, 409] width 10 height 10
click at [947, 85] on div "Documents to be validated" at bounding box center [934, 80] width 290 height 14
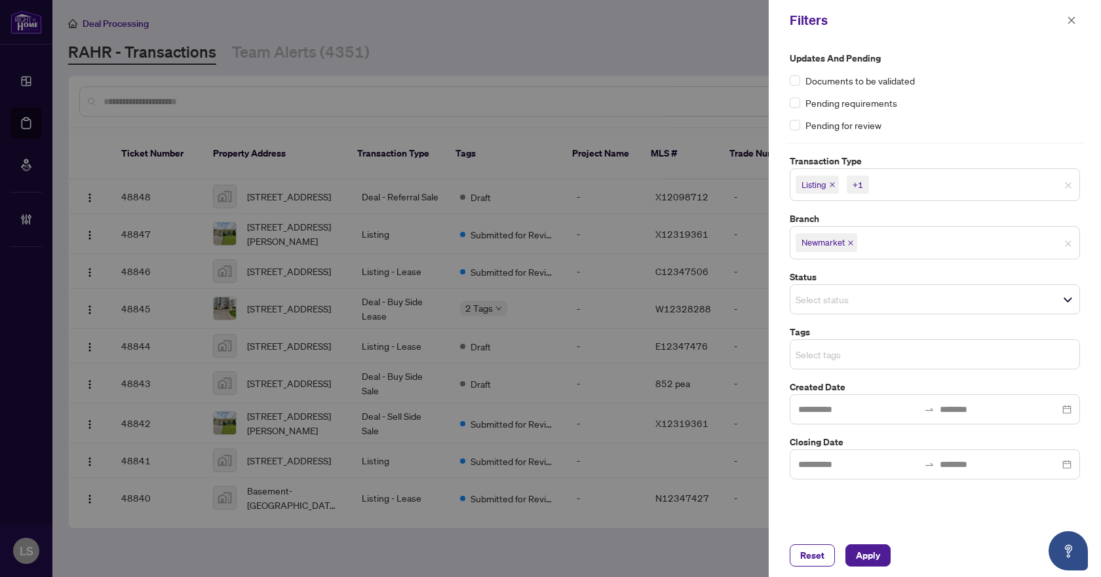
click at [820, 359] on input "search" at bounding box center [841, 355] width 92 height 16
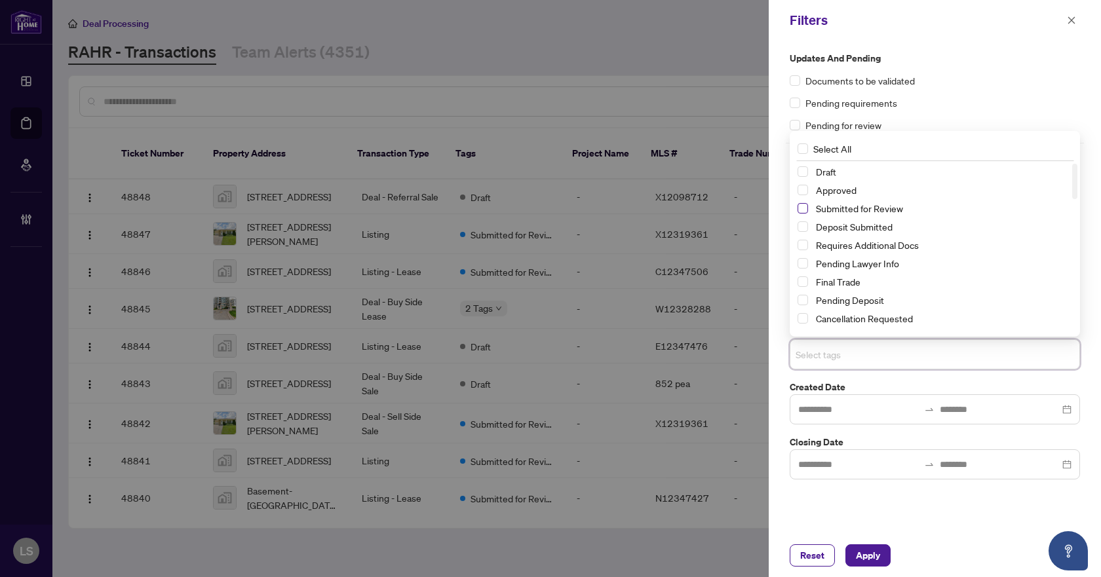
click at [803, 209] on span "Select Submitted for Review" at bounding box center [802, 208] width 10 height 10
click at [801, 318] on span "Select Cancellation Requested" at bounding box center [802, 318] width 10 height 10
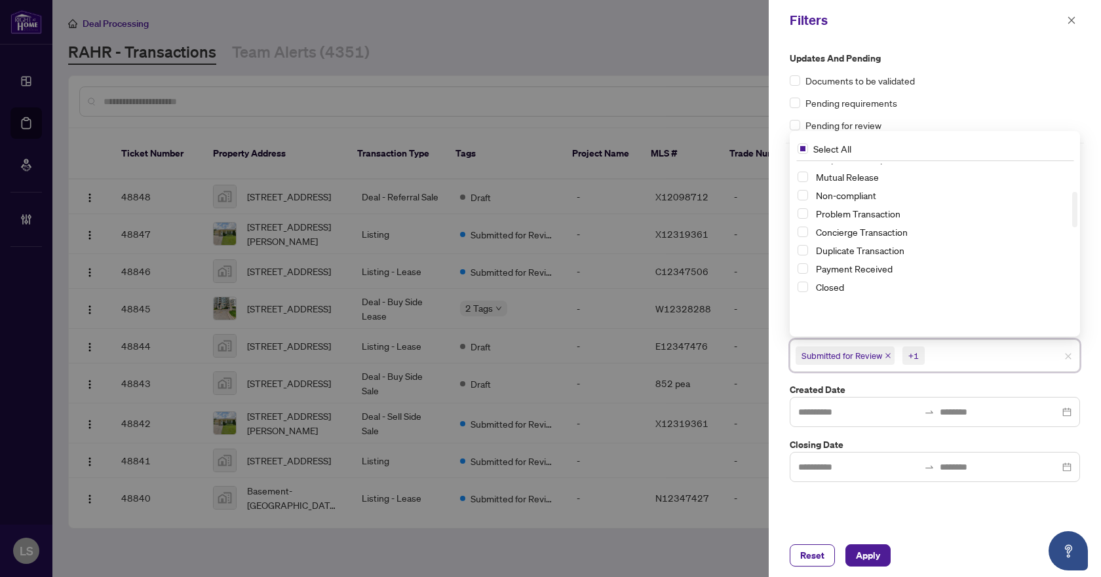
scroll to position [131, 0]
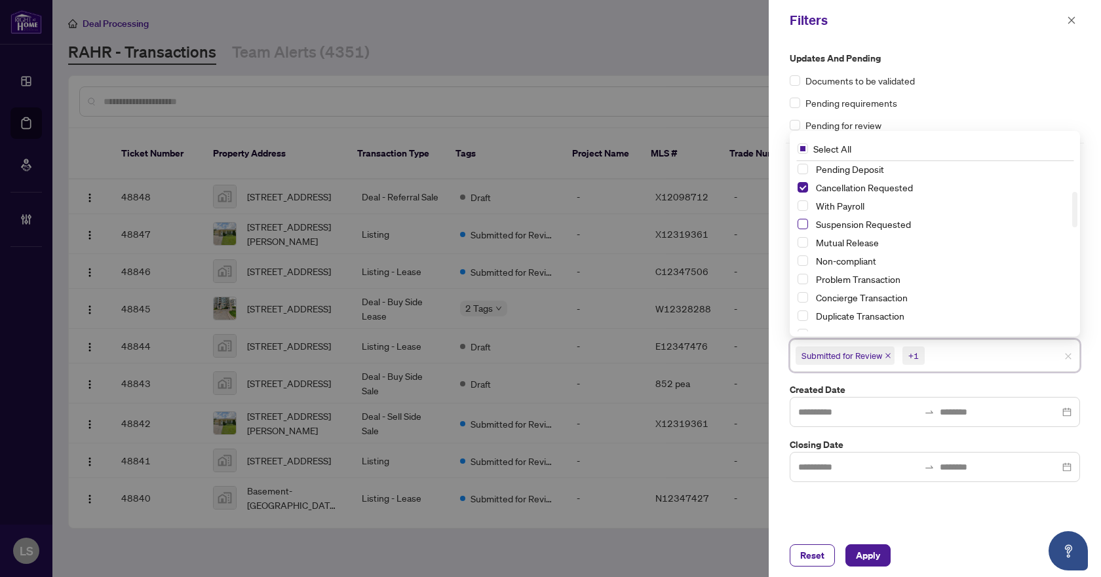
click at [802, 223] on span "Select Suspension Requested" at bounding box center [802, 224] width 10 height 10
click at [854, 554] on button "Apply" at bounding box center [867, 555] width 45 height 22
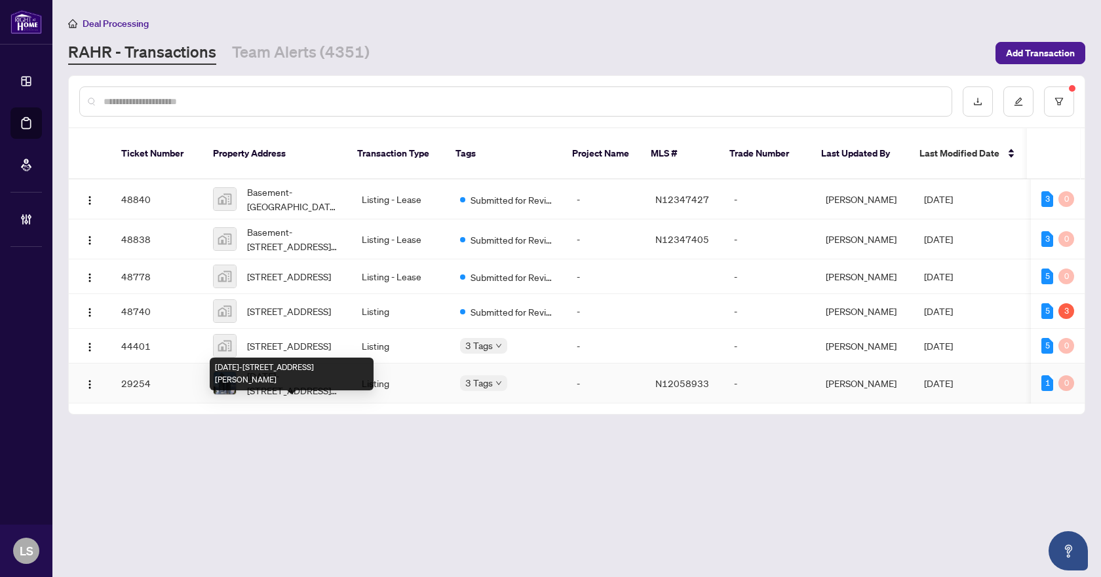
click at [287, 398] on span "2024-2851 Highway 7 N/A, Vaughan, Ontario L4K 1W2, Canada" at bounding box center [294, 383] width 94 height 29
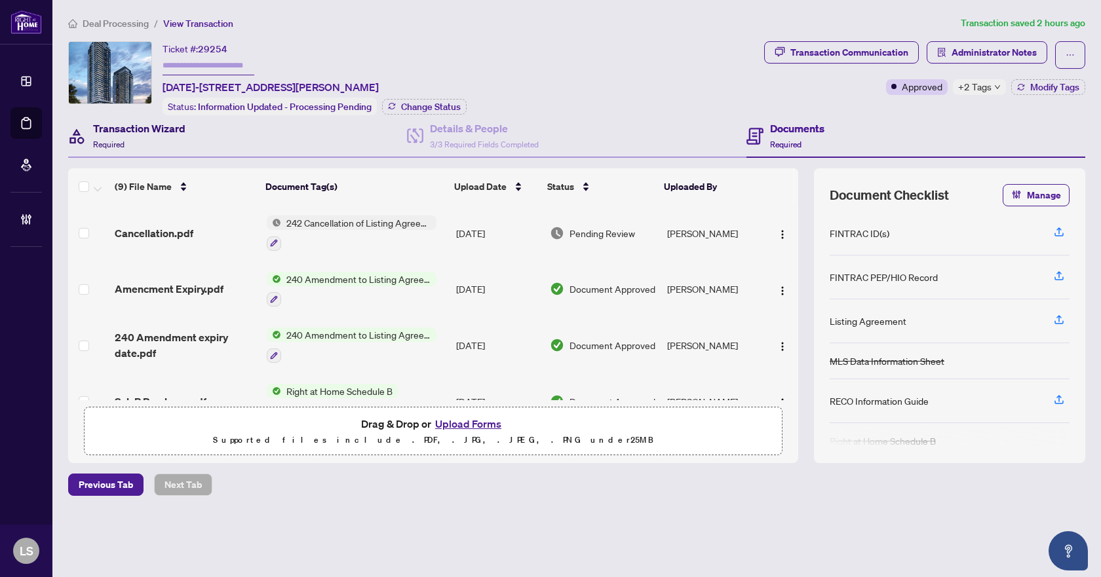
click at [161, 129] on h4 "Transaction Wizard" at bounding box center [139, 129] width 92 height 16
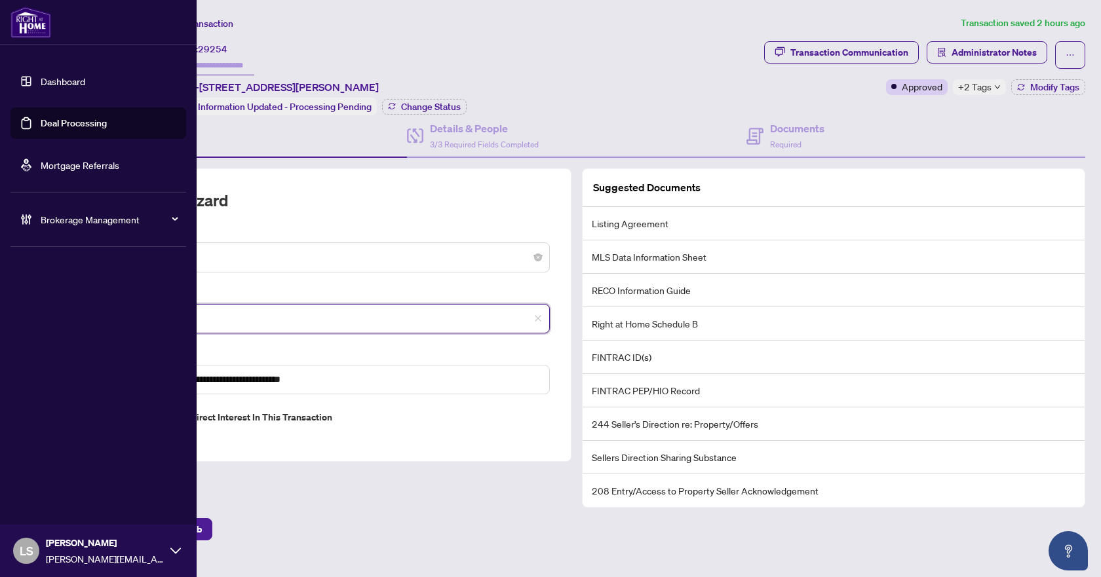
drag, startPoint x: 204, startPoint y: 314, endPoint x: 48, endPoint y: 271, distance: 161.8
click at [48, 271] on div "**********" at bounding box center [550, 288] width 1101 height 577
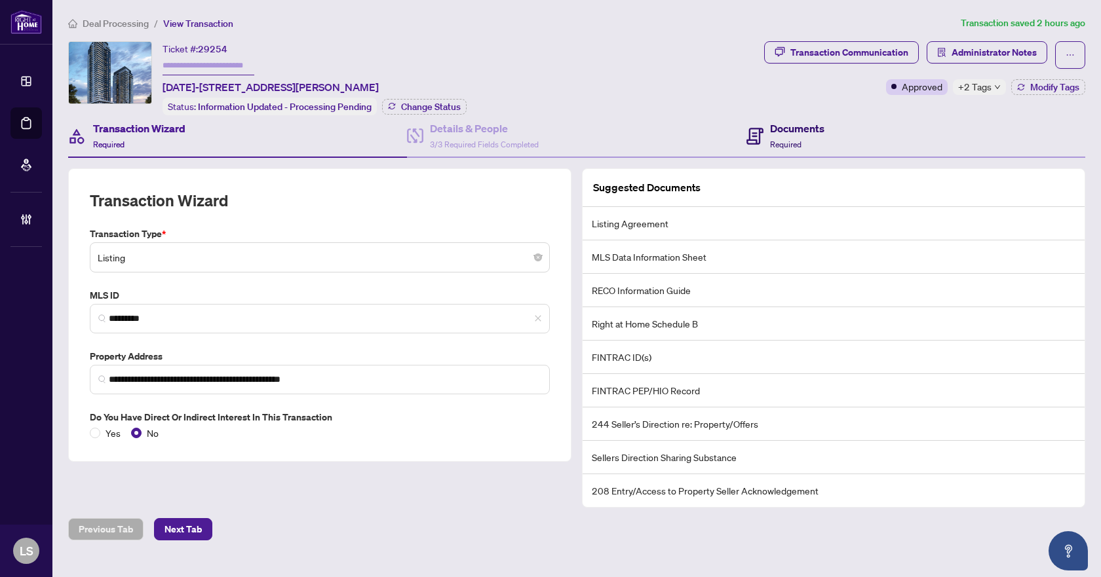
click at [805, 125] on h4 "Documents" at bounding box center [797, 129] width 54 height 16
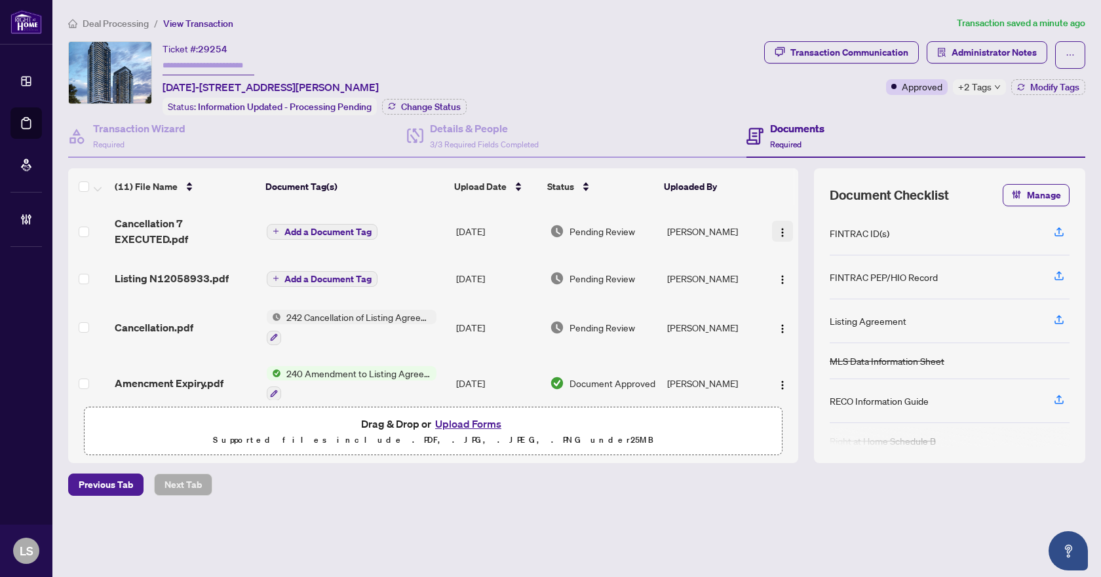
click at [782, 233] on img "button" at bounding box center [782, 232] width 10 height 10
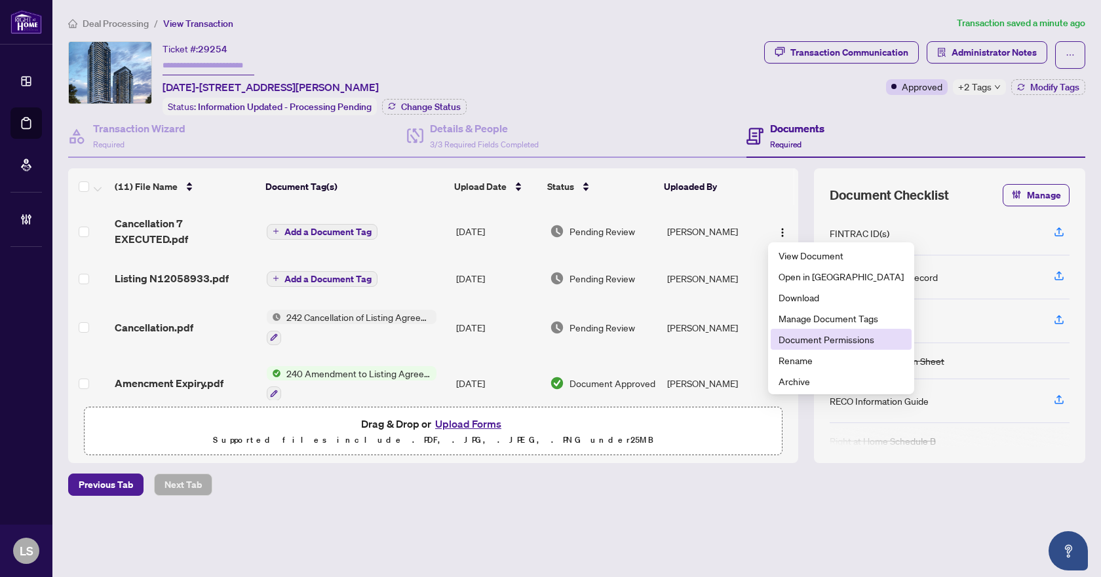
click at [803, 337] on span "Document Permissions" at bounding box center [840, 339] width 125 height 14
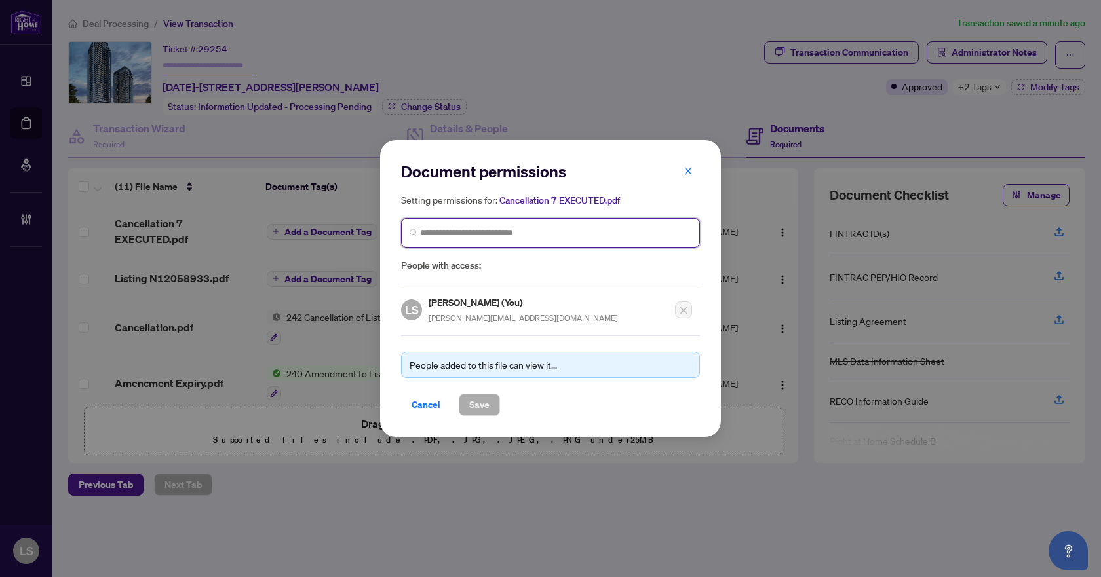
click at [501, 231] on input "search" at bounding box center [555, 233] width 271 height 14
type input "*****"
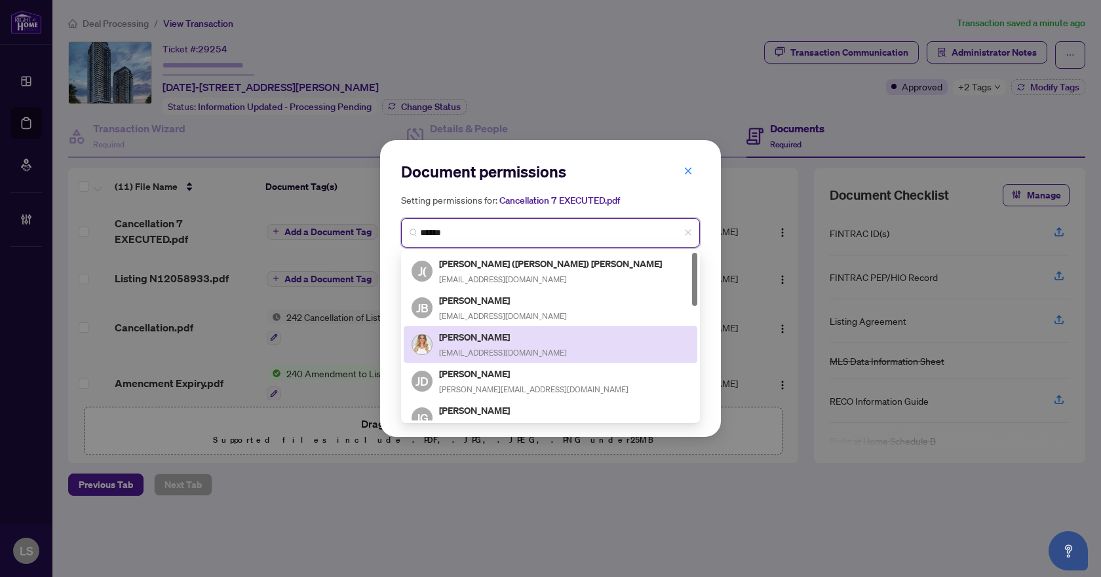
click at [470, 335] on h5 "Julia Cresiun" at bounding box center [503, 337] width 128 height 15
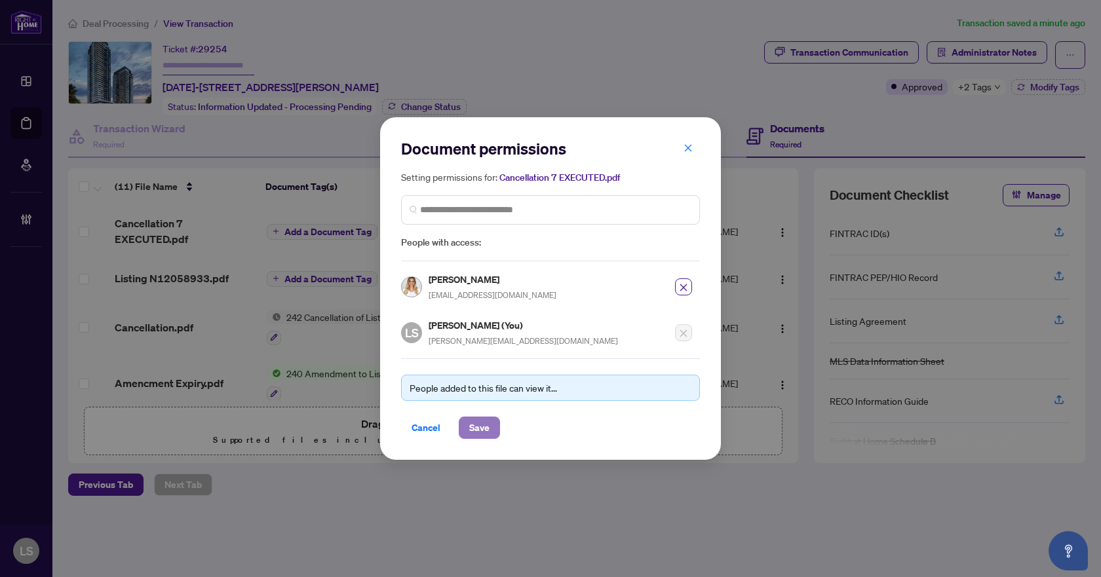
click at [491, 429] on button "Save" at bounding box center [479, 428] width 41 height 22
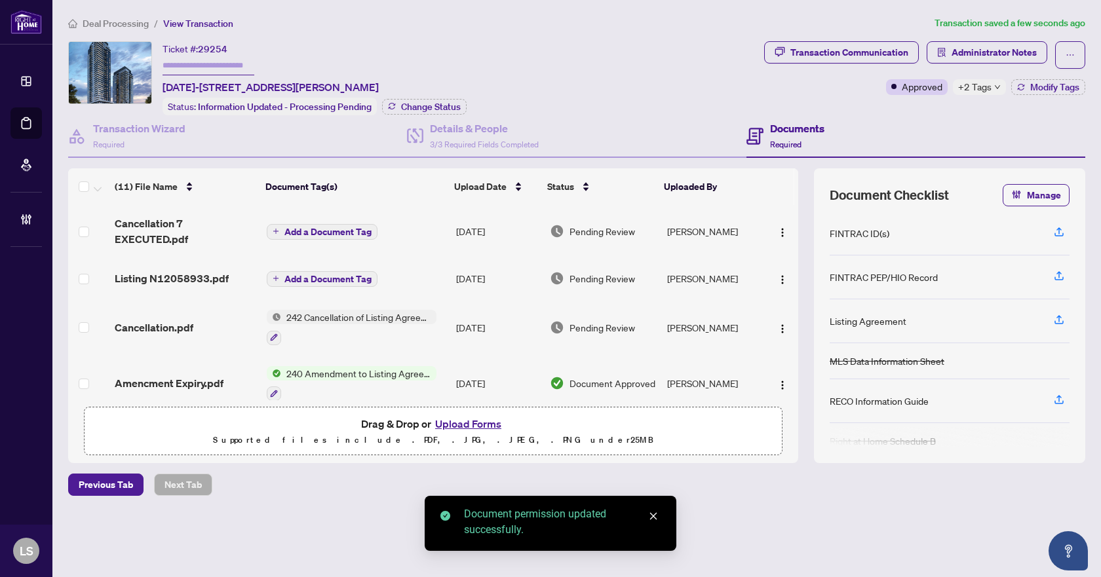
click at [779, 278] on img "button" at bounding box center [782, 280] width 10 height 10
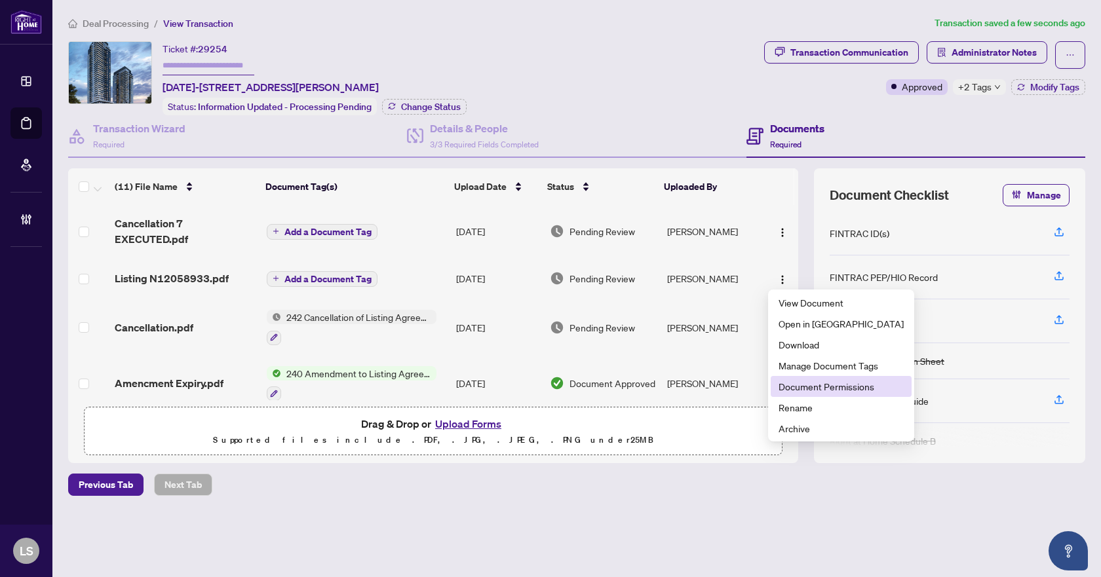
click at [801, 386] on span "Document Permissions" at bounding box center [840, 386] width 125 height 14
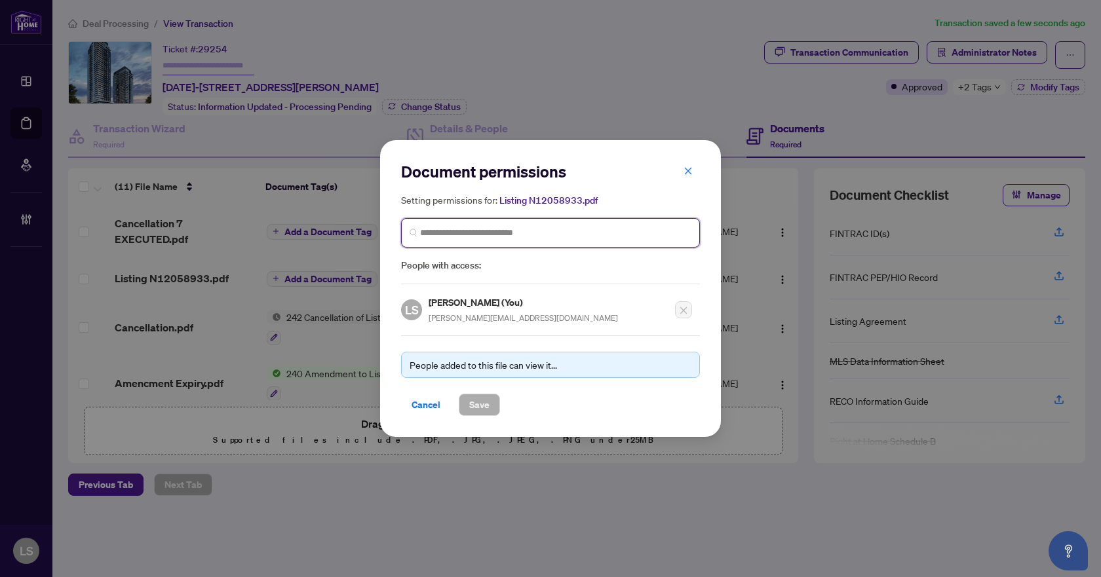
click at [0, 0] on input "search" at bounding box center [0, 0] width 0 height 0
type input "*****"
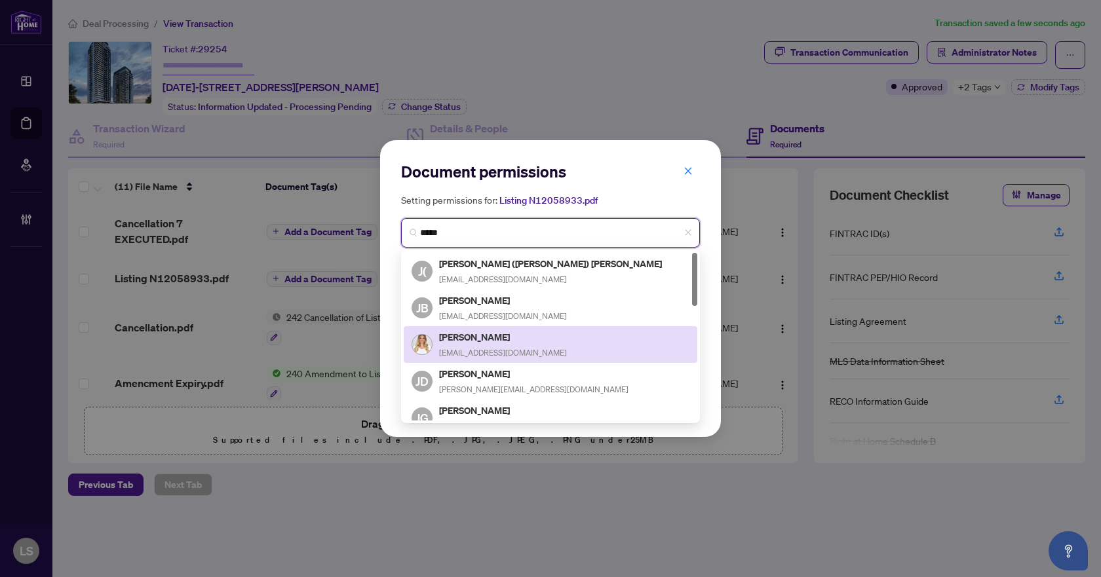
click at [464, 334] on h5 "Julia Cresiun" at bounding box center [503, 337] width 128 height 15
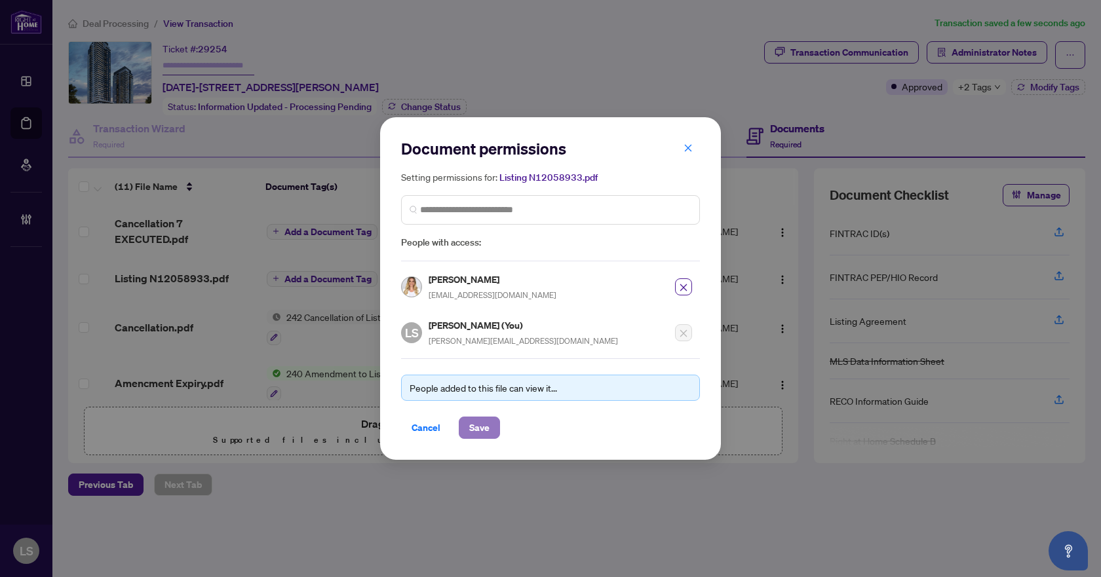
click at [476, 426] on span "Save" at bounding box center [479, 427] width 20 height 21
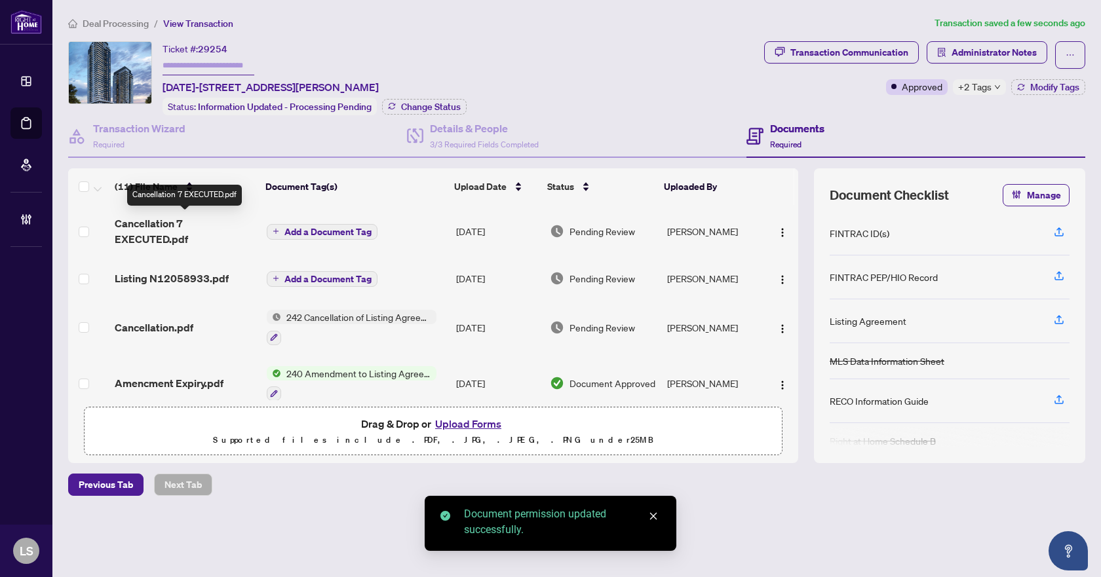
click at [147, 227] on span "Cancellation 7 EXECUTED.pdf" at bounding box center [185, 231] width 141 height 31
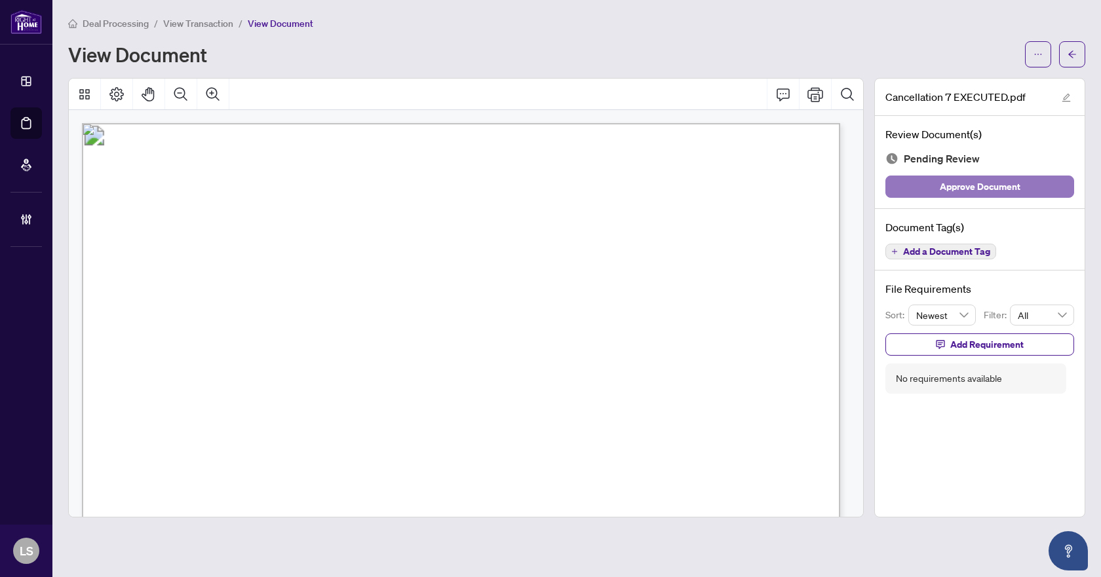
click at [982, 187] on span "Approve Document" at bounding box center [979, 186] width 81 height 21
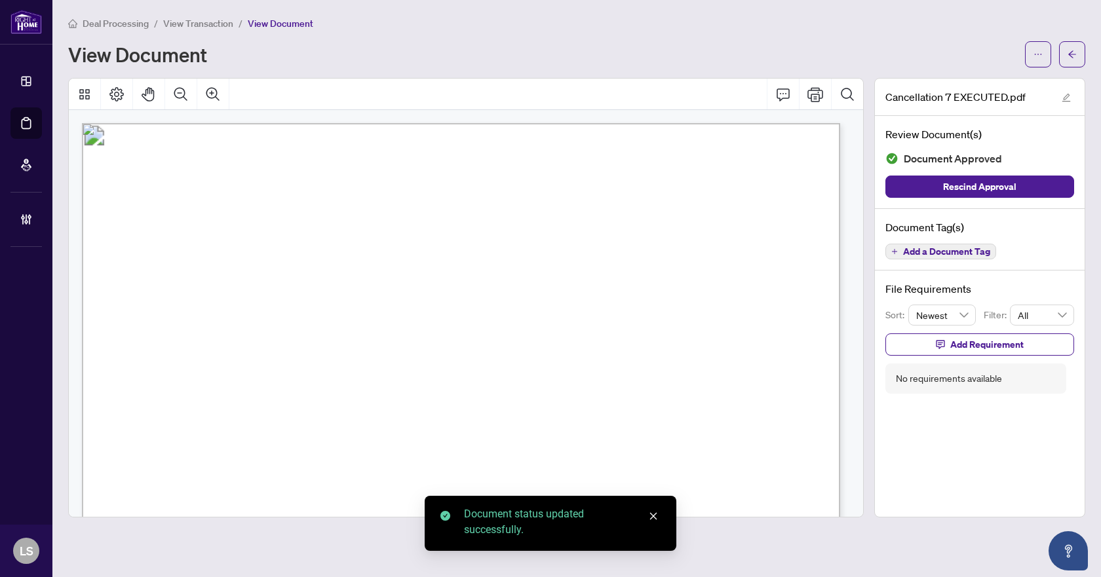
click at [1069, 55] on icon "arrow-left" at bounding box center [1071, 54] width 9 height 9
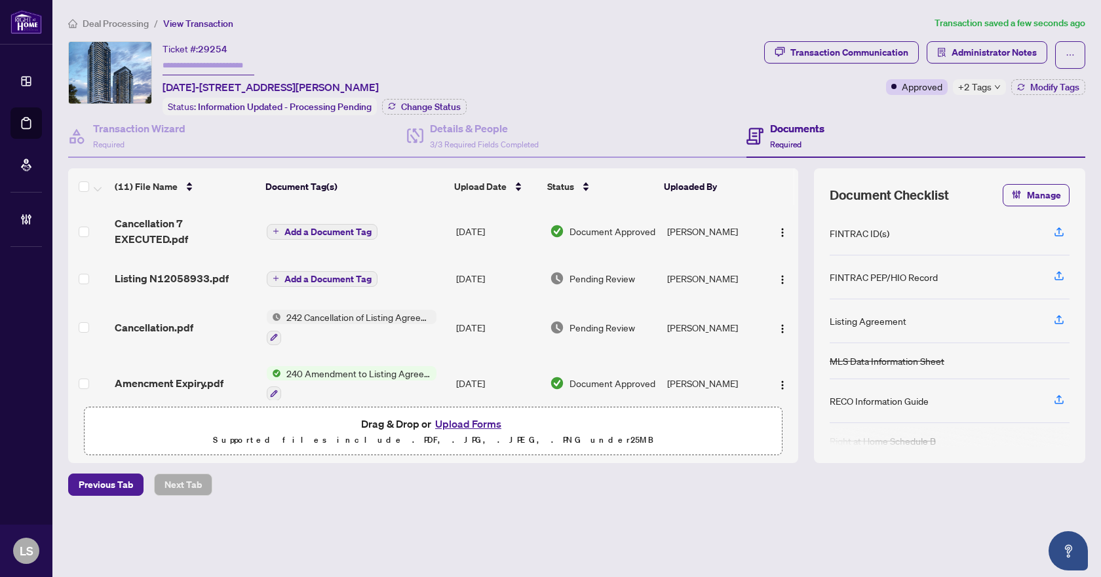
click at [157, 278] on span "Listing N12058933.pdf" at bounding box center [172, 279] width 114 height 16
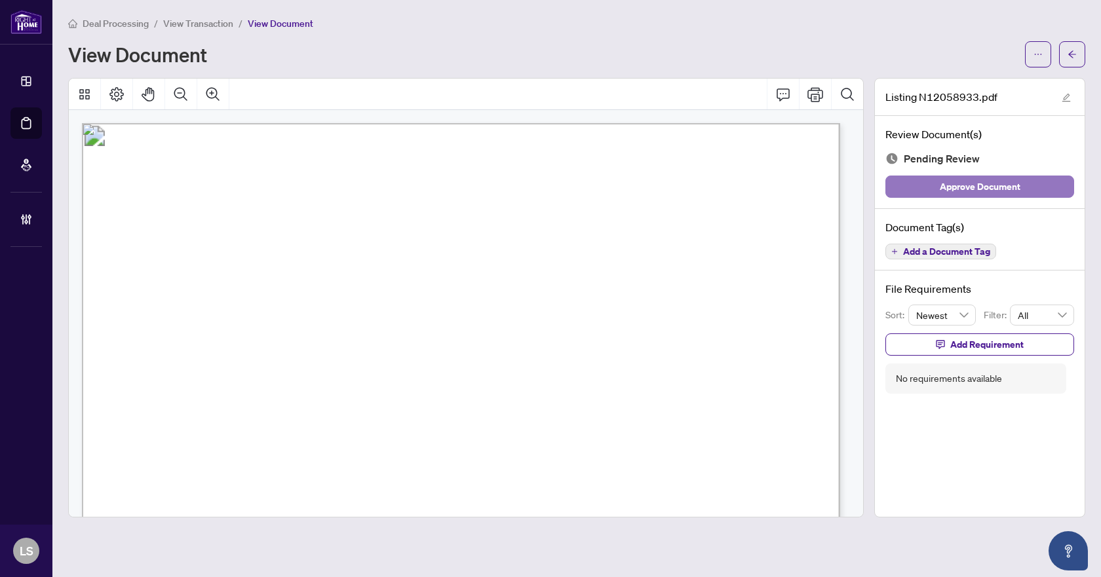
click at [989, 187] on span "Approve Document" at bounding box center [979, 186] width 81 height 21
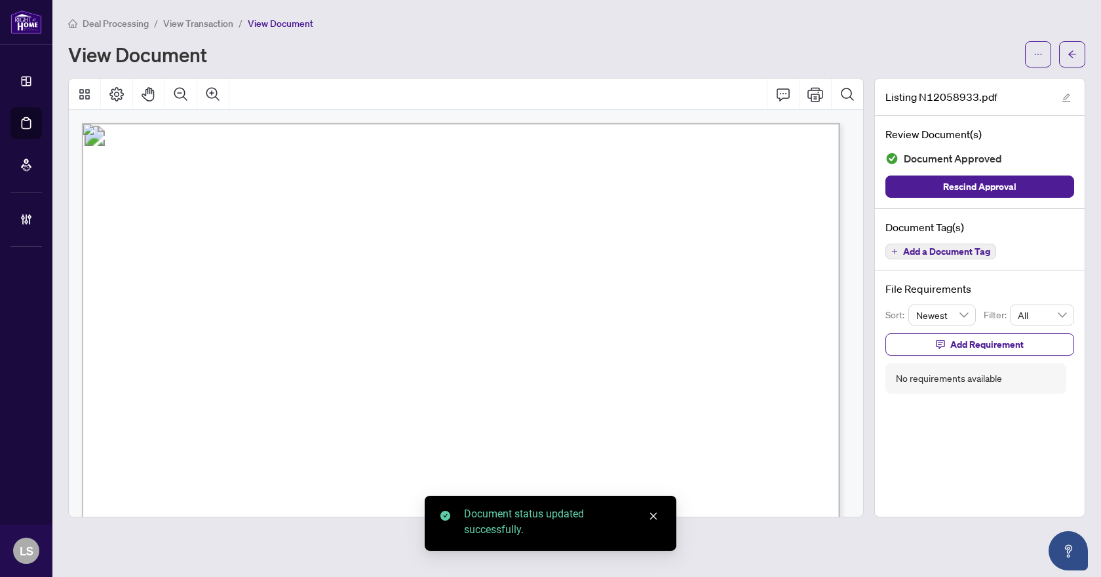
click at [1071, 54] on icon "arrow-left" at bounding box center [1071, 54] width 9 height 9
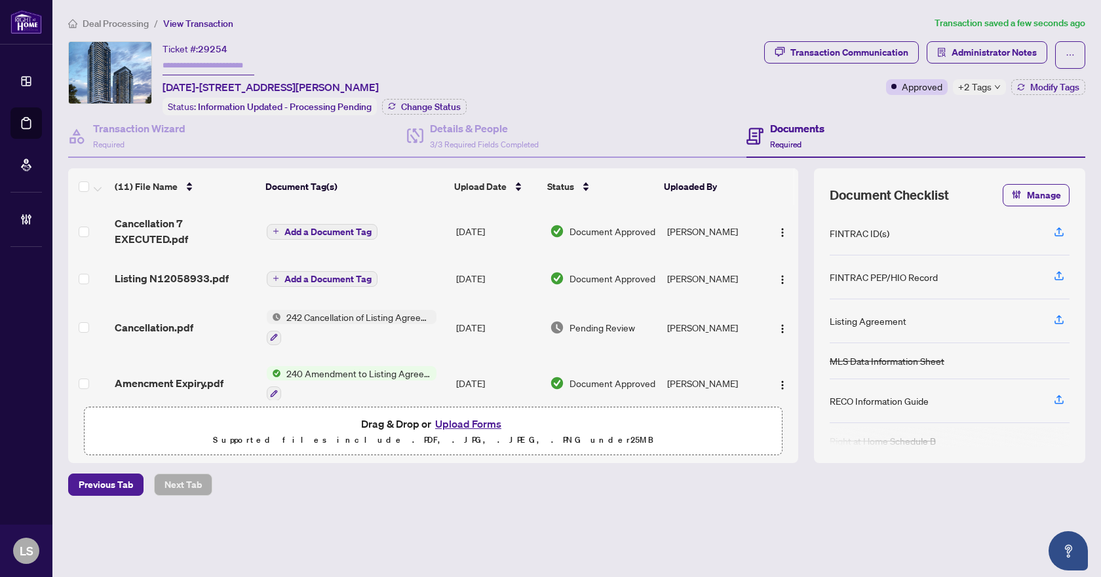
click at [161, 328] on span "Cancellation.pdf" at bounding box center [154, 328] width 79 height 16
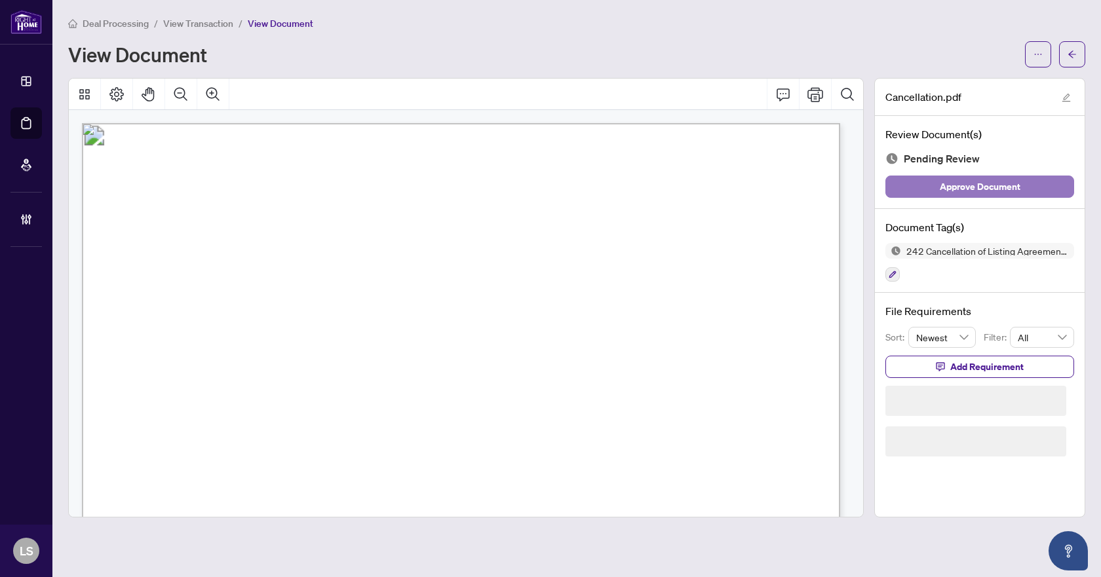
click at [987, 191] on span "Approve Document" at bounding box center [979, 186] width 81 height 21
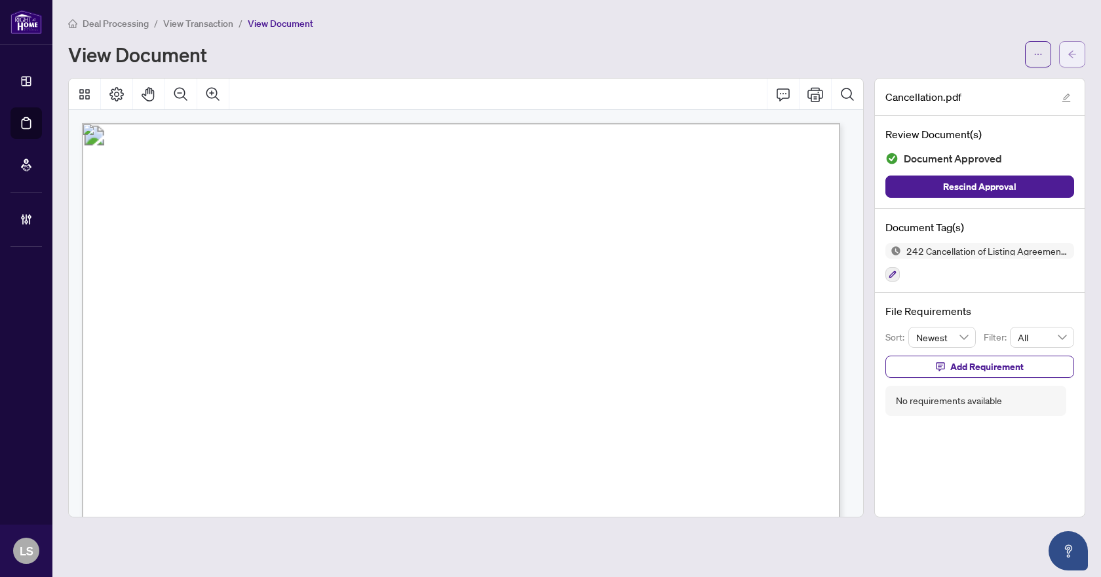
click at [1070, 56] on icon "arrow-left" at bounding box center [1072, 53] width 8 height 7
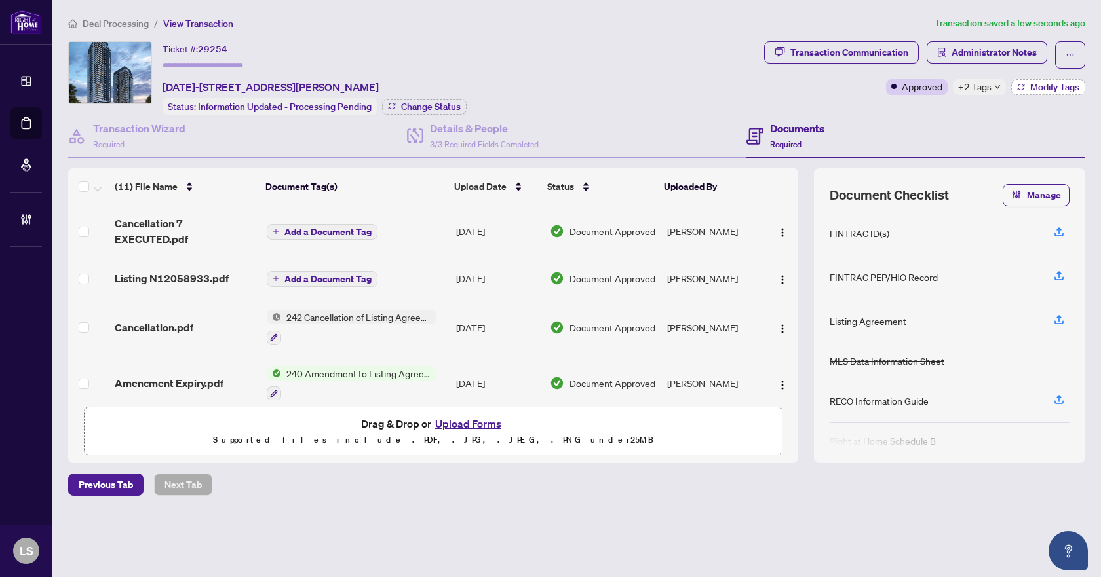
click at [1045, 83] on span "Modify Tags" at bounding box center [1054, 87] width 49 height 9
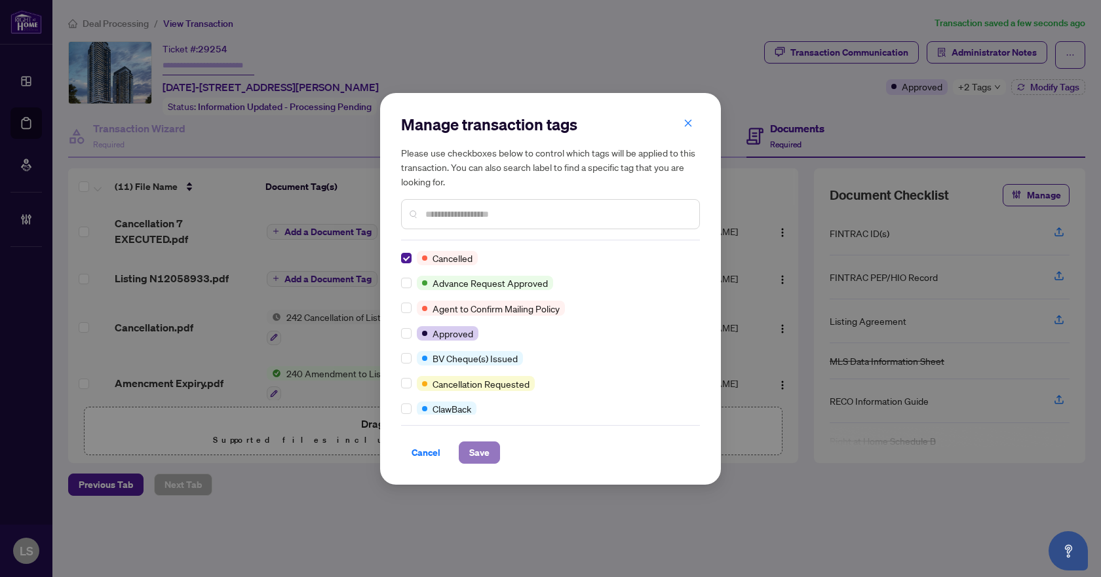
click at [483, 446] on span "Save" at bounding box center [479, 452] width 20 height 21
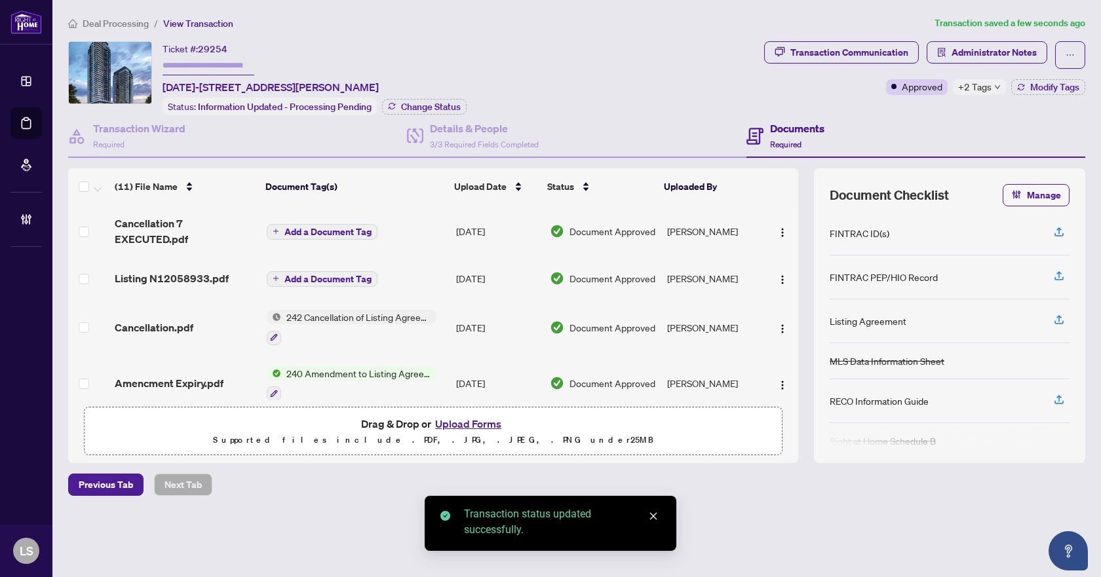
click at [122, 28] on span "Deal Processing" at bounding box center [116, 24] width 66 height 12
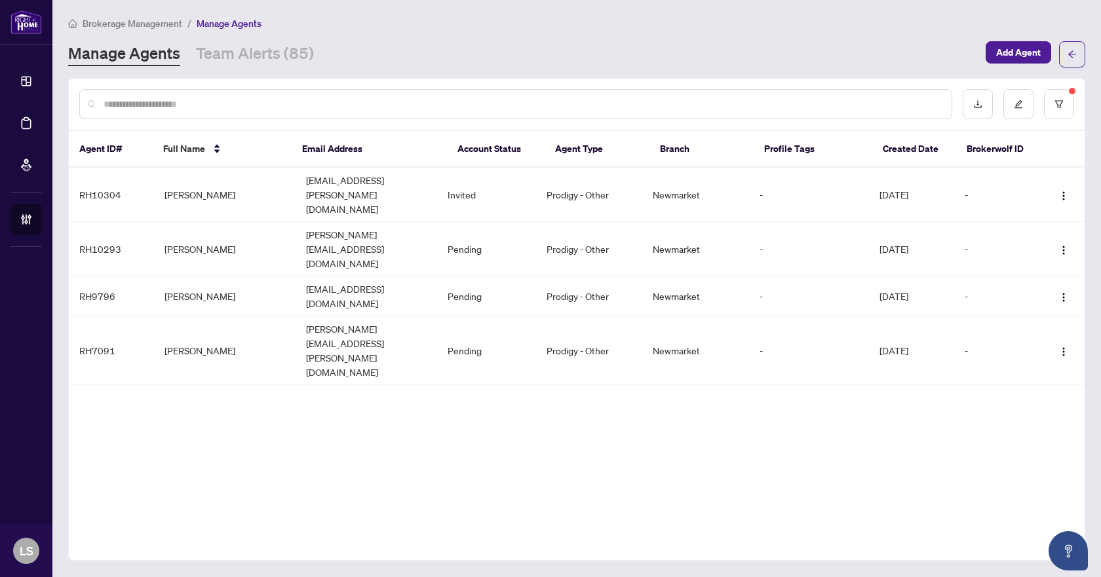
click at [443, 377] on div "Agent ID# Full Name Email Address Account Status Agent Type Branch Profile Tags…" at bounding box center [576, 319] width 1017 height 483
click at [191, 222] on td "Rosa Fernandes" at bounding box center [225, 249] width 142 height 54
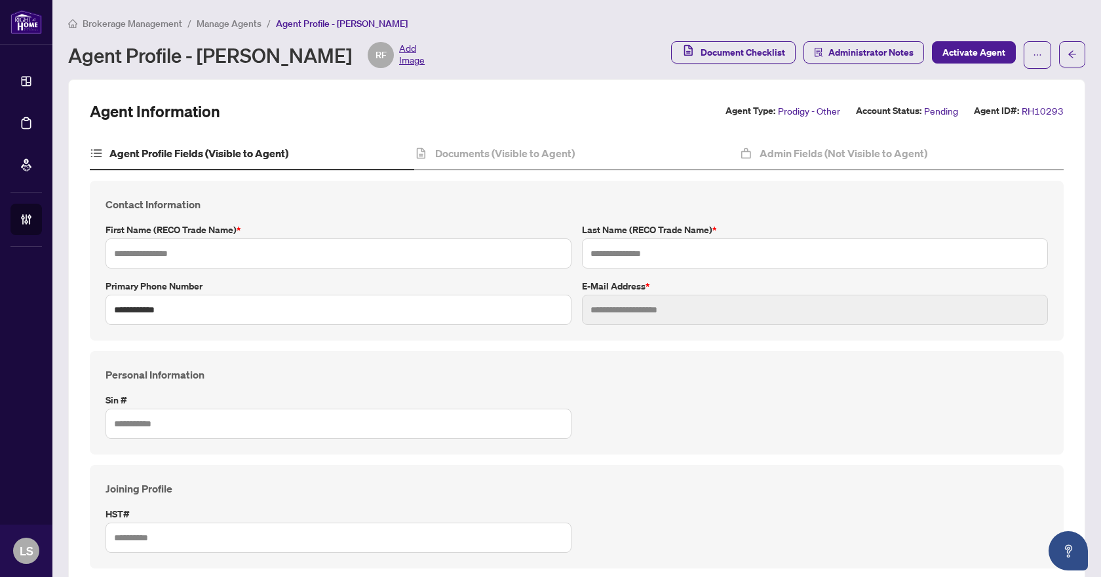
type input "****"
type input "*********"
type input "**********"
type input "*********"
type input "**********"
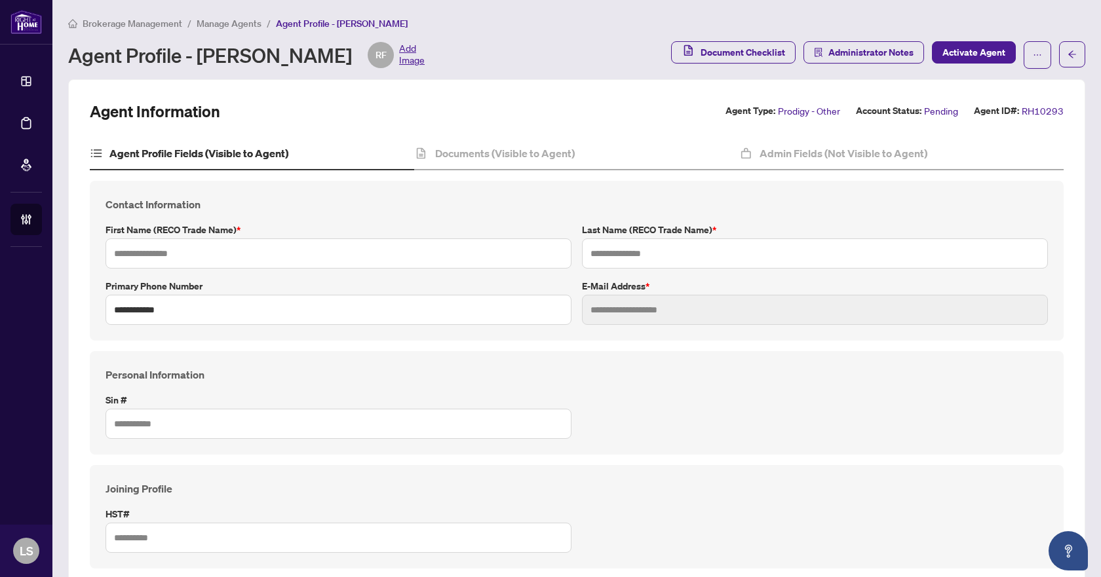
type input "*******"
type input "****"
type input "**********"
click at [494, 148] on h4 "Documents (Visible to Agent)" at bounding box center [505, 153] width 140 height 16
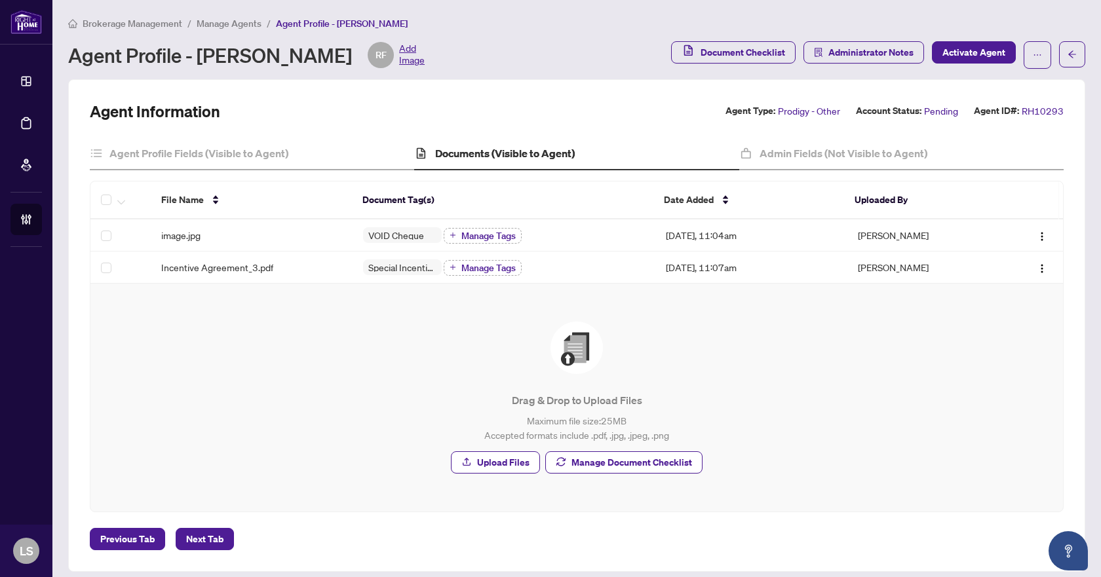
click at [611, 457] on span "Manage Document Checklist" at bounding box center [631, 462] width 121 height 21
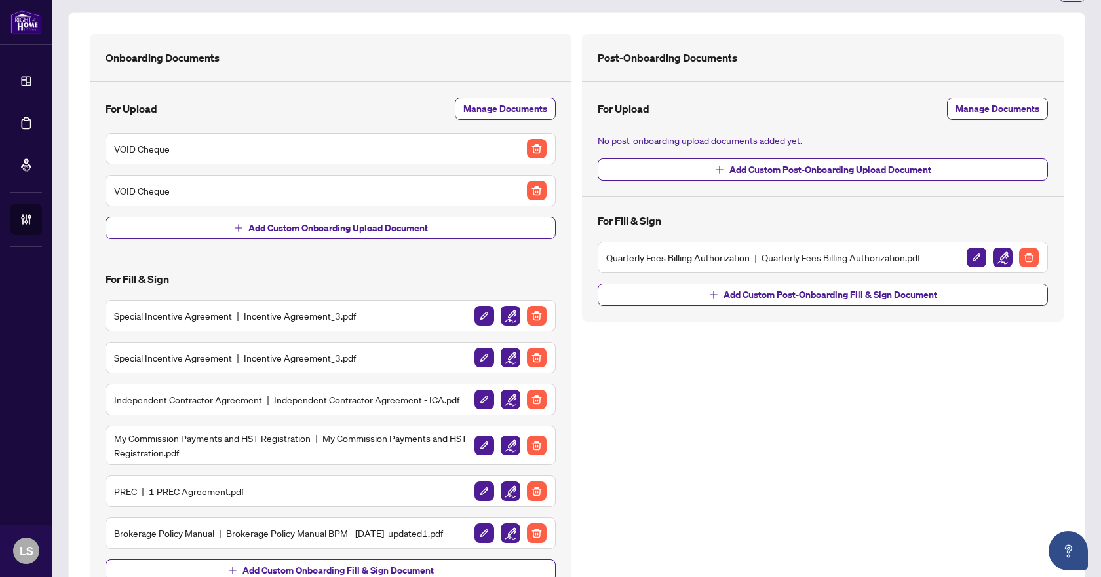
scroll to position [123, 0]
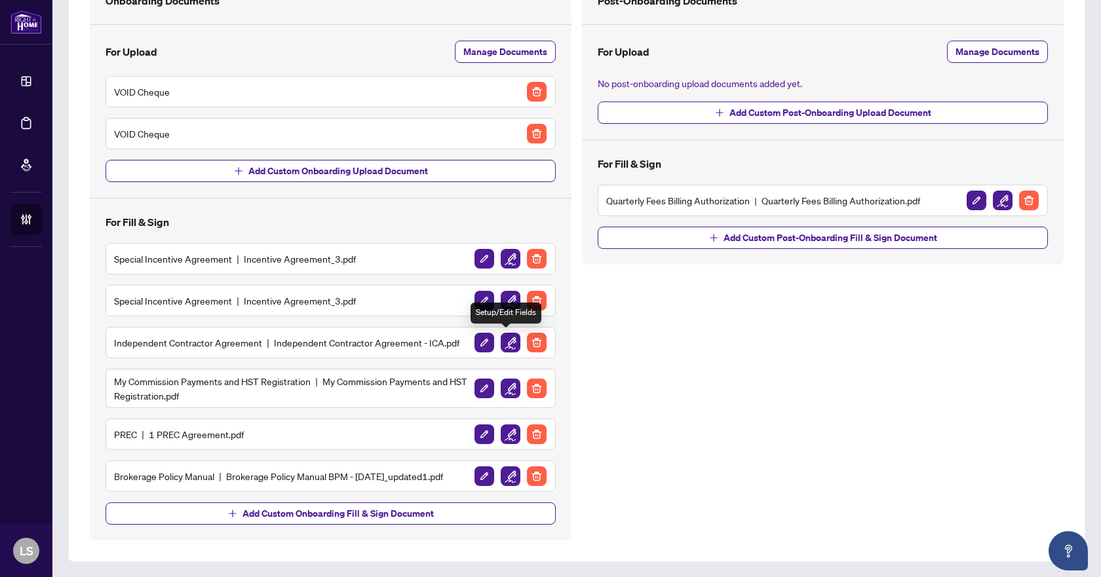
click at [507, 345] on img "button" at bounding box center [511, 343] width 20 height 20
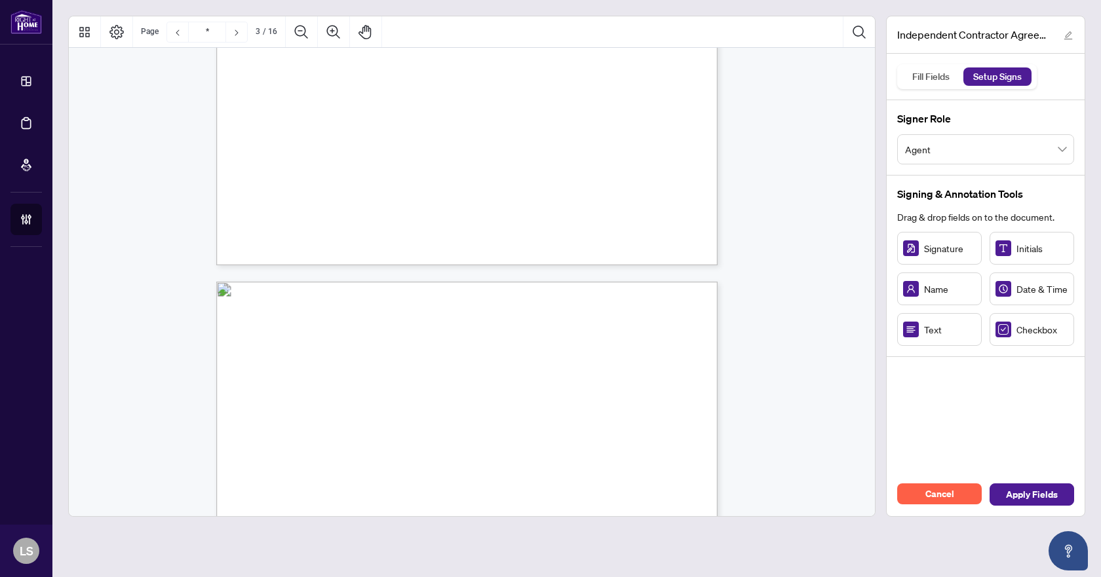
type input "*"
click at [953, 494] on span "Cancel" at bounding box center [939, 493] width 29 height 21
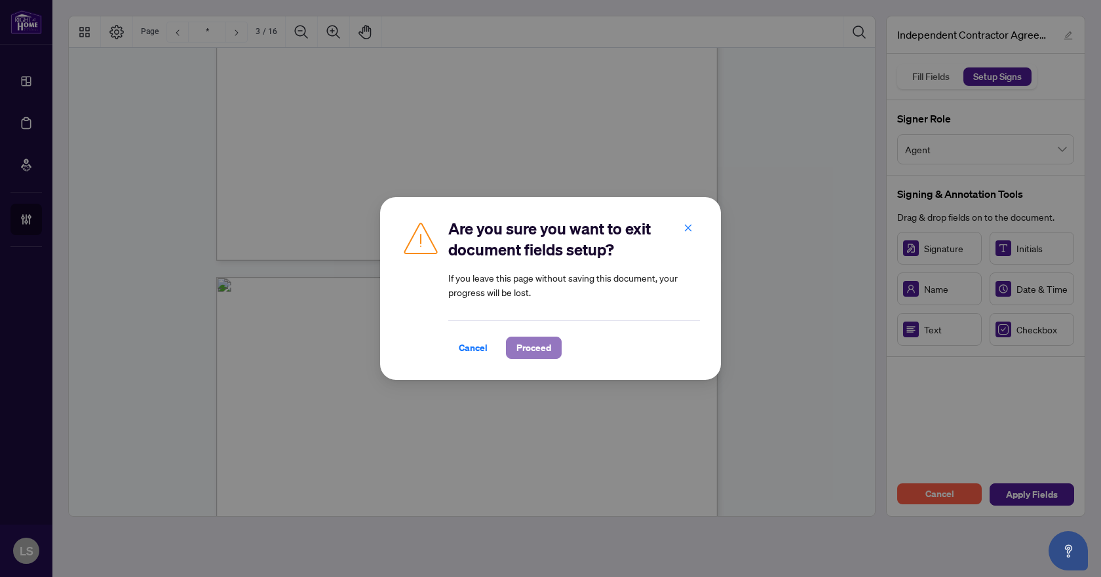
click at [531, 351] on span "Proceed" at bounding box center [533, 347] width 35 height 21
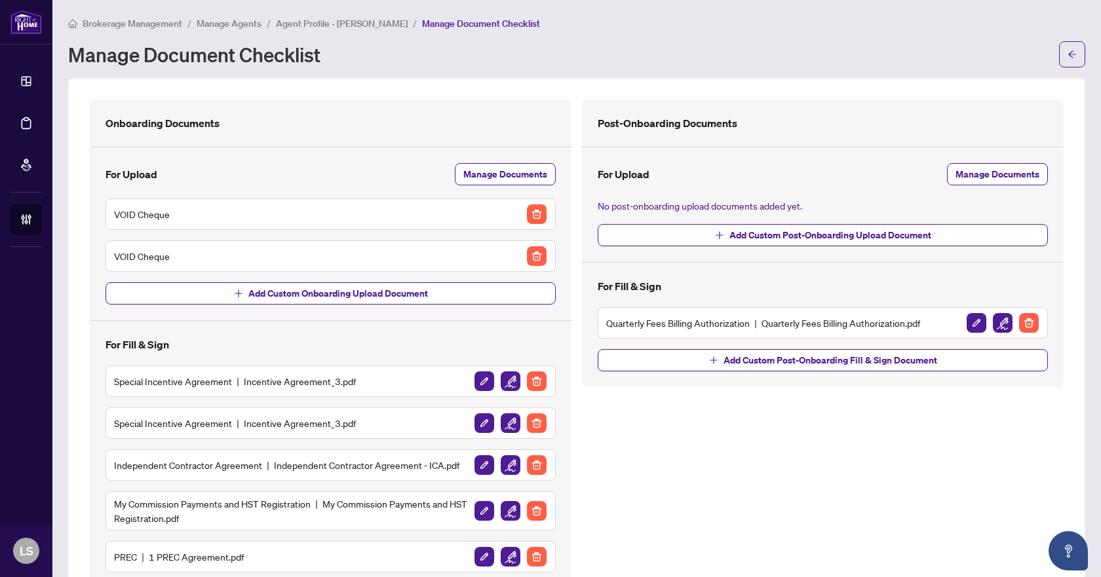
click at [322, 18] on span "Agent Profile - Rosa Fernandes" at bounding box center [342, 24] width 132 height 12
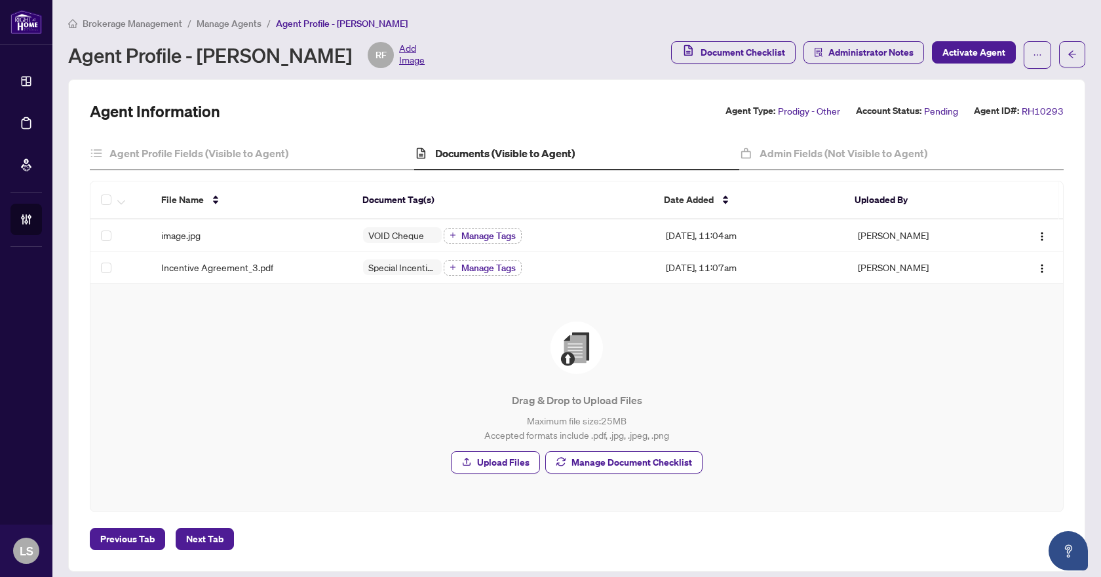
click at [224, 25] on span "Manage Agents" at bounding box center [229, 24] width 65 height 12
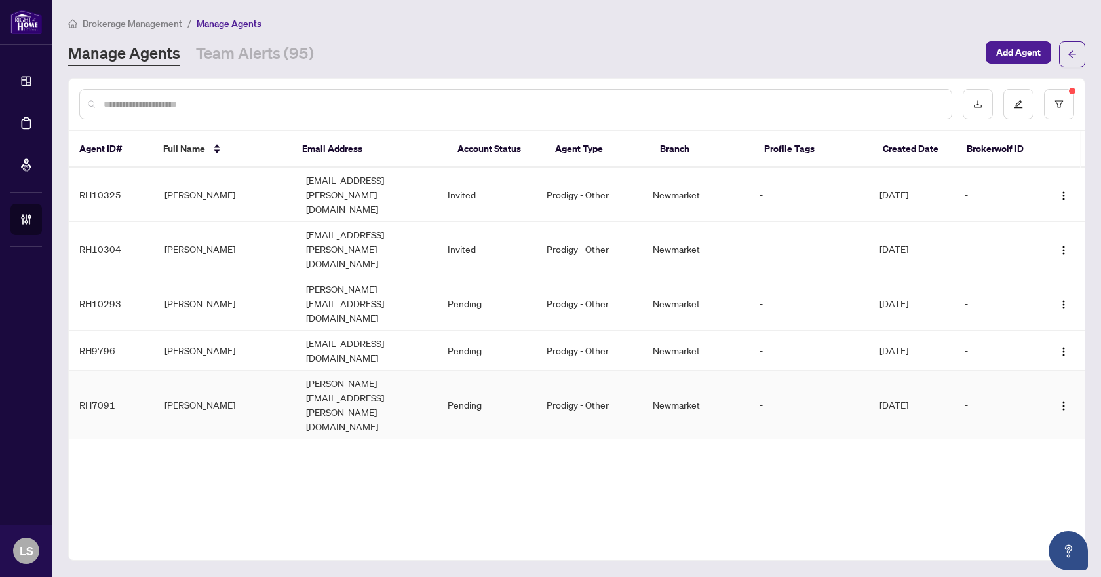
click at [202, 371] on td "Samantha Fernandes" at bounding box center [225, 405] width 142 height 69
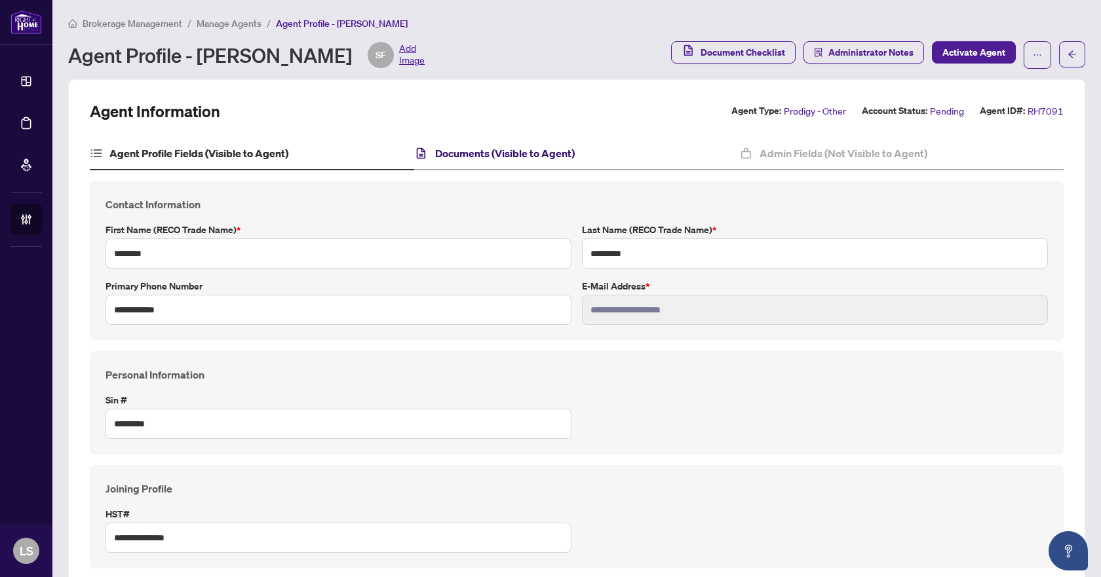
click at [498, 154] on h4 "Documents (Visible to Agent)" at bounding box center [505, 153] width 140 height 16
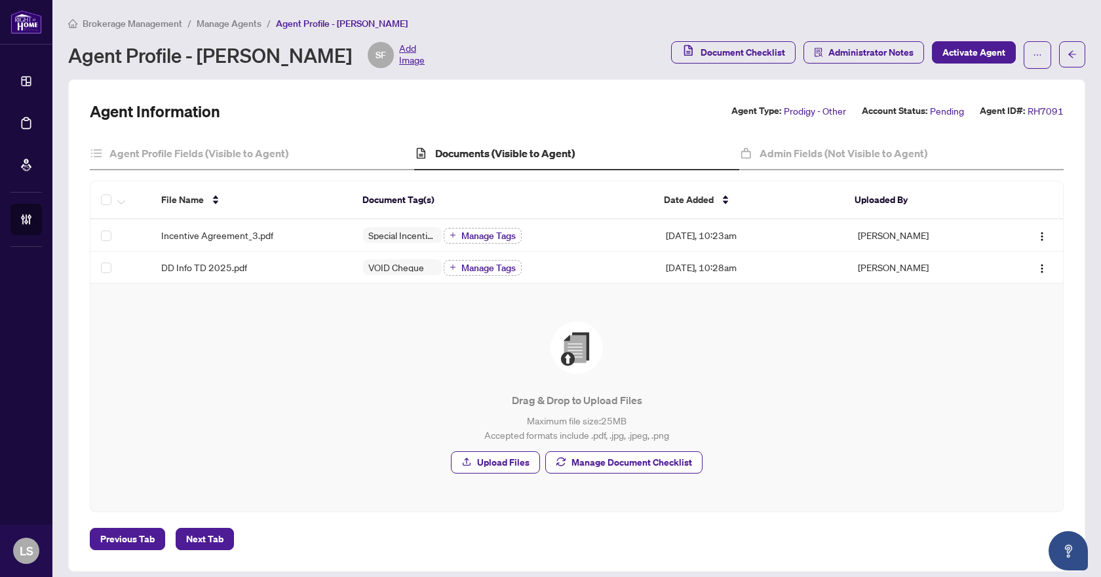
click at [600, 468] on span "Manage Document Checklist" at bounding box center [631, 462] width 121 height 21
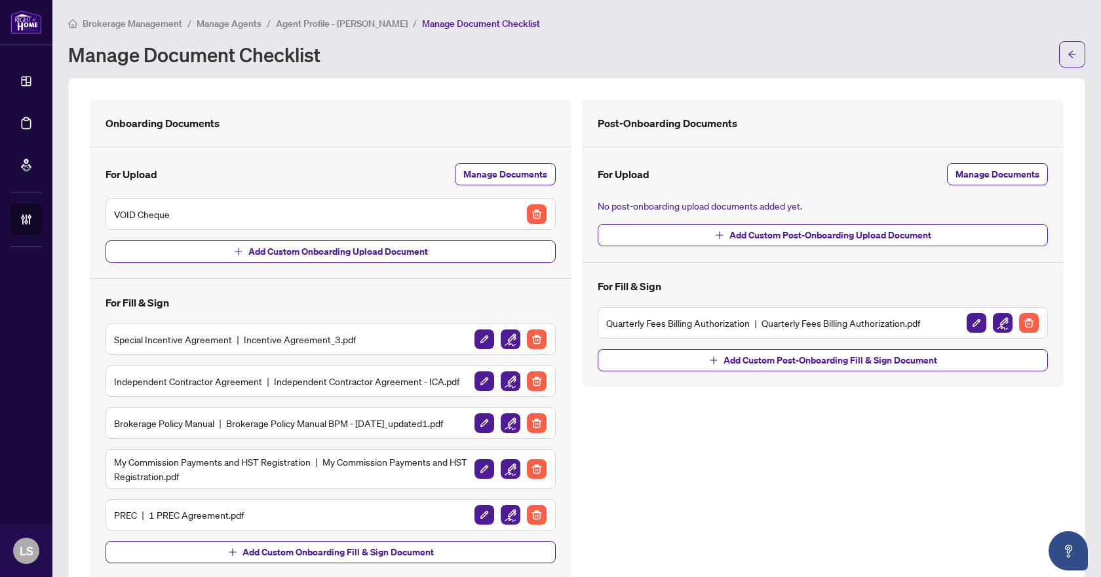
click at [221, 24] on span "Manage Agents" at bounding box center [229, 24] width 65 height 12
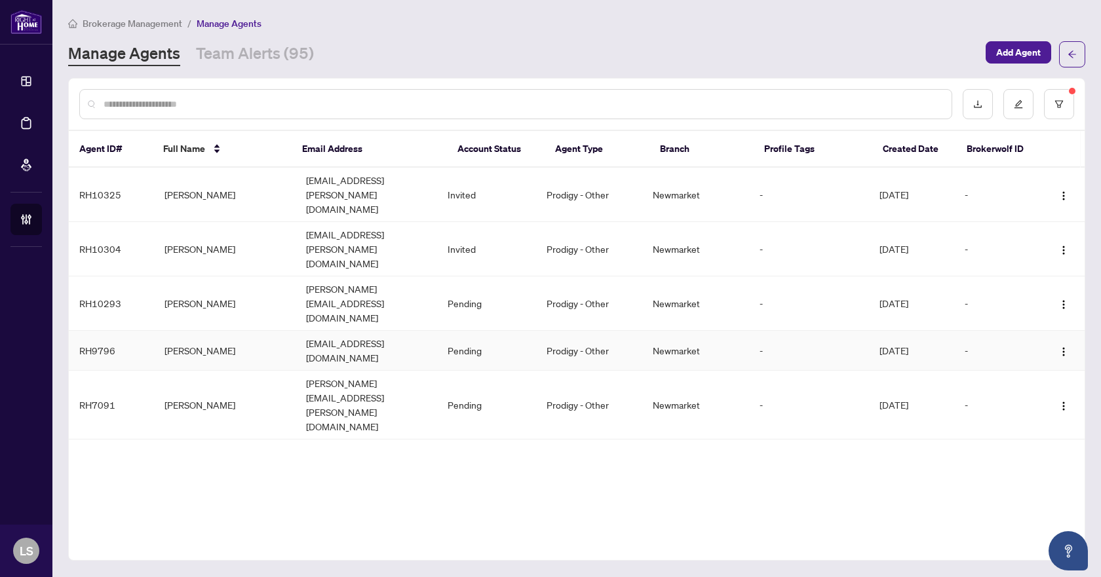
click at [186, 331] on td "Shahzad Malik" at bounding box center [225, 351] width 142 height 40
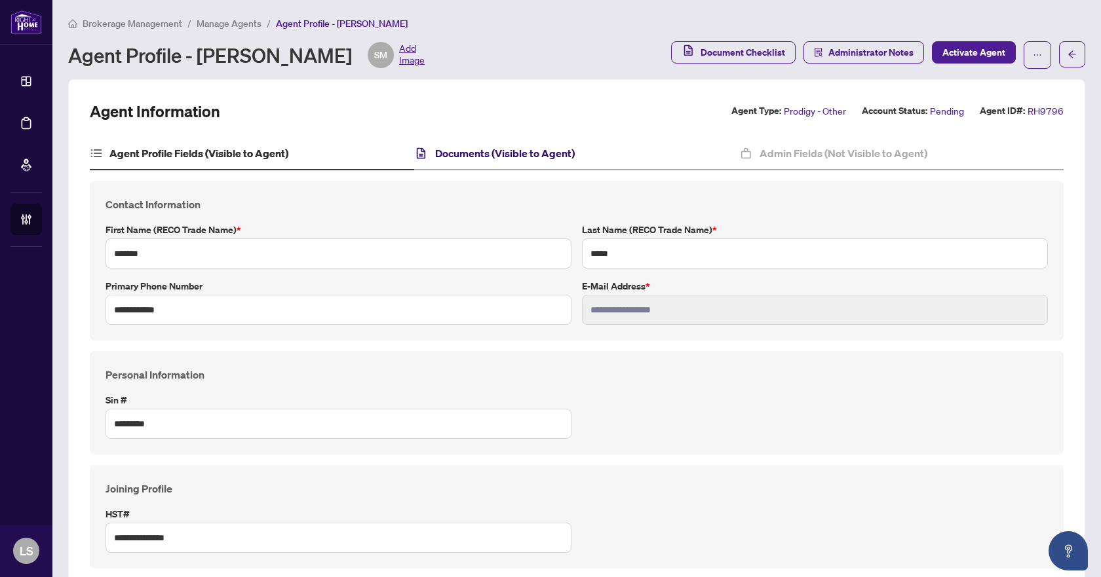
click at [470, 155] on h4 "Documents (Visible to Agent)" at bounding box center [505, 153] width 140 height 16
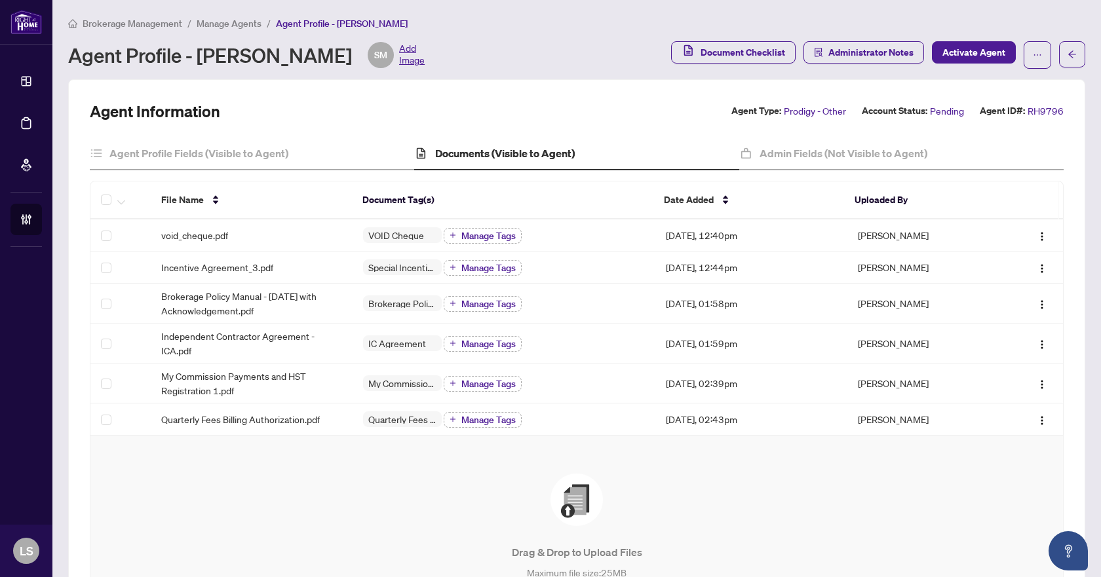
click at [238, 22] on span "Manage Agents" at bounding box center [229, 24] width 65 height 12
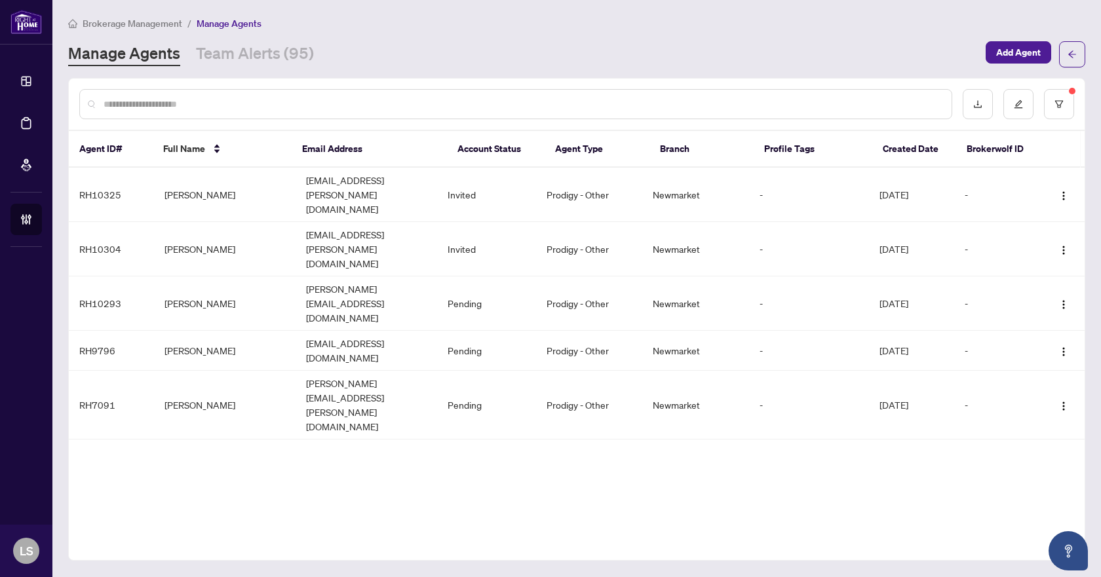
click at [150, 24] on span "Brokerage Management" at bounding box center [133, 24] width 100 height 12
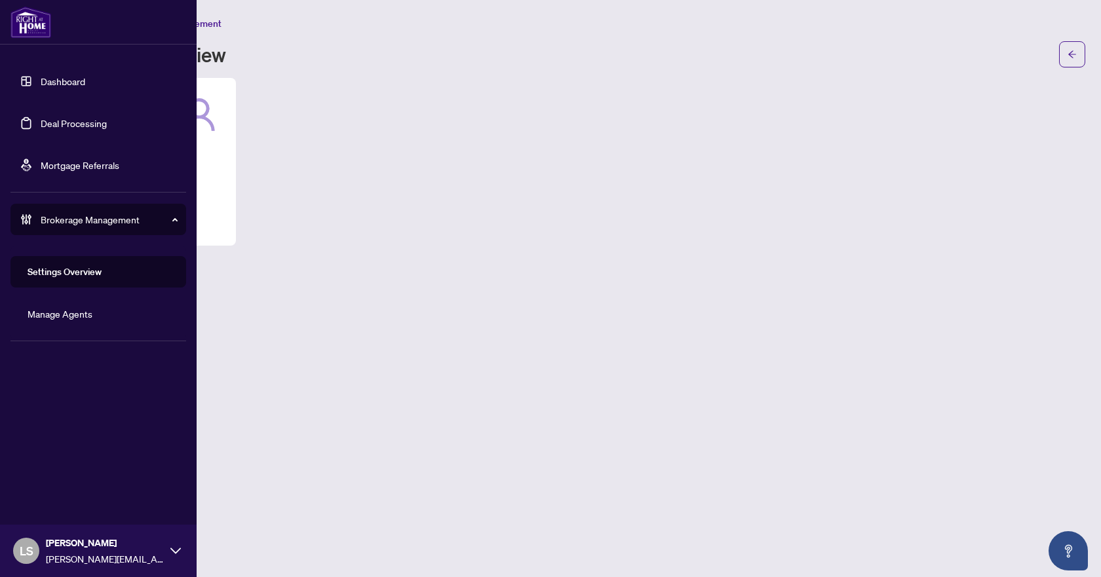
click at [58, 125] on link "Deal Processing" at bounding box center [74, 123] width 66 height 12
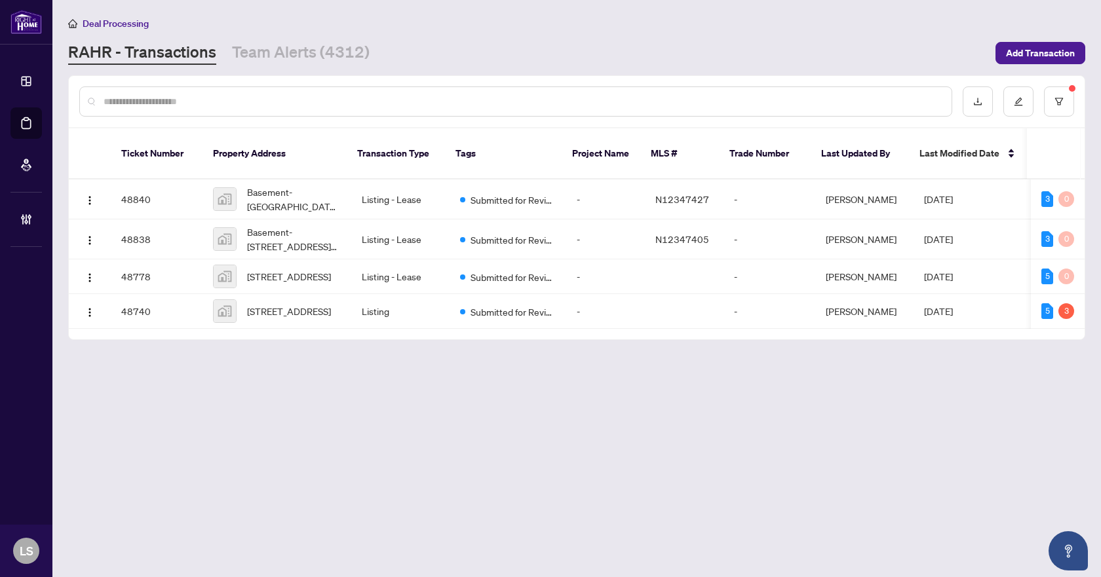
click at [355, 504] on main "Deal Processing RAHR - Transactions Team Alerts (4312) Add Transaction Ticket N…" at bounding box center [576, 288] width 1048 height 577
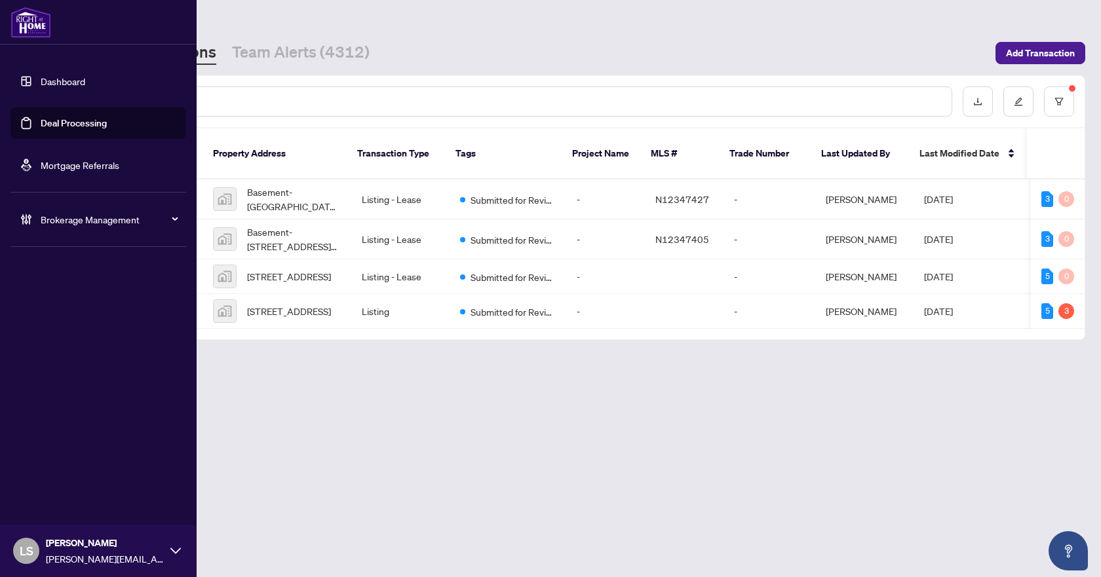
click at [75, 217] on span "Brokerage Management" at bounding box center [109, 219] width 136 height 14
click at [79, 314] on link "Manage Agents" at bounding box center [60, 314] width 65 height 12
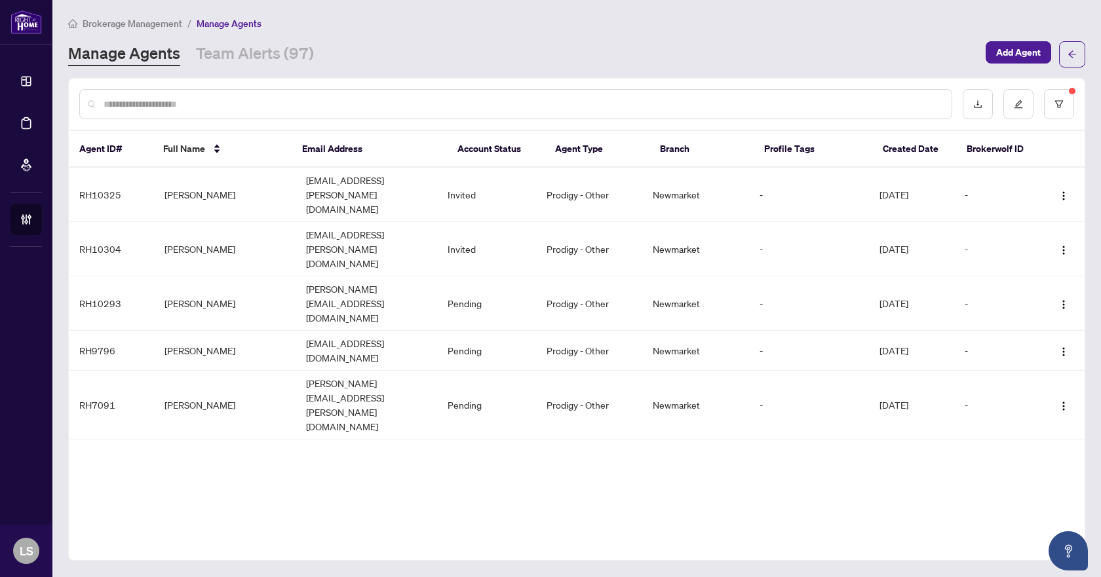
click at [305, 393] on div "Agent ID# Full Name Email Address Account Status Agent Type Branch Profile Tags…" at bounding box center [576, 319] width 1017 height 483
click at [1057, 98] on button "button" at bounding box center [1059, 104] width 30 height 30
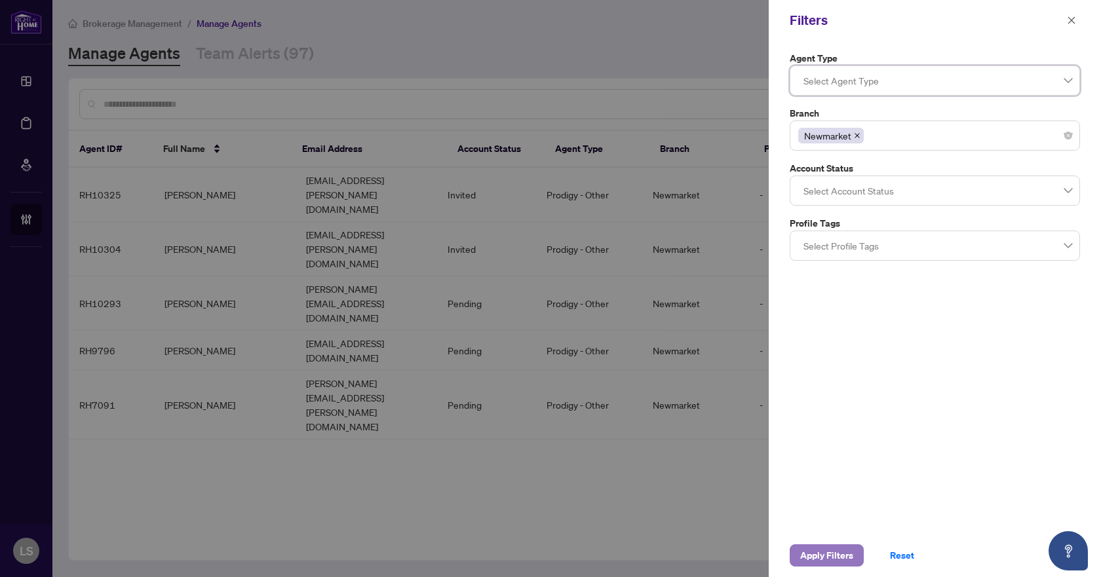
click at [835, 558] on span "Apply Filters" at bounding box center [826, 555] width 53 height 21
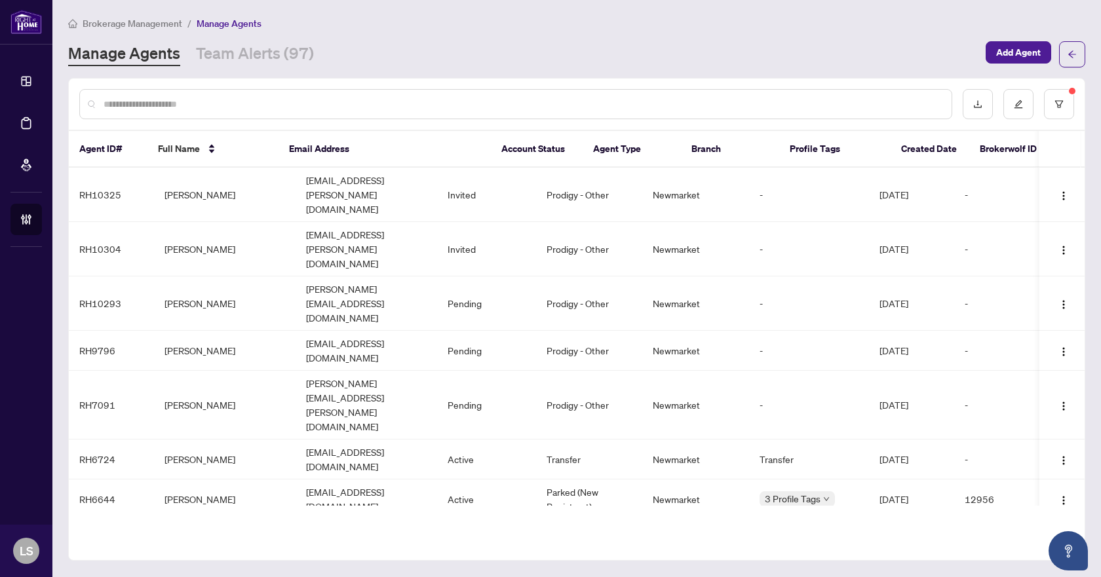
click at [228, 102] on input "text" at bounding box center [522, 104] width 837 height 14
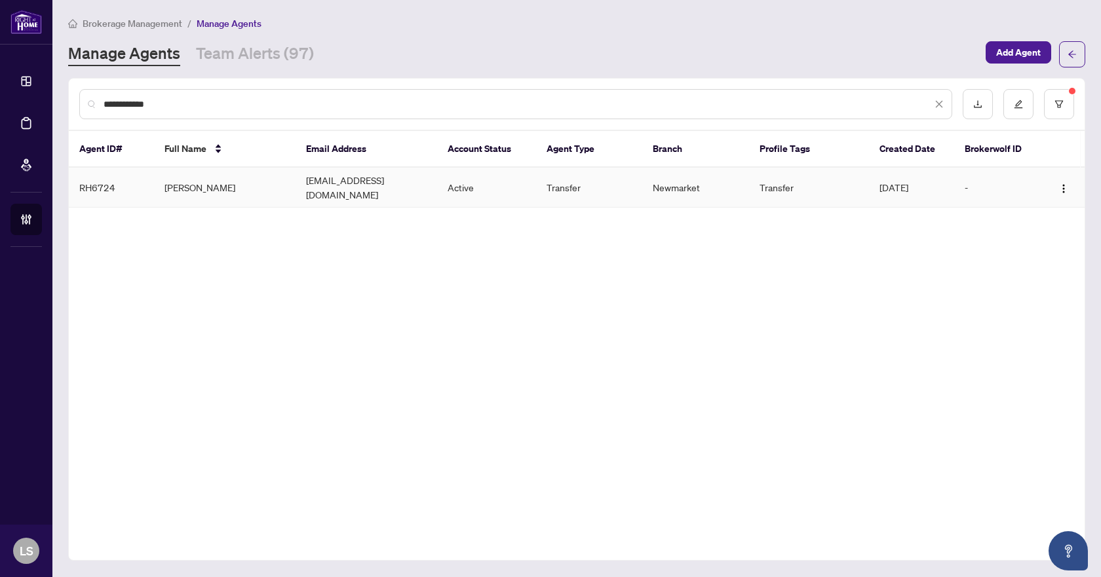
type input "**********"
click at [219, 180] on td "Angela Soleimani" at bounding box center [225, 188] width 142 height 40
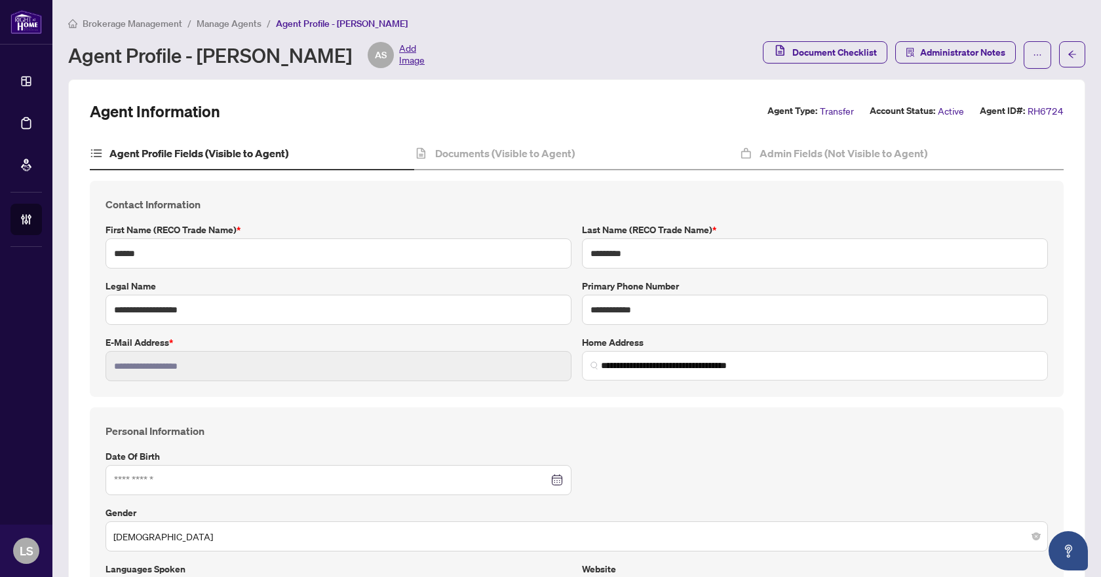
type input "**********"
type input "****"
type input "**********"
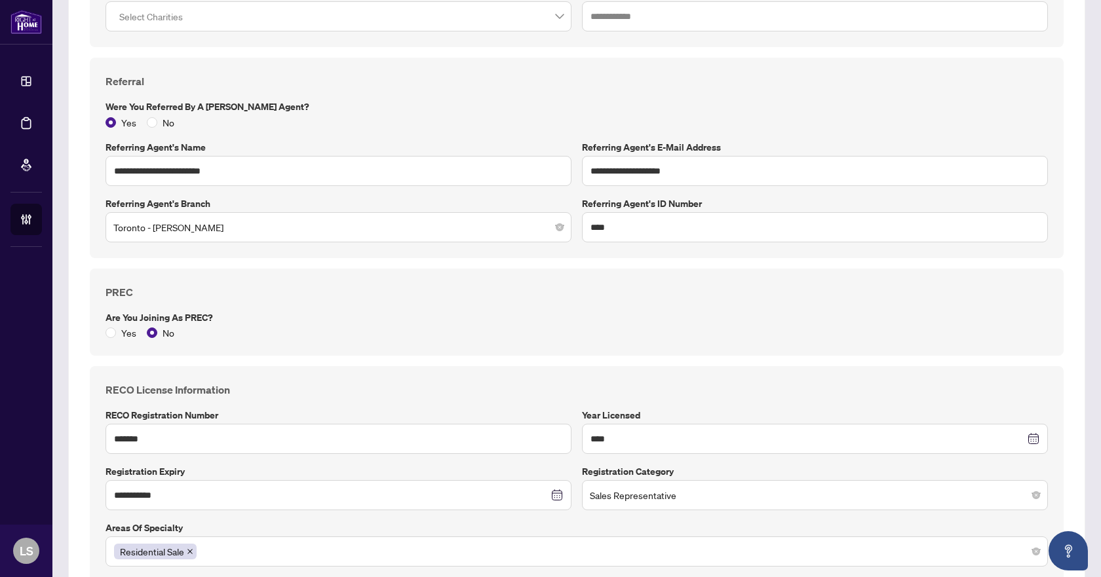
scroll to position [1114, 0]
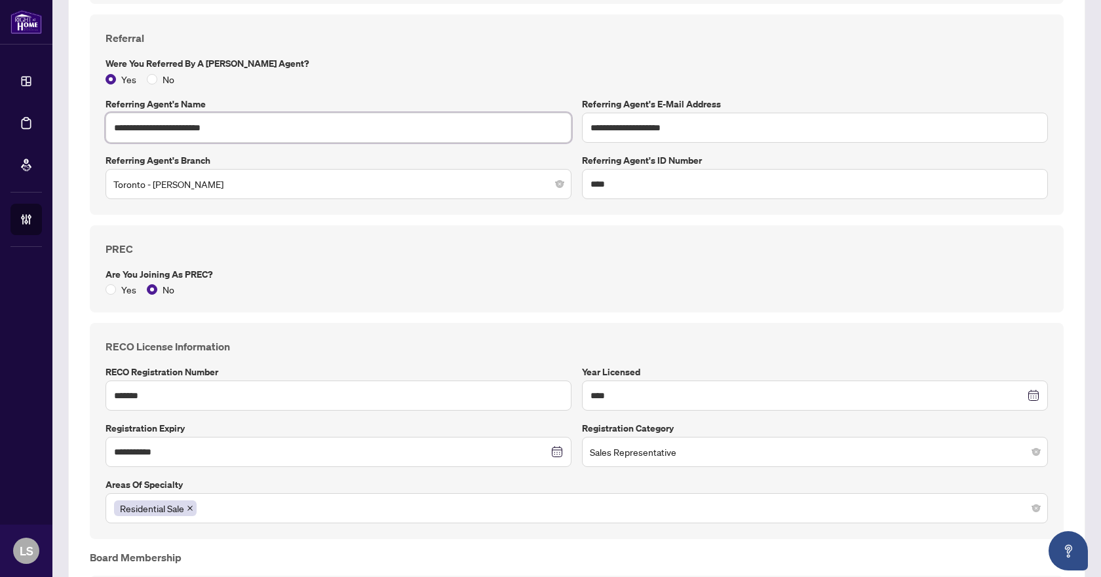
drag, startPoint x: 253, startPoint y: 128, endPoint x: 105, endPoint y: 128, distance: 148.1
click at [105, 128] on div "**********" at bounding box center [338, 120] width 476 height 46
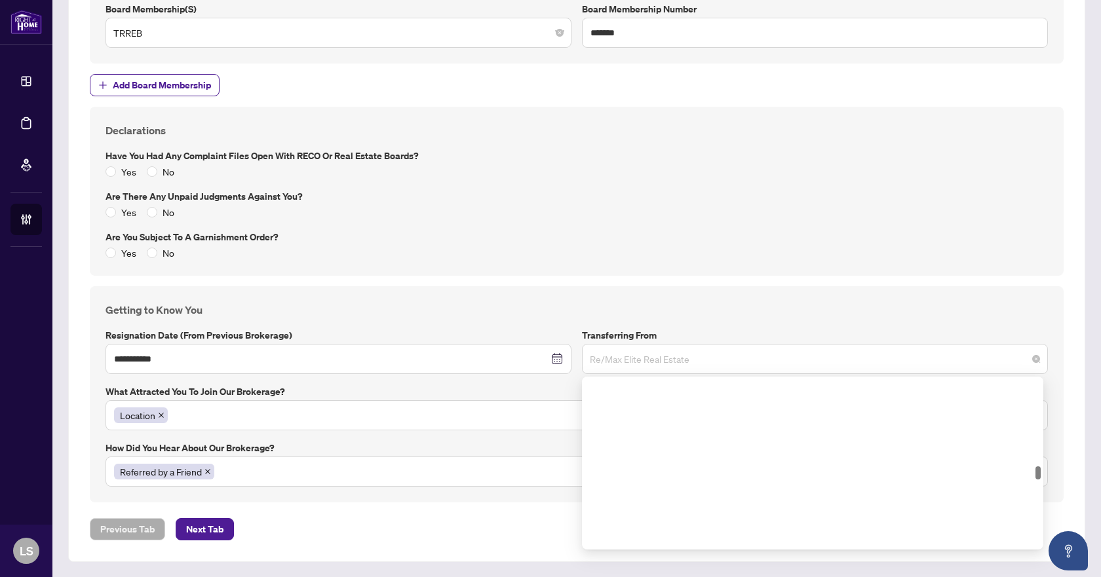
scroll to position [4298, 0]
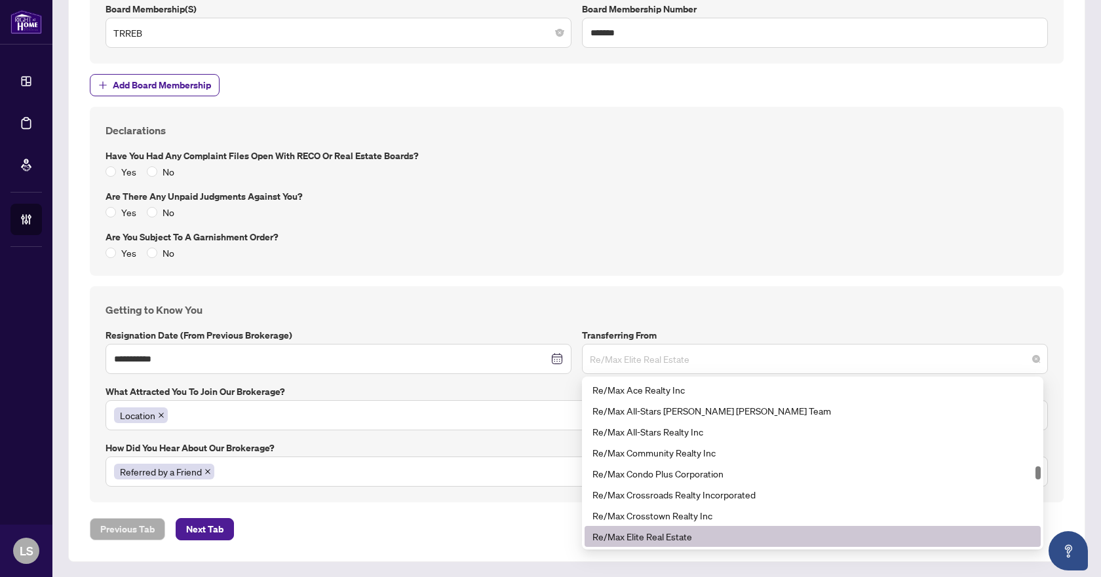
drag, startPoint x: 715, startPoint y: 359, endPoint x: 584, endPoint y: 370, distance: 131.4
click at [584, 370] on div "Re/Max Elite Real Estate" at bounding box center [815, 359] width 466 height 30
click at [644, 536] on div "Re/Max Elite Real Estate" at bounding box center [812, 536] width 440 height 14
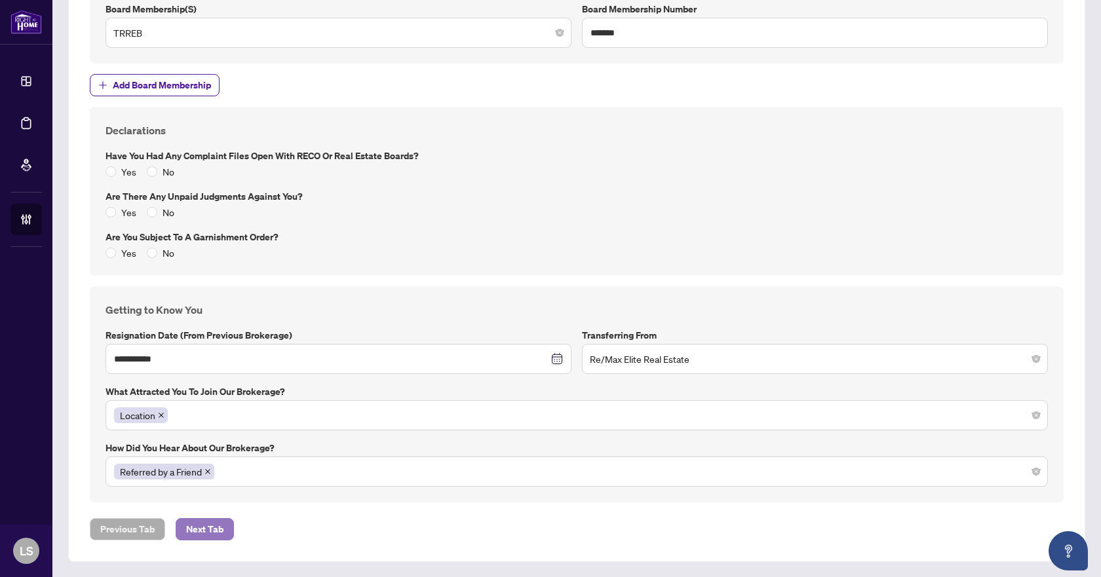
click at [203, 531] on span "Next Tab" at bounding box center [204, 529] width 37 height 21
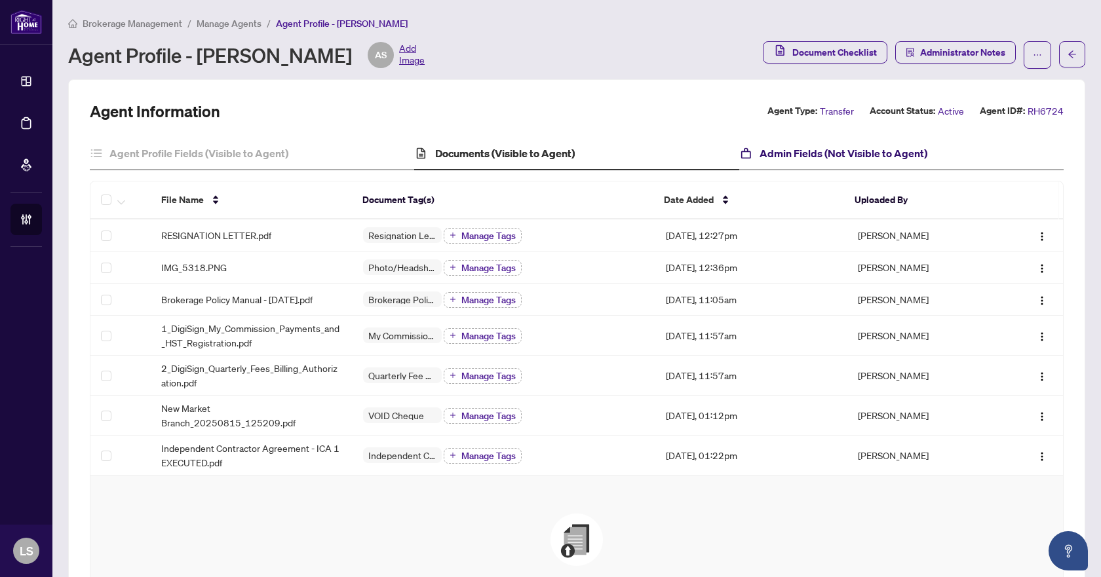
click at [771, 153] on h4 "Admin Fields (Not Visible to Agent)" at bounding box center [843, 153] width 168 height 16
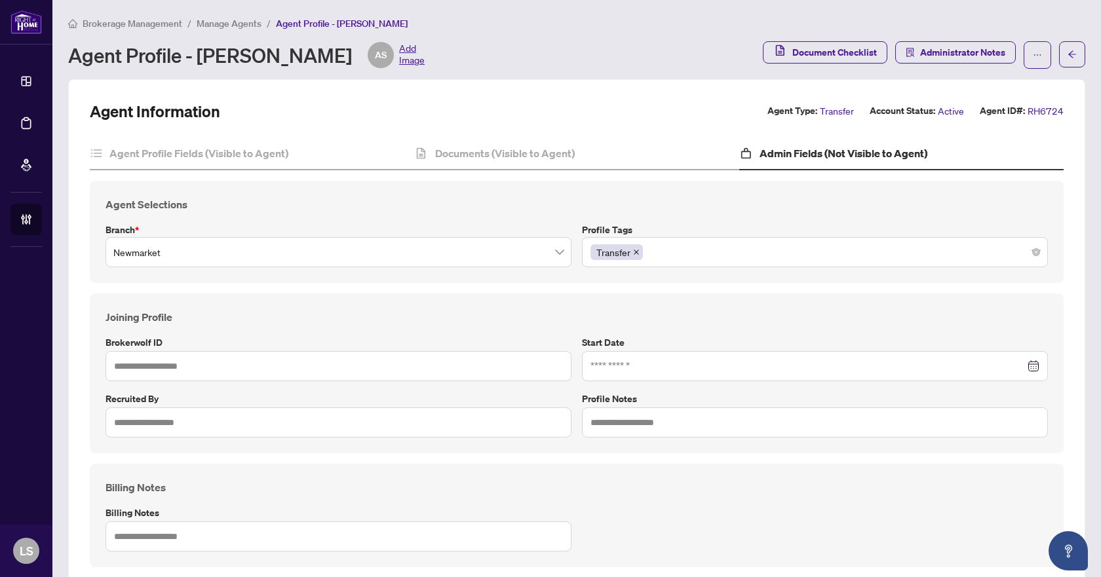
type input "**********"
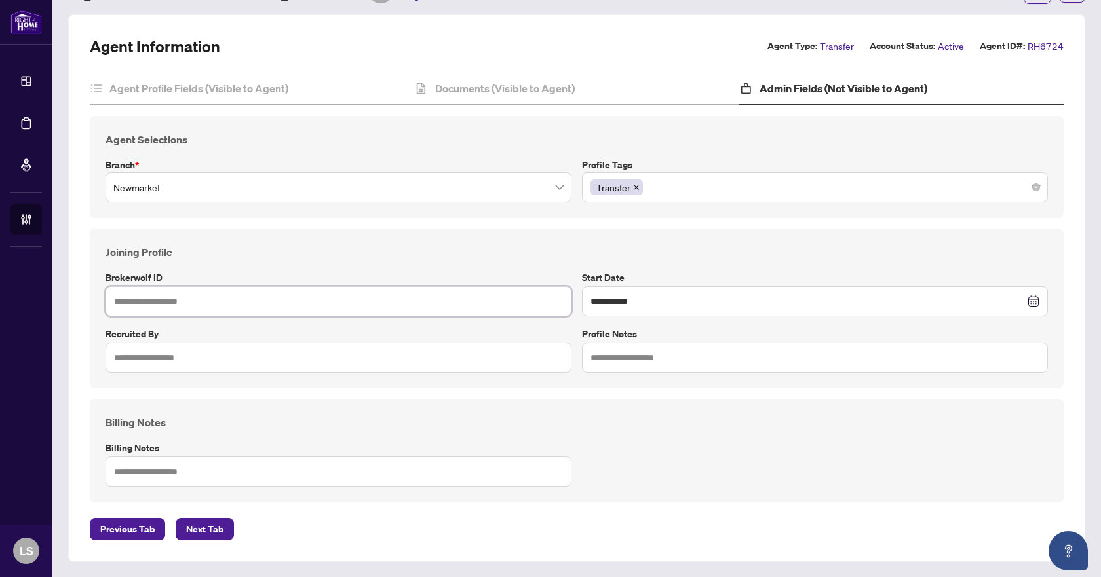
click at [231, 299] on input "text" at bounding box center [338, 301] width 466 height 30
type input "*****"
click at [226, 529] on button "Next Tab" at bounding box center [205, 529] width 58 height 22
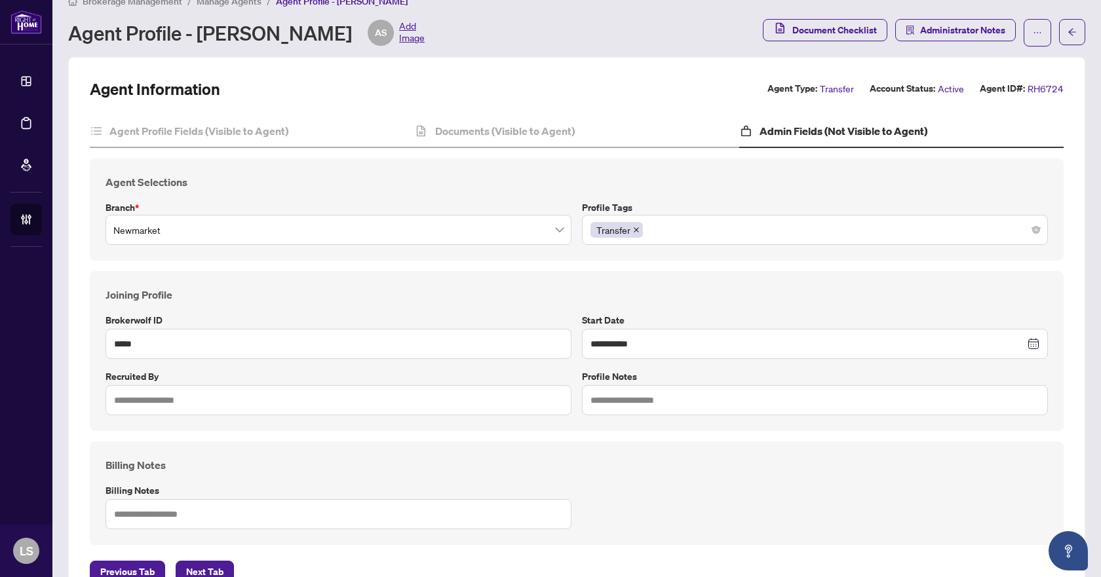
scroll to position [0, 0]
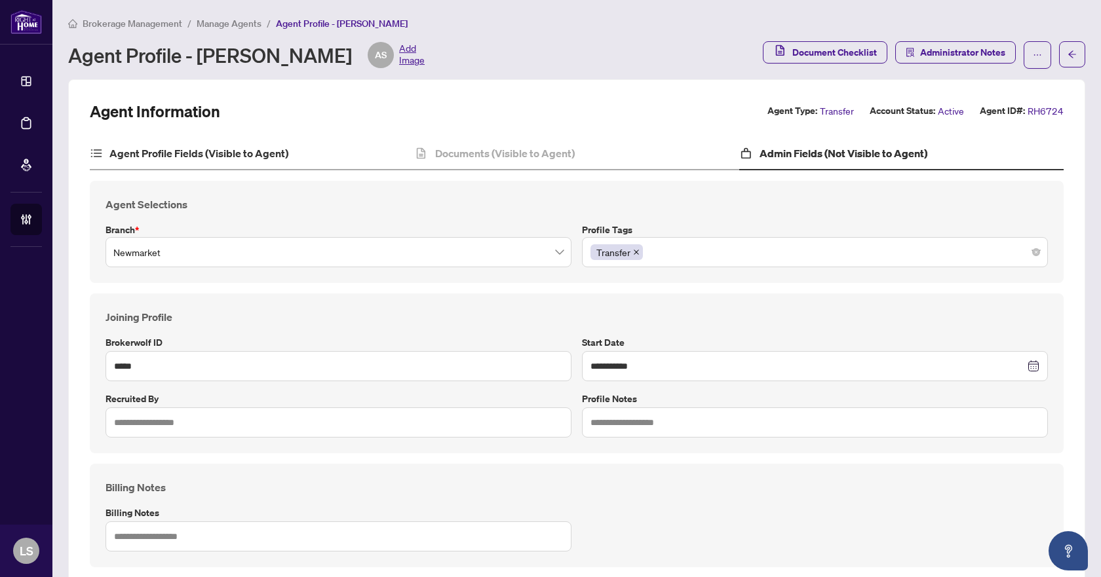
click at [187, 162] on div "Agent Profile Fields (Visible to Agent)" at bounding box center [252, 154] width 324 height 33
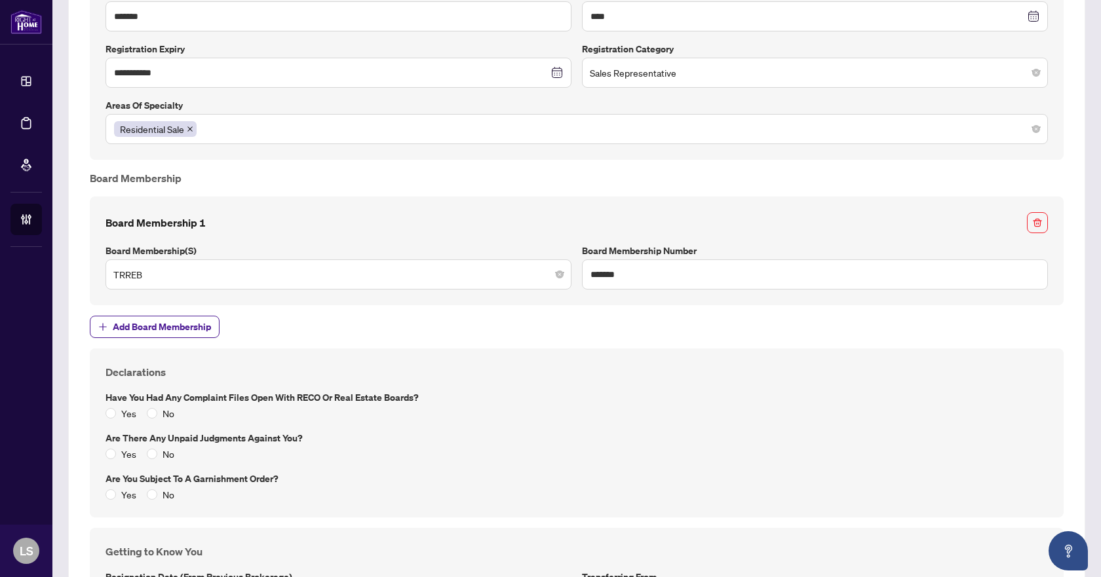
scroll to position [1507, 0]
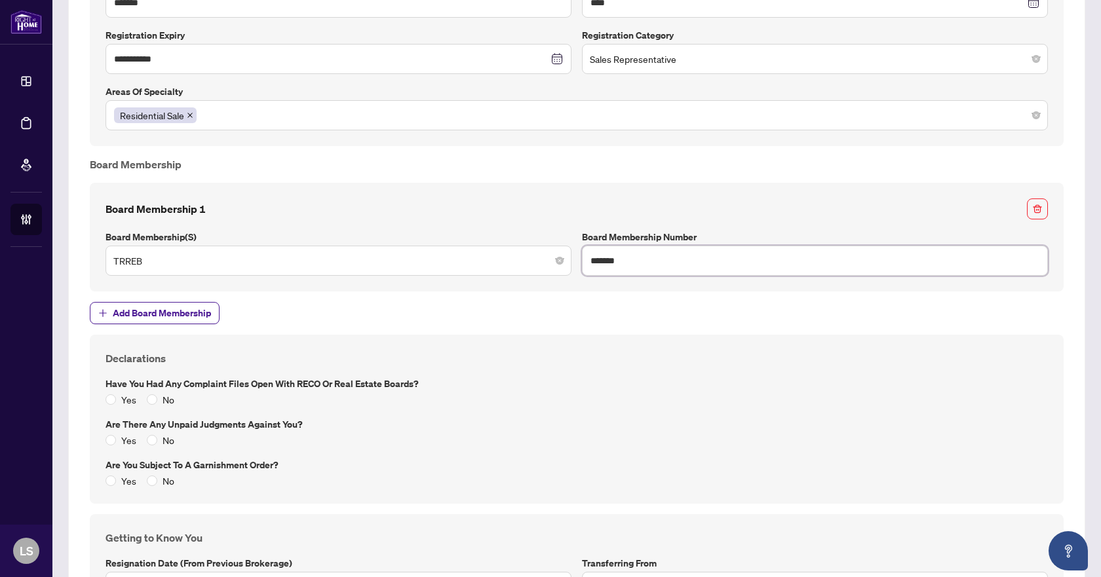
drag, startPoint x: 619, startPoint y: 260, endPoint x: 569, endPoint y: 260, distance: 50.4
click at [569, 260] on div "Board Membership 1 Board Membership(s) TRREB Board Membership Number *******" at bounding box center [576, 237] width 953 height 77
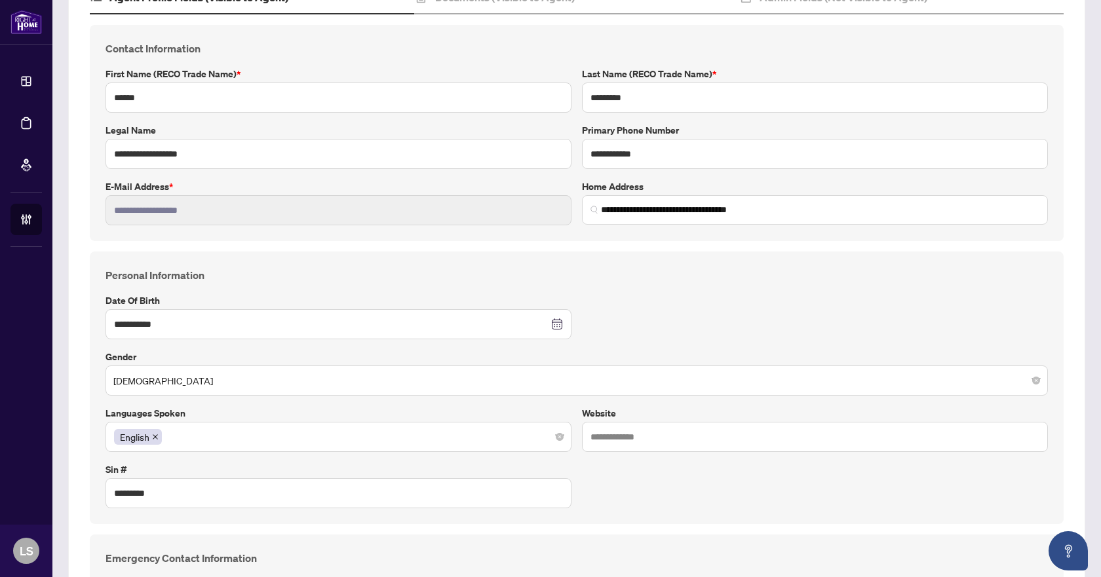
scroll to position [0, 0]
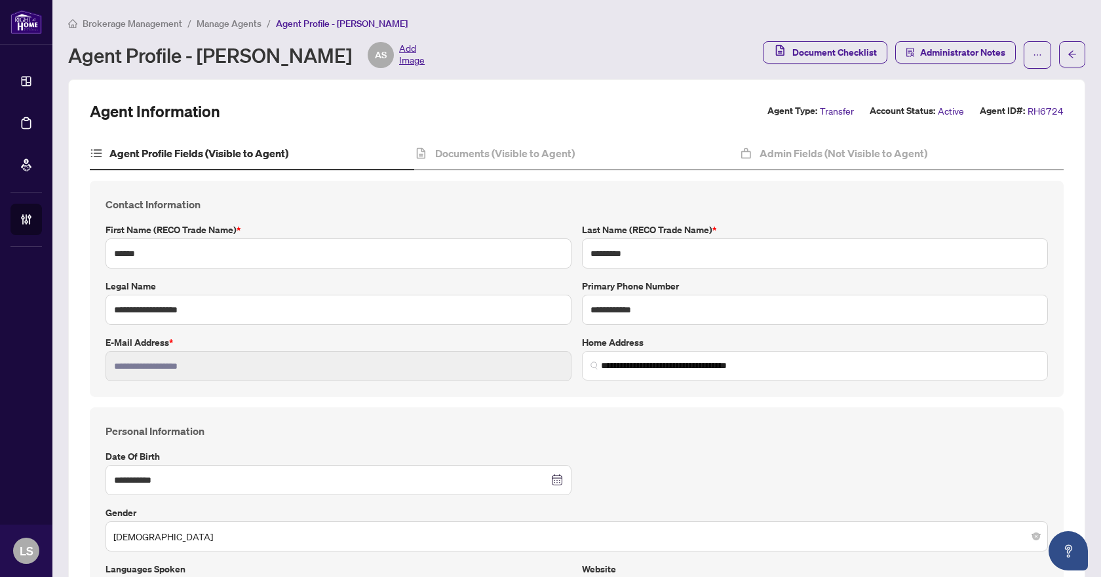
click at [213, 20] on span "Manage Agents" at bounding box center [229, 24] width 65 height 12
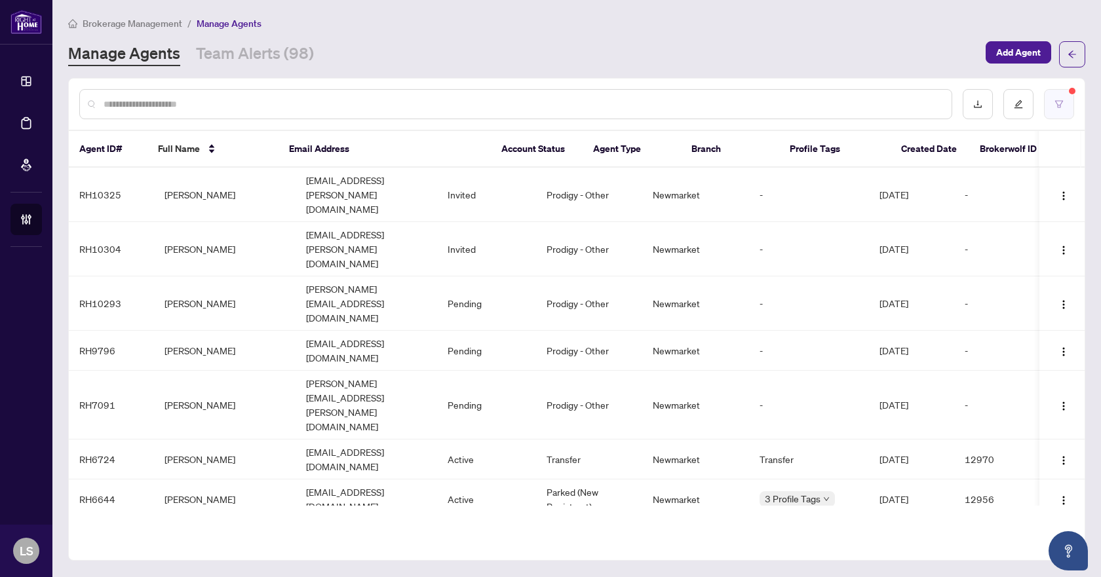
click at [1059, 100] on icon "filter" at bounding box center [1058, 104] width 9 height 9
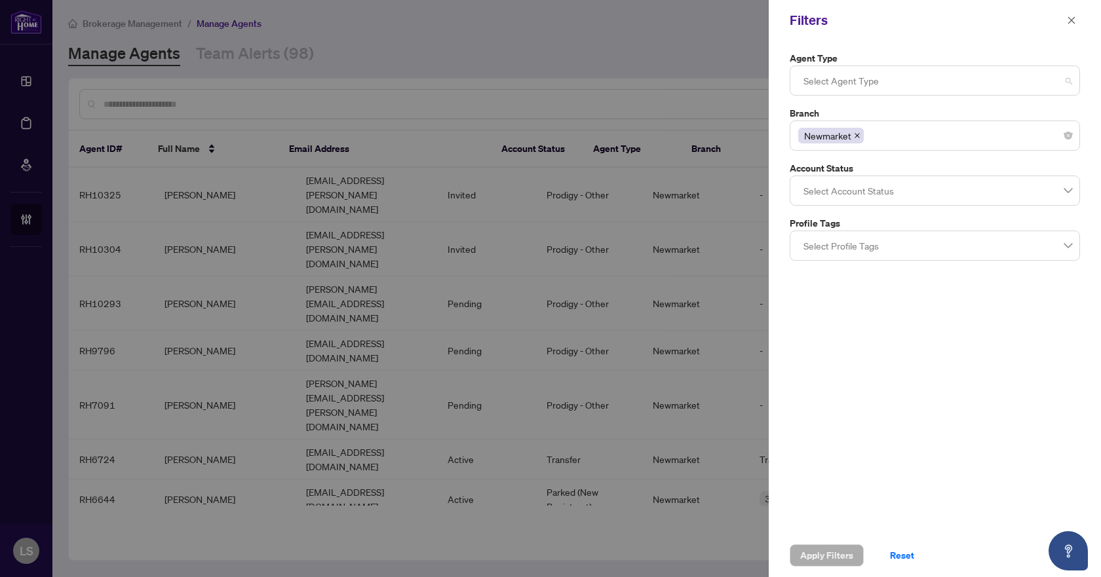
click at [877, 77] on div at bounding box center [934, 81] width 273 height 24
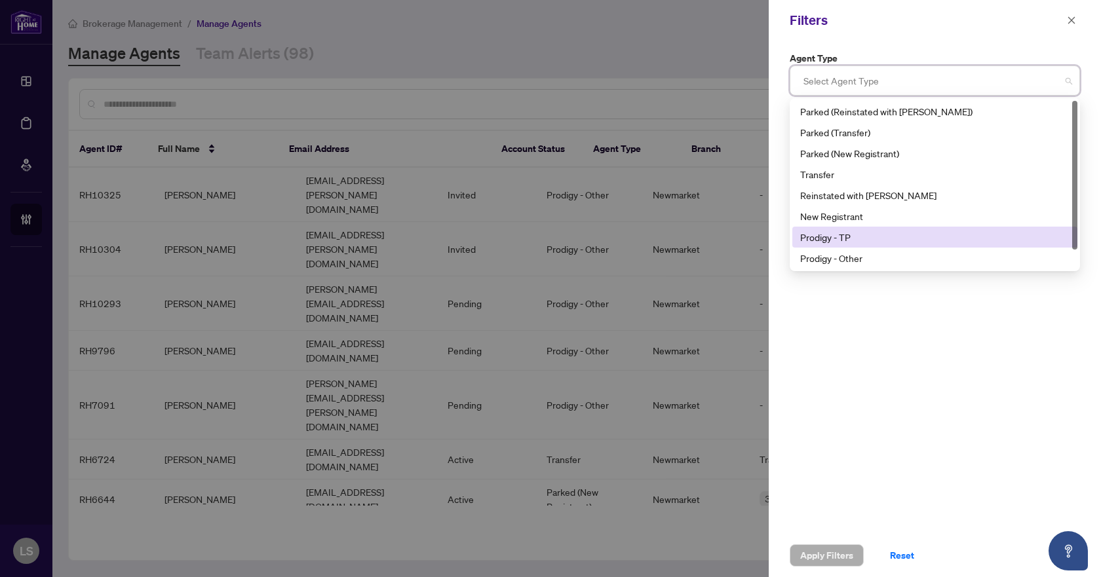
click at [838, 242] on div "Prodigy - TP" at bounding box center [934, 237] width 269 height 14
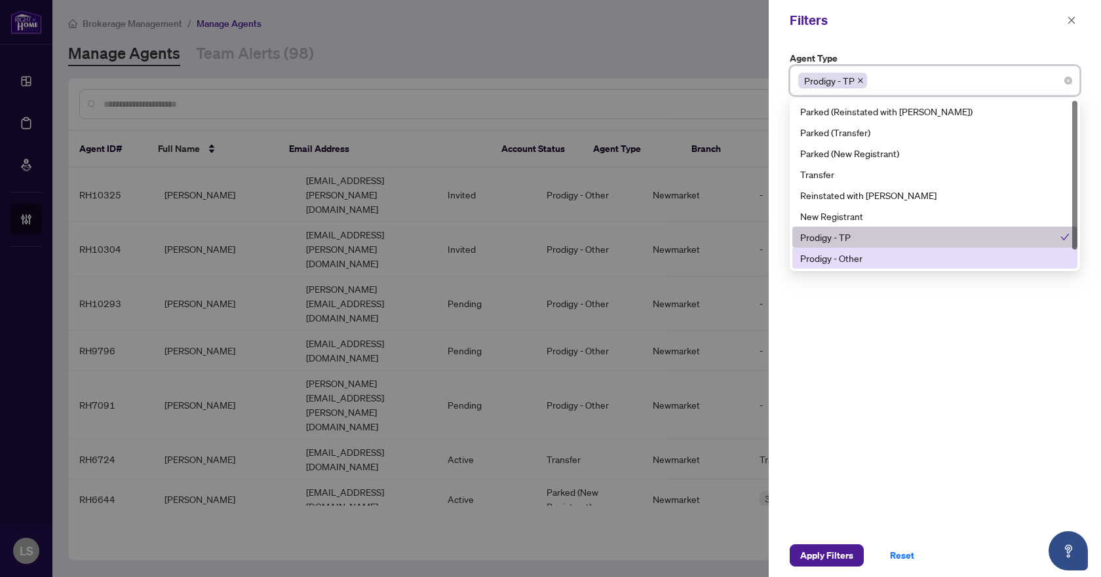
click at [842, 257] on div "Prodigy - Other" at bounding box center [934, 258] width 269 height 14
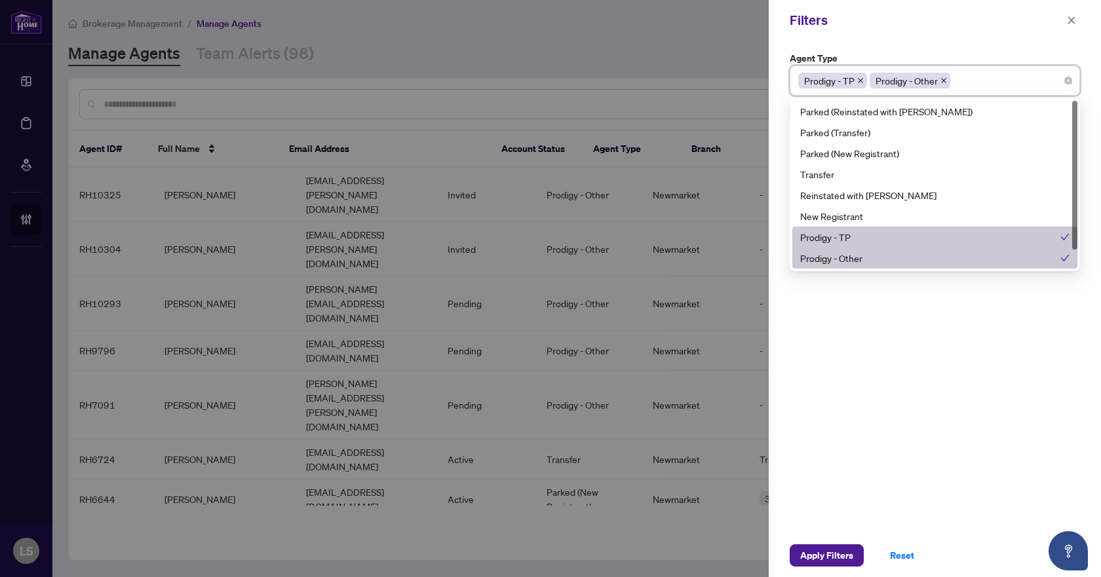
scroll to position [21, 0]
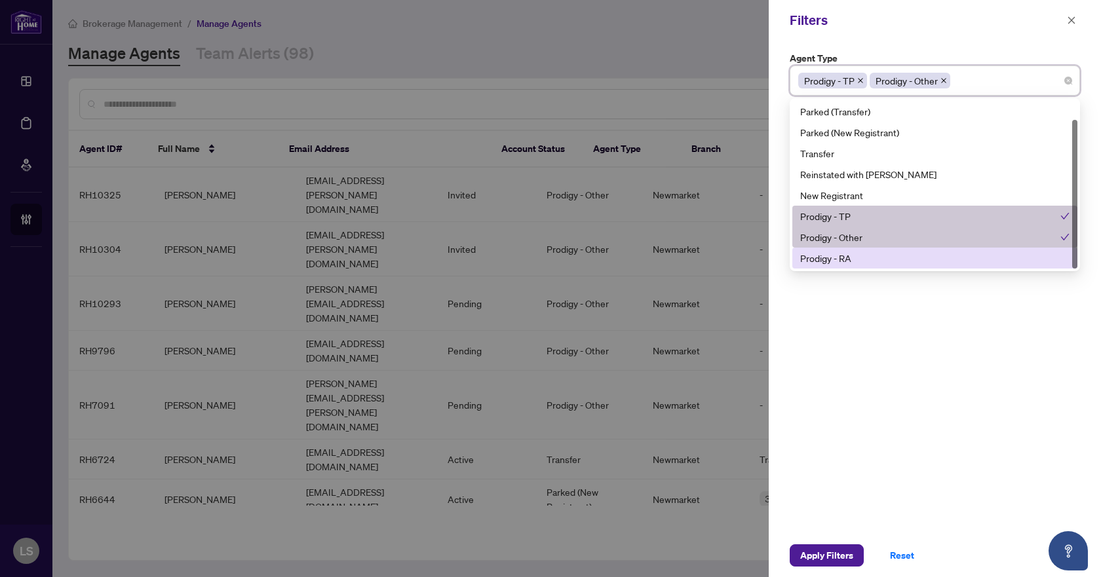
click at [842, 257] on div "Prodigy - RA" at bounding box center [934, 258] width 269 height 14
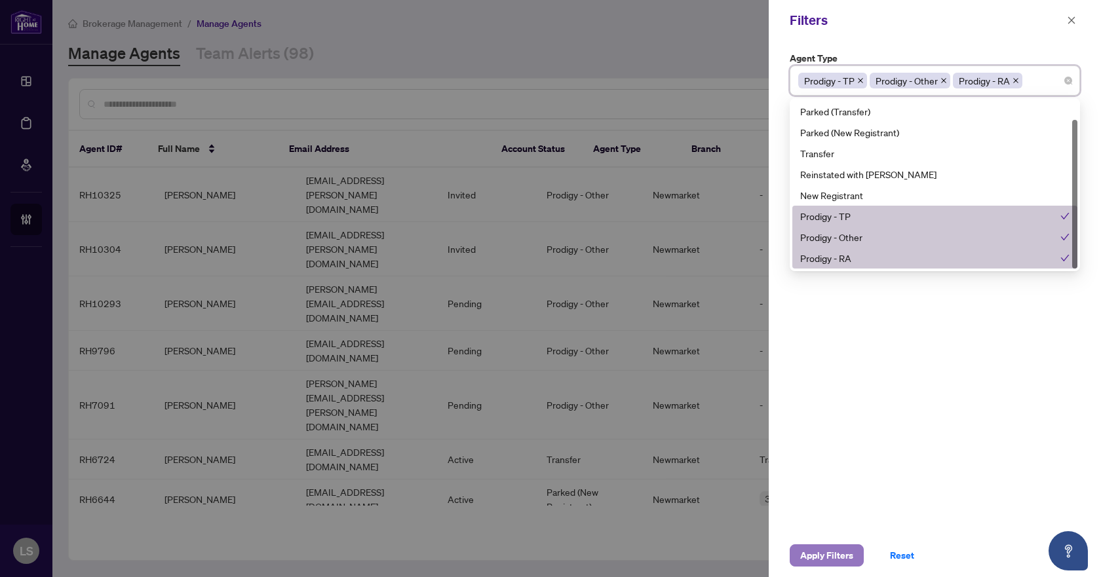
click at [817, 559] on span "Apply Filters" at bounding box center [826, 555] width 53 height 21
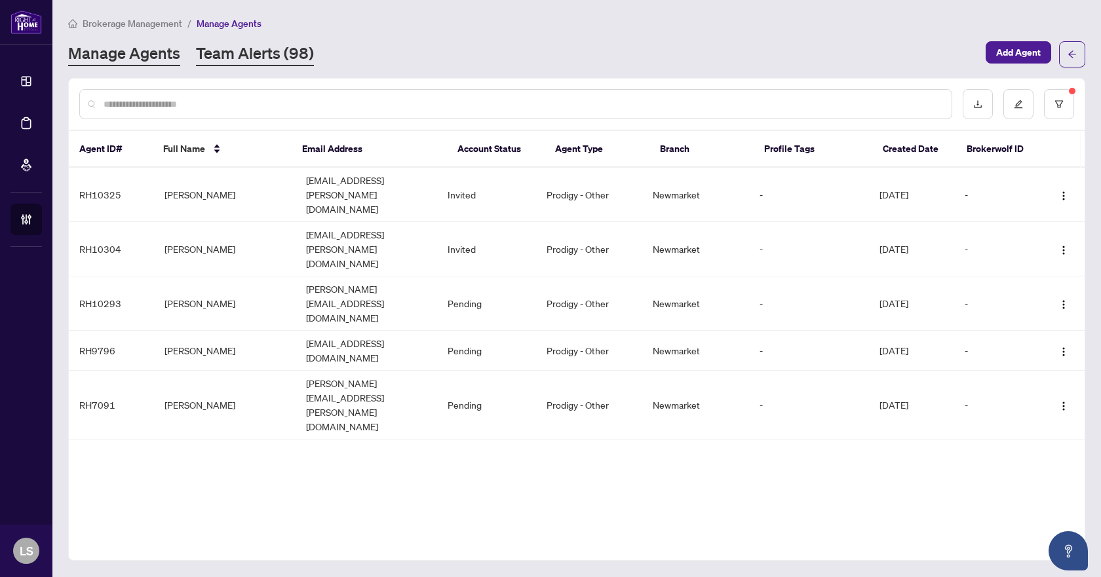
click at [251, 50] on link "Team Alerts (98)" at bounding box center [255, 55] width 118 height 24
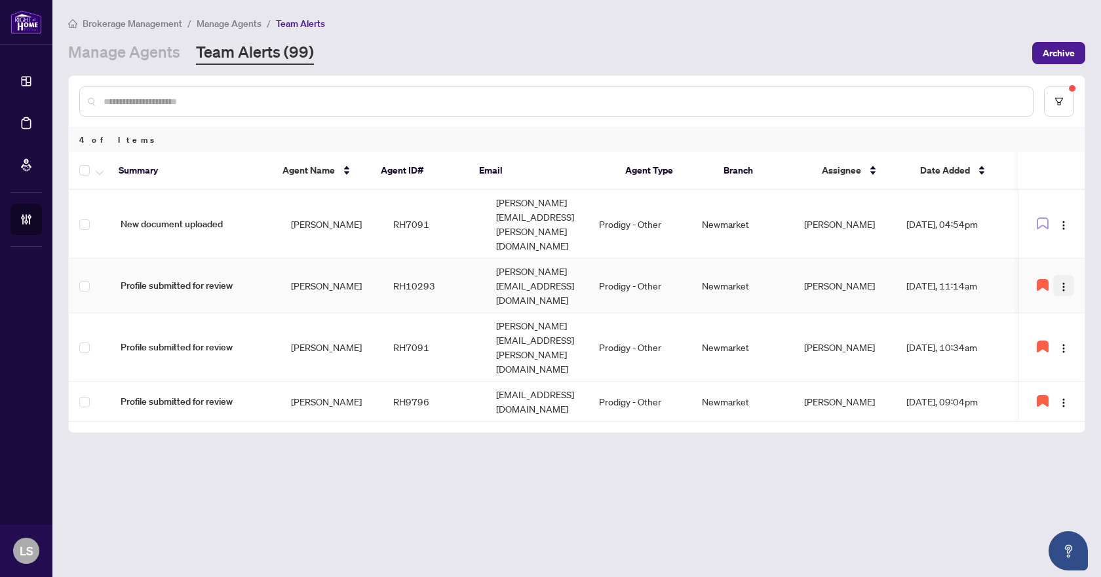
click at [1061, 282] on img "button" at bounding box center [1063, 287] width 10 height 10
click at [142, 47] on link "Manage Agents" at bounding box center [124, 53] width 112 height 24
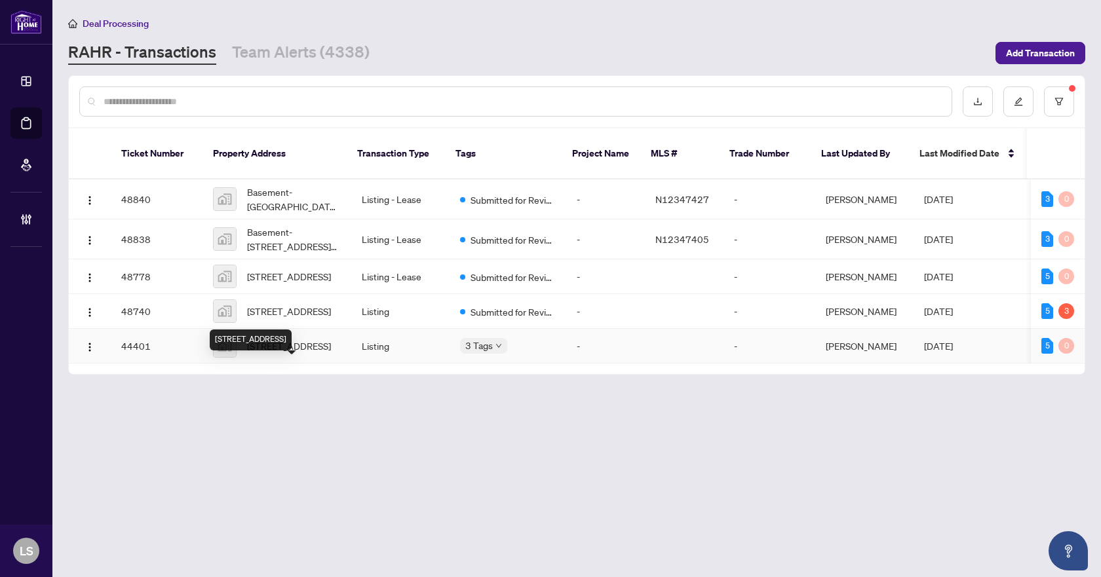
click at [303, 353] on span "206-102 Aspen Springs Drive unit 206, Bowmanville, ON, Canada" at bounding box center [289, 346] width 84 height 14
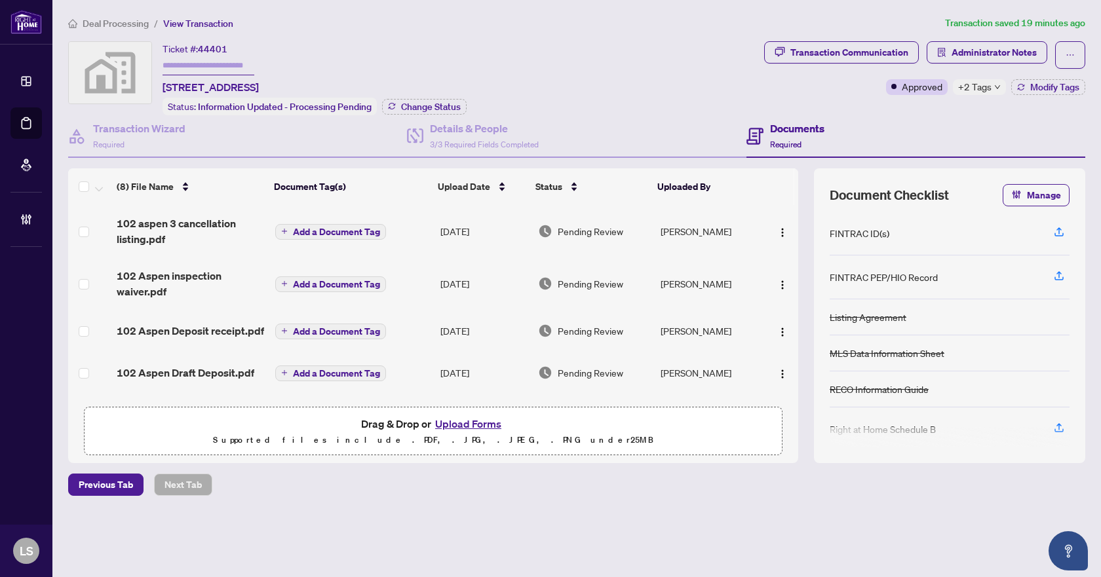
click at [199, 228] on span "102 aspen 3 cancellation listing.pdf" at bounding box center [191, 231] width 148 height 31
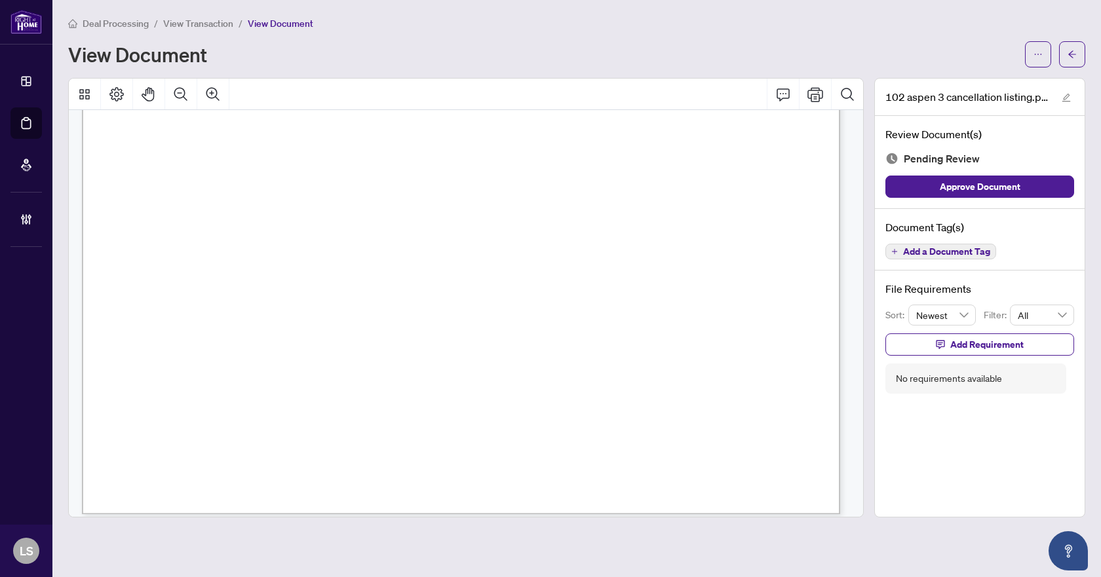
scroll to position [600, 0]
click at [1029, 53] on button "button" at bounding box center [1038, 54] width 26 height 26
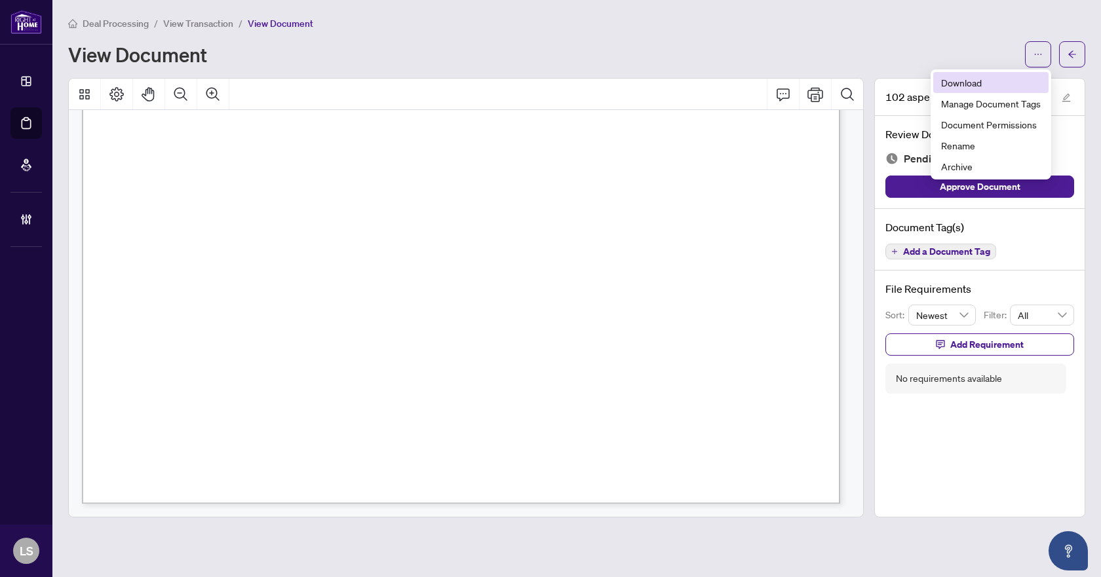
click at [966, 83] on span "Download" at bounding box center [991, 82] width 100 height 14
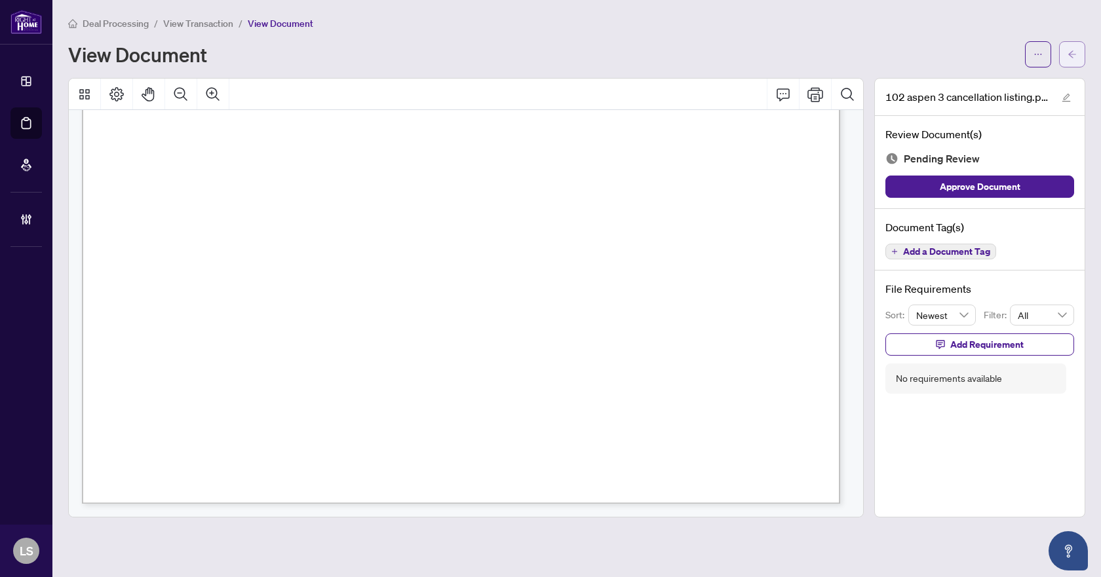
click at [1068, 48] on span "button" at bounding box center [1071, 54] width 9 height 21
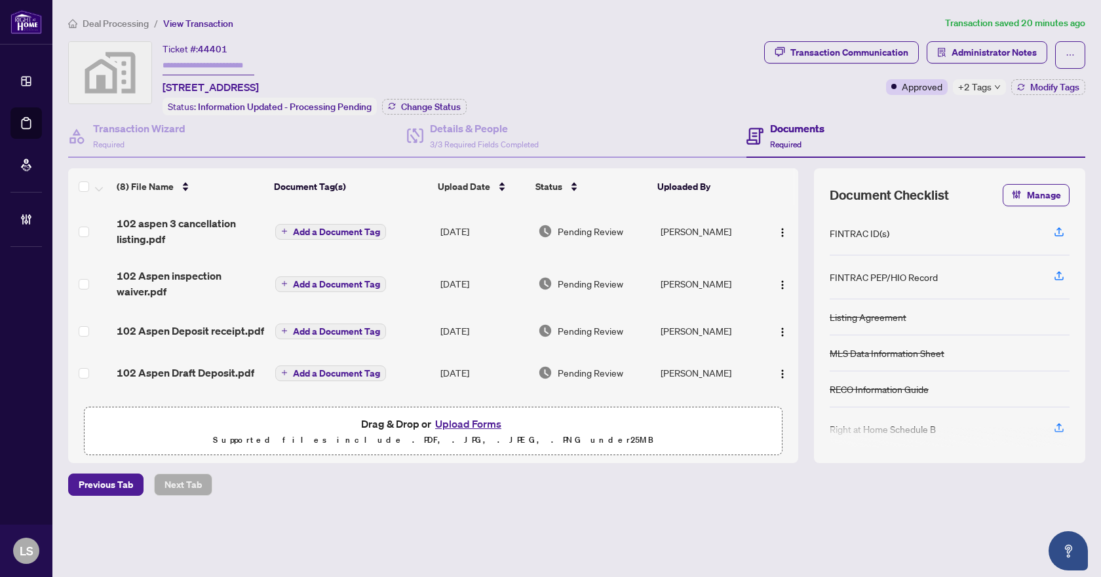
click at [123, 16] on li "Deal Processing" at bounding box center [108, 23] width 81 height 15
click at [124, 26] on span "Deal Processing" at bounding box center [116, 24] width 66 height 12
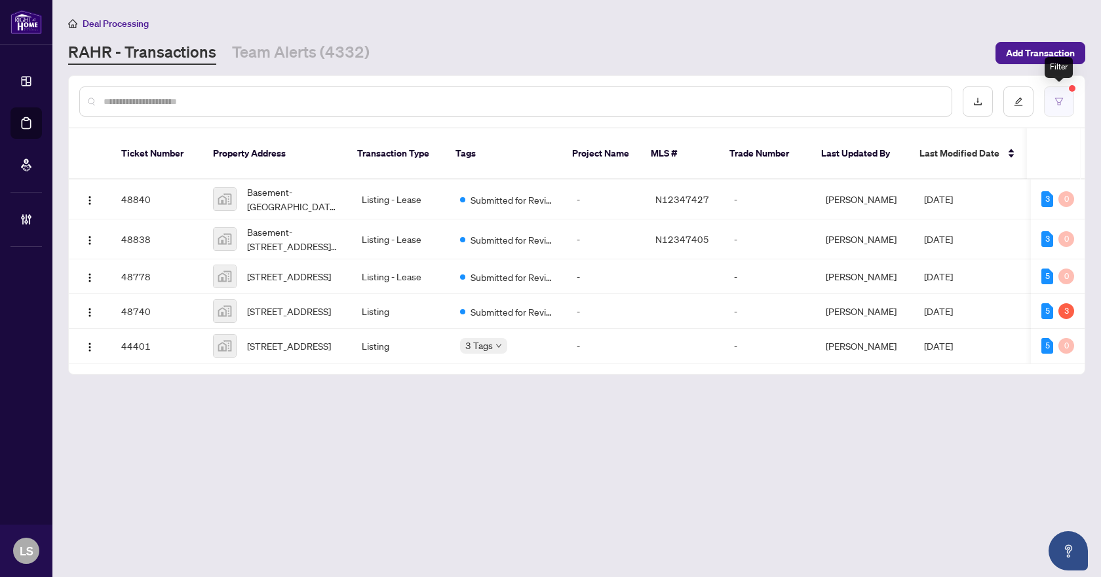
click at [1067, 98] on button "button" at bounding box center [1059, 101] width 30 height 30
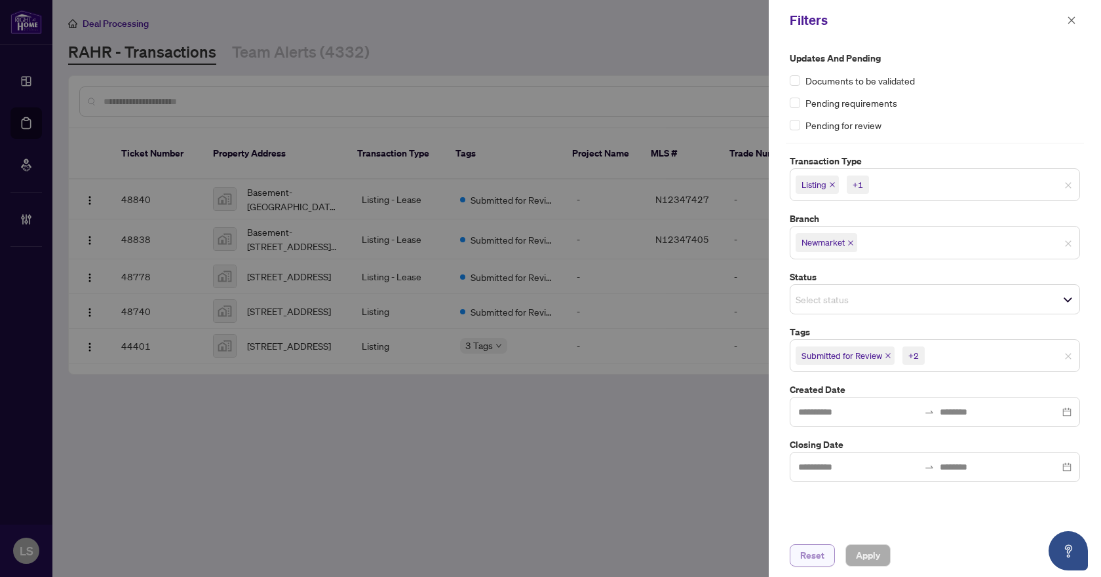
click at [817, 561] on span "Reset" at bounding box center [812, 555] width 24 height 21
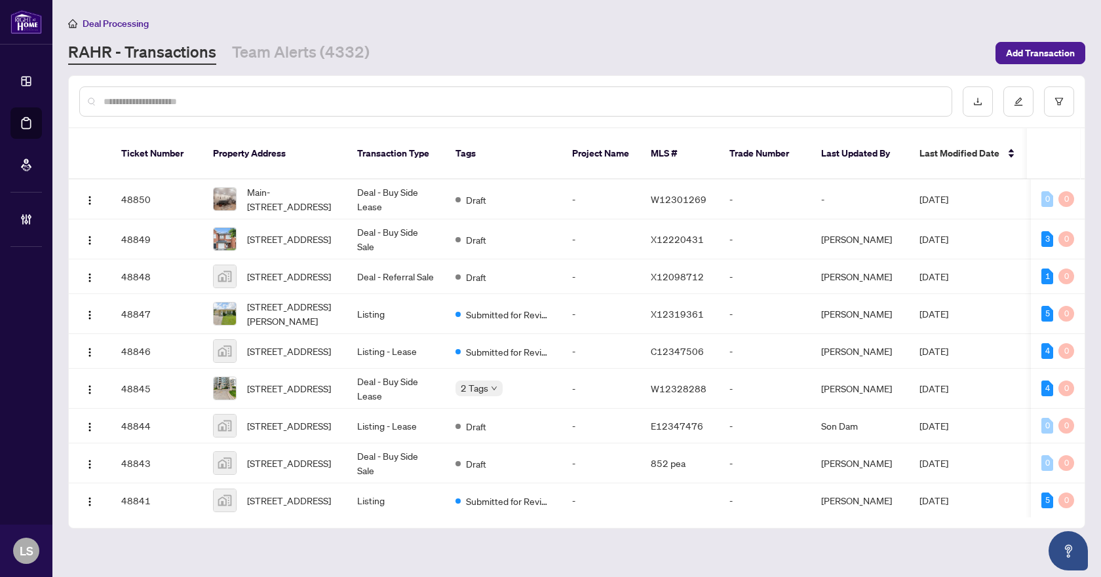
click at [187, 105] on input "text" at bounding box center [522, 101] width 837 height 14
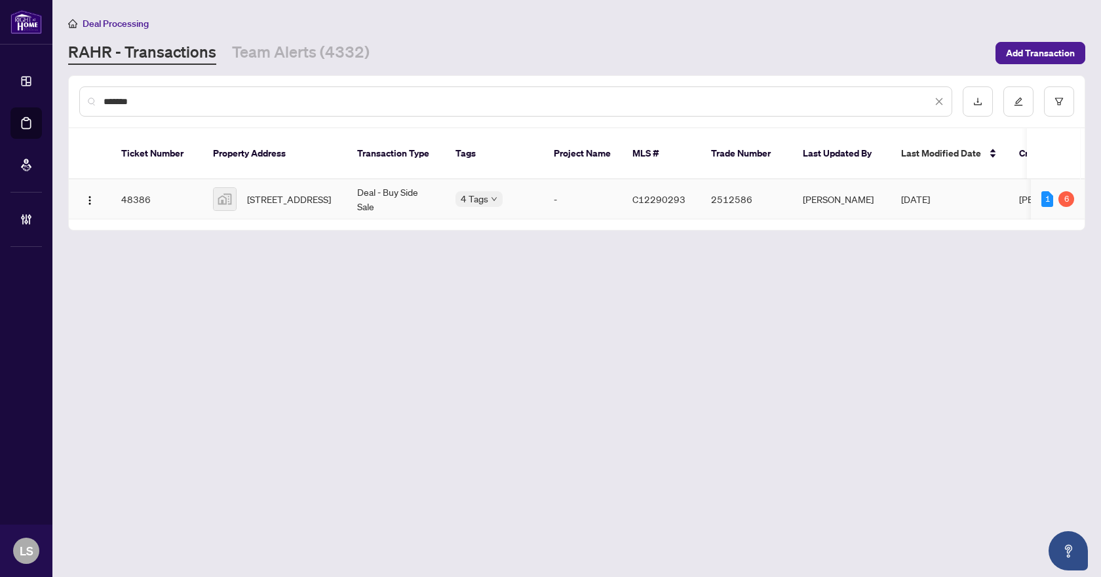
type input "*******"
click at [316, 192] on span "282 Eglinton Avenue West, Toronto, ON M4R 1B2, Canada" at bounding box center [289, 199] width 84 height 14
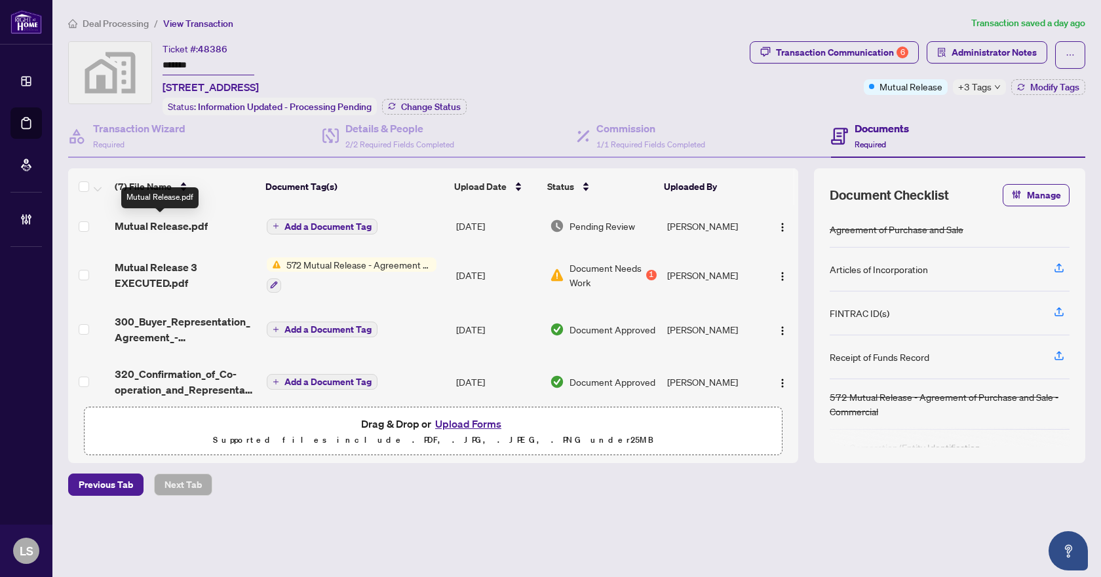
click at [151, 227] on span "Mutual Release.pdf" at bounding box center [161, 226] width 93 height 16
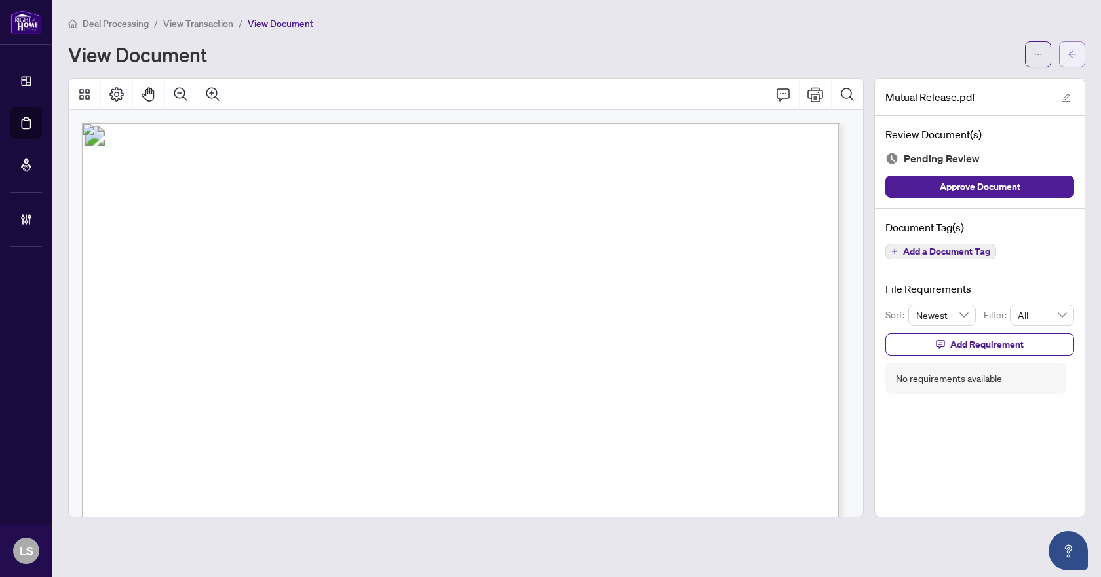
click at [1069, 50] on icon "arrow-left" at bounding box center [1071, 54] width 9 height 9
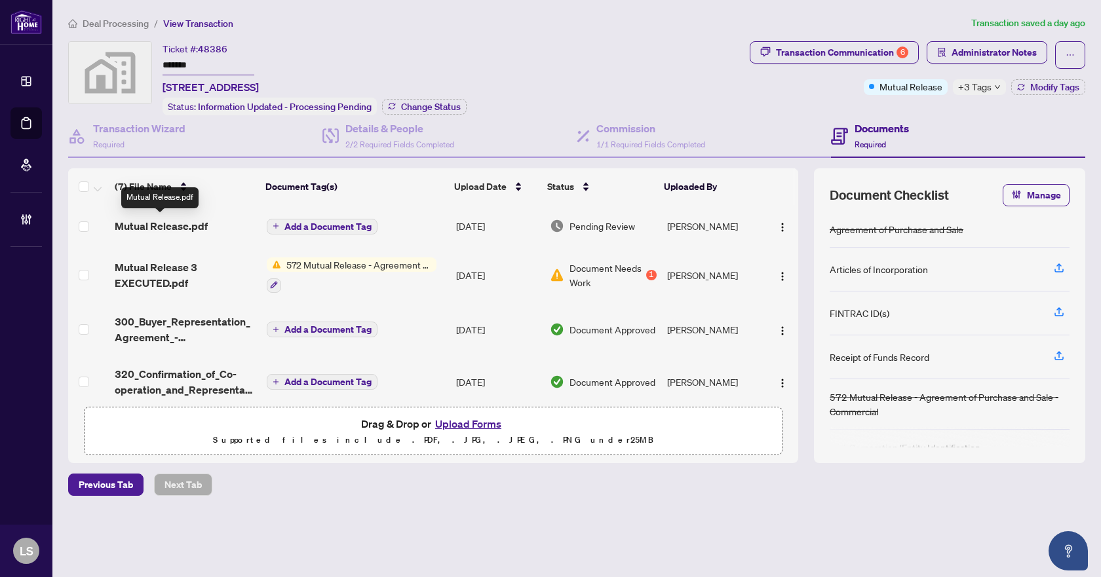
click at [139, 220] on span "Mutual Release.pdf" at bounding box center [161, 226] width 93 height 16
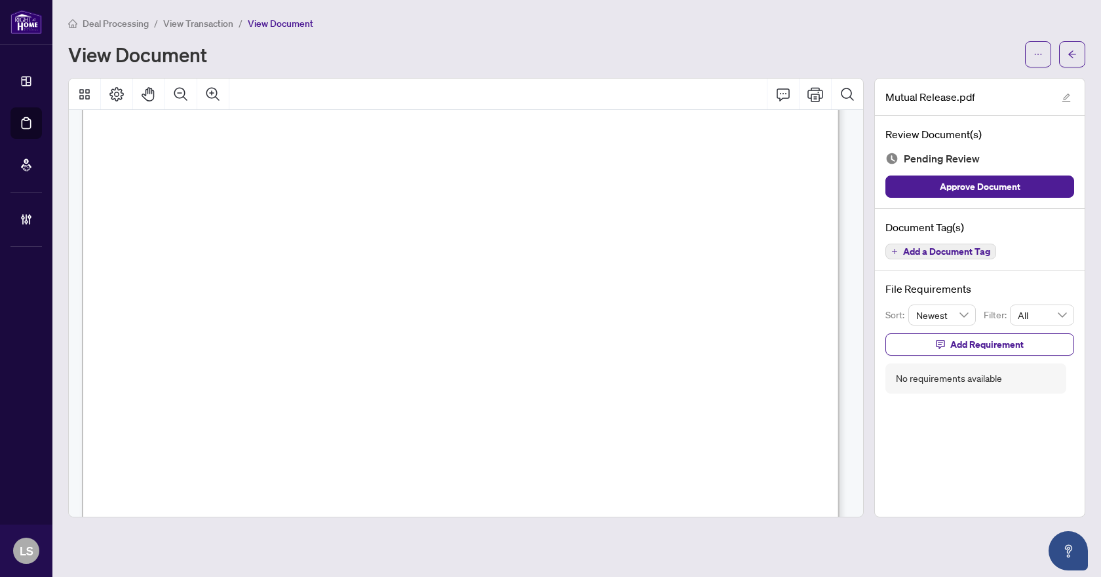
scroll to position [607, 0]
click at [1033, 54] on button "button" at bounding box center [1038, 54] width 26 height 26
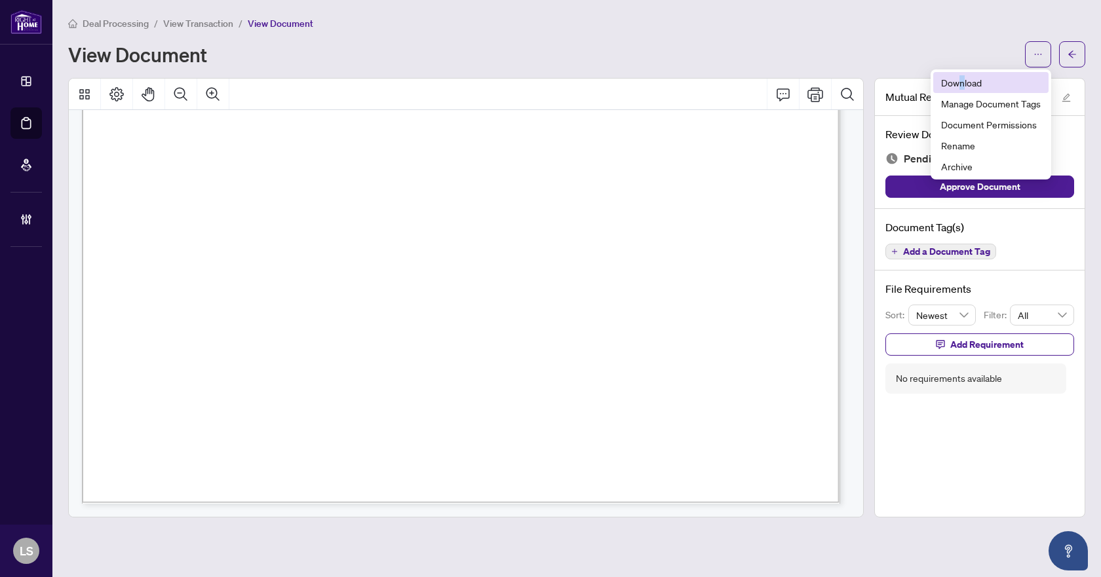
click at [962, 74] on li "Download" at bounding box center [990, 82] width 115 height 21
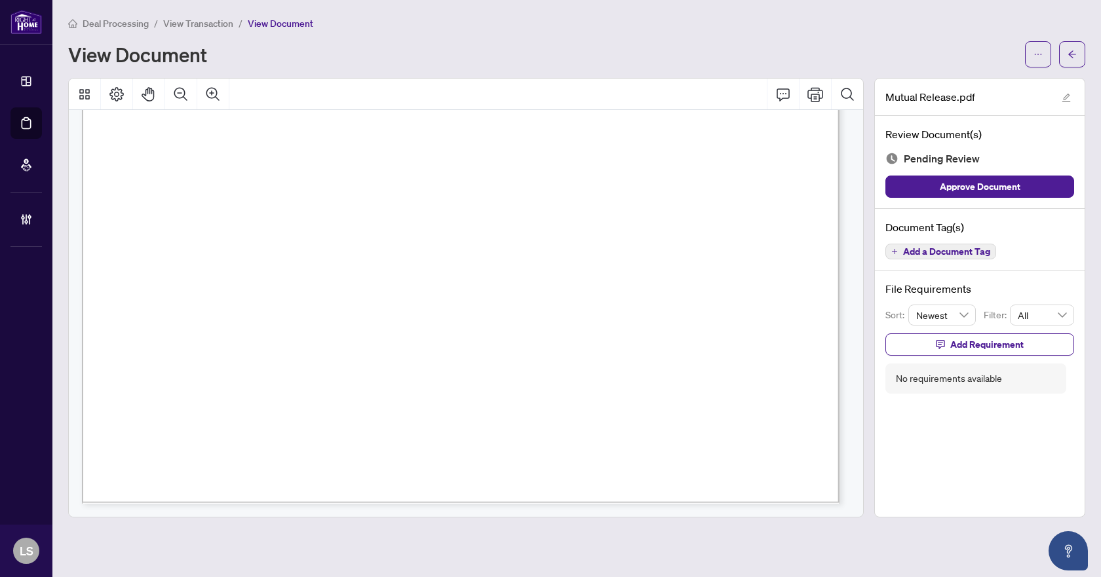
drag, startPoint x: 649, startPoint y: 52, endPoint x: 780, endPoint y: 33, distance: 131.7
click at [649, 52] on div "View Document" at bounding box center [542, 54] width 949 height 21
click at [1075, 52] on icon "arrow-left" at bounding box center [1071, 54] width 9 height 9
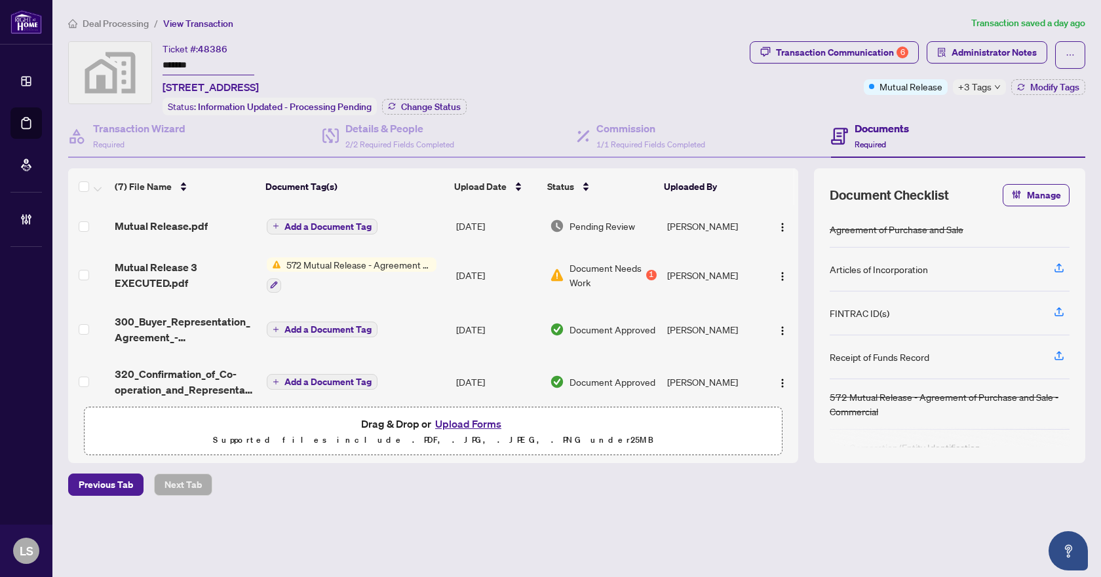
click at [554, 69] on div "Ticket #: 48386 ******* 282 Eglinton Avenue West, Toronto, ON M4R 1B2, Canada S…" at bounding box center [406, 78] width 676 height 74
click at [141, 23] on span "Deal Processing" at bounding box center [116, 24] width 66 height 12
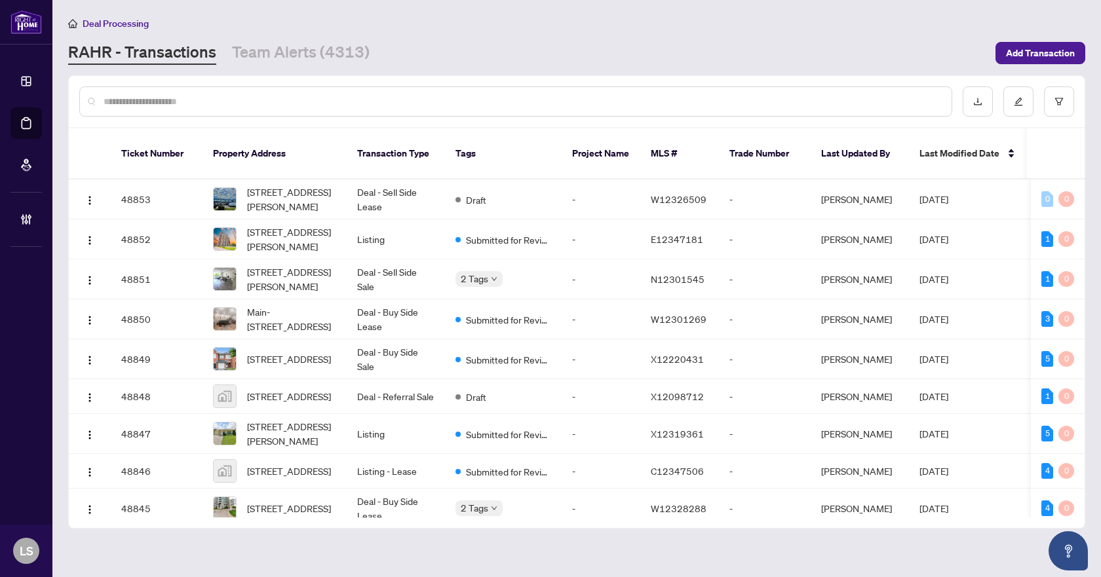
click at [214, 97] on input "text" at bounding box center [522, 101] width 837 height 14
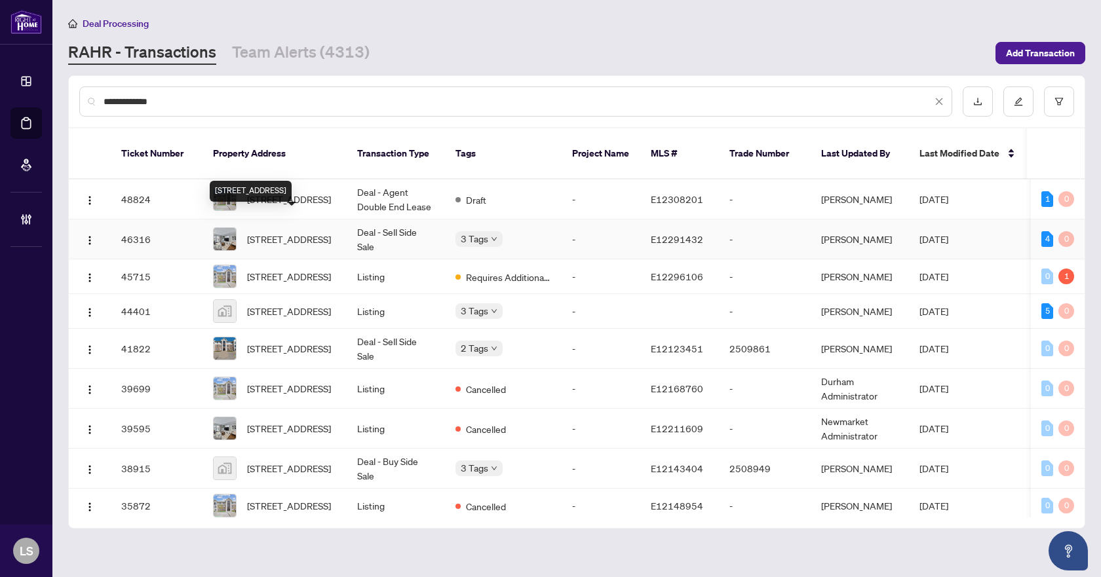
type input "**********"
click at [275, 232] on span "[STREET_ADDRESS]" at bounding box center [289, 239] width 84 height 14
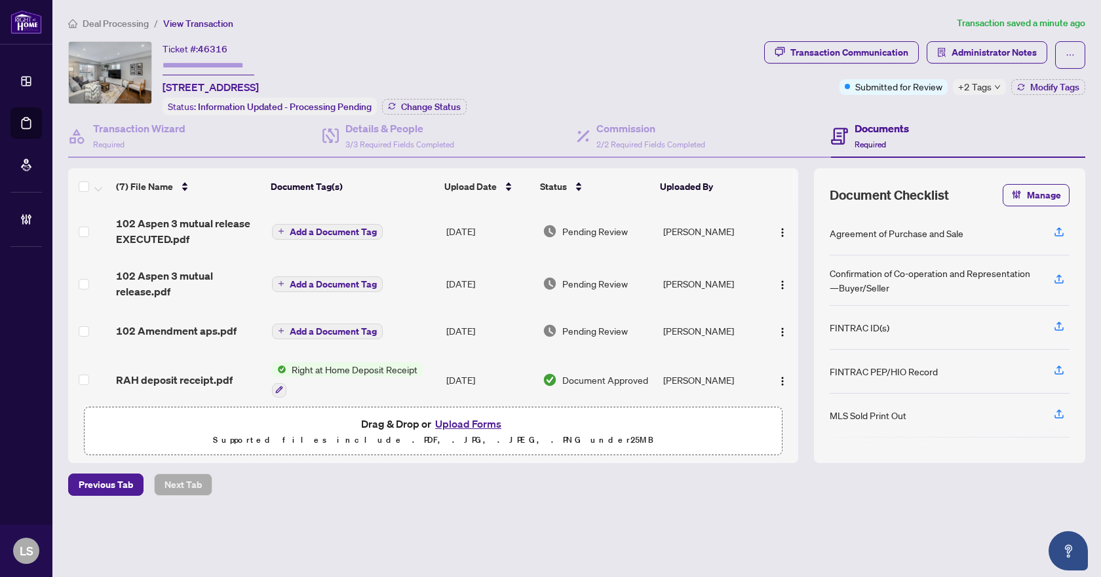
click at [592, 56] on div "Ticket #: 46316 206-102 Aspen Springs Dr, Clarington, Ontario L1C 5N6, Canada S…" at bounding box center [413, 78] width 691 height 74
click at [972, 92] on span "+2 Tags" at bounding box center [974, 86] width 33 height 15
click at [729, 108] on div "Ticket #: 46316 206-102 Aspen Springs Dr, Clarington, Ontario L1C 5N6, Canada S…" at bounding box center [413, 78] width 691 height 74
click at [778, 229] on img "button" at bounding box center [782, 232] width 10 height 10
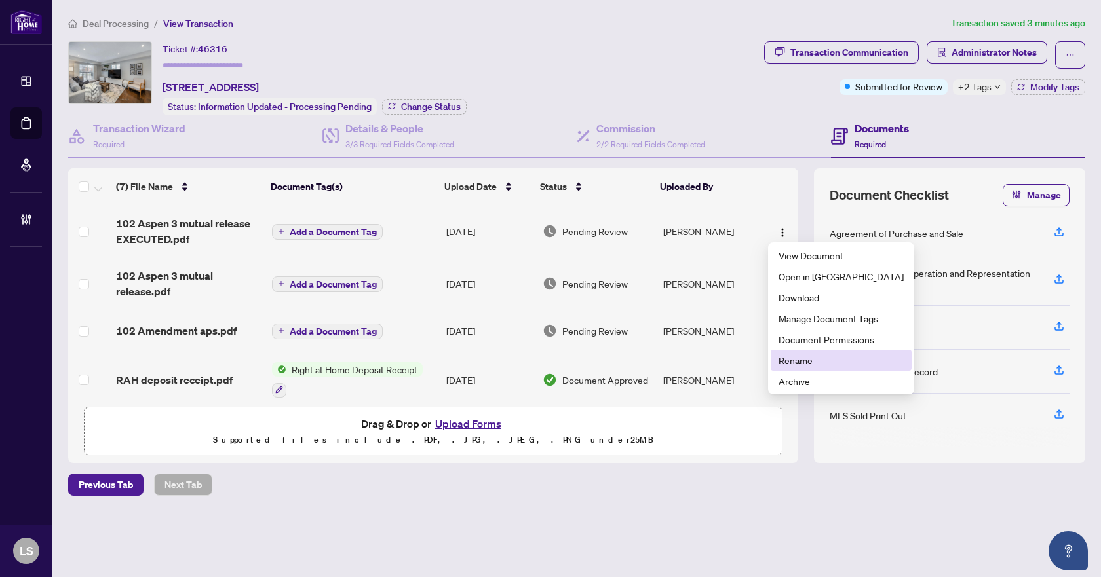
click at [802, 362] on span "Rename" at bounding box center [840, 360] width 125 height 14
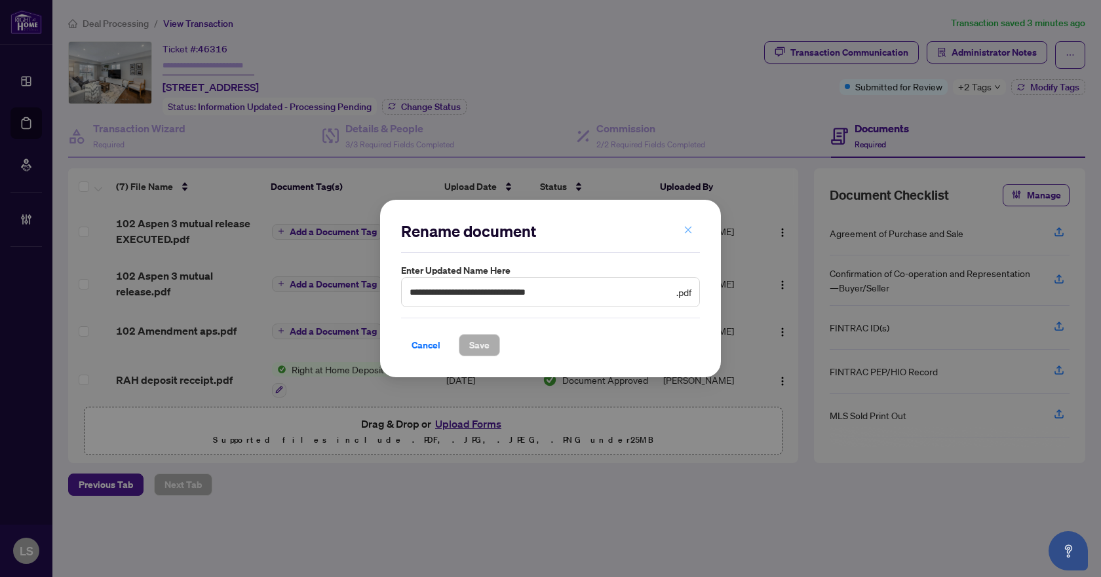
click at [689, 229] on icon "close" at bounding box center [687, 229] width 9 height 9
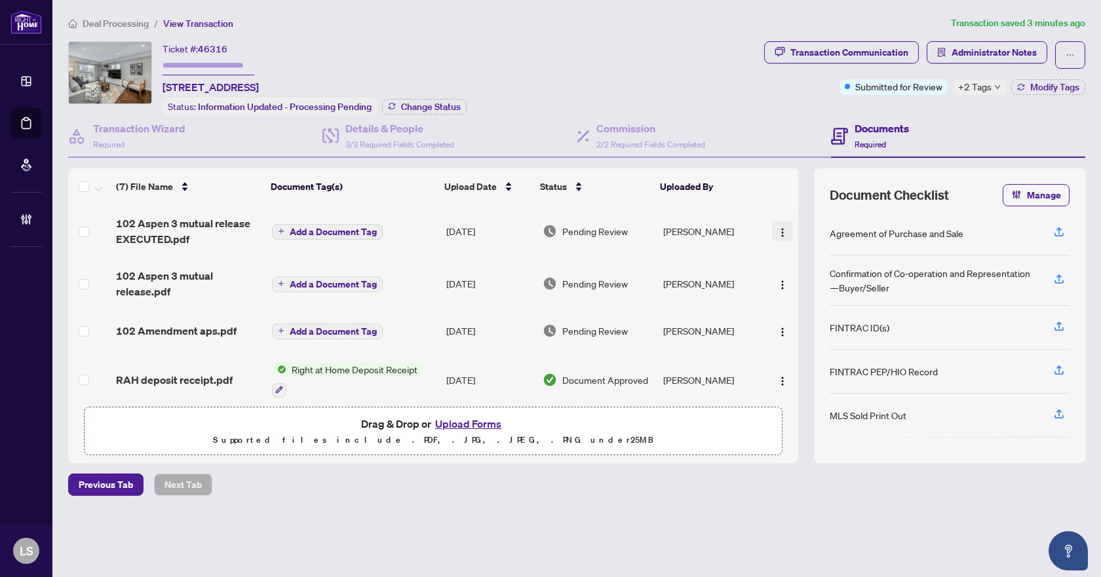
click at [777, 227] on img "button" at bounding box center [782, 232] width 10 height 10
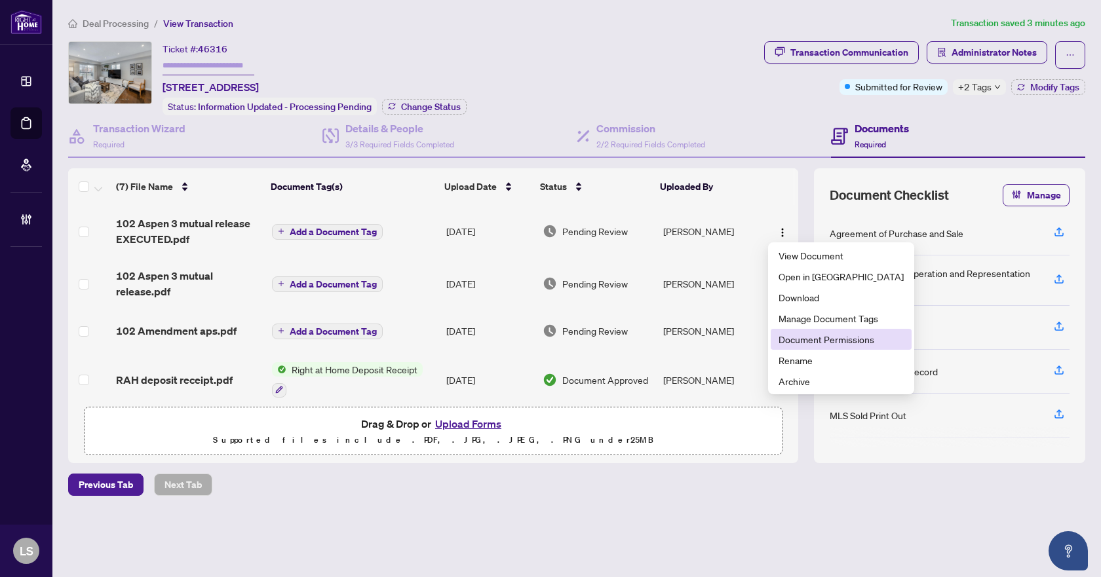
click at [799, 336] on span "Document Permissions" at bounding box center [840, 339] width 125 height 14
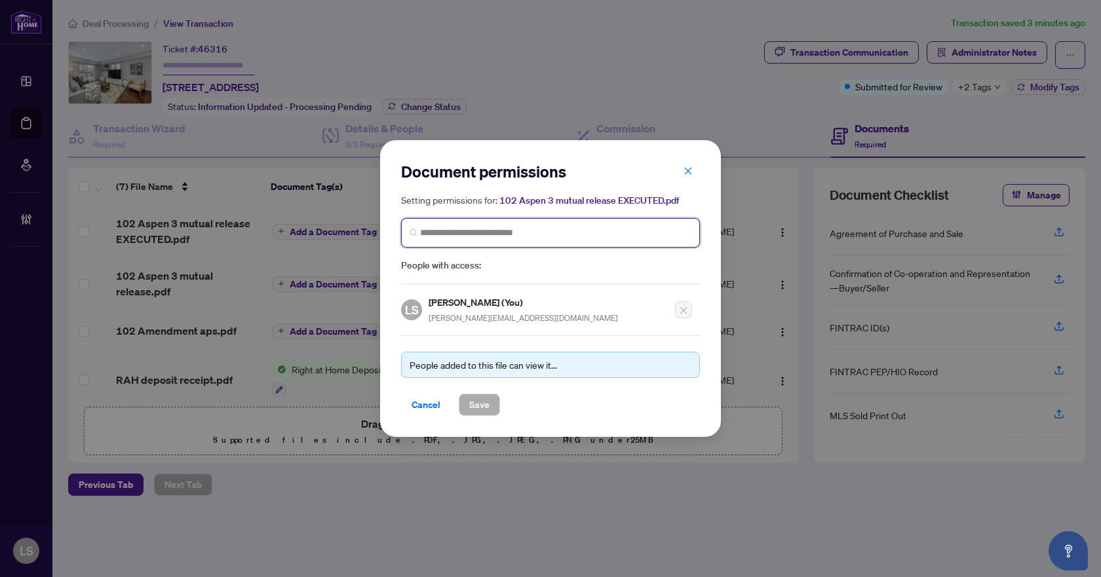
click at [525, 233] on input "search" at bounding box center [555, 233] width 271 height 14
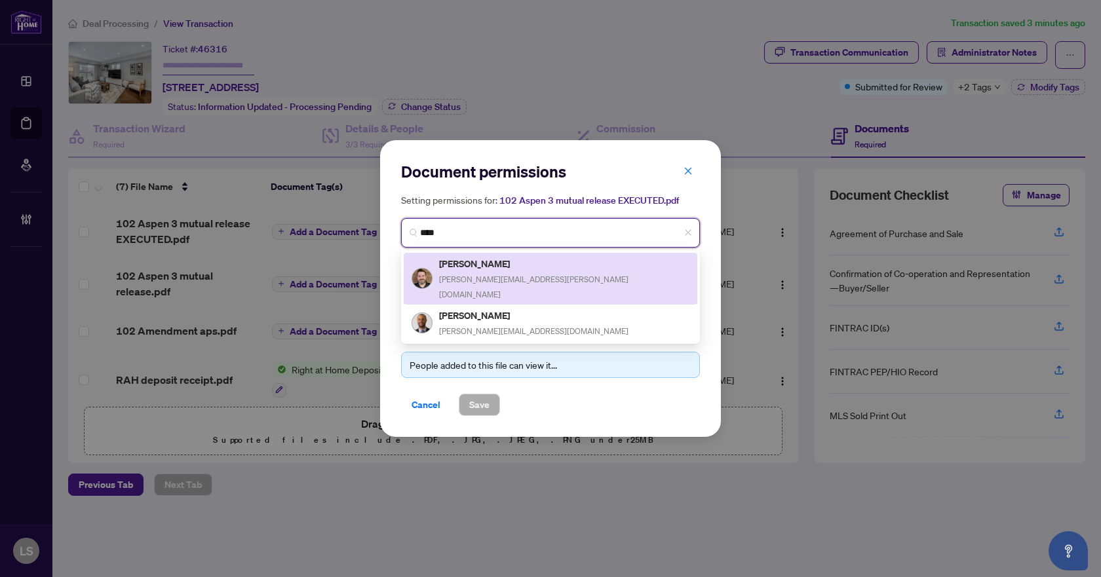
type input "****"
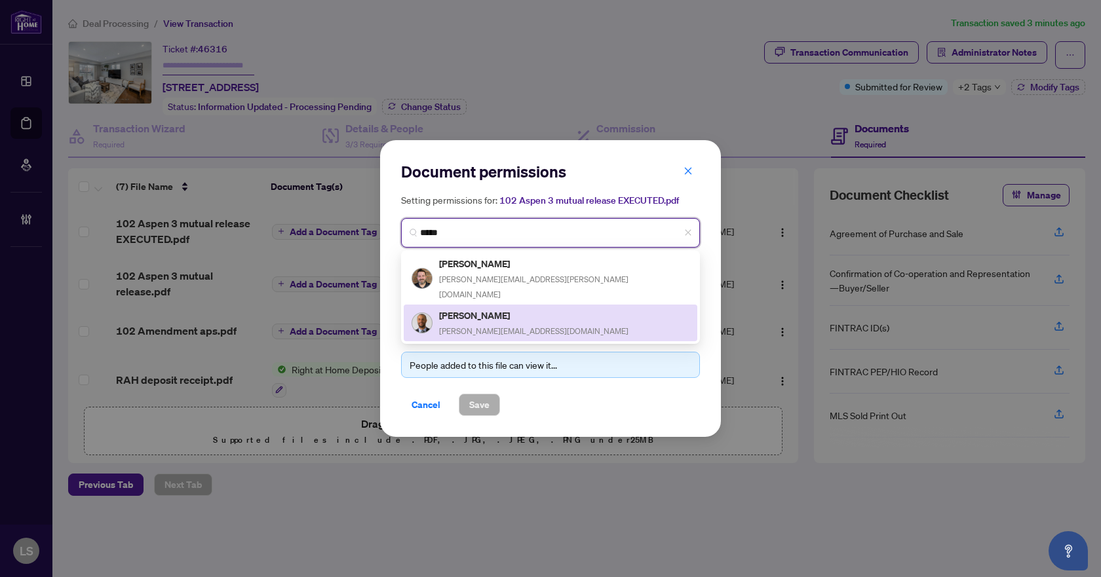
click at [479, 326] on span "troy.sold@gmail.com" at bounding box center [533, 331] width 189 height 10
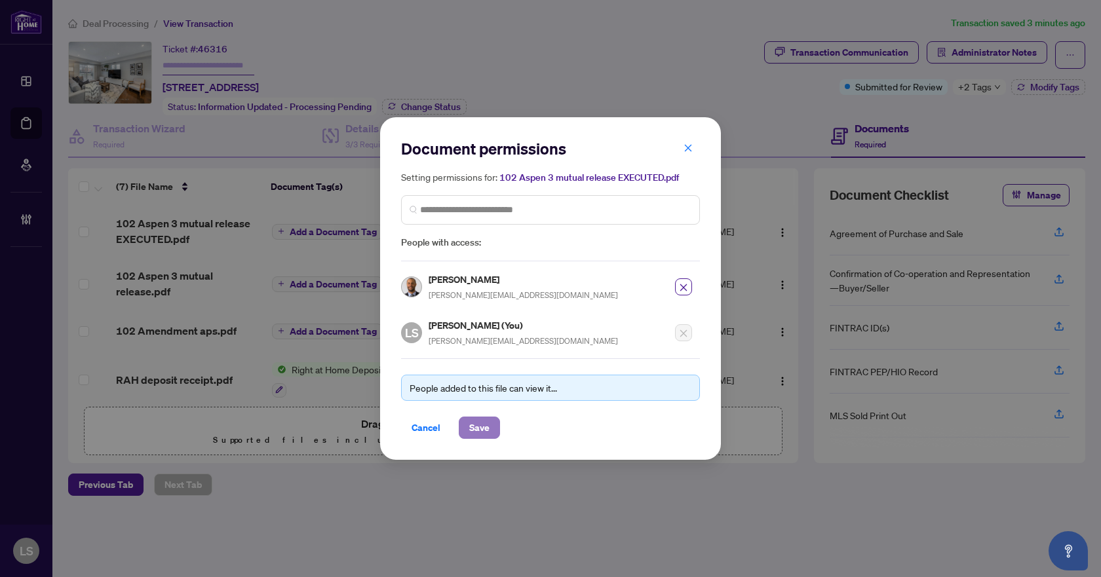
click at [475, 429] on span "Save" at bounding box center [479, 427] width 20 height 21
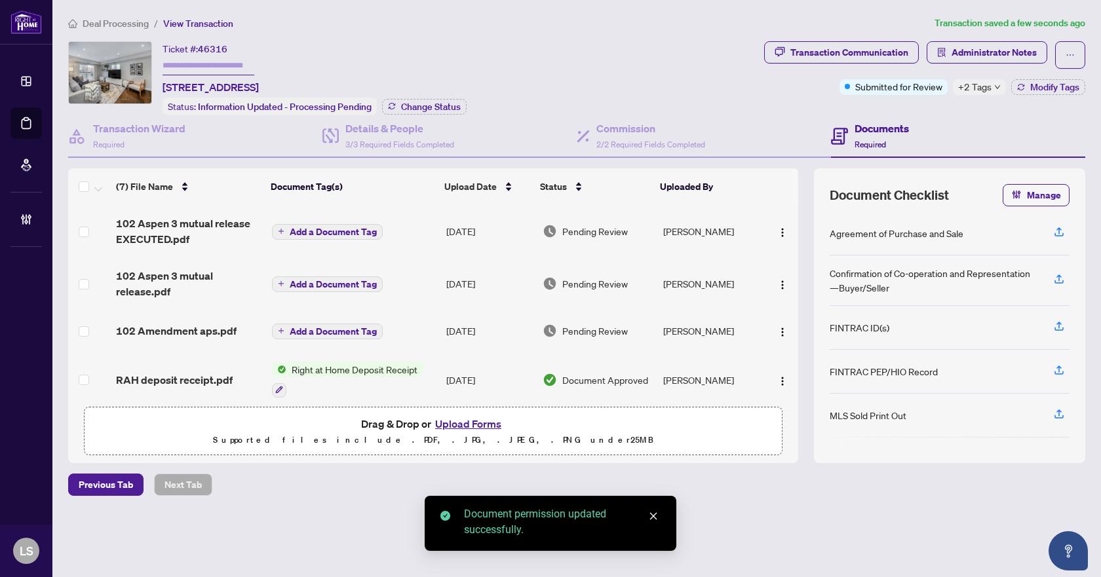
click at [117, 26] on span "Deal Processing" at bounding box center [116, 24] width 66 height 12
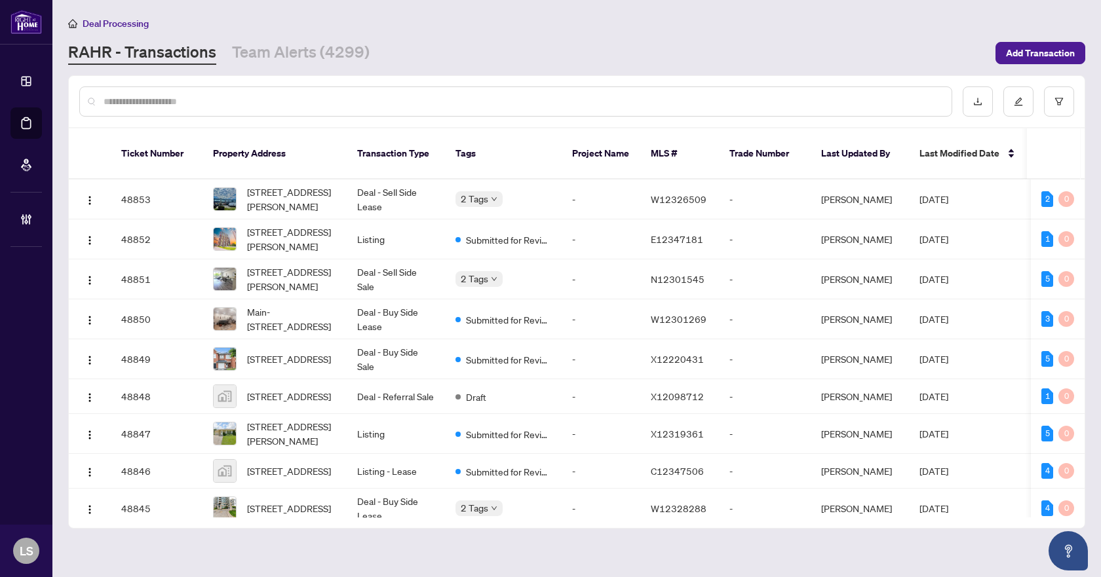
drag, startPoint x: 147, startPoint y: 106, endPoint x: 225, endPoint y: 94, distance: 78.3
click at [147, 106] on input "text" at bounding box center [522, 101] width 837 height 14
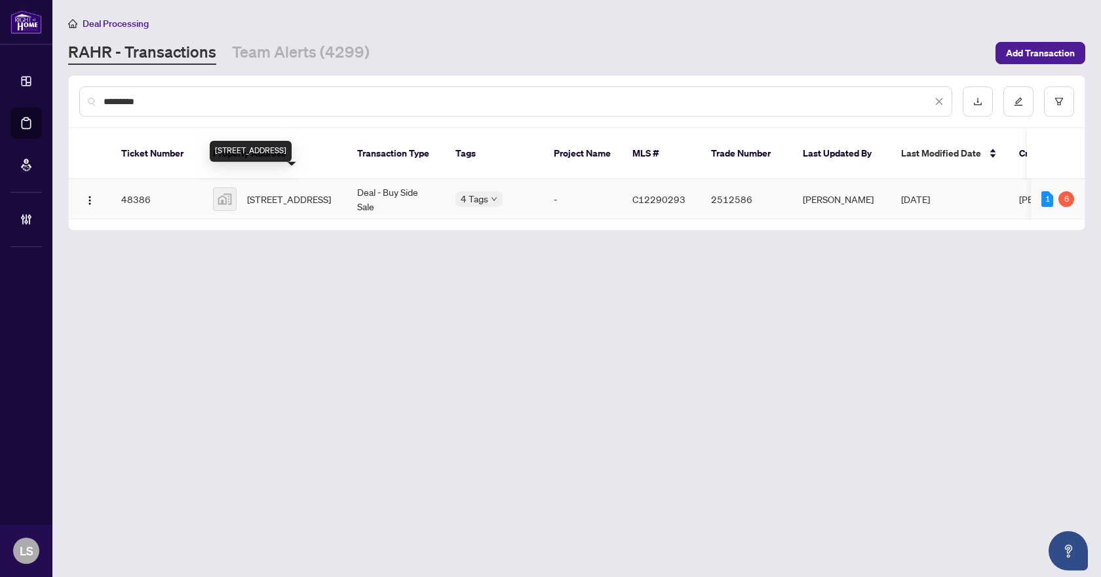
type input "*********"
click at [294, 192] on span "282 Eglinton Avenue West, Toronto, ON M4R 1B2, Canada" at bounding box center [289, 199] width 84 height 14
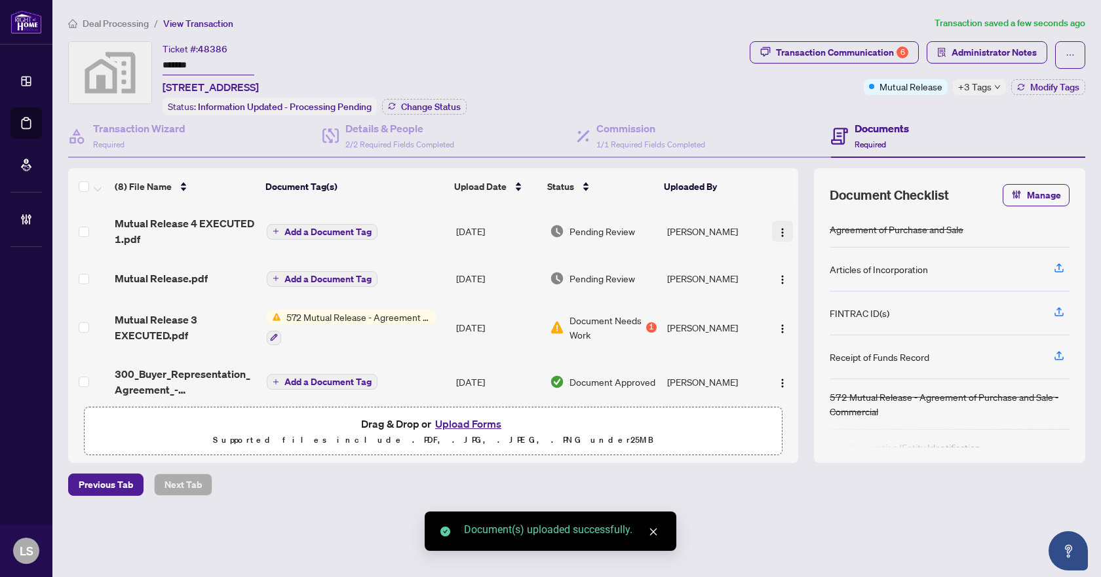
click at [778, 231] on img "button" at bounding box center [782, 232] width 10 height 10
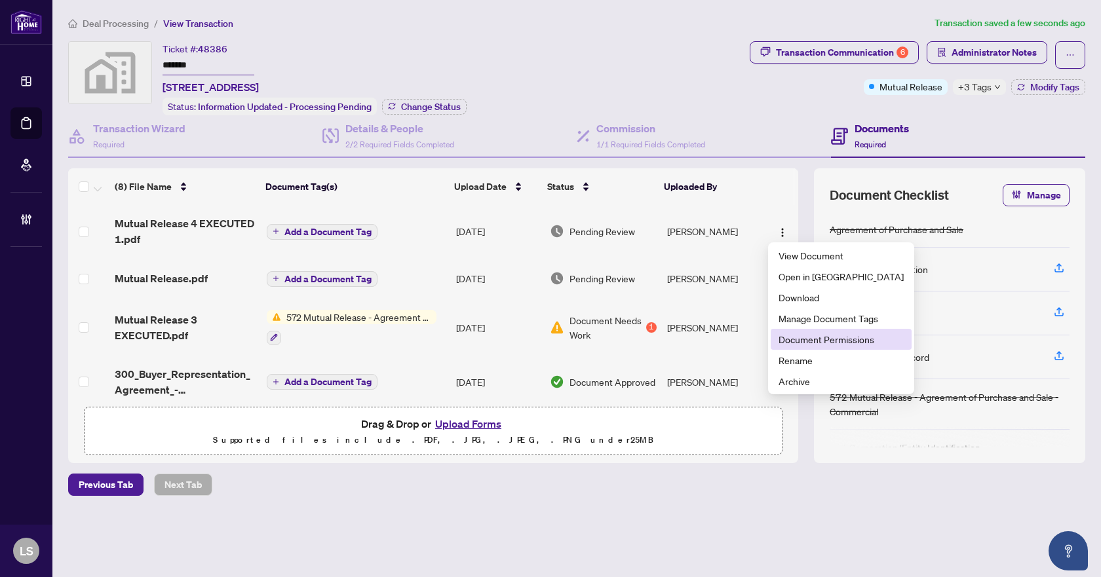
click at [814, 336] on span "Document Permissions" at bounding box center [840, 339] width 125 height 14
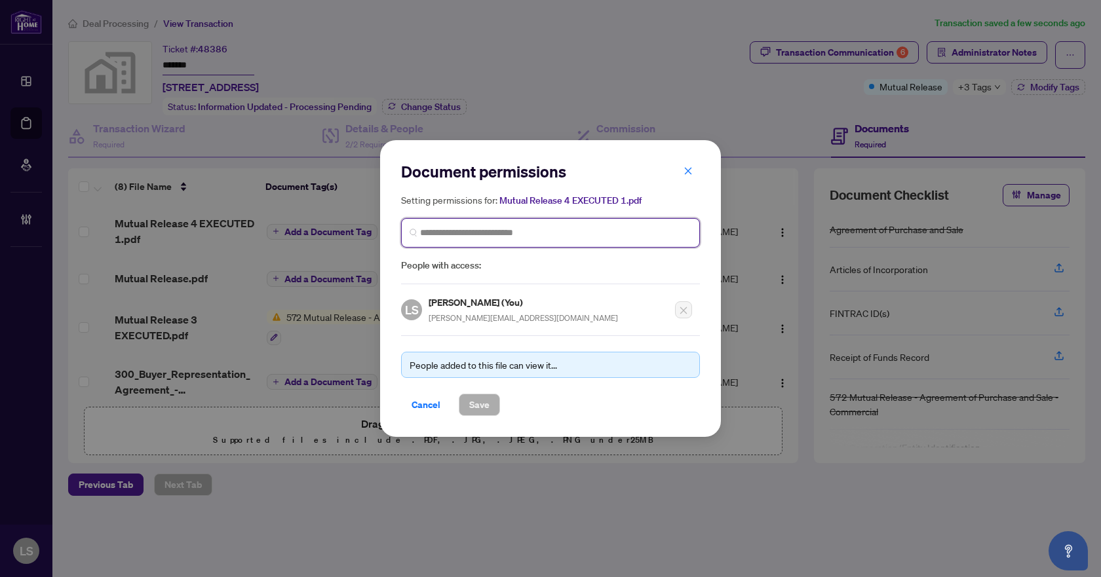
click at [467, 229] on input "search" at bounding box center [555, 233] width 271 height 14
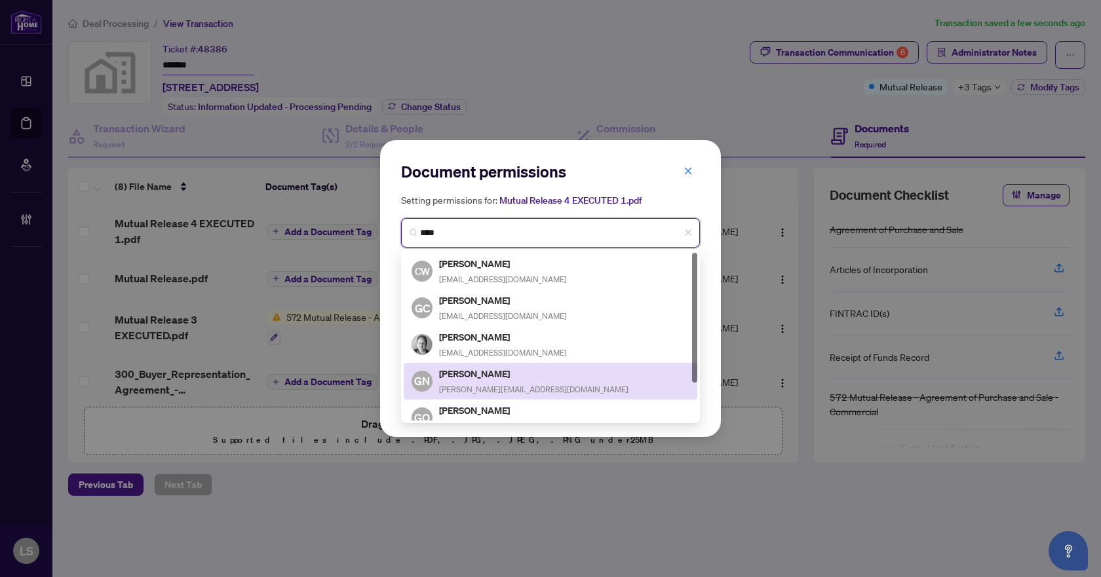
type input "****"
click at [472, 380] on div "Gary Ng gary@garyniceguy.ca" at bounding box center [533, 381] width 189 height 30
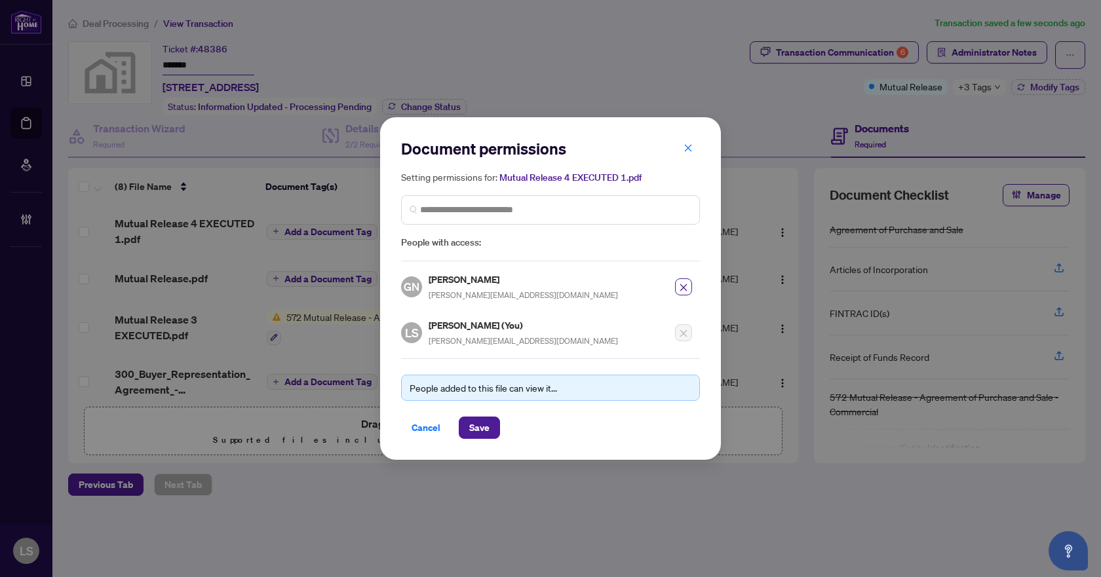
drag, startPoint x: 481, startPoint y: 429, endPoint x: 510, endPoint y: 407, distance: 36.0
click at [481, 428] on span "Save" at bounding box center [479, 427] width 20 height 21
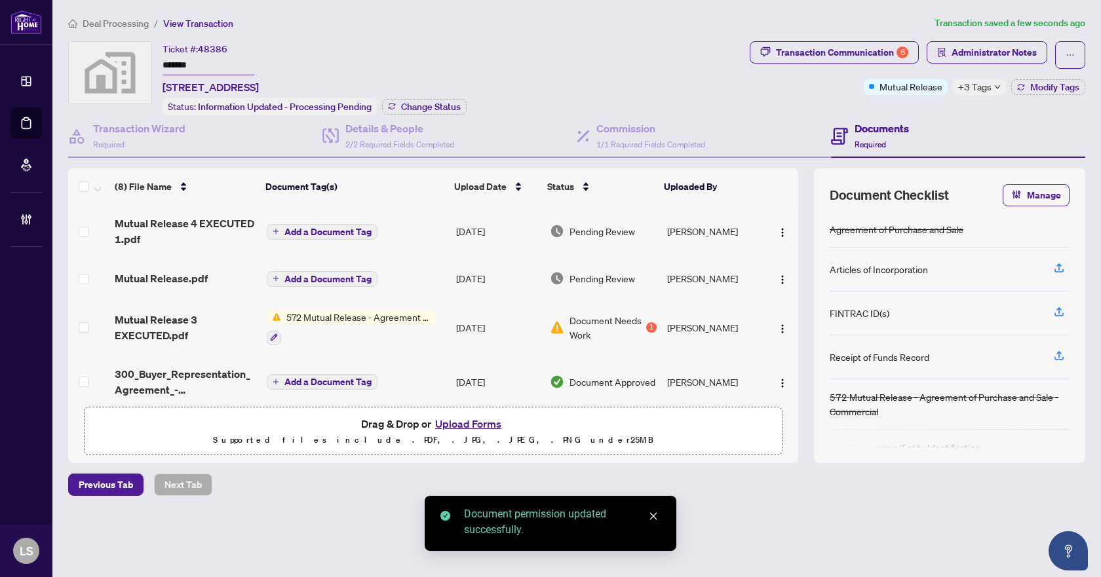
click at [994, 54] on span "Administrator Notes" at bounding box center [993, 52] width 85 height 21
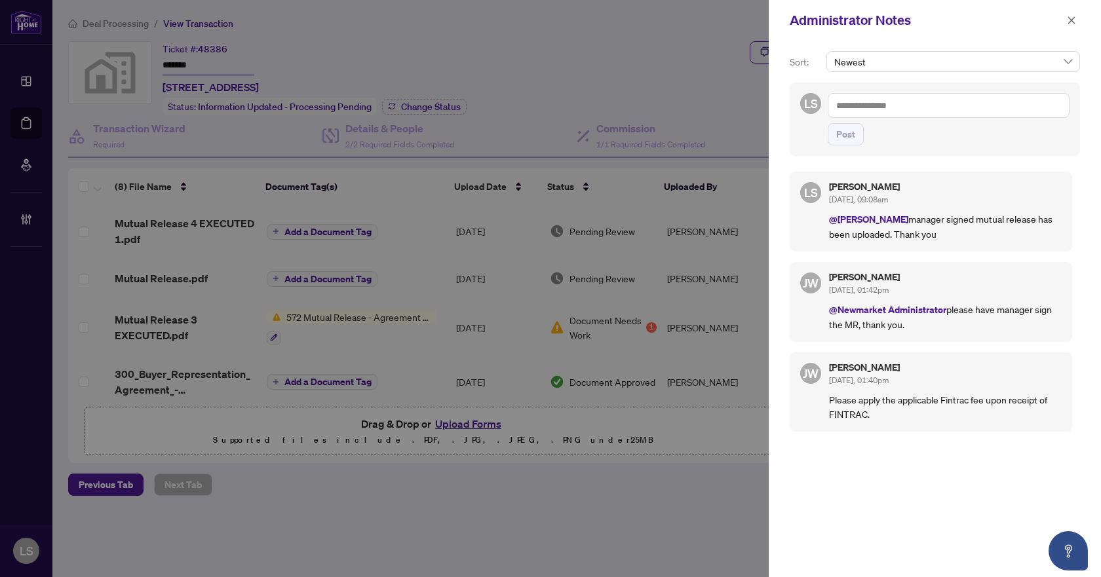
click at [869, 109] on textarea at bounding box center [948, 105] width 242 height 25
click at [1074, 19] on icon "close" at bounding box center [1071, 20] width 9 height 9
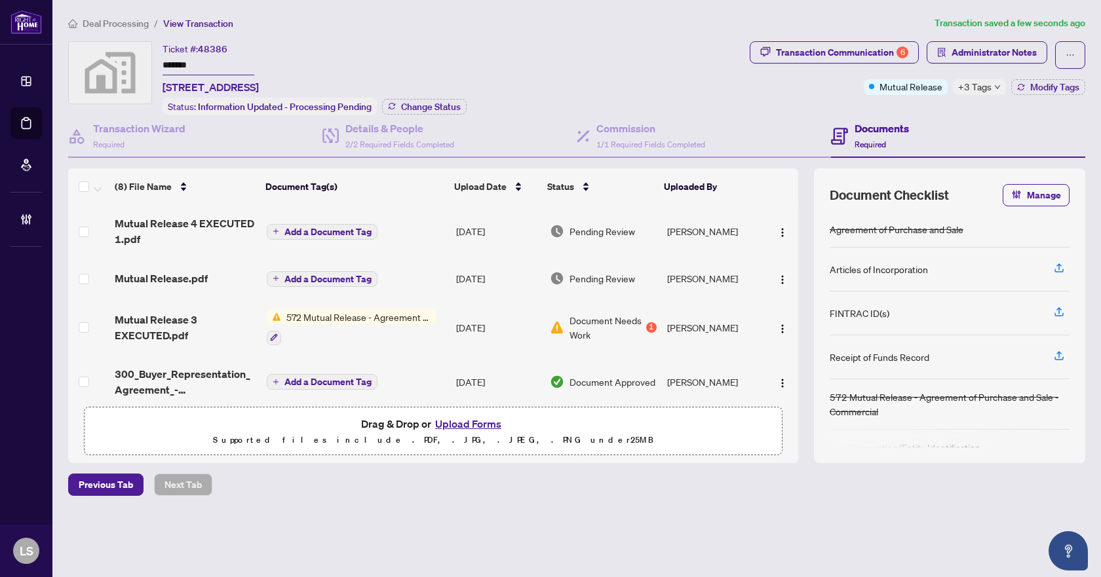
click at [105, 24] on span "Deal Processing" at bounding box center [116, 24] width 66 height 12
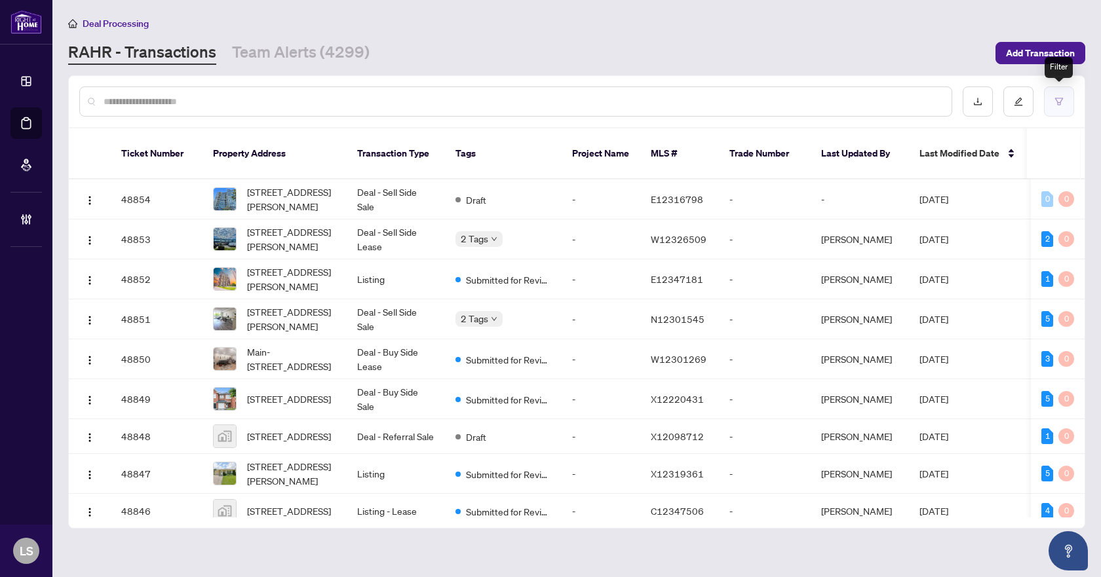
click at [1065, 107] on button "button" at bounding box center [1059, 101] width 30 height 30
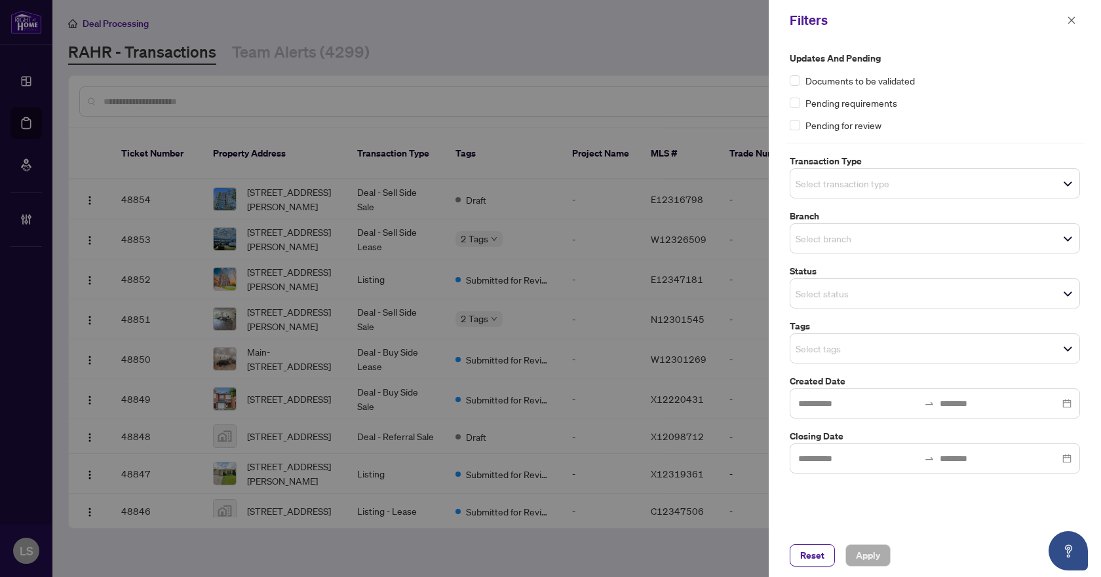
click at [876, 181] on input "search" at bounding box center [841, 184] width 92 height 16
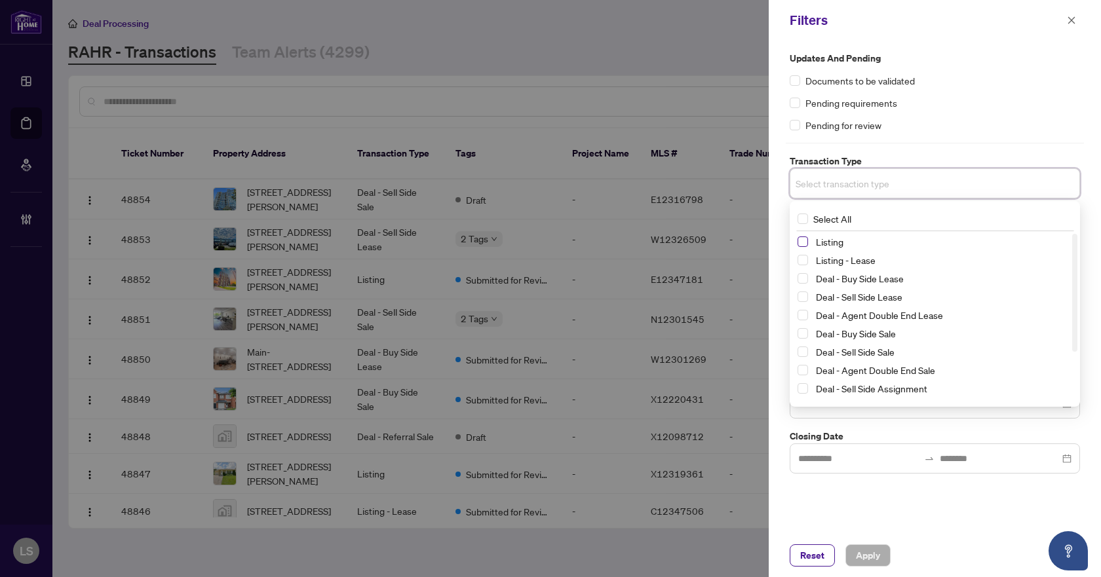
click at [799, 243] on span "Select Listing" at bounding box center [802, 242] width 10 height 10
click at [805, 261] on span "Select Listing - Lease" at bounding box center [802, 262] width 10 height 10
click at [959, 109] on div "Pending requirements" at bounding box center [934, 103] width 290 height 14
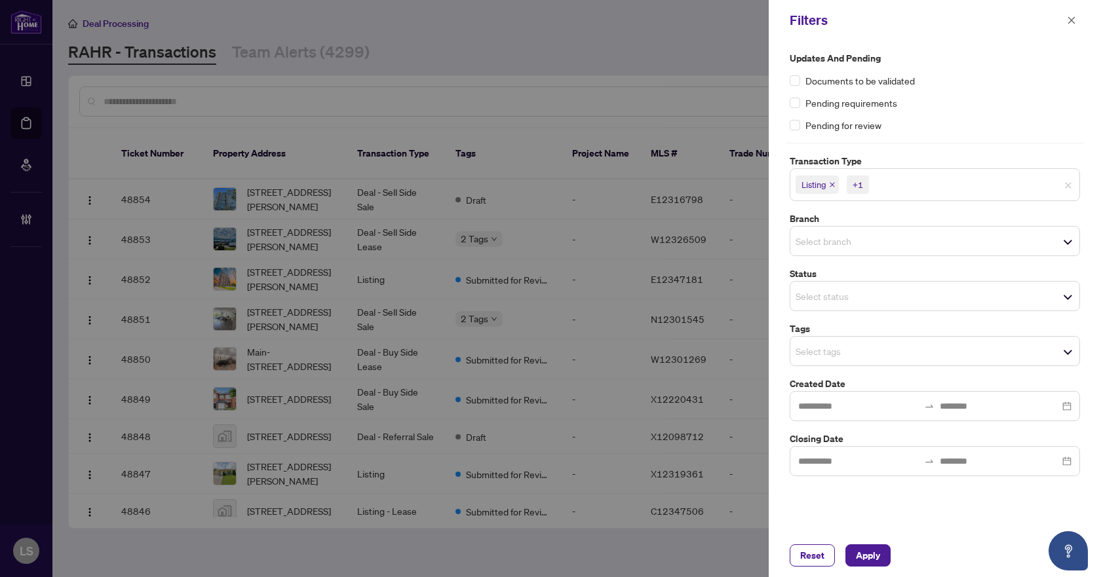
click at [835, 235] on input "search" at bounding box center [841, 241] width 92 height 16
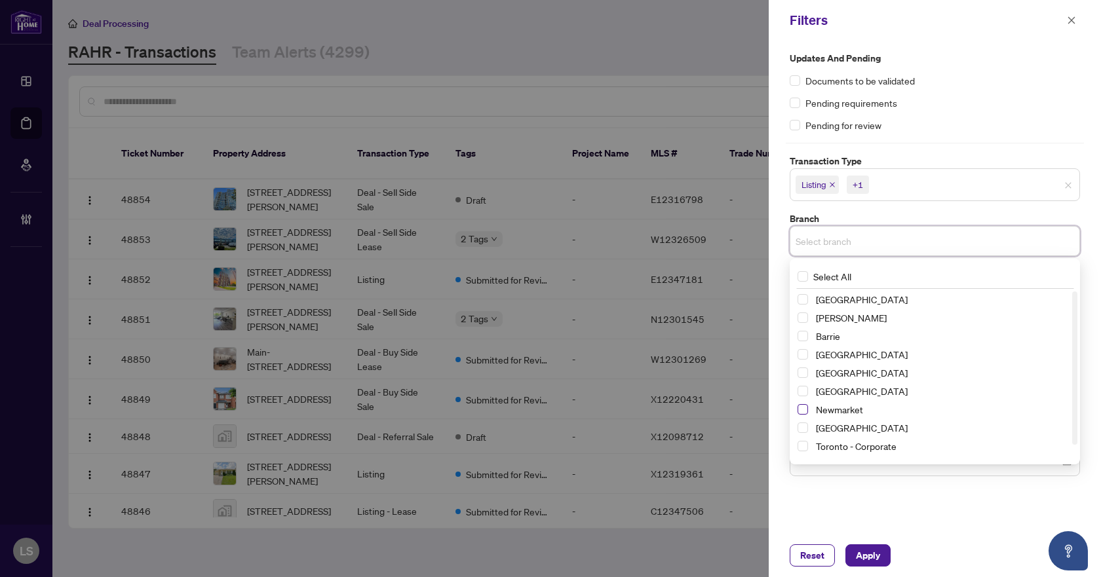
click at [805, 409] on span "Select Newmarket" at bounding box center [802, 409] width 10 height 10
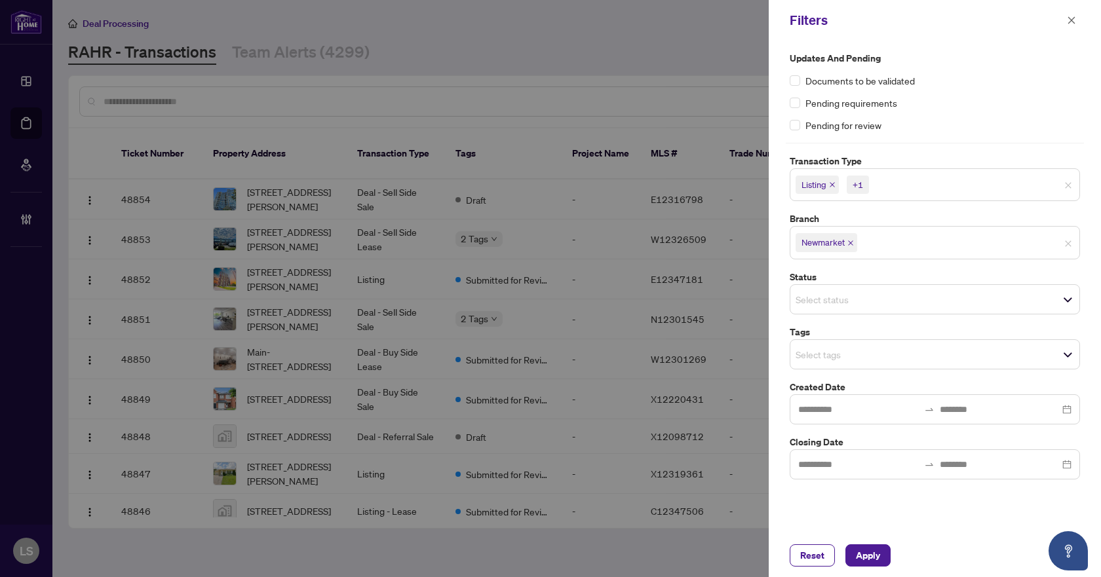
click at [955, 102] on div "Pending requirements" at bounding box center [934, 103] width 290 height 14
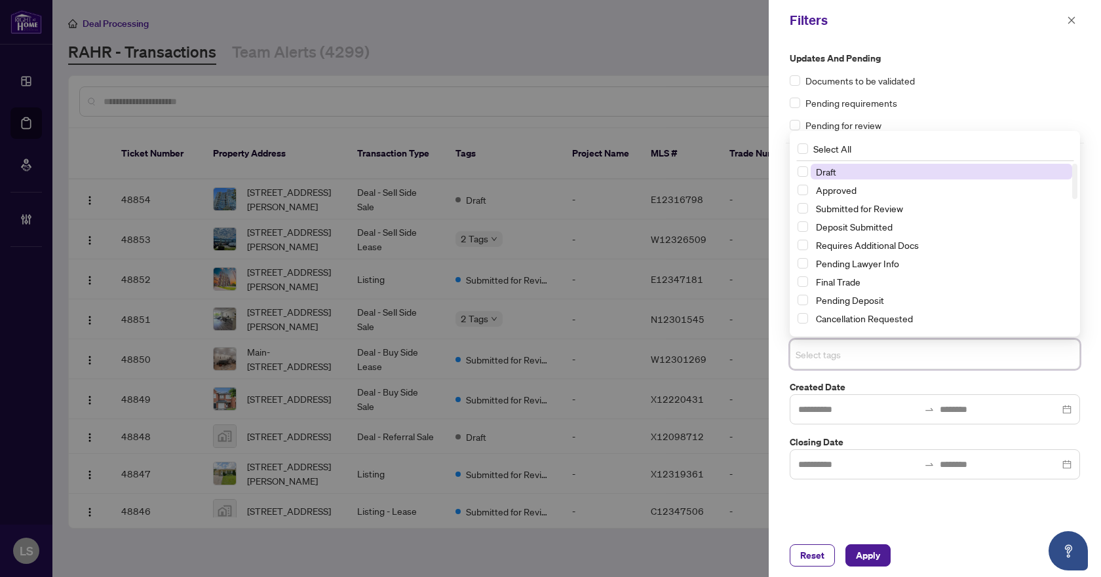
click at [831, 358] on input "search" at bounding box center [841, 355] width 92 height 16
click at [802, 209] on span "Select Submitted for Review" at bounding box center [802, 208] width 10 height 10
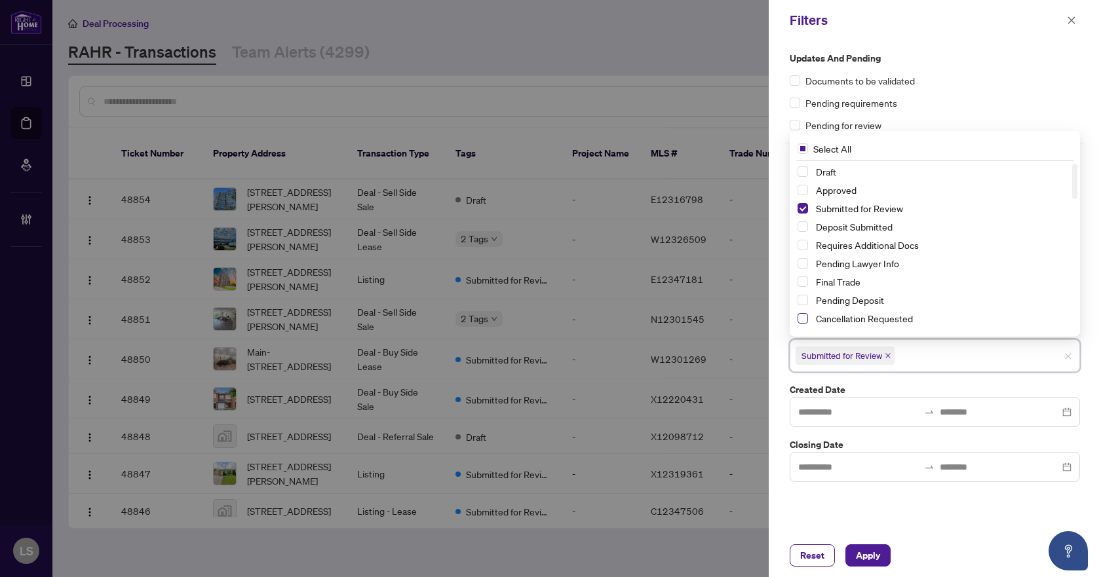
click at [803, 318] on span "Select Cancellation Requested" at bounding box center [802, 318] width 10 height 10
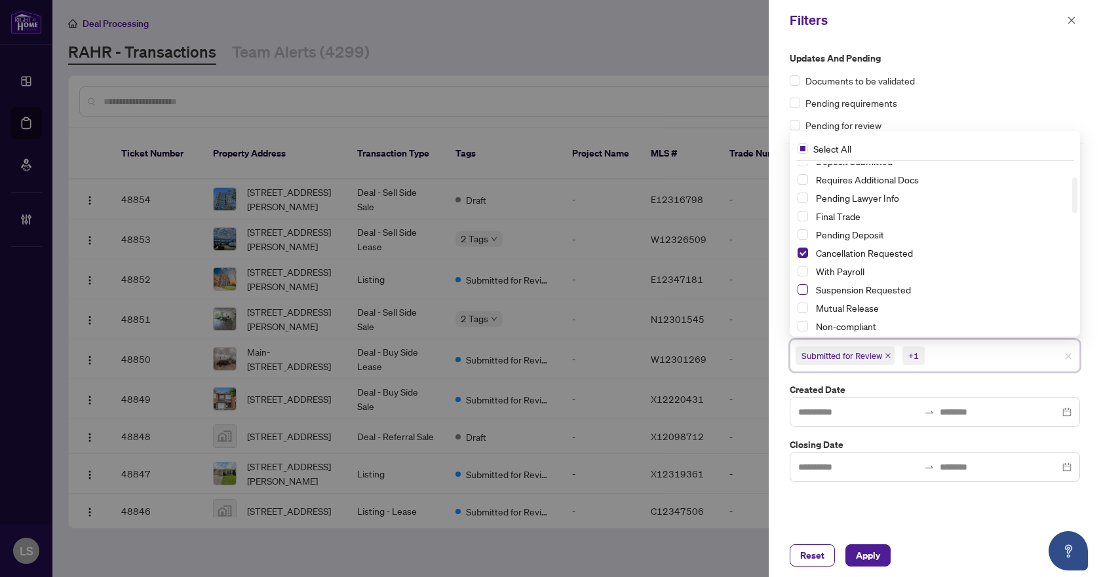
click at [802, 290] on span "Select Suspension Requested" at bounding box center [802, 289] width 10 height 10
click at [865, 556] on span "Apply" at bounding box center [868, 555] width 24 height 21
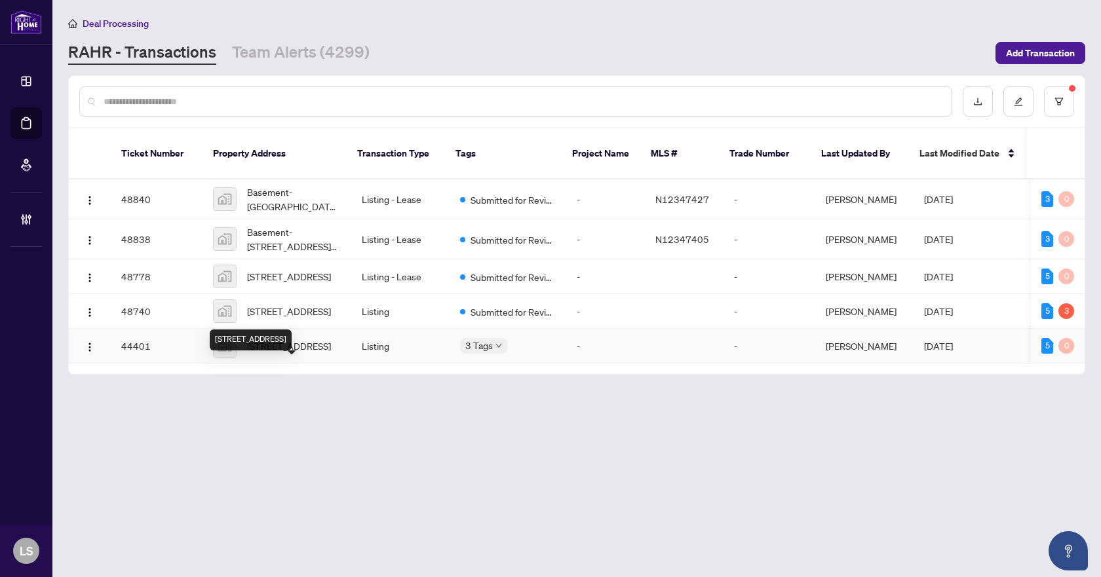
click at [282, 353] on span "[STREET_ADDRESS]" at bounding box center [289, 346] width 84 height 14
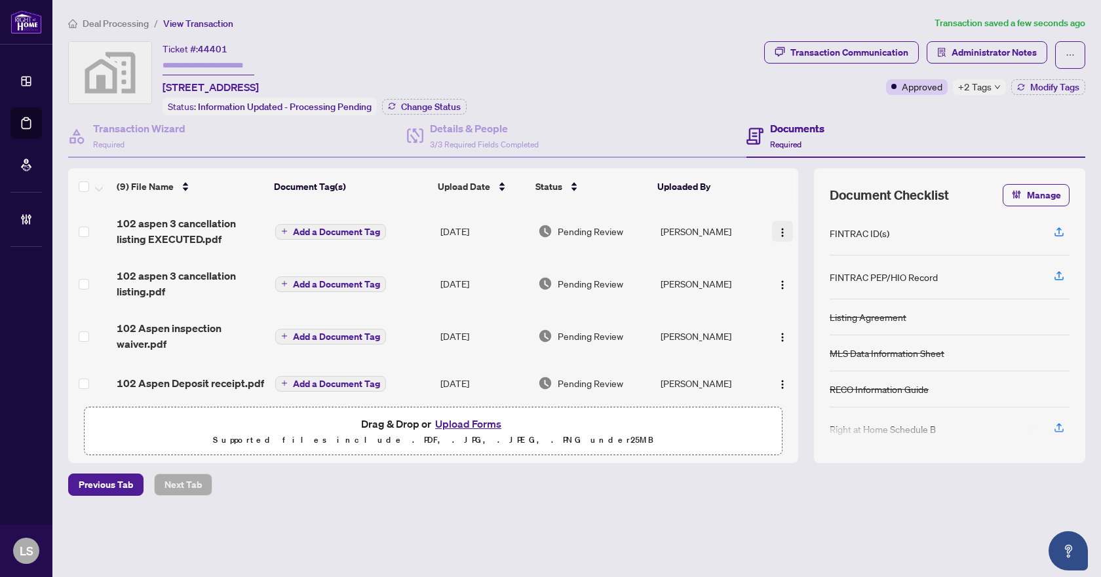
click at [777, 231] on img "button" at bounding box center [782, 232] width 10 height 10
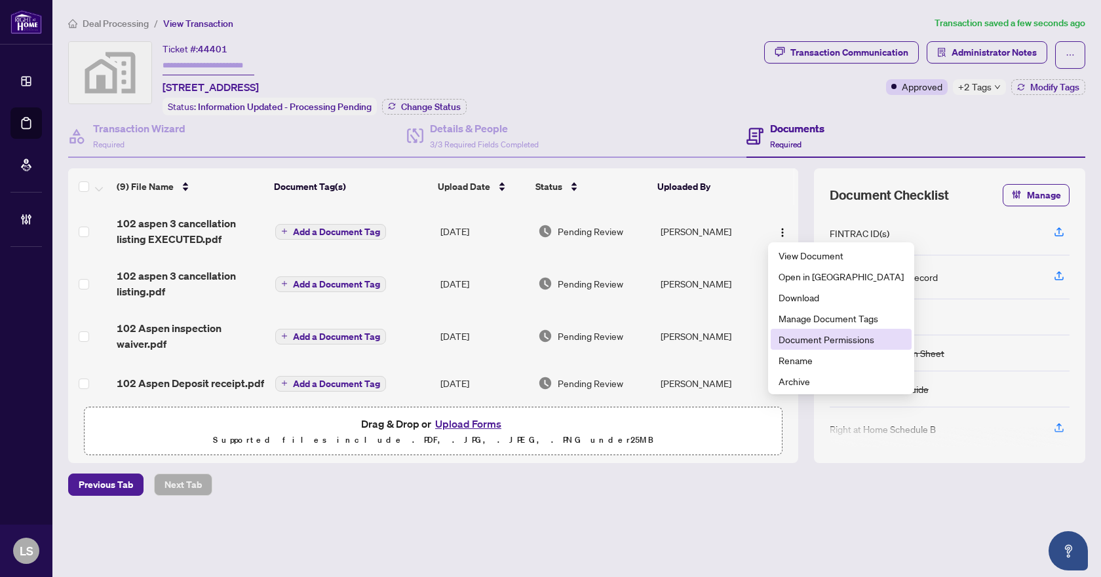
click at [816, 342] on span "Document Permissions" at bounding box center [840, 339] width 125 height 14
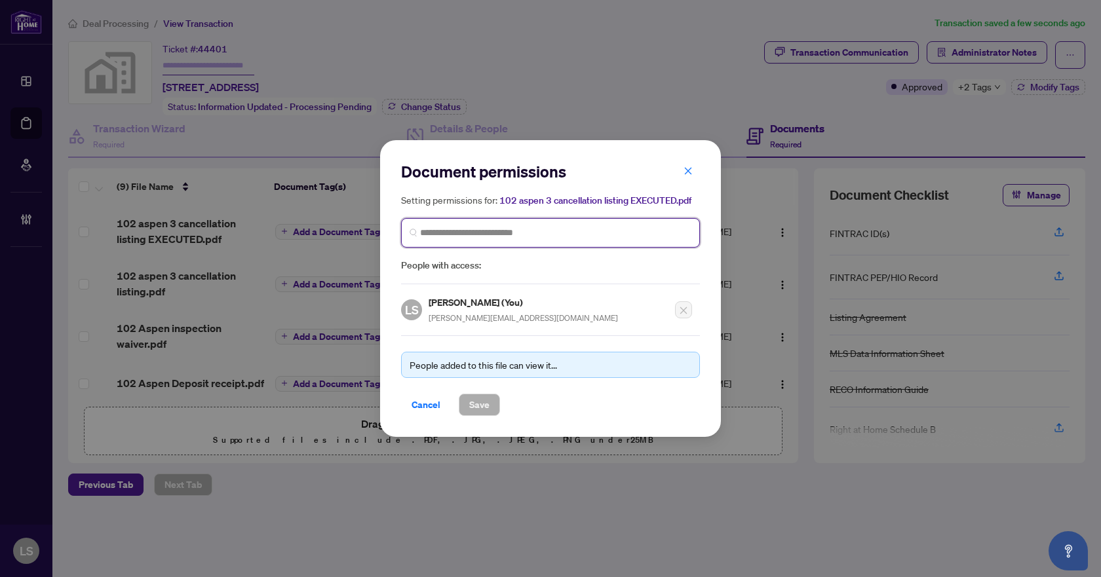
click at [614, 233] on input "search" at bounding box center [555, 233] width 271 height 14
type input "****"
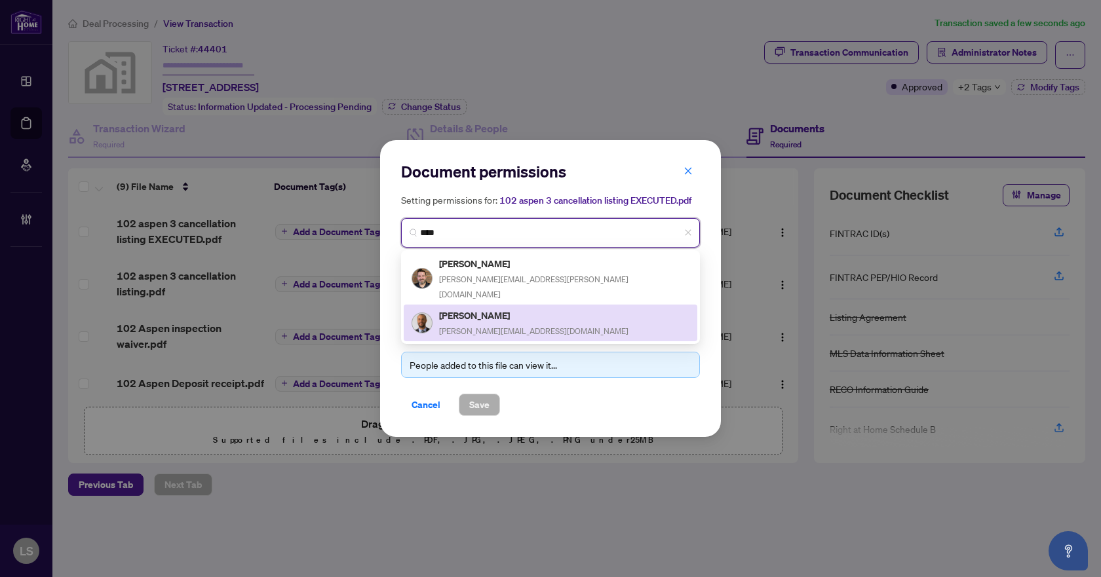
click at [498, 308] on h5 "[PERSON_NAME]" at bounding box center [533, 315] width 189 height 15
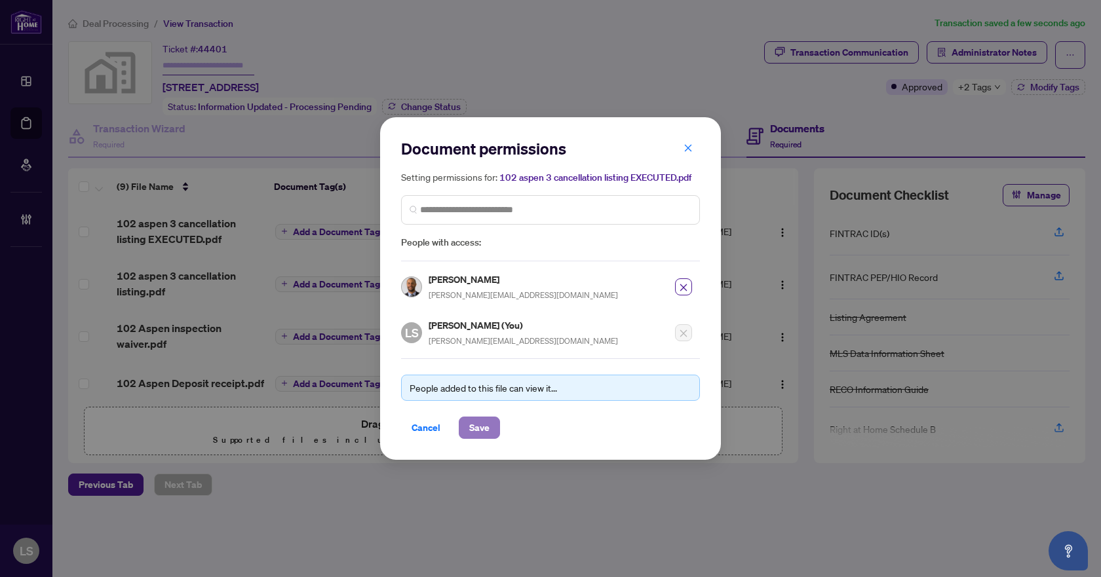
click at [481, 434] on span "Save" at bounding box center [479, 427] width 20 height 21
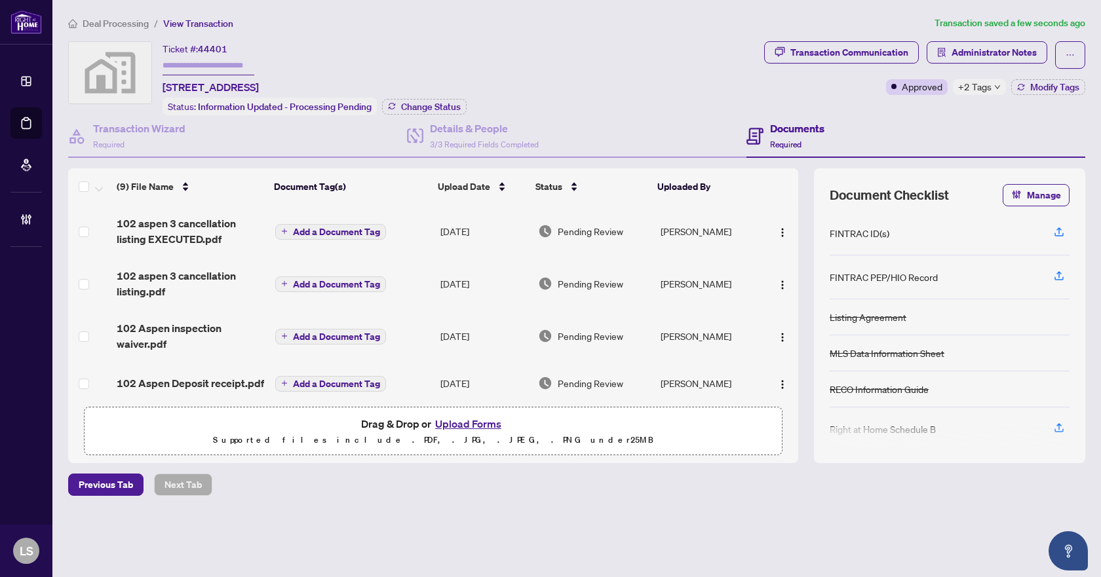
click at [173, 264] on td "102 aspen 3 cancellation listing.pdf" at bounding box center [190, 283] width 159 height 52
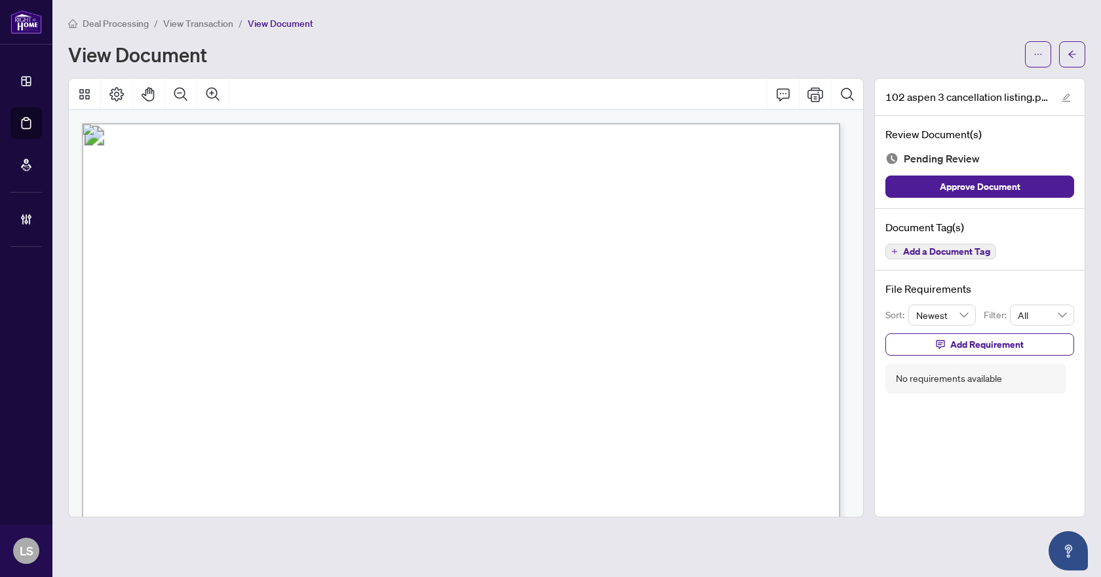
click at [944, 250] on span "Add a Document Tag" at bounding box center [946, 251] width 87 height 9
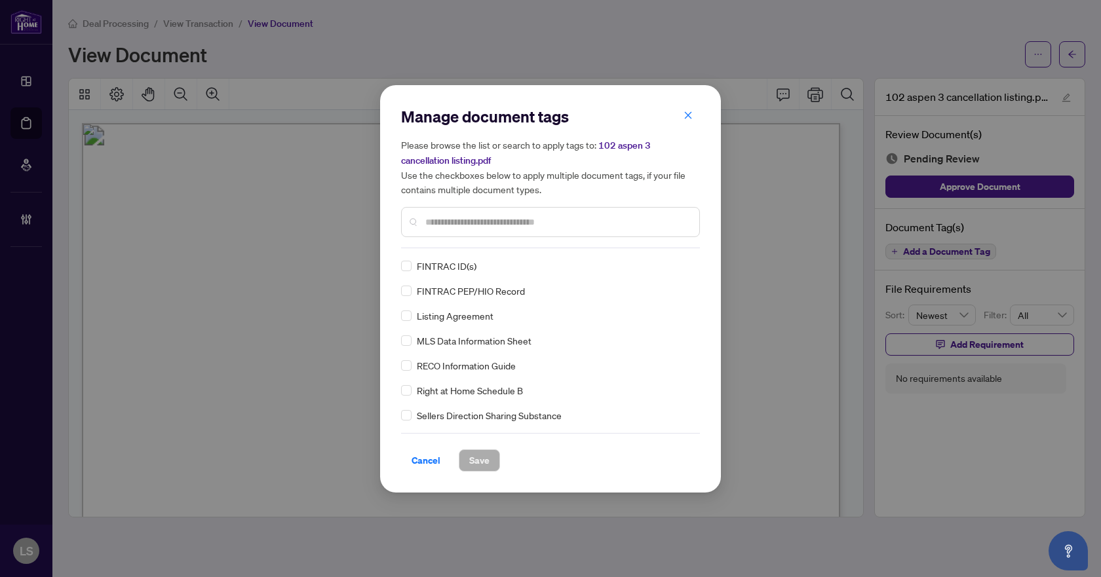
click at [460, 222] on input "text" at bounding box center [556, 222] width 263 height 14
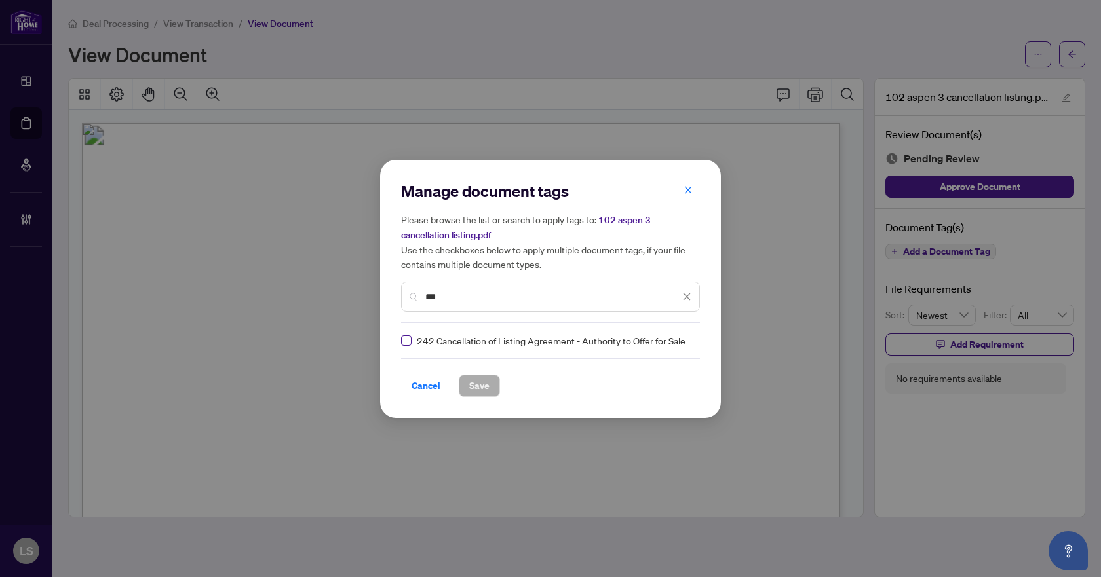
type input "***"
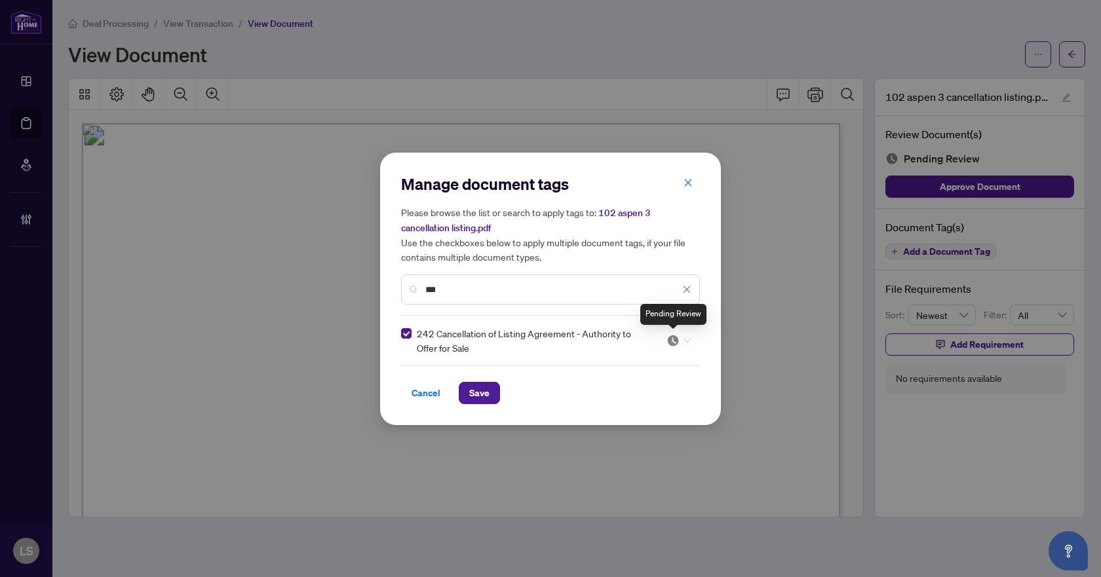
click at [673, 343] on img at bounding box center [672, 340] width 13 height 13
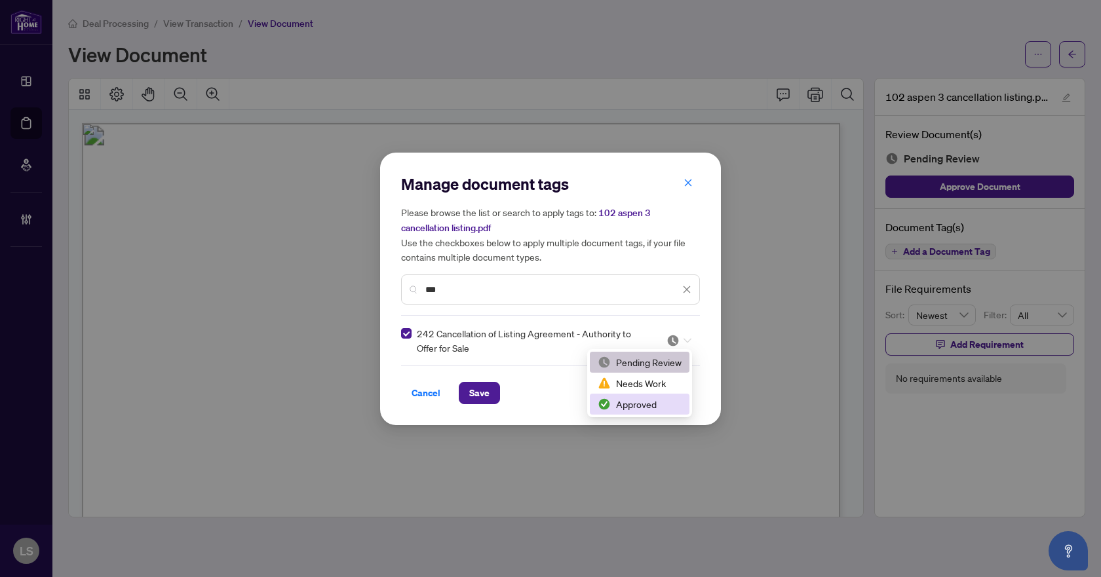
click at [630, 408] on div "Approved" at bounding box center [639, 404] width 84 height 14
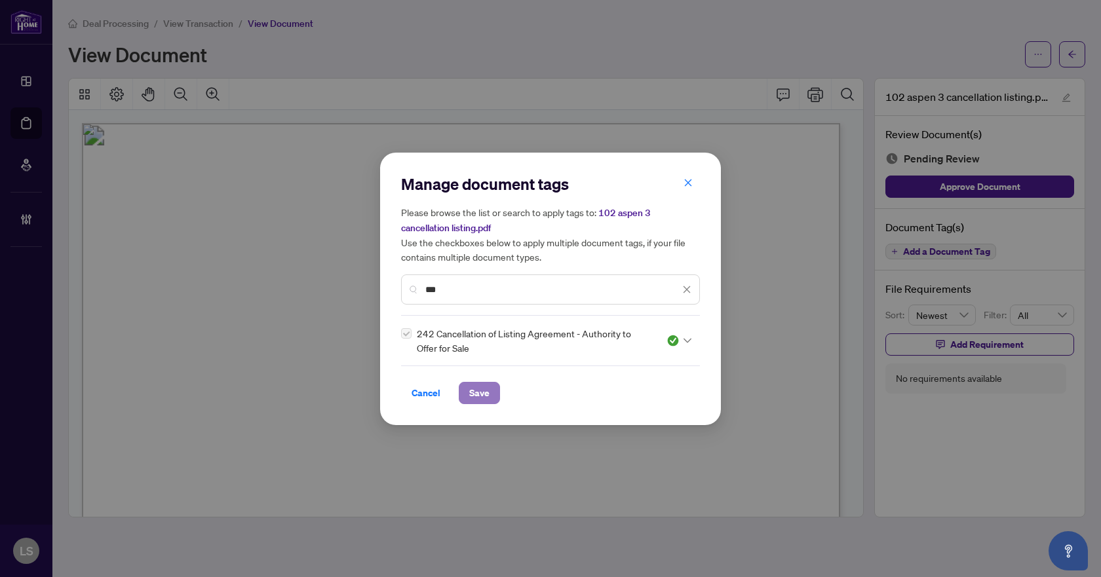
click at [468, 392] on button "Save" at bounding box center [479, 393] width 41 height 22
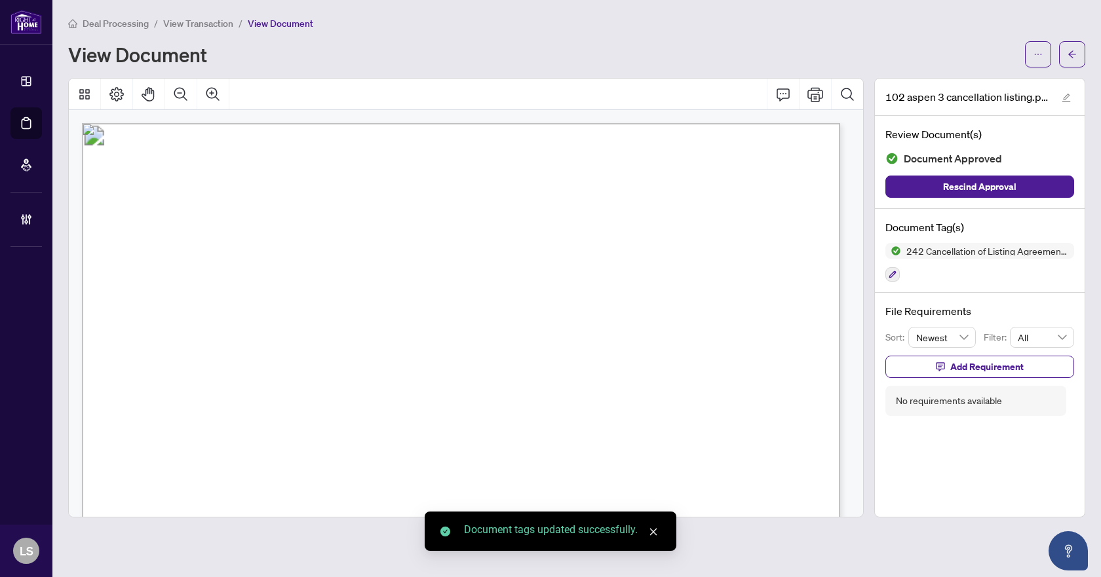
click at [1071, 56] on icon "arrow-left" at bounding box center [1071, 54] width 9 height 9
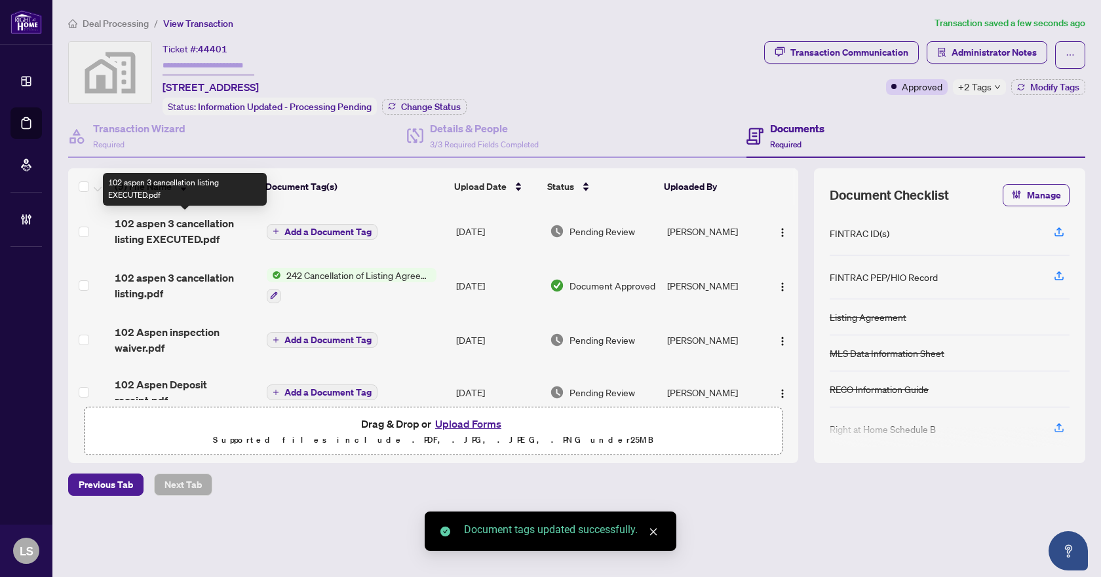
click at [184, 230] on span "102 aspen 3 cancellation listing EXECUTED.pdf" at bounding box center [185, 231] width 141 height 31
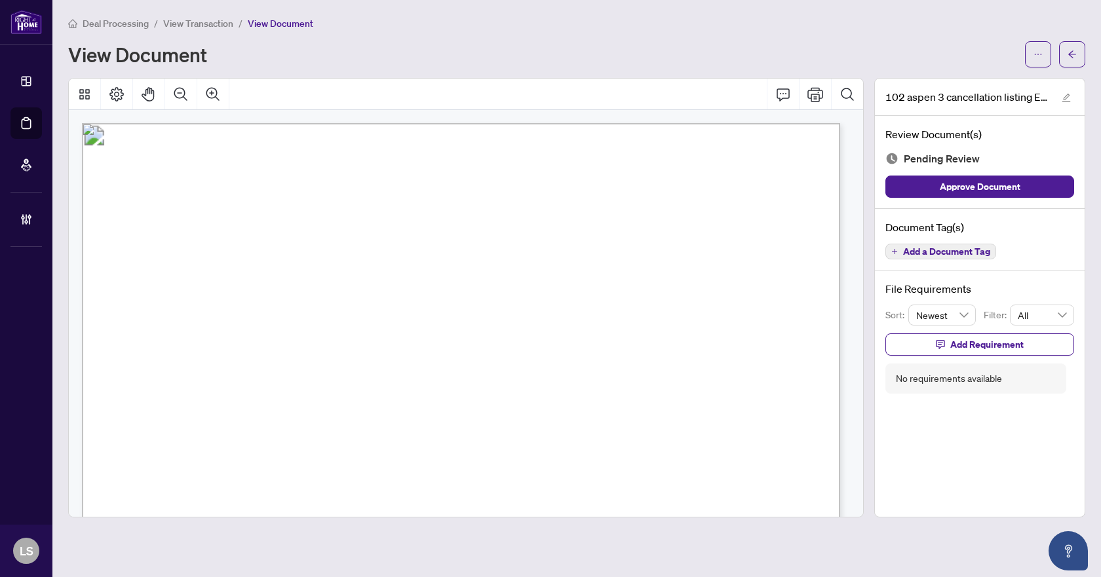
click at [953, 251] on span "Add a Document Tag" at bounding box center [946, 251] width 87 height 9
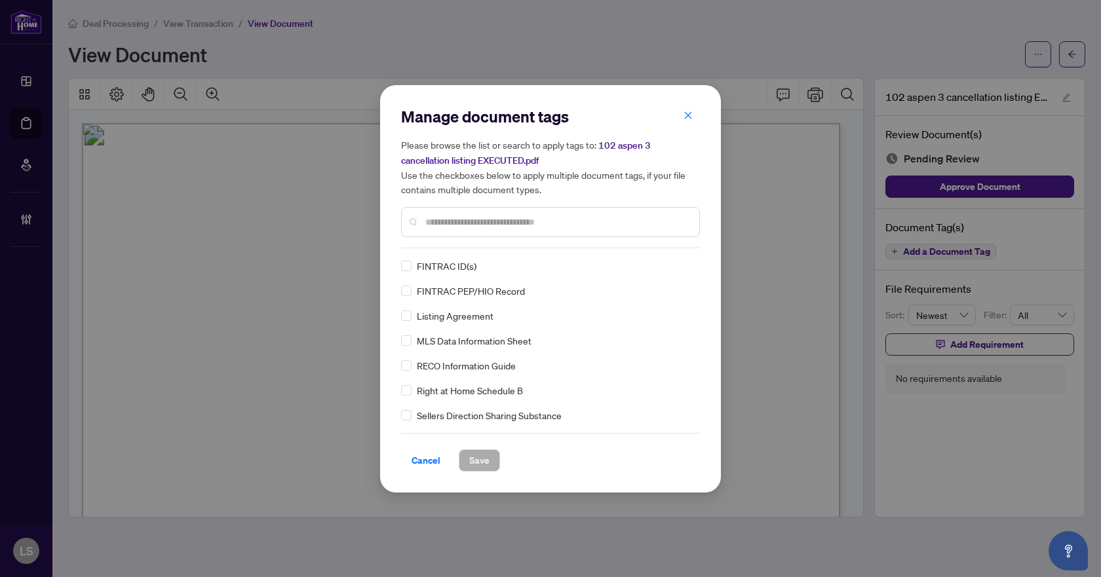
click at [456, 242] on div "Manage document tags Please browse the list or search to apply tags to: 102 asp…" at bounding box center [550, 177] width 299 height 142
click at [453, 220] on input "text" at bounding box center [556, 222] width 263 height 14
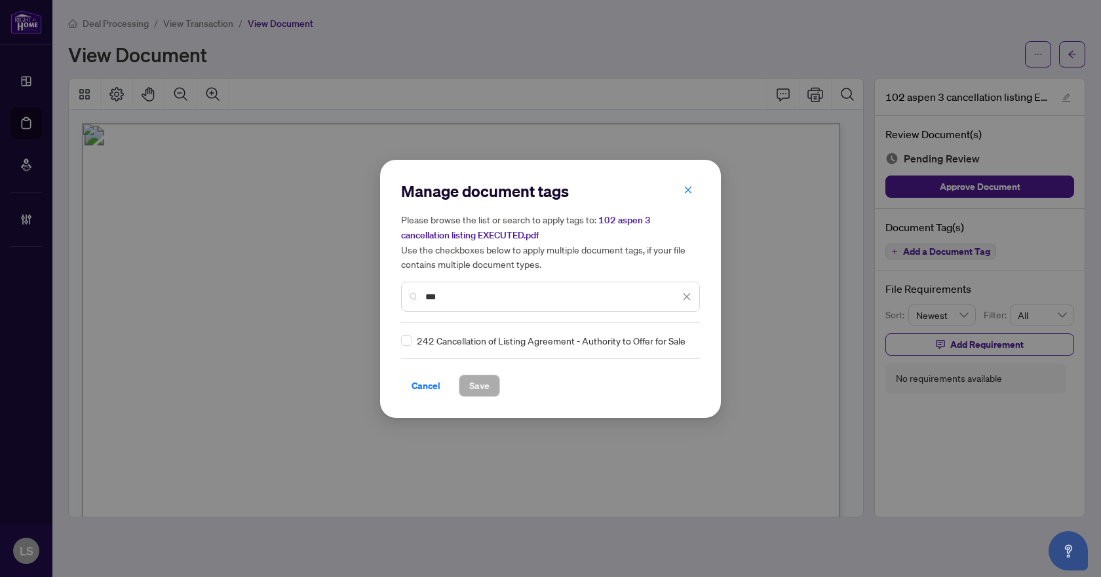
type input "***"
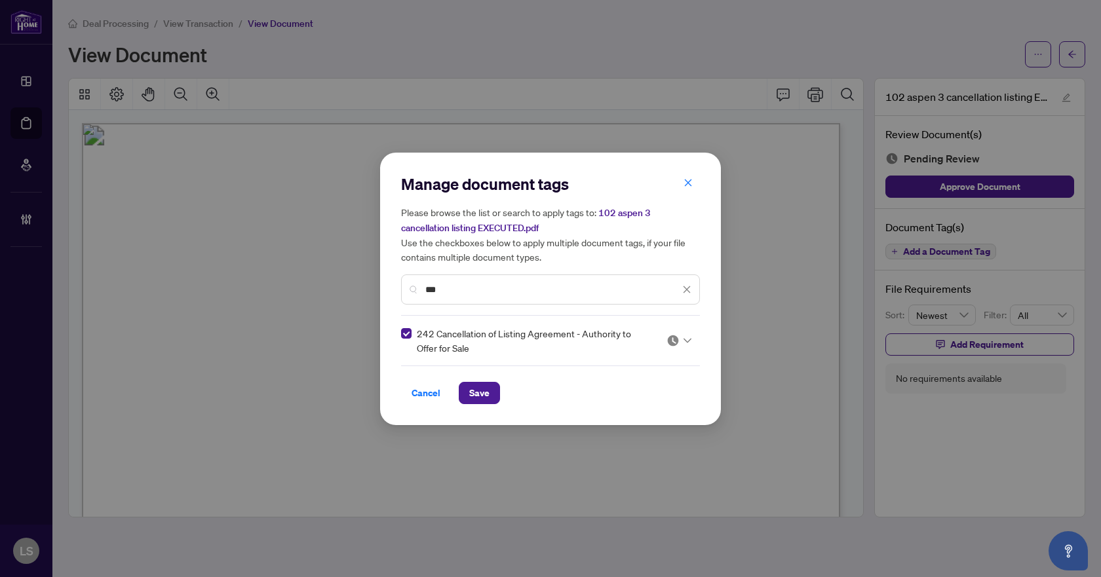
click at [668, 340] on img at bounding box center [672, 340] width 13 height 13
click at [633, 410] on div "Approved" at bounding box center [639, 404] width 84 height 14
click at [474, 390] on span "Save" at bounding box center [479, 393] width 20 height 21
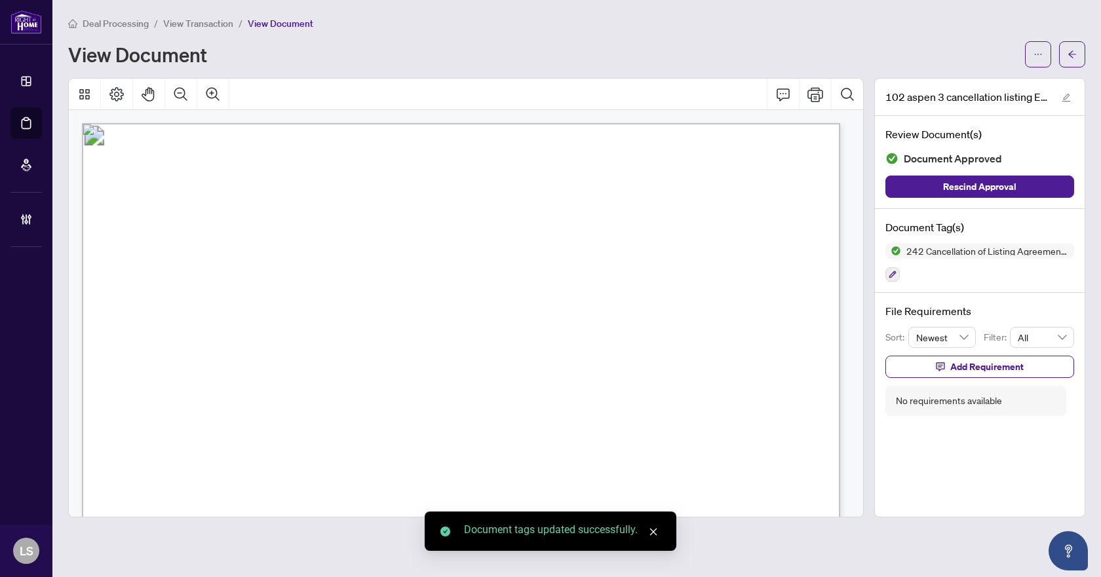
click at [1072, 55] on icon "arrow-left" at bounding box center [1071, 54] width 9 height 9
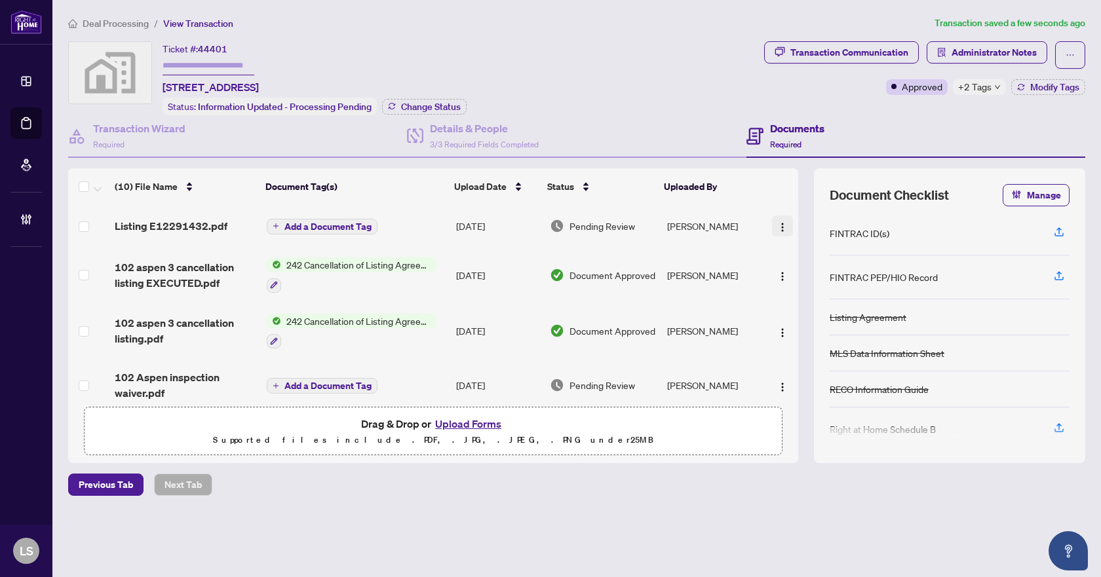
click at [778, 226] on img "button" at bounding box center [782, 227] width 10 height 10
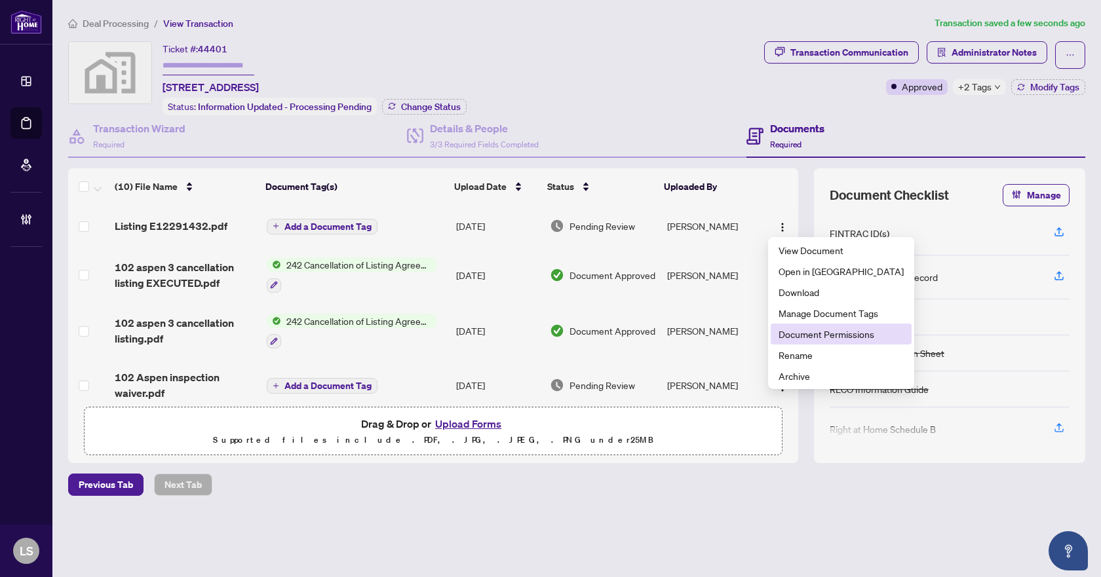
click at [820, 331] on span "Document Permissions" at bounding box center [840, 334] width 125 height 14
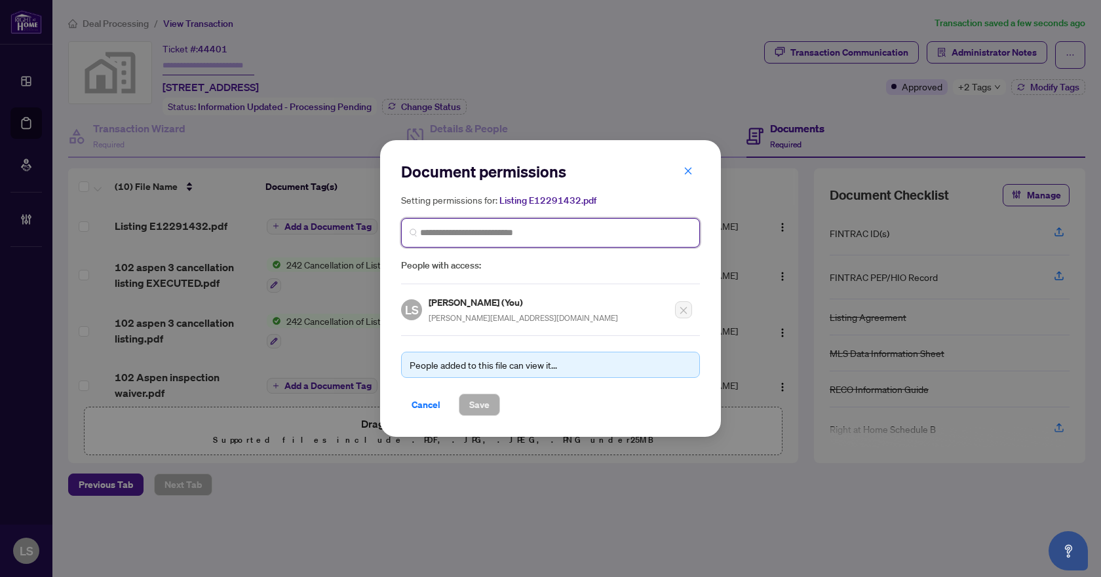
click at [491, 231] on input "search" at bounding box center [555, 233] width 271 height 14
type input "****"
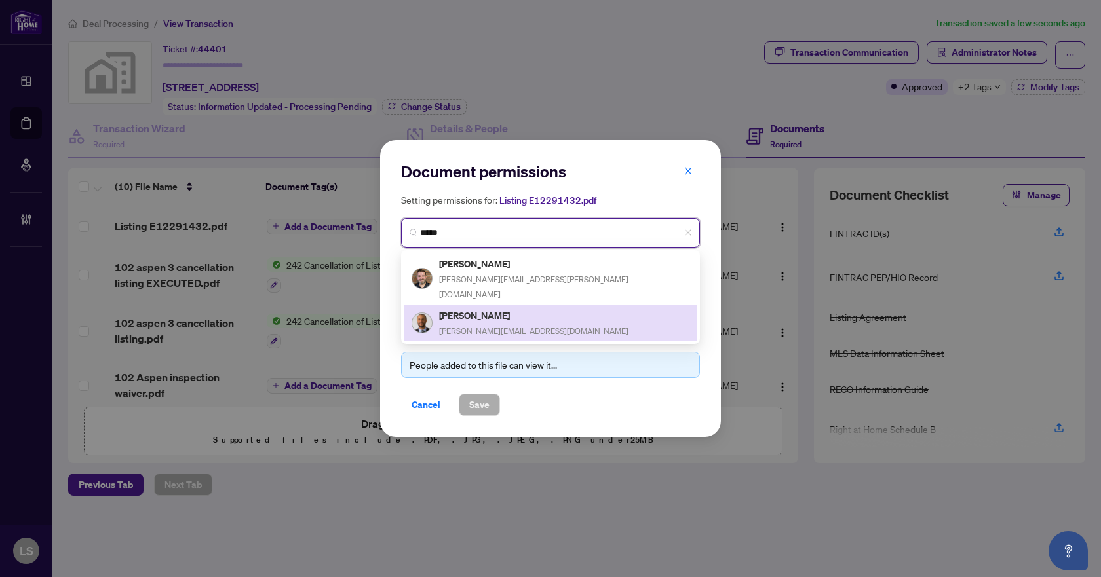
click at [484, 326] on span "troy.sold@gmail.com" at bounding box center [533, 331] width 189 height 10
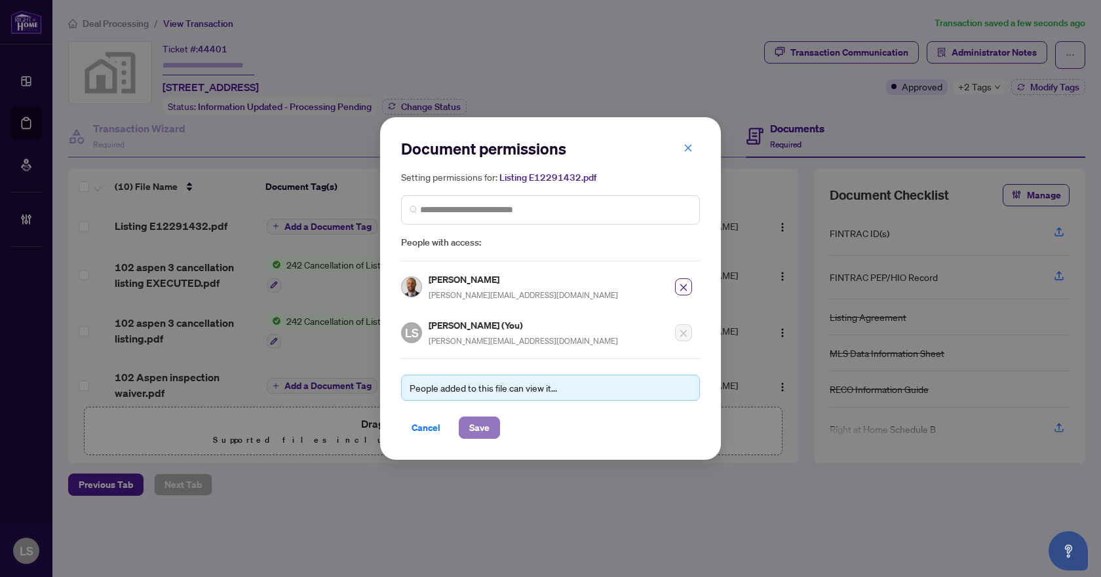
click at [471, 431] on span "Save" at bounding box center [479, 427] width 20 height 21
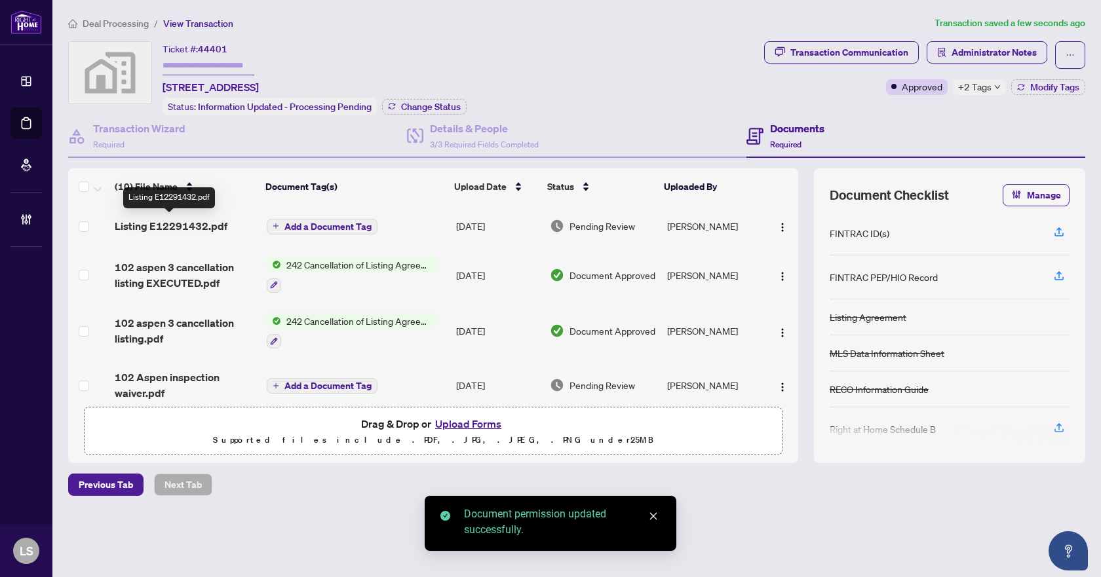
click at [201, 229] on span "Listing E12291432.pdf" at bounding box center [171, 226] width 113 height 16
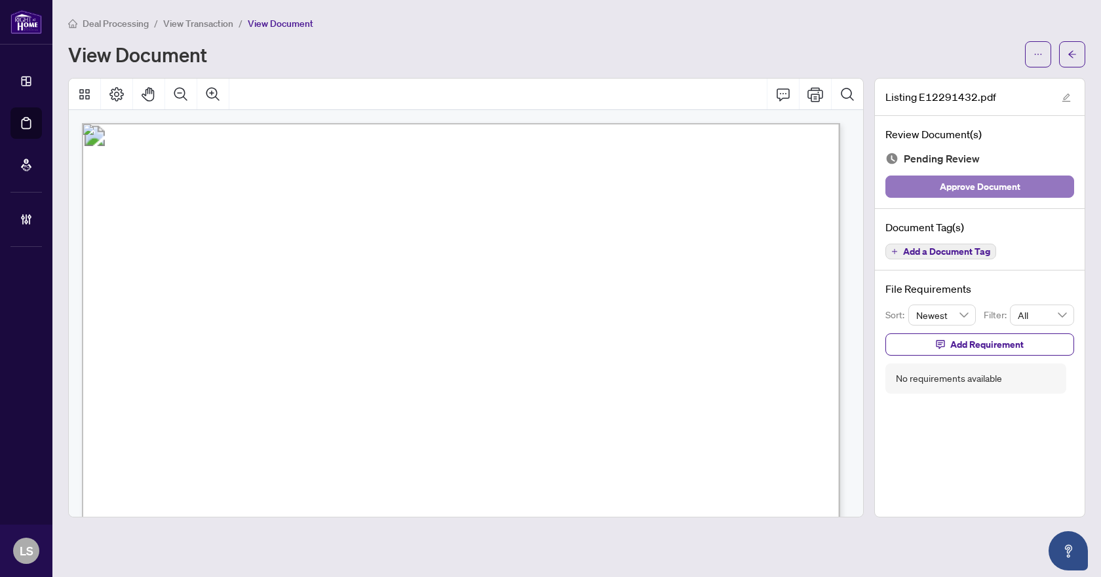
click at [1000, 181] on span "Approve Document" at bounding box center [979, 186] width 81 height 21
click at [1072, 48] on span "button" at bounding box center [1071, 54] width 9 height 21
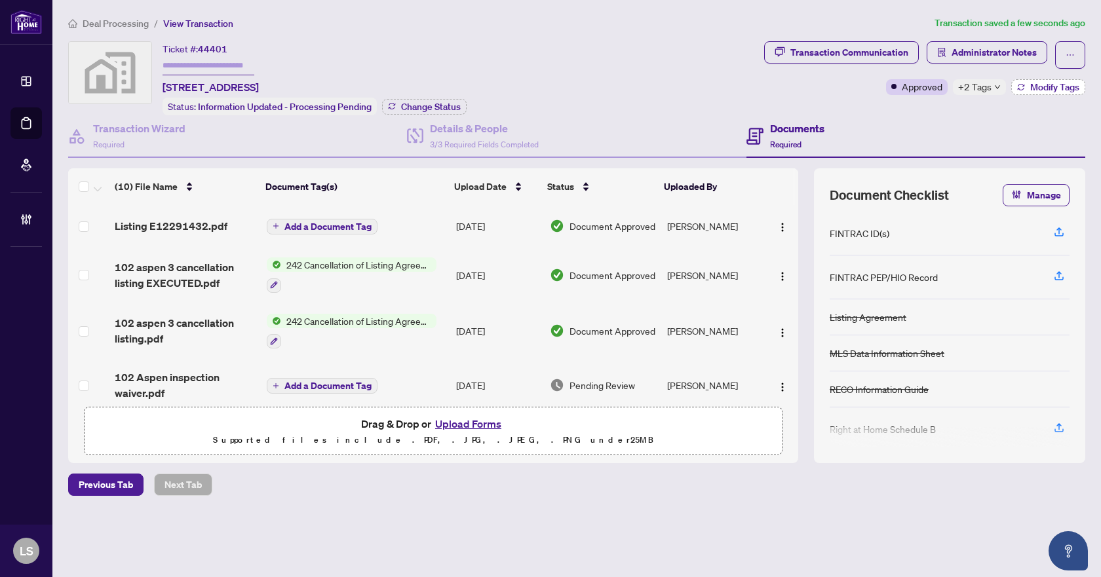
click at [1064, 88] on span "Modify Tags" at bounding box center [1054, 87] width 49 height 9
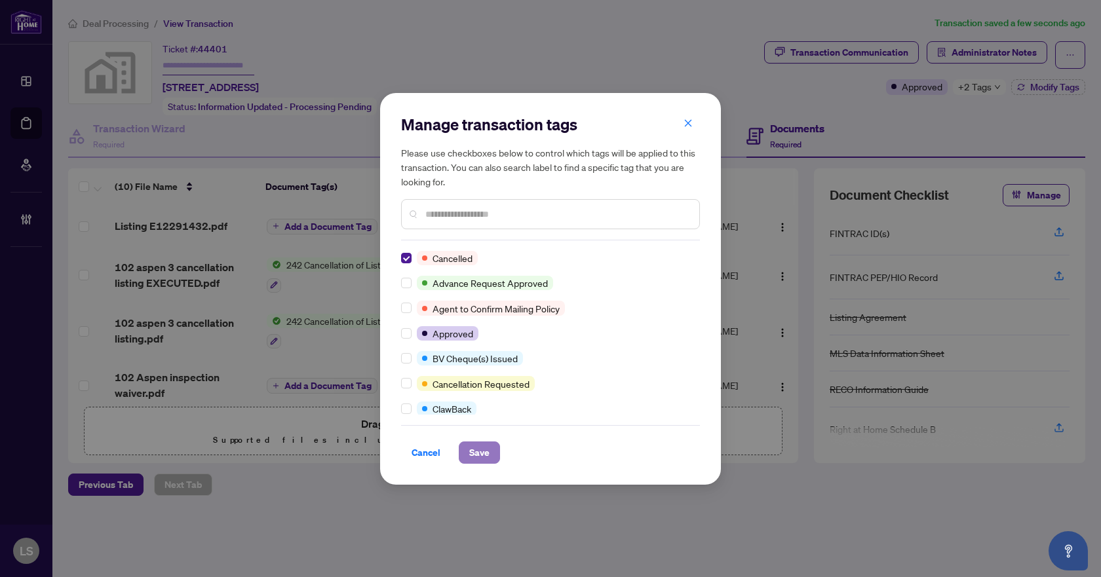
click at [470, 449] on span "Save" at bounding box center [479, 452] width 20 height 21
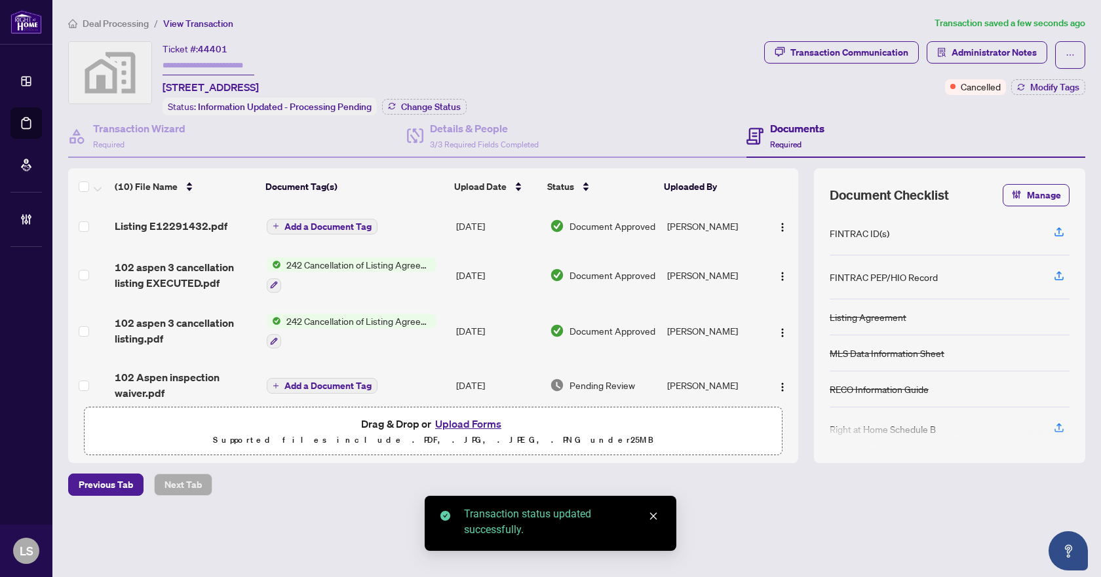
click at [105, 24] on span "Deal Processing" at bounding box center [116, 24] width 66 height 12
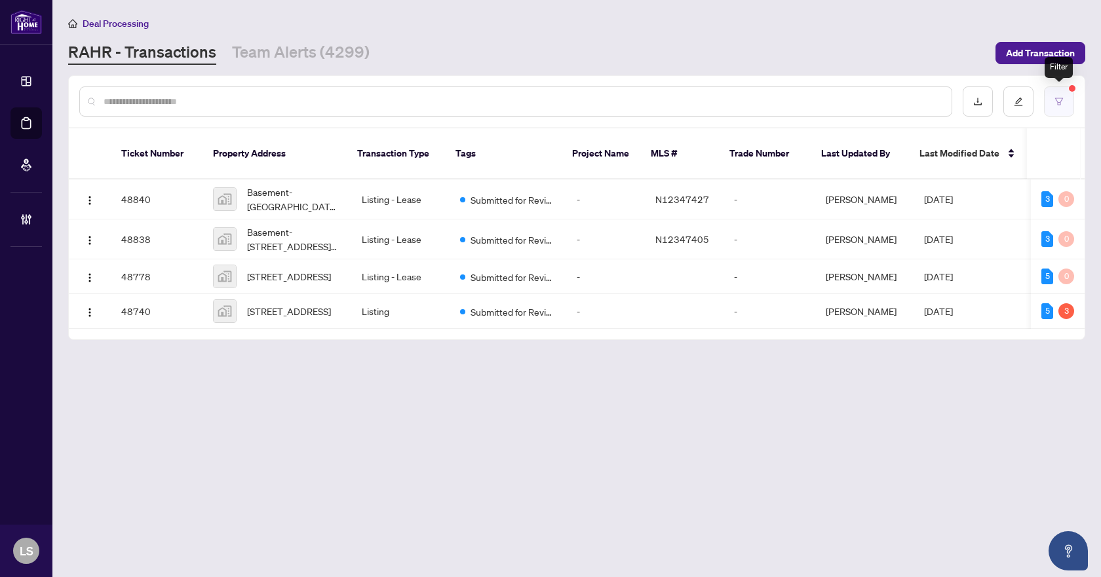
click at [1054, 105] on button "button" at bounding box center [1059, 101] width 30 height 30
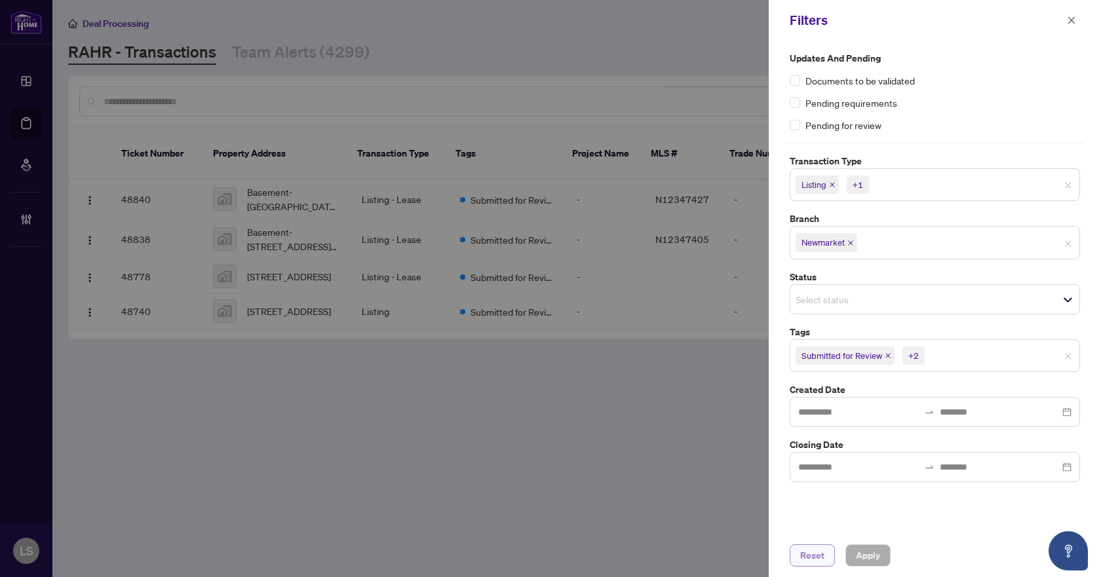
click at [806, 556] on span "Reset" at bounding box center [812, 555] width 24 height 21
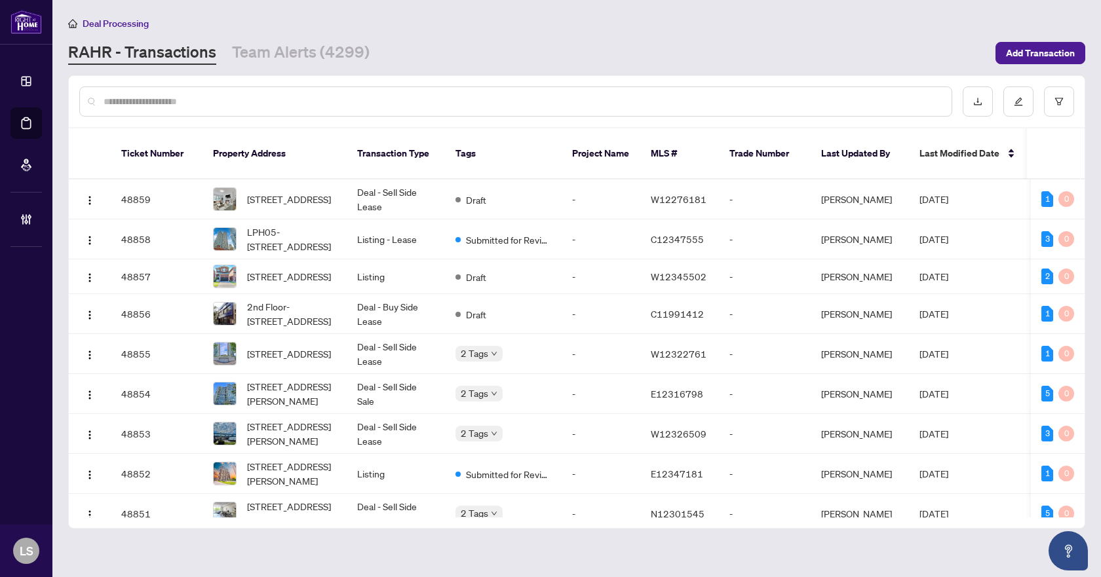
click at [487, 102] on input "text" at bounding box center [522, 101] width 837 height 14
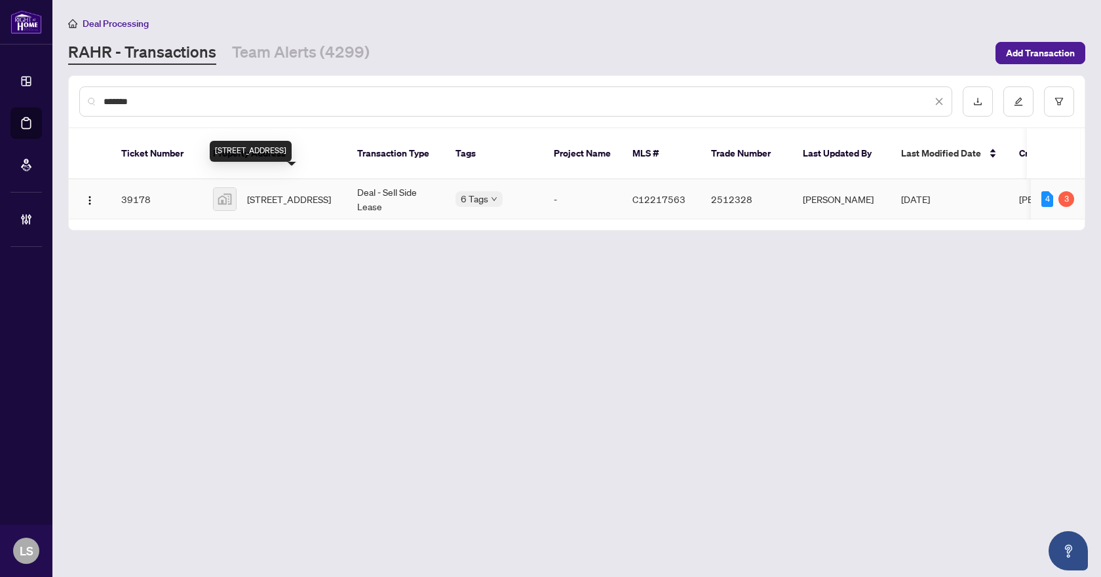
type input "*******"
click at [316, 192] on span "188 Fairview Mall Drive East #1507, North York, ON, Canada" at bounding box center [289, 199] width 84 height 14
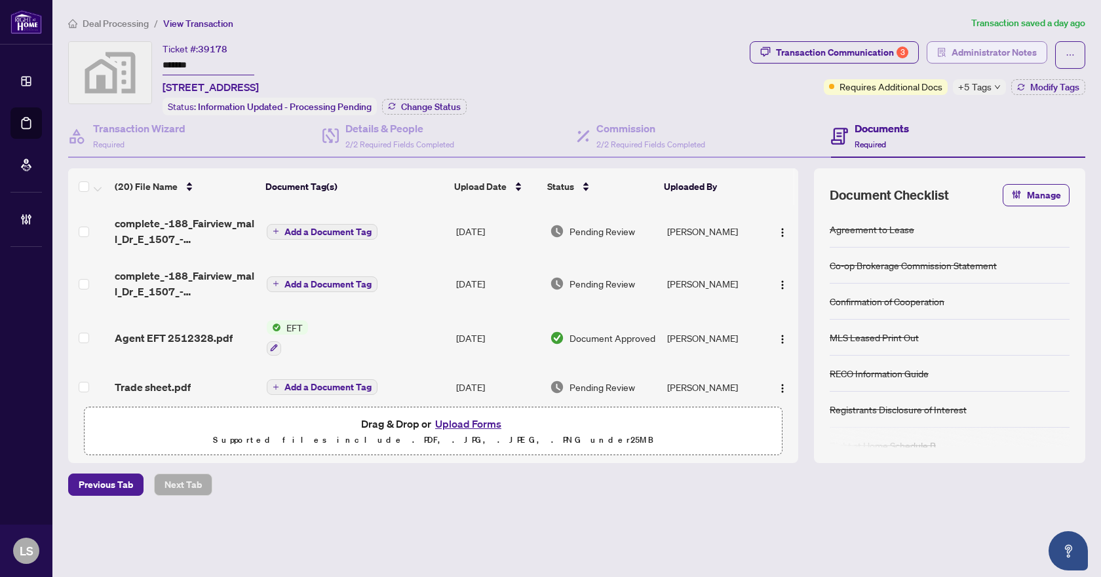
click at [973, 52] on span "Administrator Notes" at bounding box center [993, 52] width 85 height 21
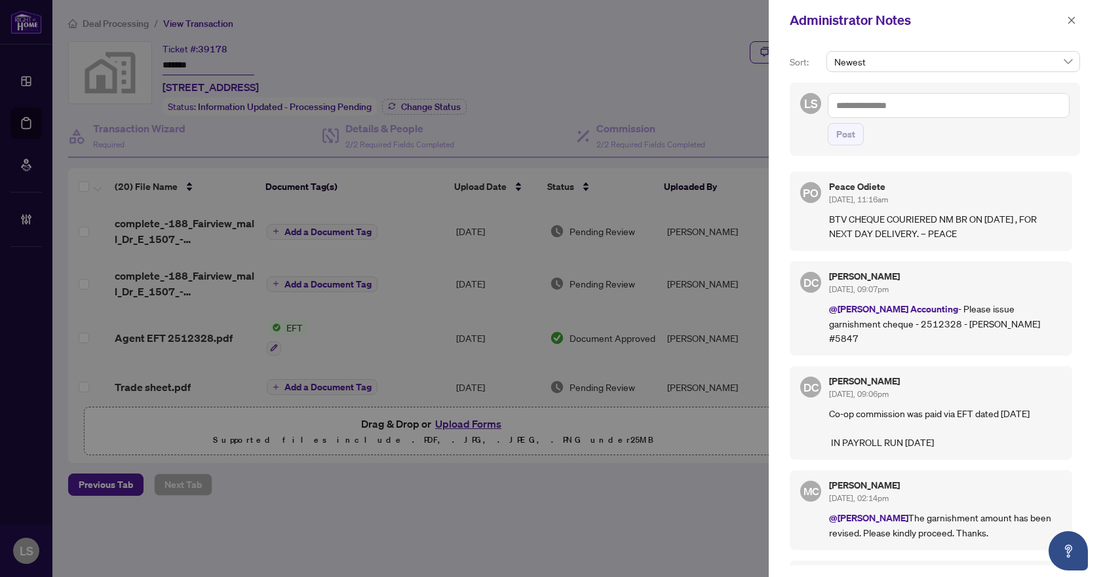
click at [915, 105] on textarea at bounding box center [948, 105] width 242 height 25
type textarea "**********"
click at [840, 136] on span "Post" at bounding box center [845, 134] width 19 height 21
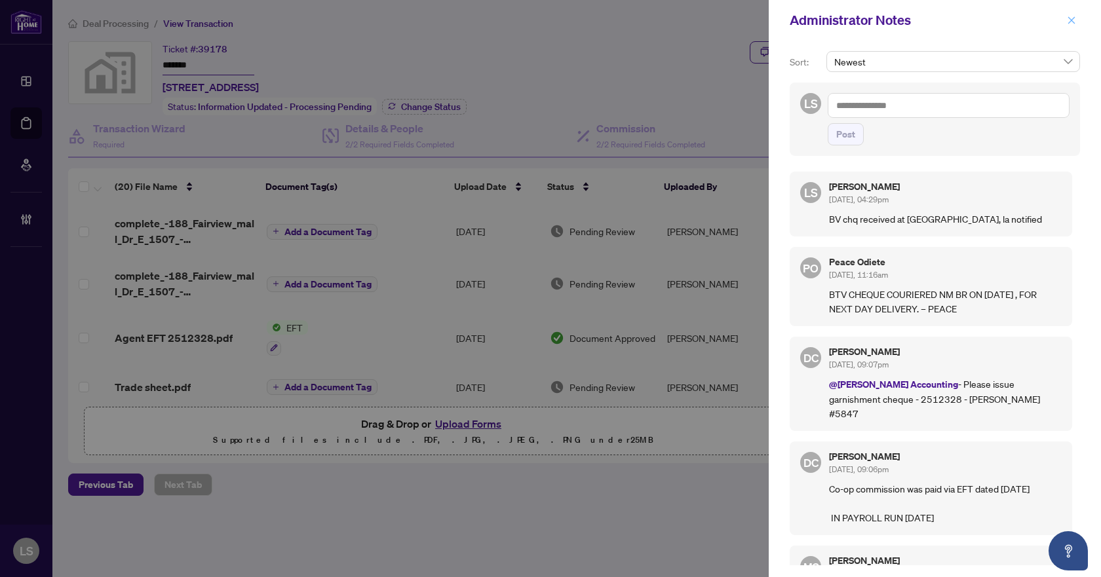
click at [1070, 17] on icon "close" at bounding box center [1071, 20] width 9 height 9
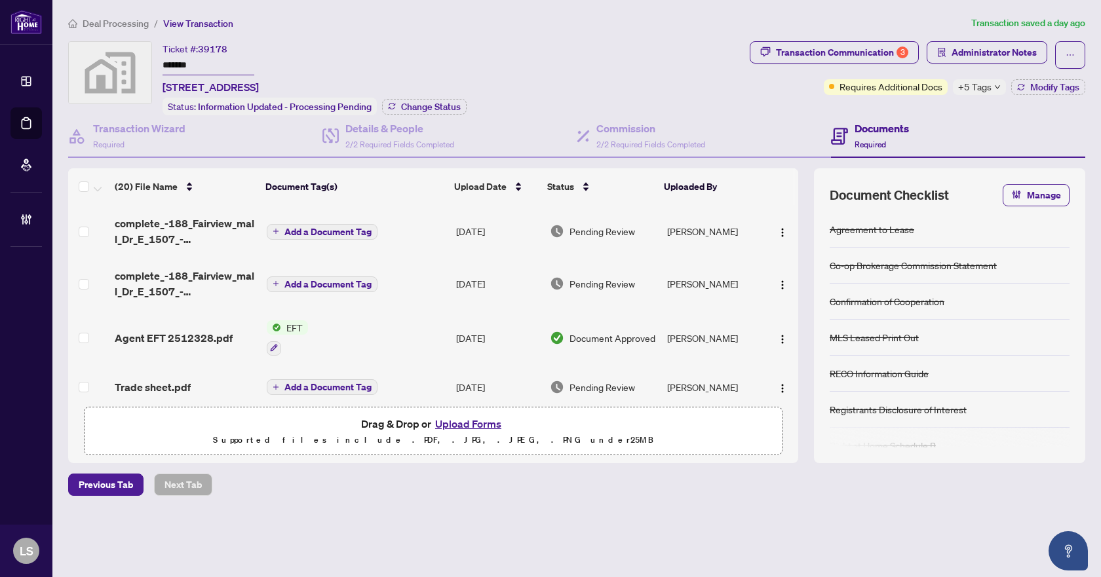
click at [104, 24] on span "Deal Processing" at bounding box center [116, 24] width 66 height 12
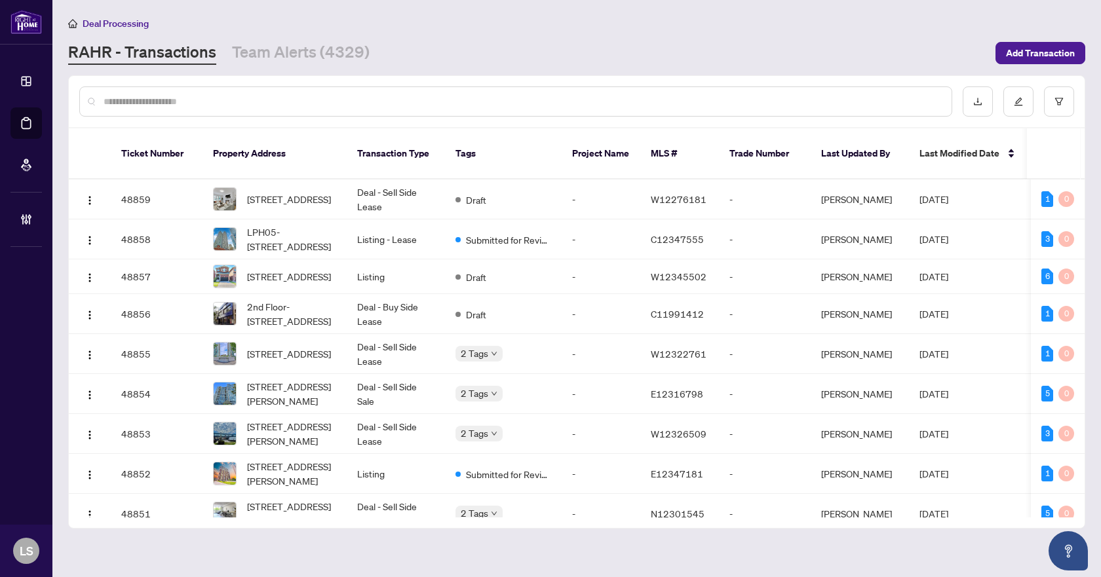
click at [270, 105] on input "text" at bounding box center [522, 101] width 837 height 14
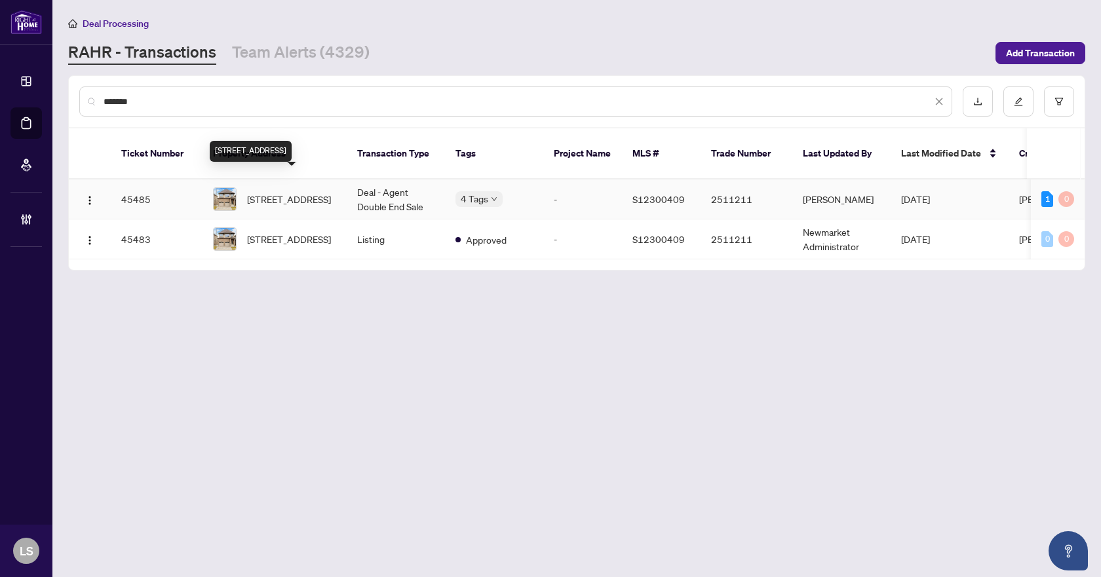
type input "*******"
click at [286, 195] on span "19 Barnyard Tr, Barrie, Ontario L9J 0C2, Canada" at bounding box center [289, 199] width 84 height 14
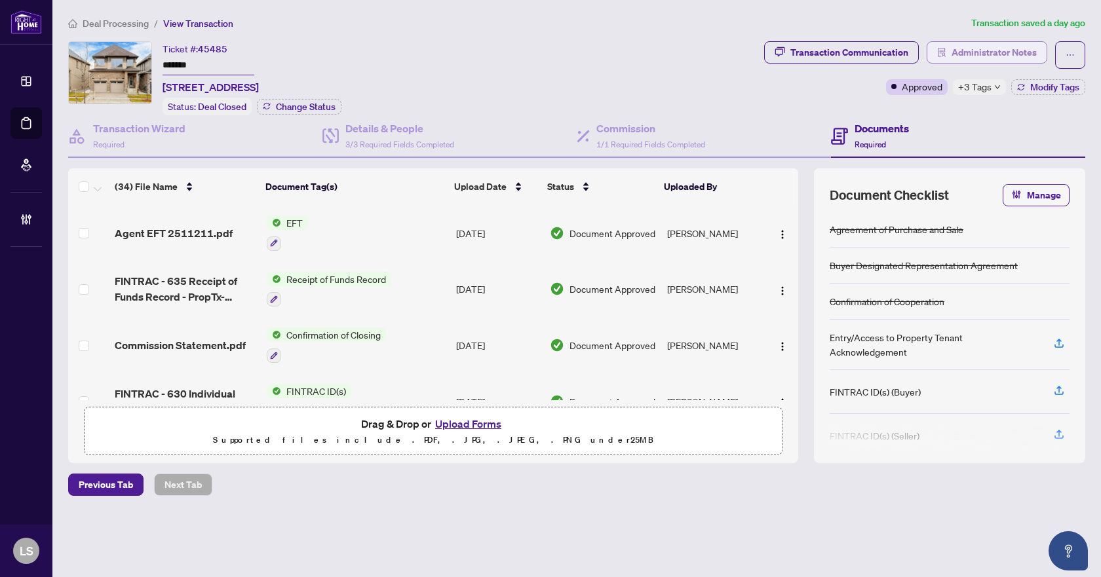
click at [1012, 52] on span "Administrator Notes" at bounding box center [993, 52] width 85 height 21
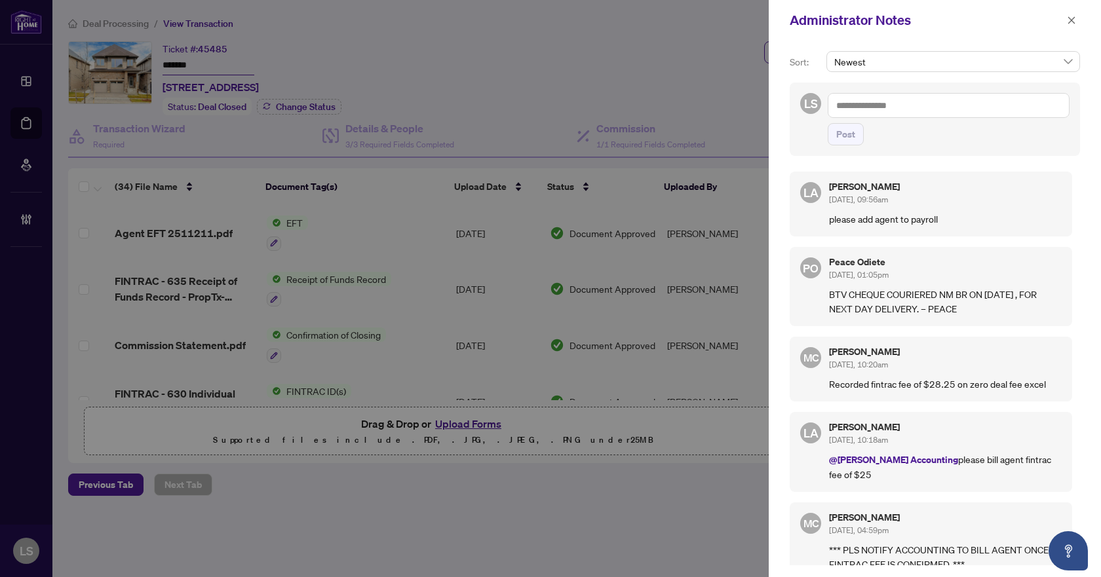
click at [898, 105] on textarea at bounding box center [948, 105] width 242 height 25
type textarea "**********"
click at [844, 131] on span "Post" at bounding box center [845, 134] width 19 height 21
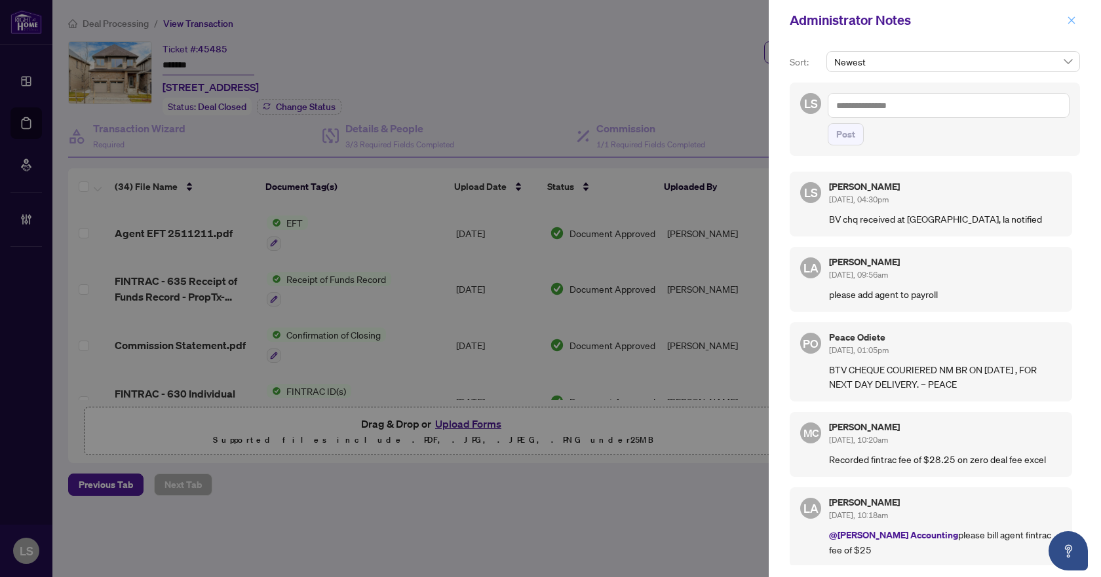
click at [1074, 20] on icon "close" at bounding box center [1071, 20] width 9 height 9
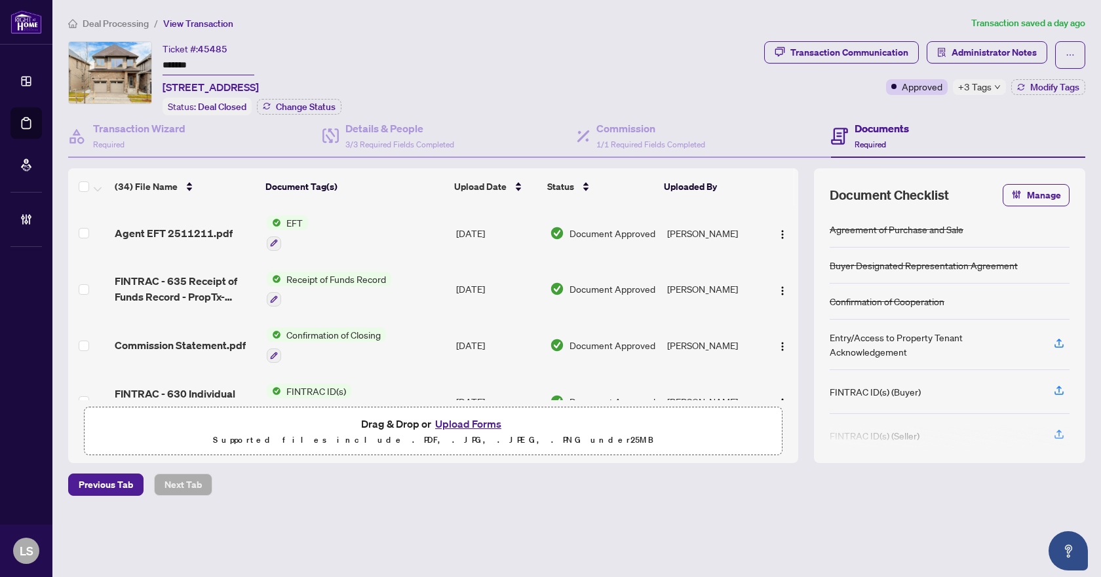
click at [129, 24] on span "Deal Processing" at bounding box center [116, 24] width 66 height 12
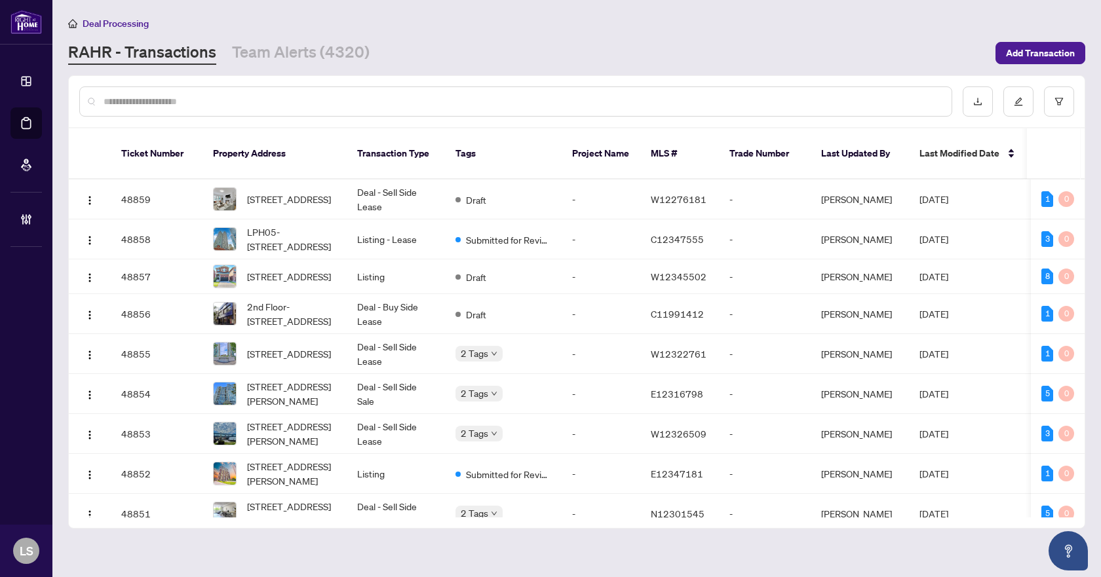
drag, startPoint x: 214, startPoint y: 103, endPoint x: 469, endPoint y: 102, distance: 255.5
click at [214, 102] on input "text" at bounding box center [522, 101] width 837 height 14
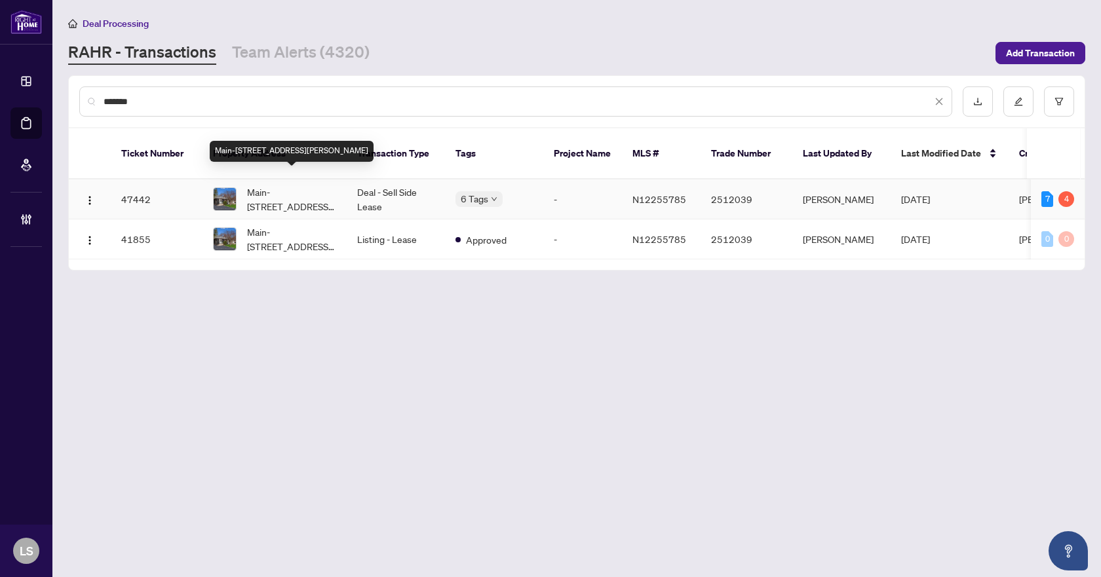
type input "*******"
click at [304, 185] on span "Main-112 Walter Ave, Newmarket, Ontario L3Y 2T6, Canada" at bounding box center [291, 199] width 89 height 29
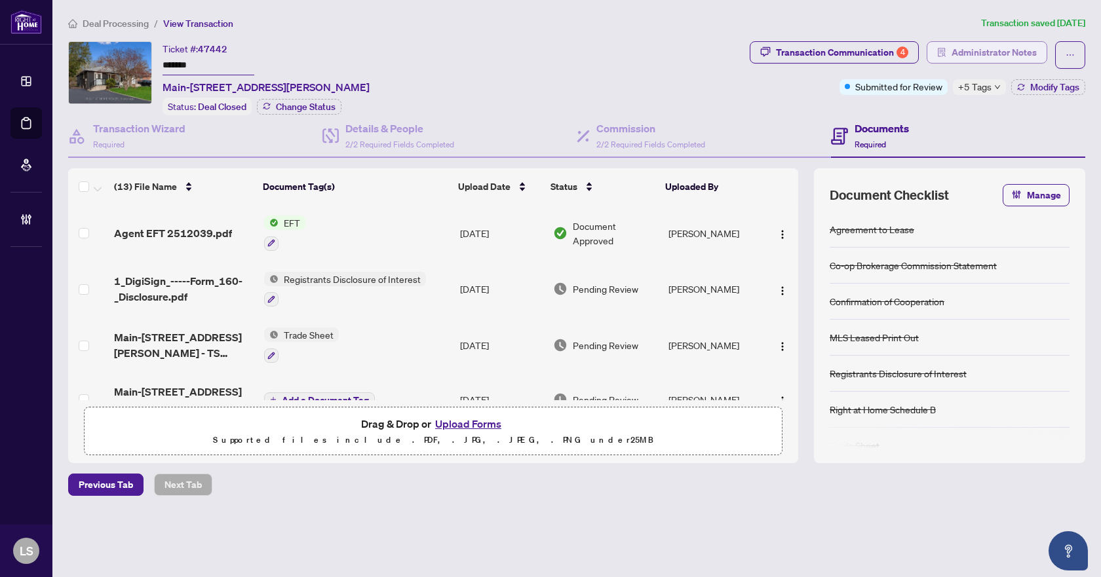
click at [979, 56] on span "Administrator Notes" at bounding box center [993, 52] width 85 height 21
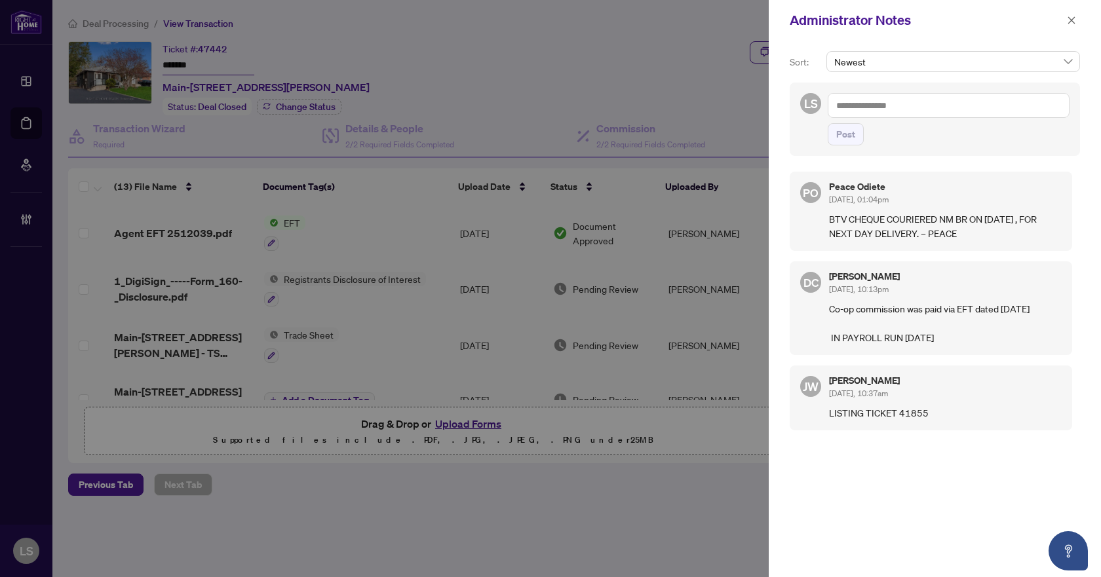
click at [914, 102] on textarea at bounding box center [948, 105] width 242 height 25
type textarea "**********"
click at [860, 139] on button "Post" at bounding box center [845, 134] width 36 height 22
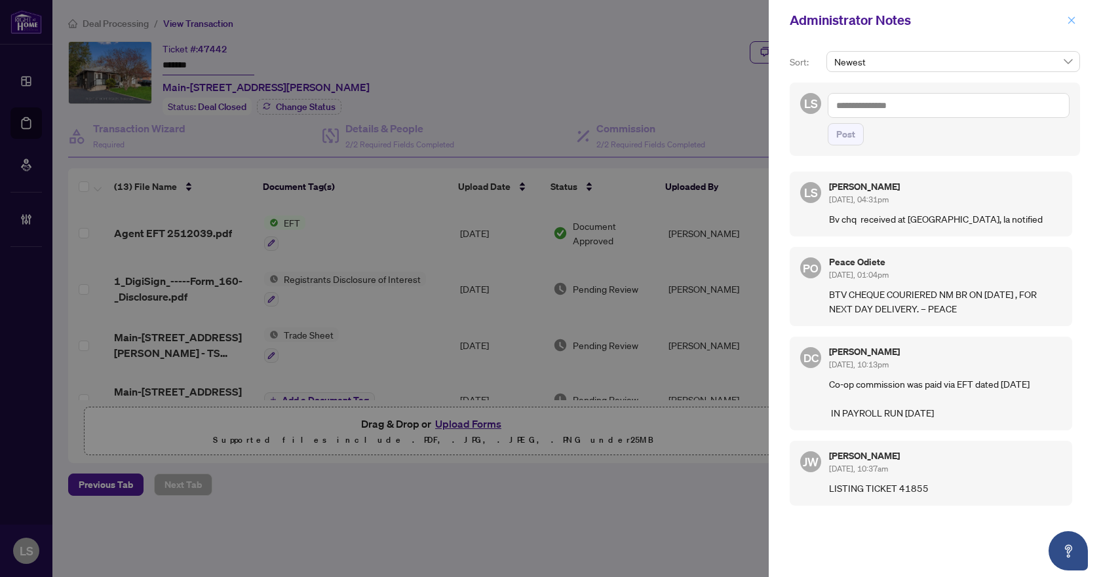
click at [1069, 17] on icon "close" at bounding box center [1071, 20] width 9 height 9
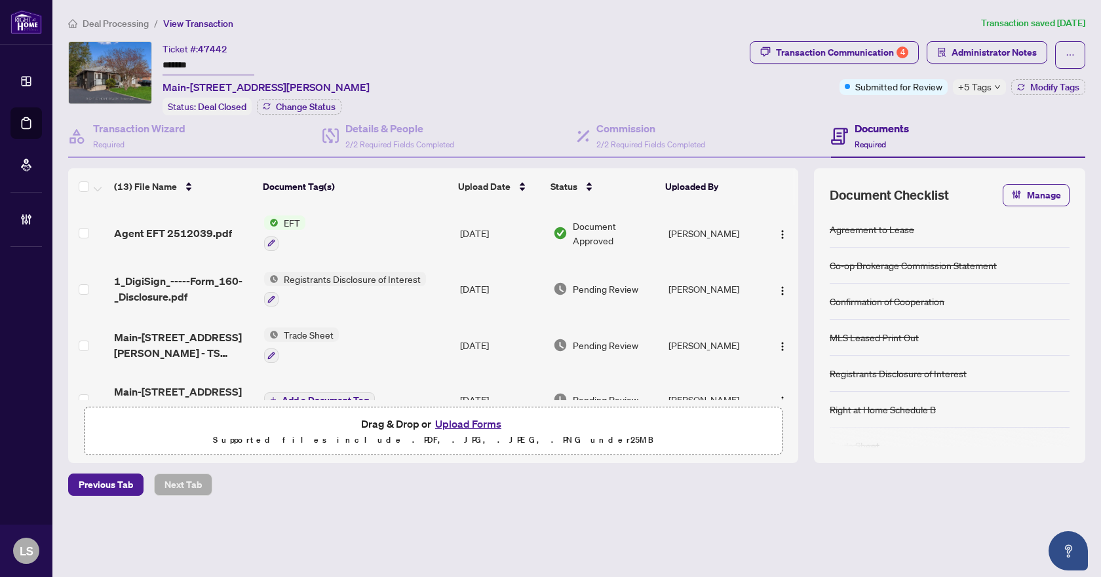
click at [102, 20] on span "Deal Processing" at bounding box center [116, 24] width 66 height 12
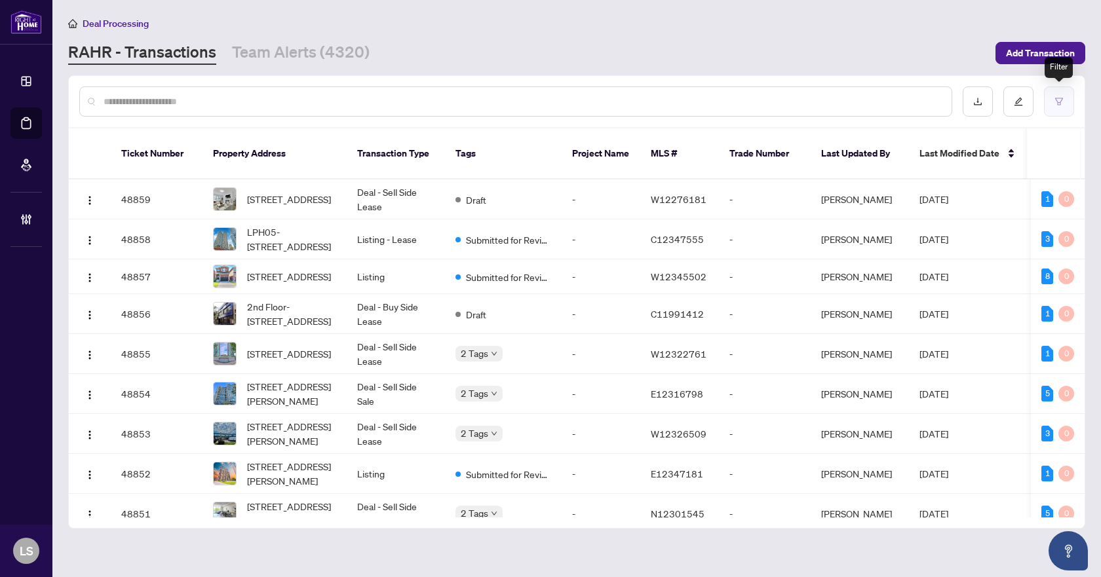
click at [1059, 97] on icon "filter" at bounding box center [1058, 101] width 9 height 9
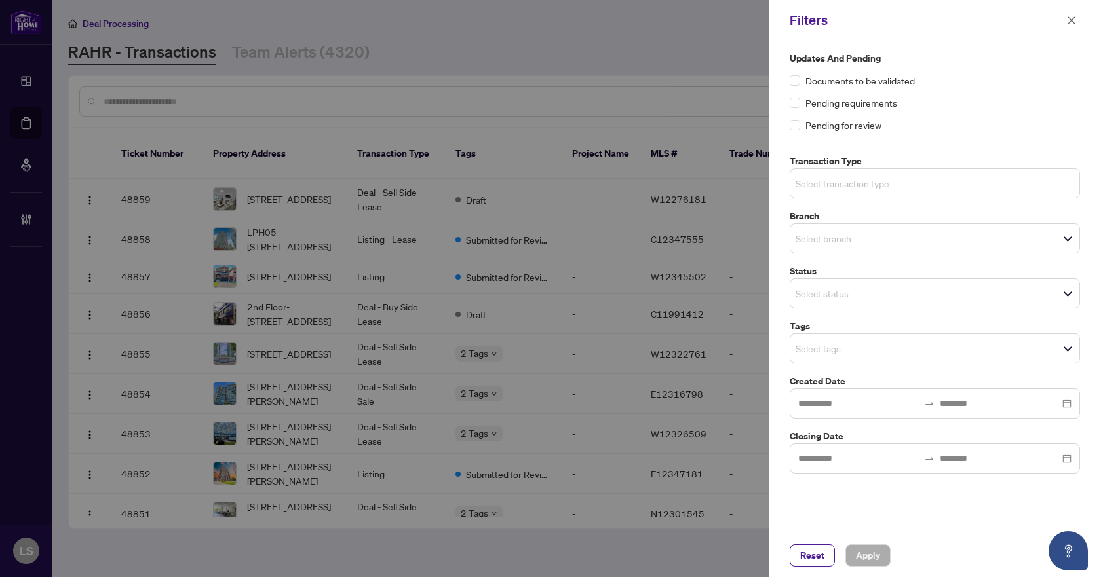
click at [863, 181] on input "search" at bounding box center [841, 184] width 92 height 16
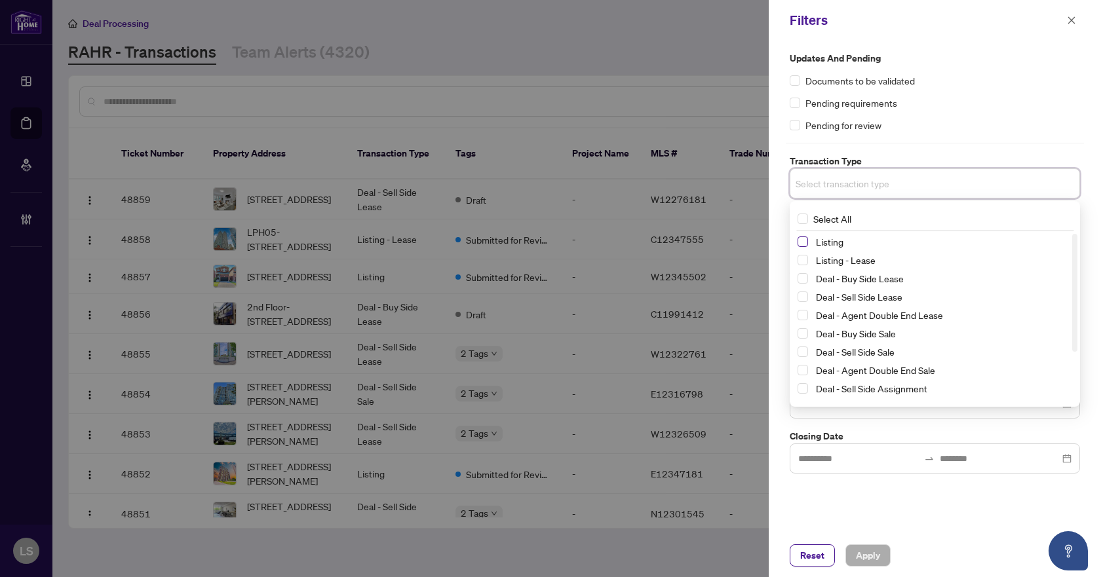
click at [803, 240] on span "Select Listing" at bounding box center [802, 242] width 10 height 10
click at [802, 260] on span "Select Listing - Lease" at bounding box center [802, 262] width 10 height 10
click at [959, 112] on div "Updates and Pending Documents to be validated Pending requirements Pending for …" at bounding box center [934, 91] width 290 height 81
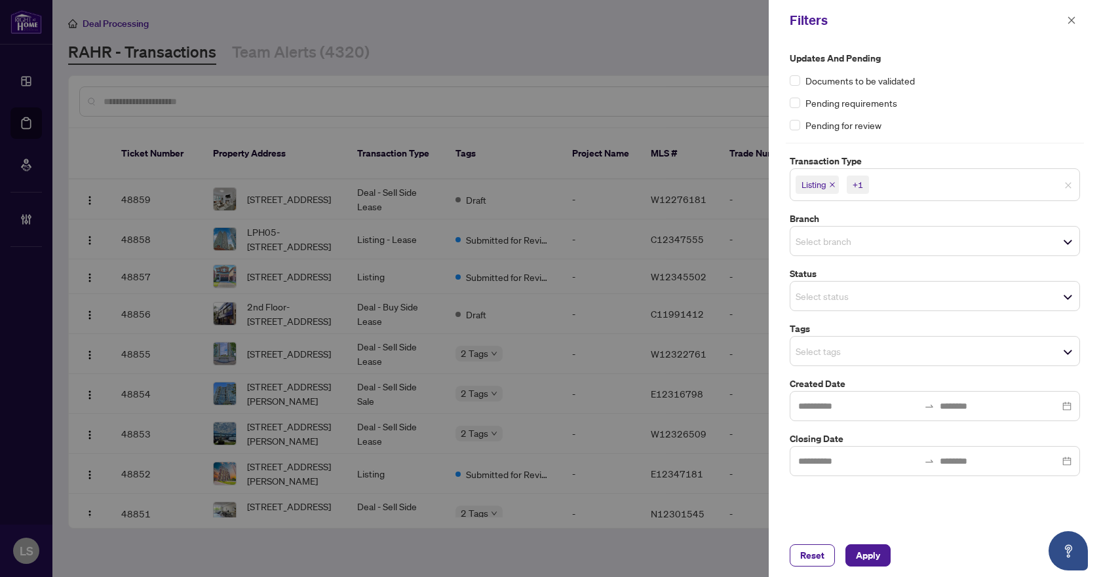
click at [825, 240] on input "search" at bounding box center [841, 241] width 92 height 16
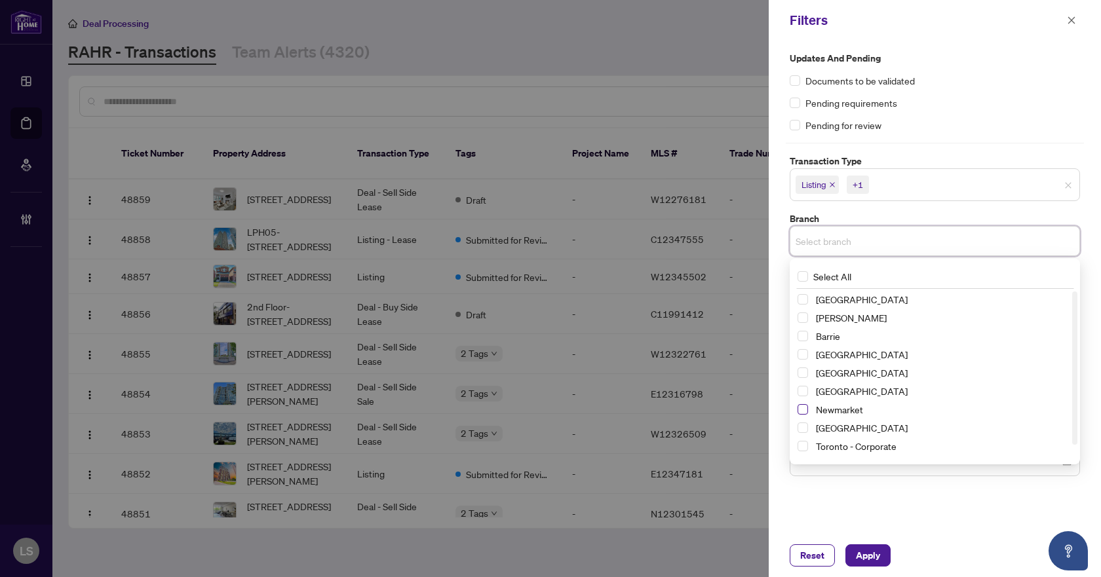
click at [799, 409] on span "Select Newmarket" at bounding box center [802, 409] width 10 height 10
click at [988, 96] on div "Pending requirements" at bounding box center [934, 103] width 290 height 14
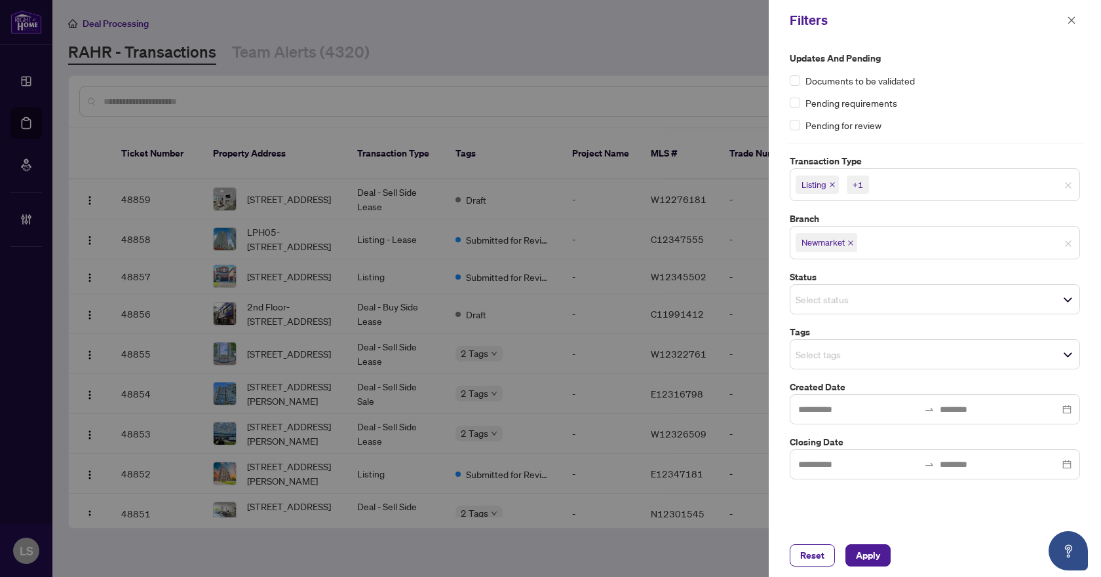
click at [812, 360] on input "search" at bounding box center [841, 355] width 92 height 16
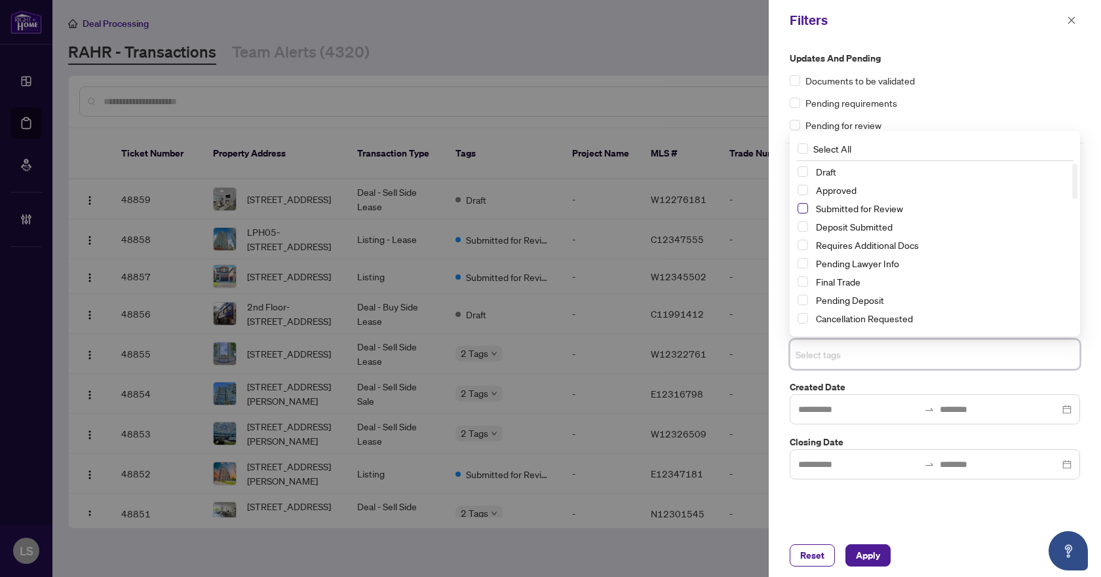
click at [802, 209] on span "Select Submitted for Review" at bounding box center [802, 208] width 10 height 10
click at [802, 315] on span "Select Cancellation Requested" at bounding box center [802, 318] width 10 height 10
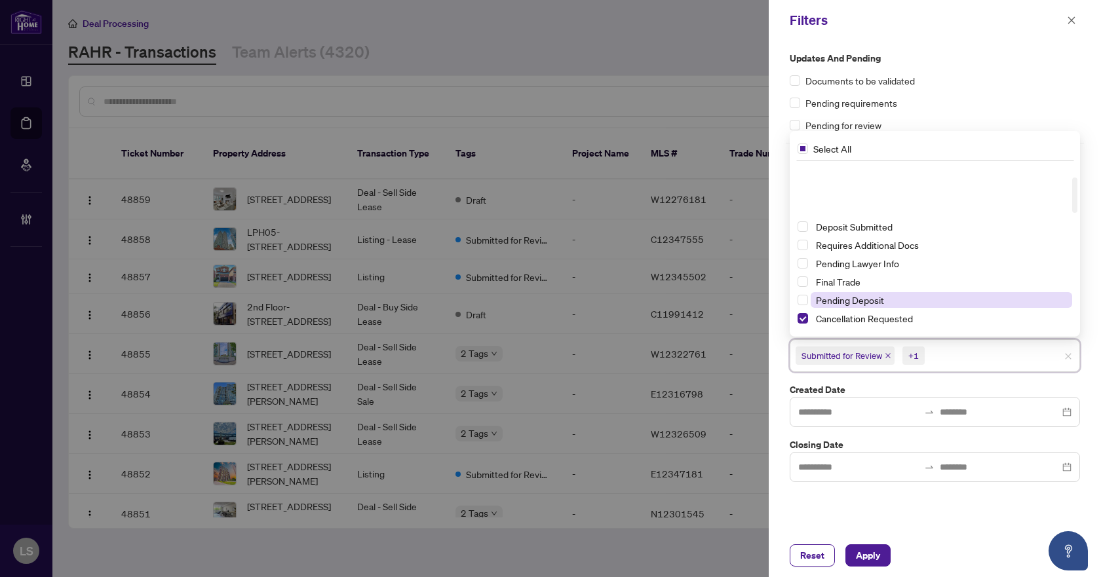
scroll to position [66, 0]
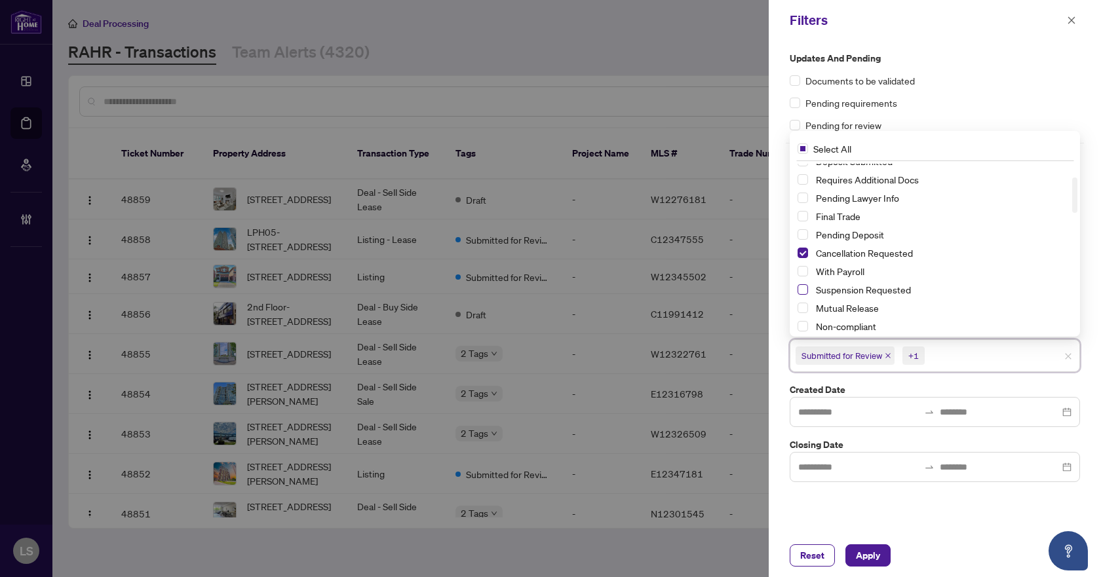
click at [806, 289] on span "Select Suspension Requested" at bounding box center [802, 289] width 10 height 10
click at [875, 554] on span "Apply" at bounding box center [868, 555] width 24 height 21
